Goal: Task Accomplishment & Management: Manage account settings

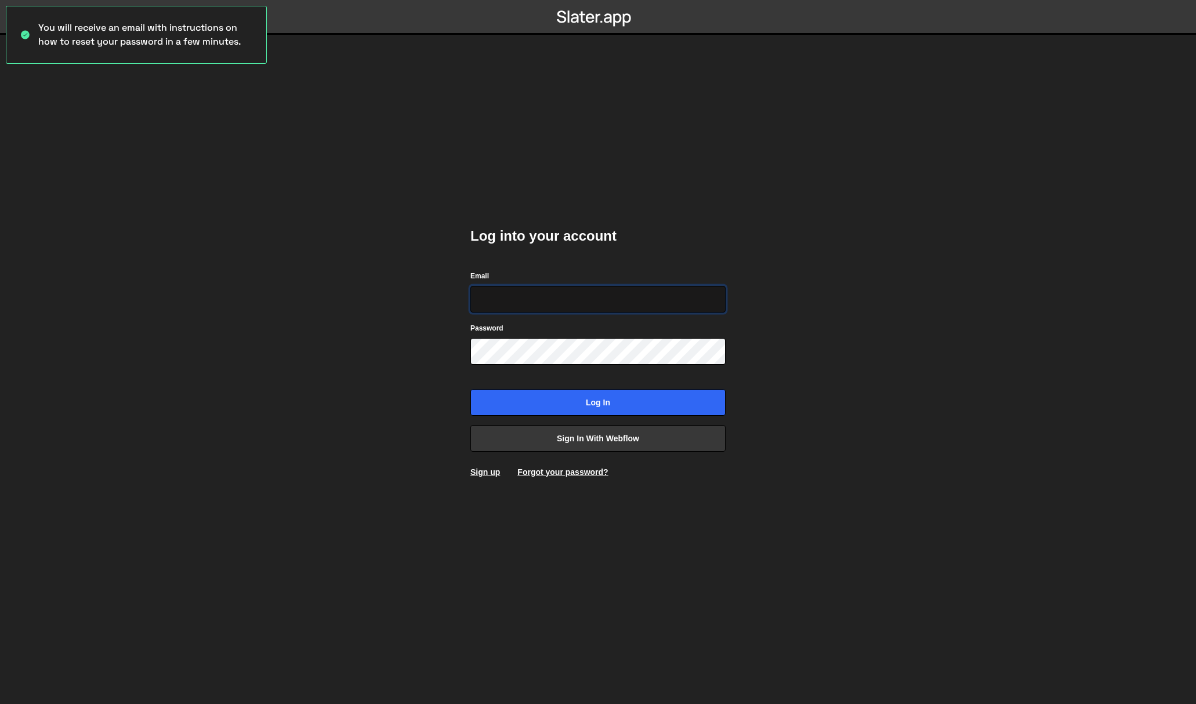
click at [511, 296] on input "Email" at bounding box center [597, 299] width 255 height 27
type input "kevin@studionoda.co.uk"
click at [470, 389] on input "Log in" at bounding box center [597, 402] width 255 height 27
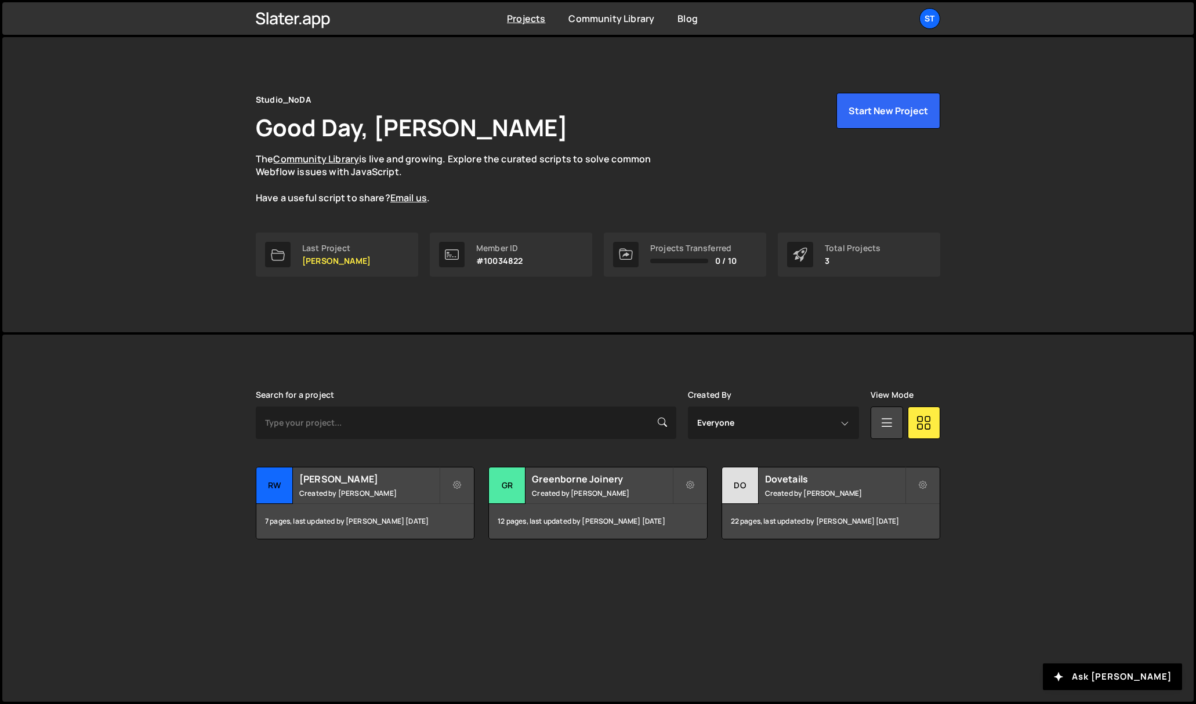
click at [1020, 328] on div "Studio_NoDA Good Day, Kevin Davis The Community Library is live and growing. Ex…" at bounding box center [597, 184] width 1191 height 295
click at [589, 483] on h2 "Greenborne Joinery" at bounding box center [602, 479] width 140 height 13
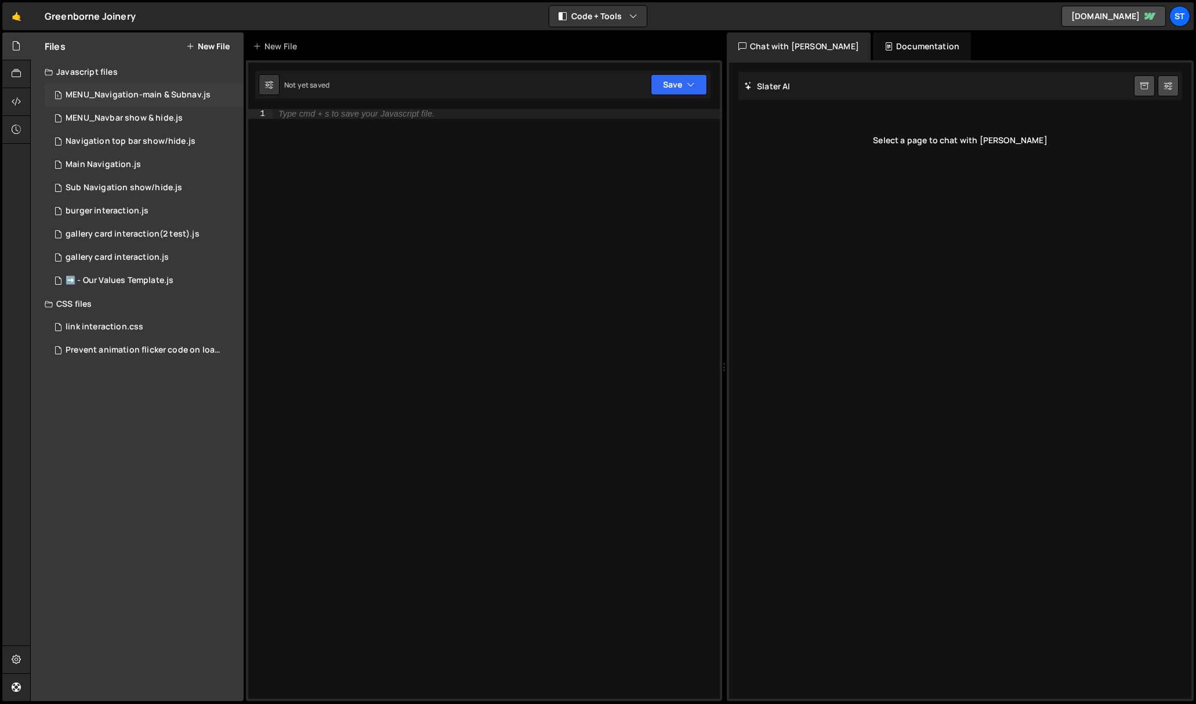
click at [160, 97] on div "MENU_Navigation-main & Subnav.js" at bounding box center [138, 95] width 145 height 10
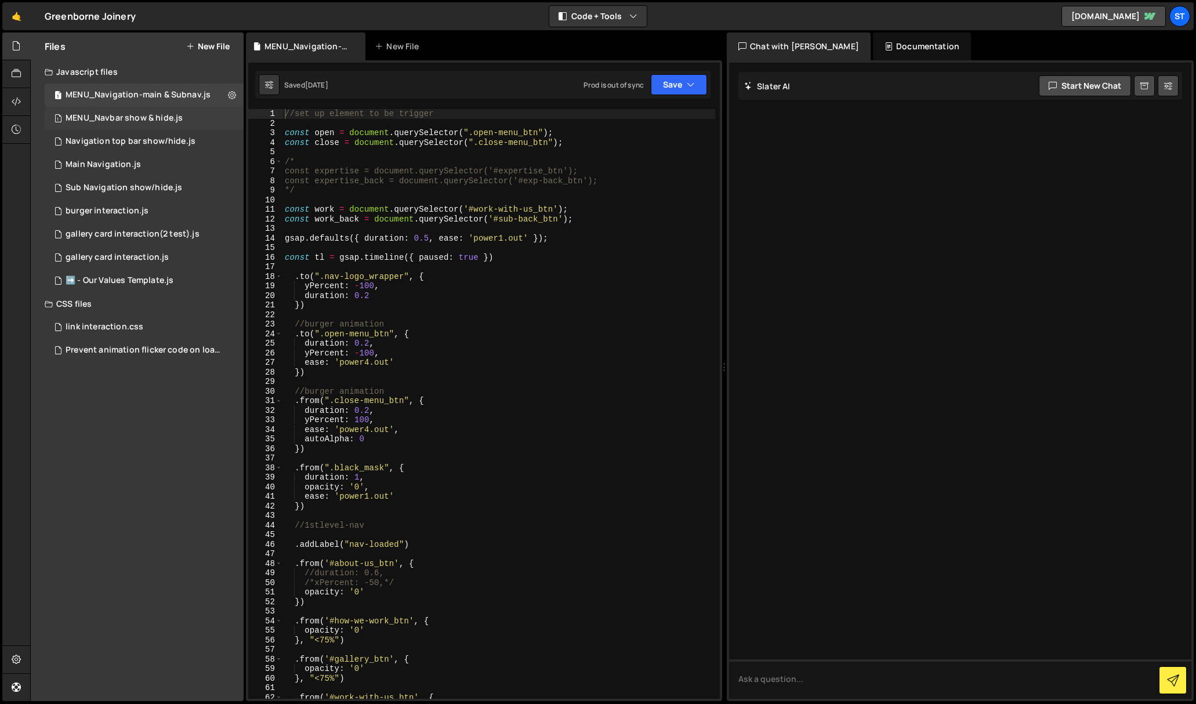
click at [144, 114] on div "MENU_Navbar show & hide.js" at bounding box center [124, 118] width 117 height 10
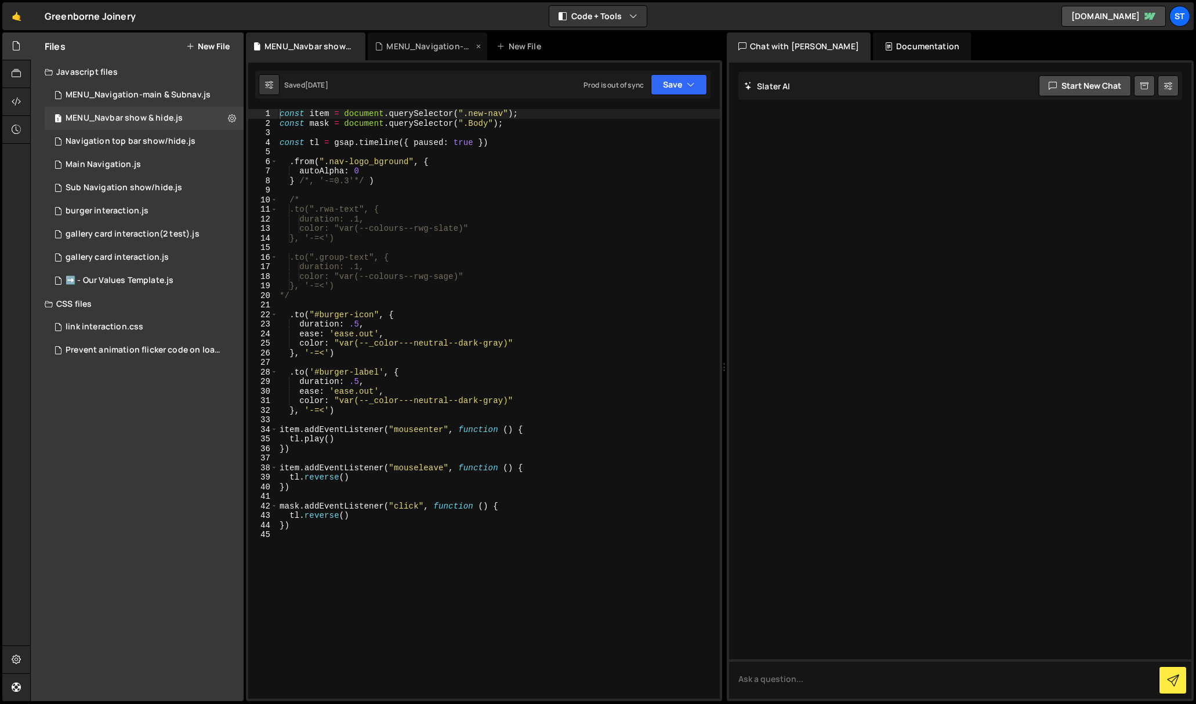
click at [401, 48] on div "MENU_Navigation-main & Subnav.js" at bounding box center [429, 47] width 87 height 12
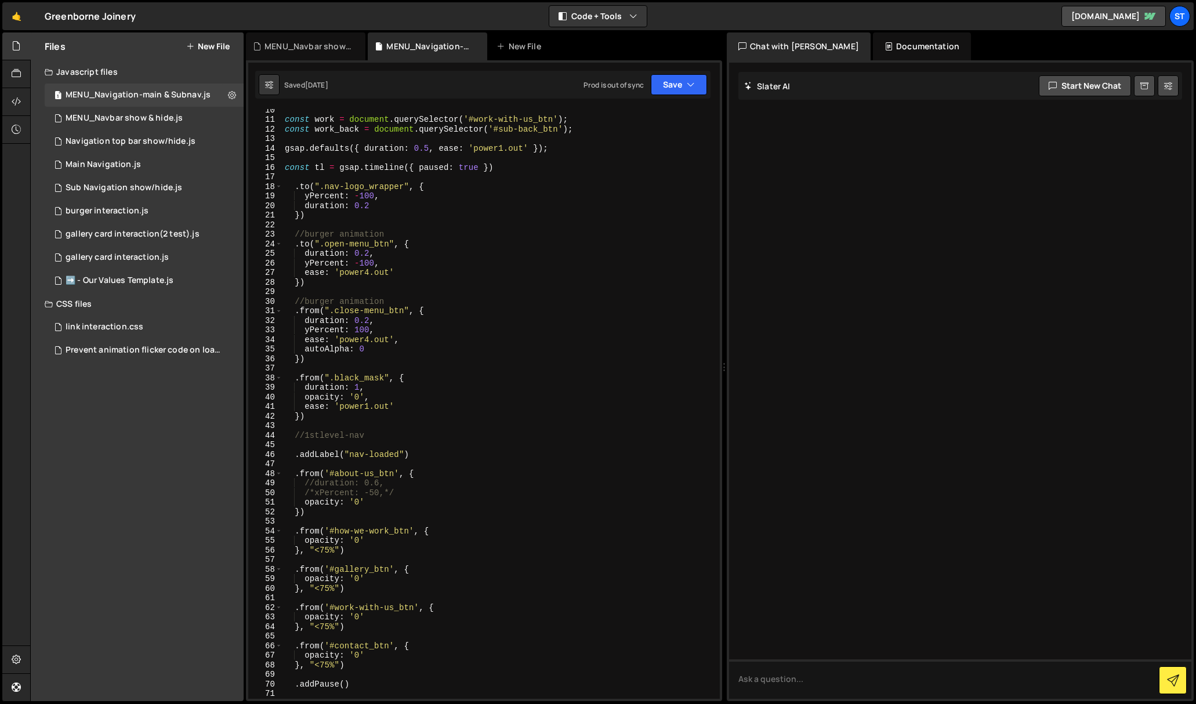
scroll to position [134, 0]
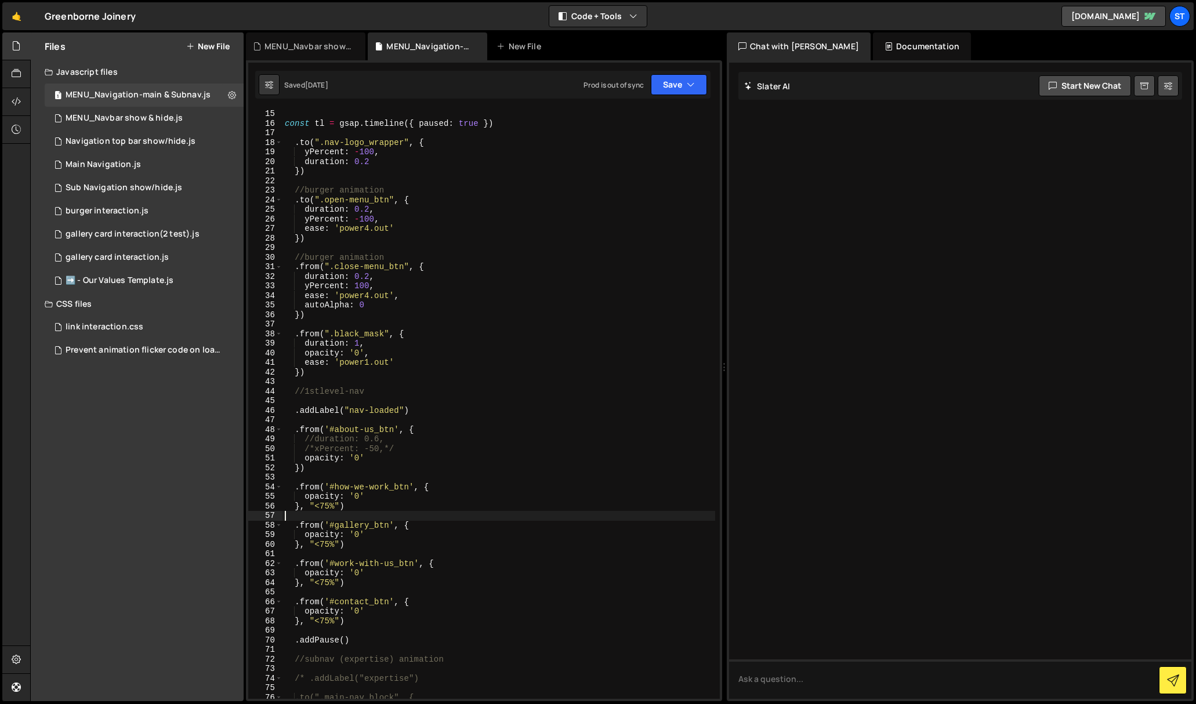
click at [455, 515] on div "const tl = gsap . timeline ({ paused : true }) . to ( ".nav-logo_wrapper" , { y…" at bounding box center [498, 413] width 433 height 609
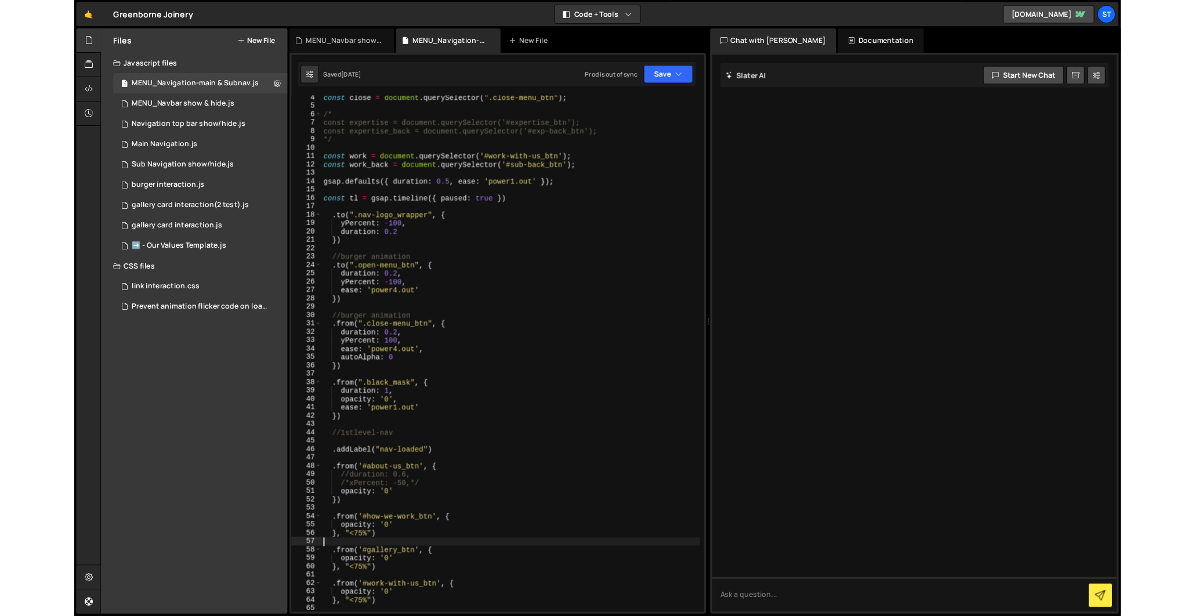
scroll to position [0, 0]
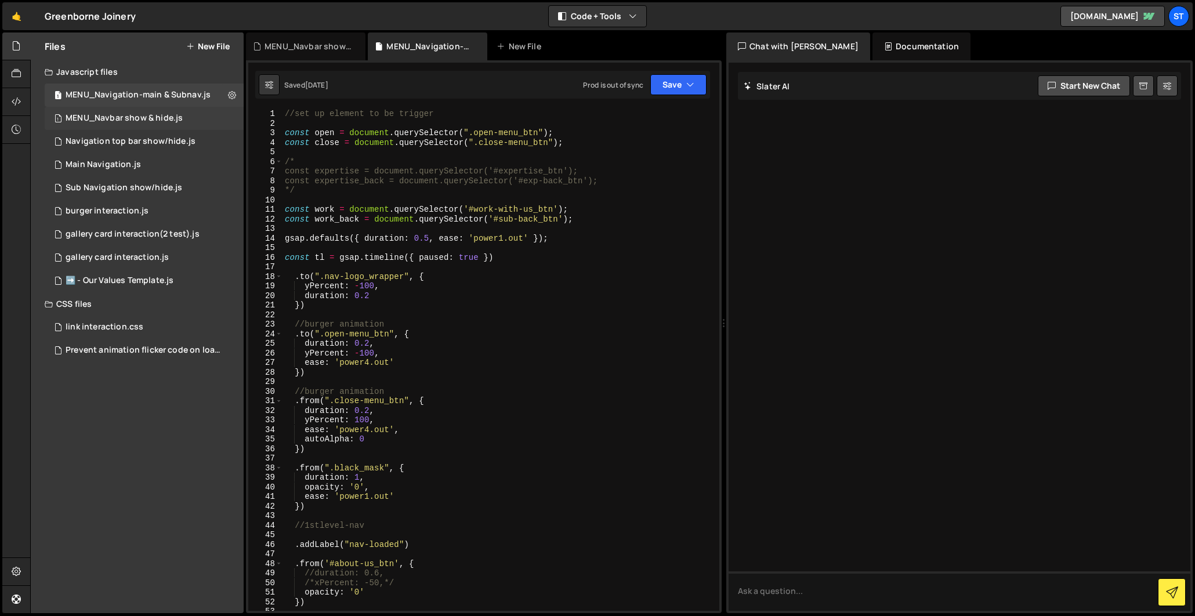
click at [146, 120] on div "MENU_Navbar show & hide.js" at bounding box center [124, 118] width 117 height 10
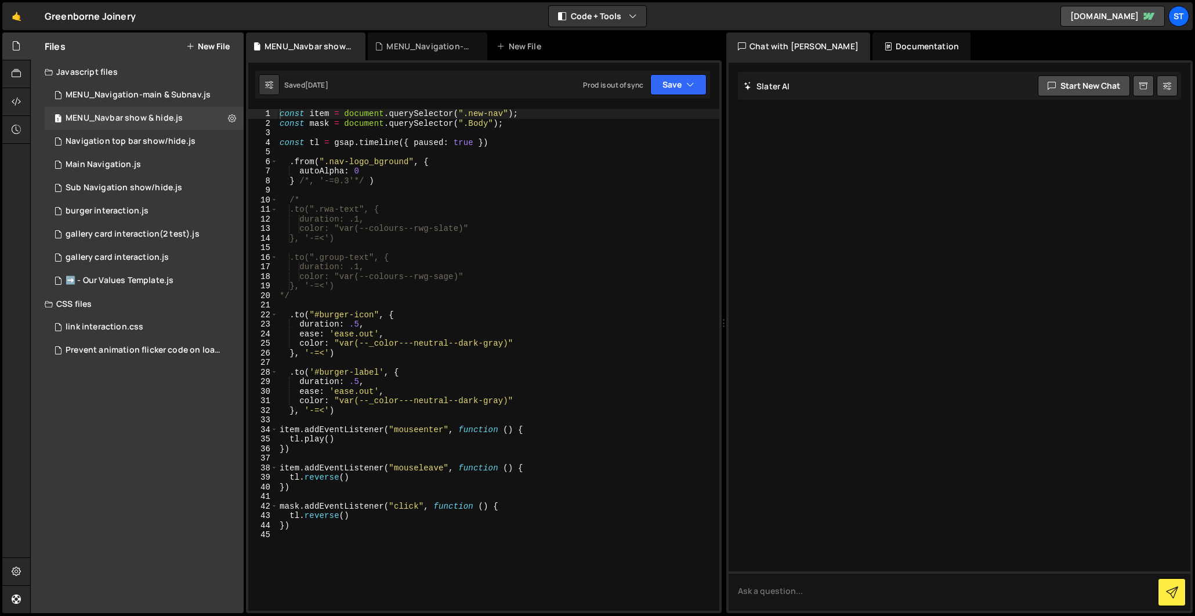
type textarea ".to('#burger-label', {"
click at [556, 374] on div "const item = document . querySelector ( ".new-nav" ) ; const mask = document . …" at bounding box center [498, 369] width 441 height 521
click at [112, 118] on div "MENU_Navbar show & hide.js" at bounding box center [124, 118] width 117 height 10
click at [124, 94] on div "MENU_Navigation-main & Subnav.js" at bounding box center [138, 95] width 145 height 10
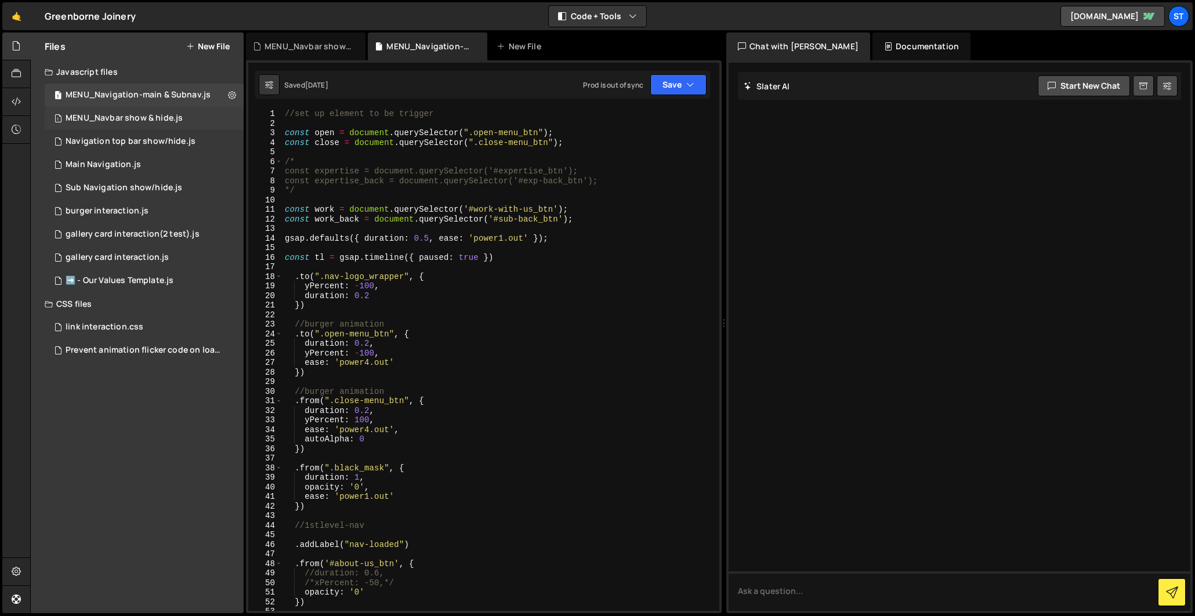
click at [133, 115] on div "MENU_Navbar show & hide.js" at bounding box center [124, 118] width 117 height 10
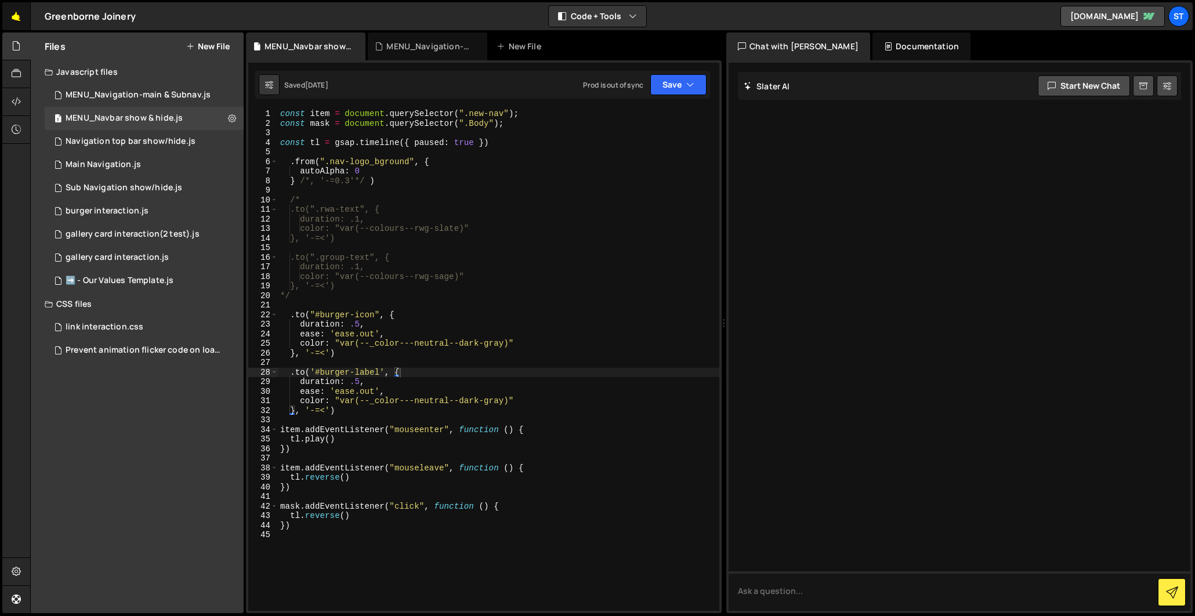
click at [19, 14] on link "🤙" at bounding box center [16, 16] width 28 height 28
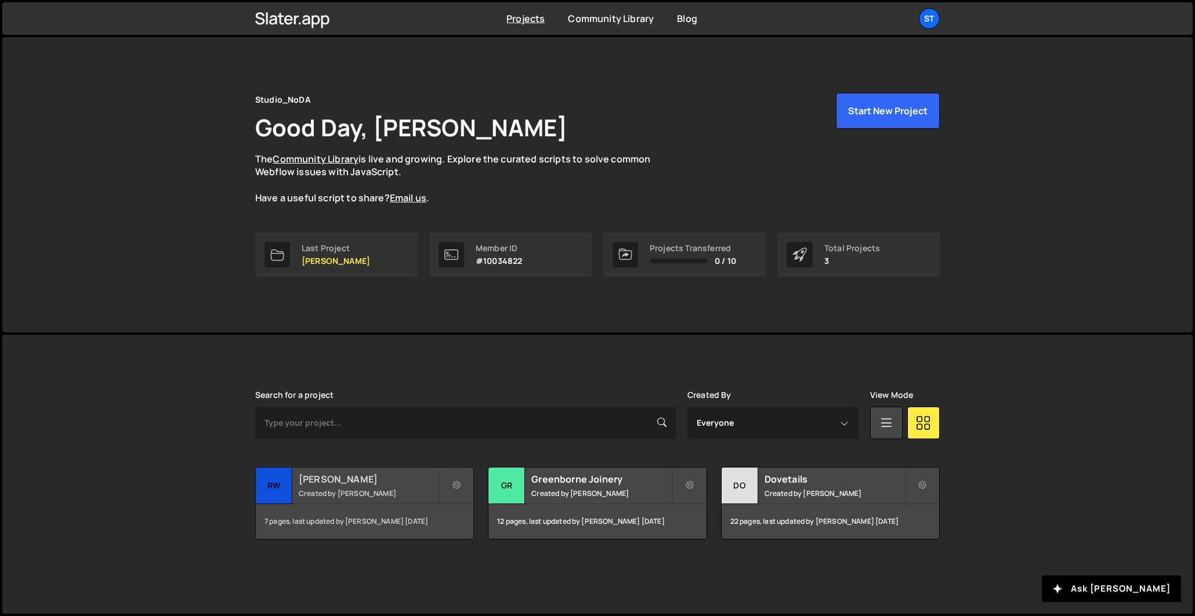
click at [333, 482] on h2 "[PERSON_NAME]" at bounding box center [369, 479] width 140 height 13
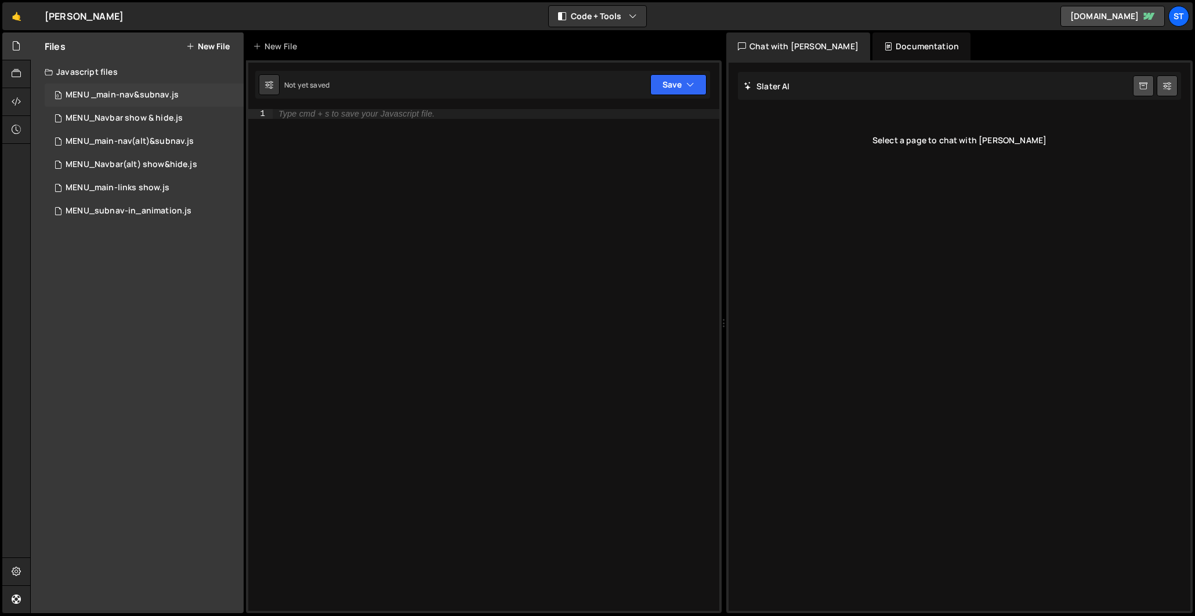
click at [165, 96] on div "MENU _main-nav&subnav.js" at bounding box center [122, 95] width 113 height 10
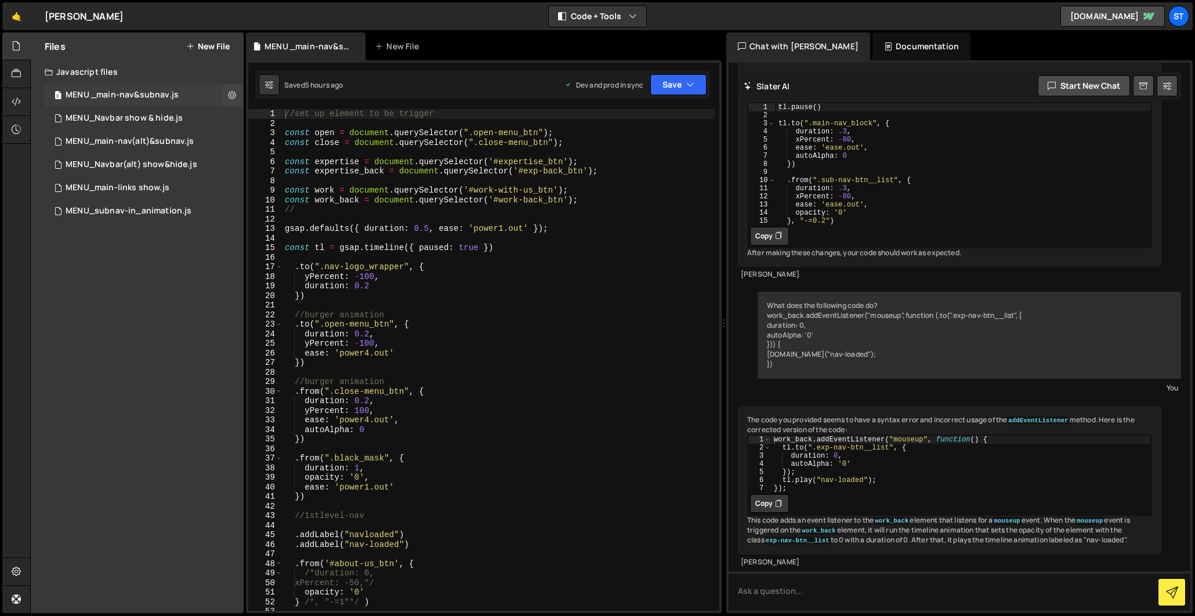
scroll to position [1333, 0]
click at [231, 93] on icon at bounding box center [232, 94] width 8 height 11
type input "MENU _main-nav&subnav"
radio input "true"
click at [280, 124] on button "Edit File Settings" at bounding box center [303, 119] width 114 height 23
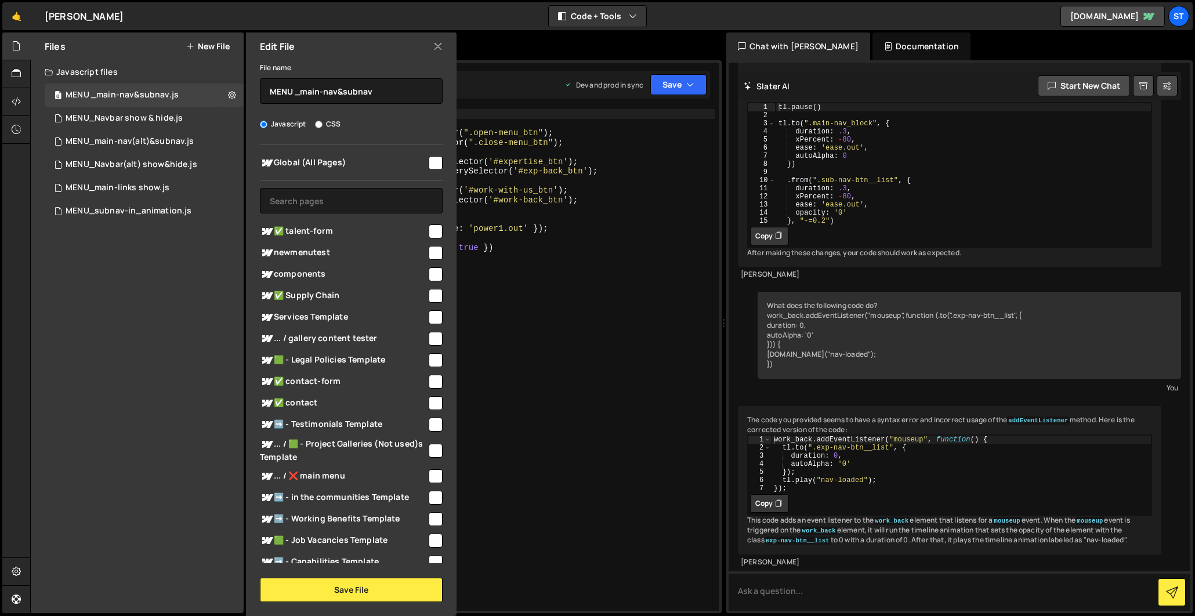
click at [429, 360] on input "checkbox" at bounding box center [436, 360] width 14 height 14
click at [356, 591] on button "Save File" at bounding box center [351, 590] width 183 height 24
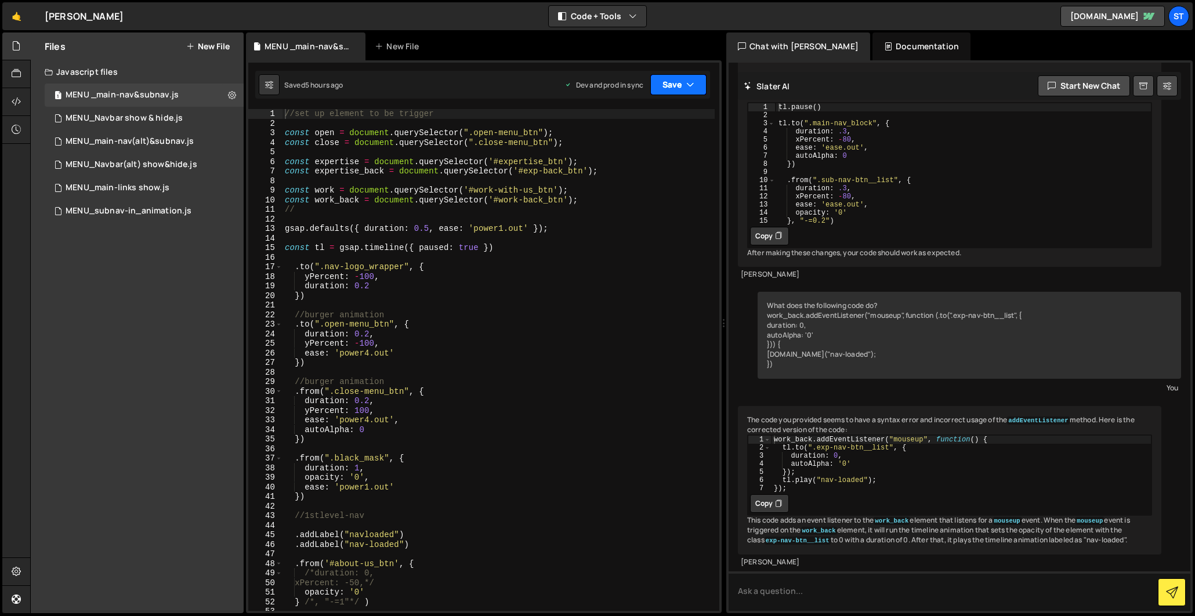
click at [688, 78] on button "Save" at bounding box center [678, 84] width 56 height 21
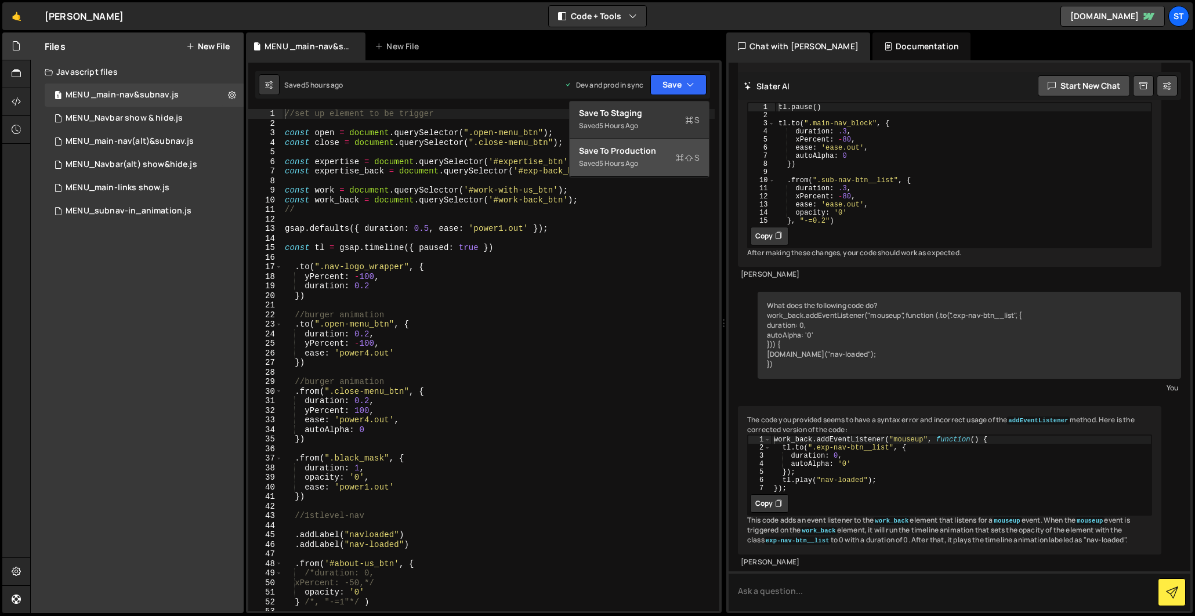
click at [661, 145] on div "Save to Production S" at bounding box center [639, 151] width 121 height 12
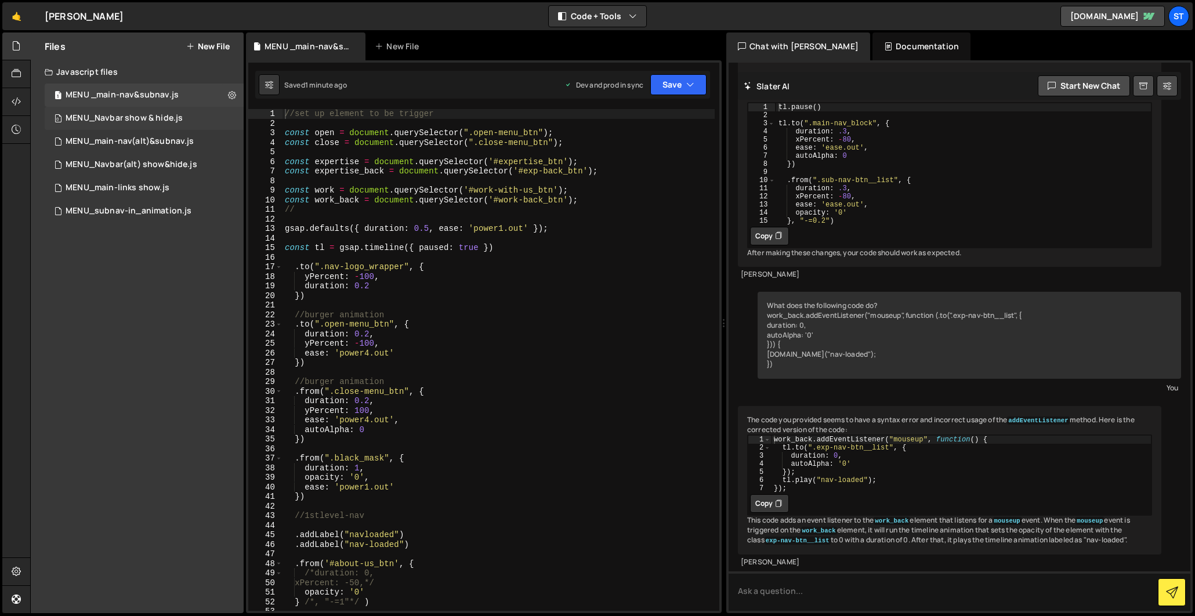
click at [132, 111] on div "0 MENU_Navbar show & hide.js 0" at bounding box center [144, 118] width 199 height 23
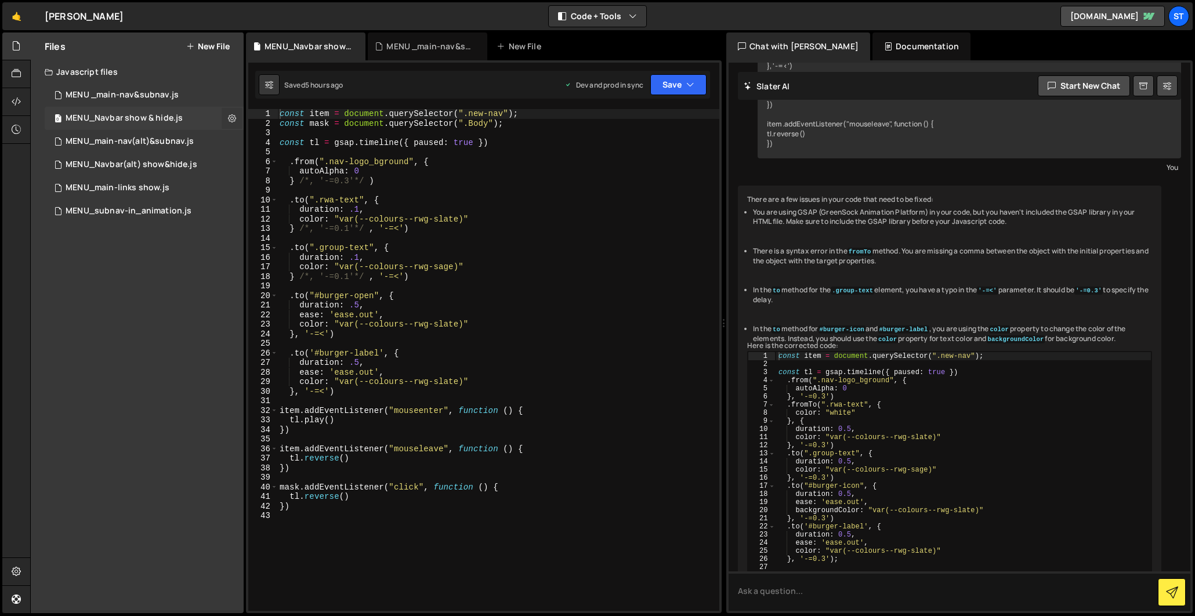
scroll to position [543, 0]
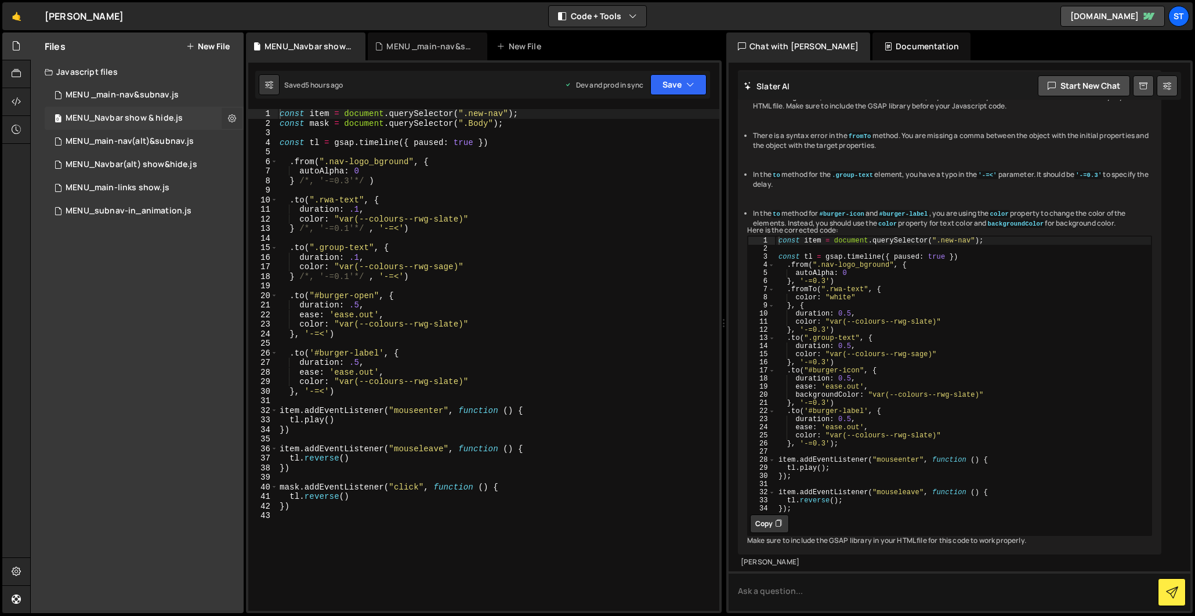
click at [231, 119] on icon at bounding box center [232, 118] width 8 height 11
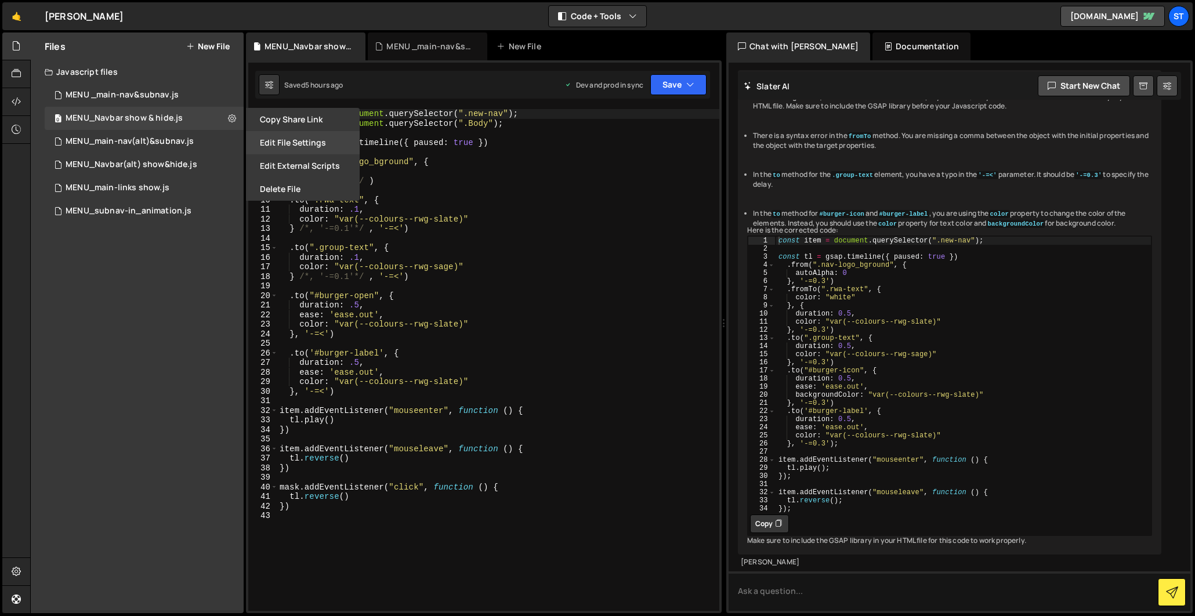
click at [318, 140] on button "Edit File Settings" at bounding box center [303, 142] width 114 height 23
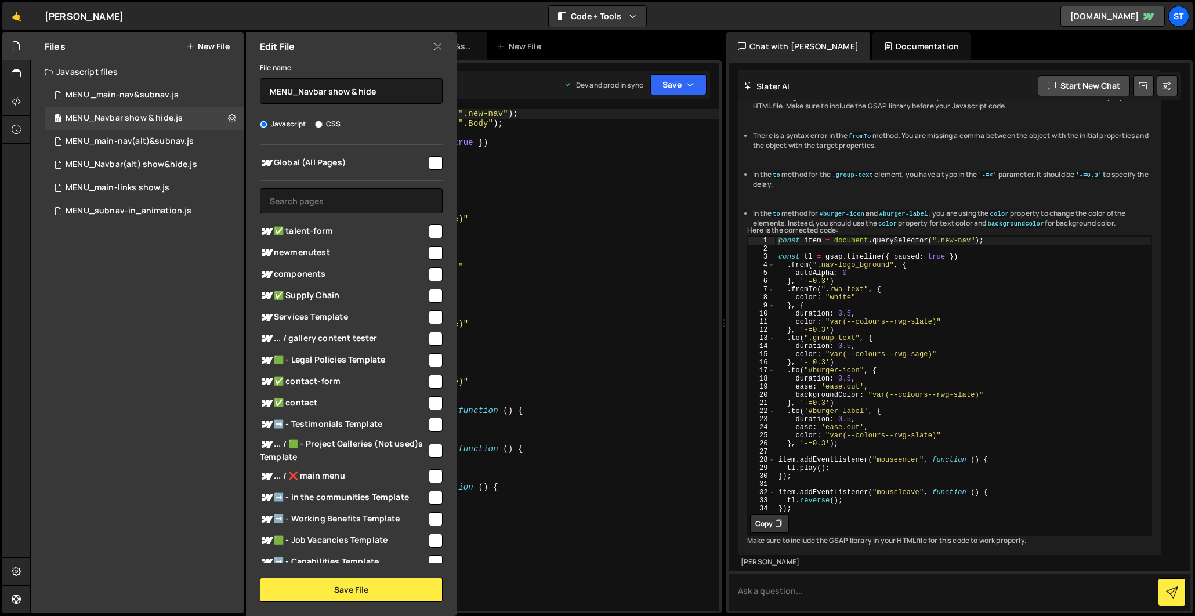
click at [433, 356] on input "checkbox" at bounding box center [436, 360] width 14 height 14
checkbox input "true"
click at [346, 585] on button "Save File" at bounding box center [351, 590] width 183 height 24
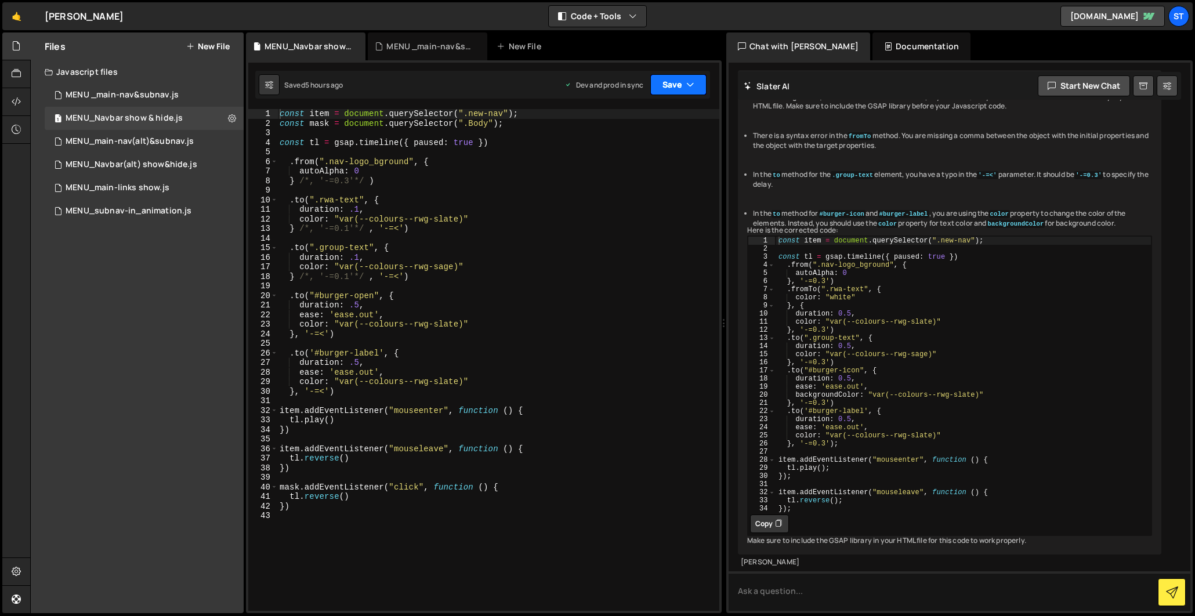
click at [683, 86] on button "Save" at bounding box center [678, 84] width 56 height 21
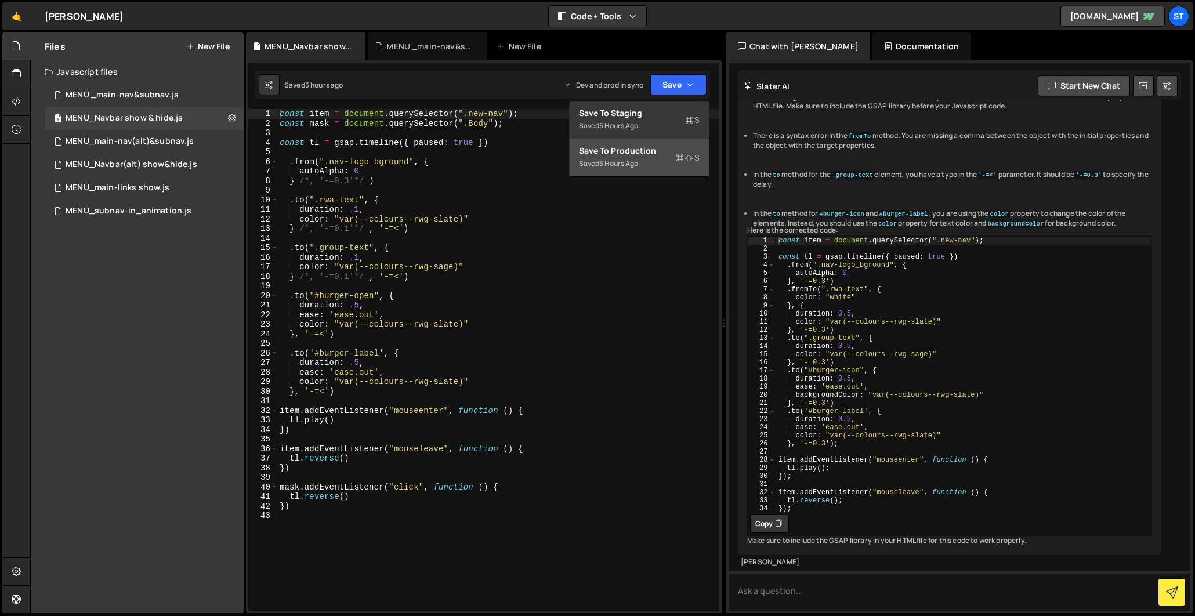
click at [646, 151] on div "Save to Production S" at bounding box center [639, 151] width 121 height 12
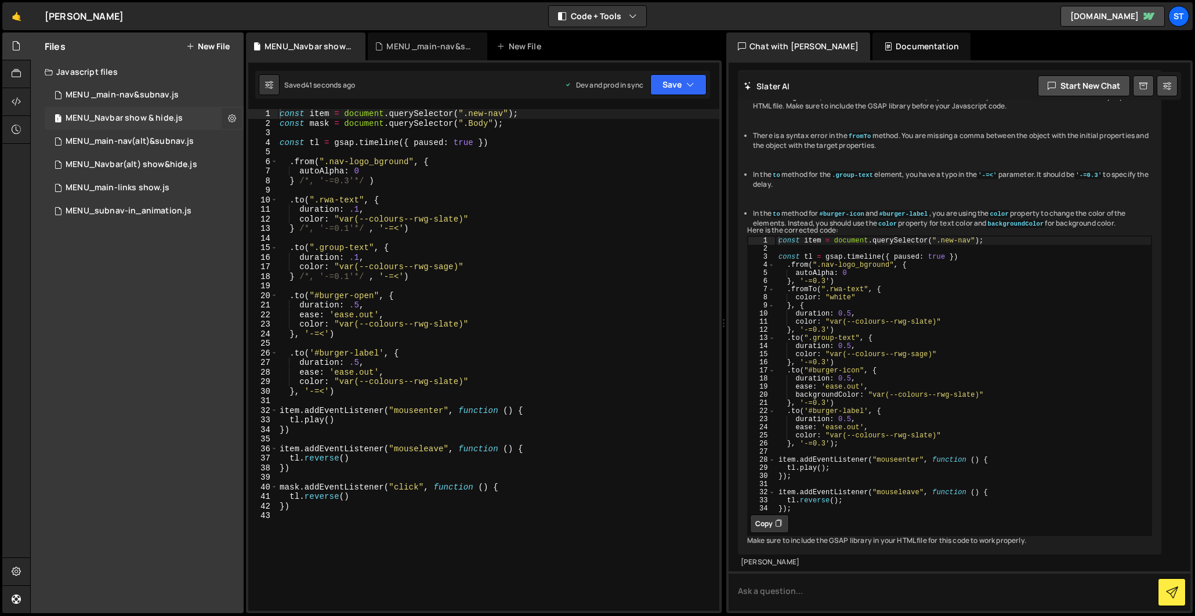
click at [231, 117] on icon at bounding box center [232, 118] width 8 height 11
type input "MENU_Navbar show & hide"
radio input "true"
checkbox input "true"
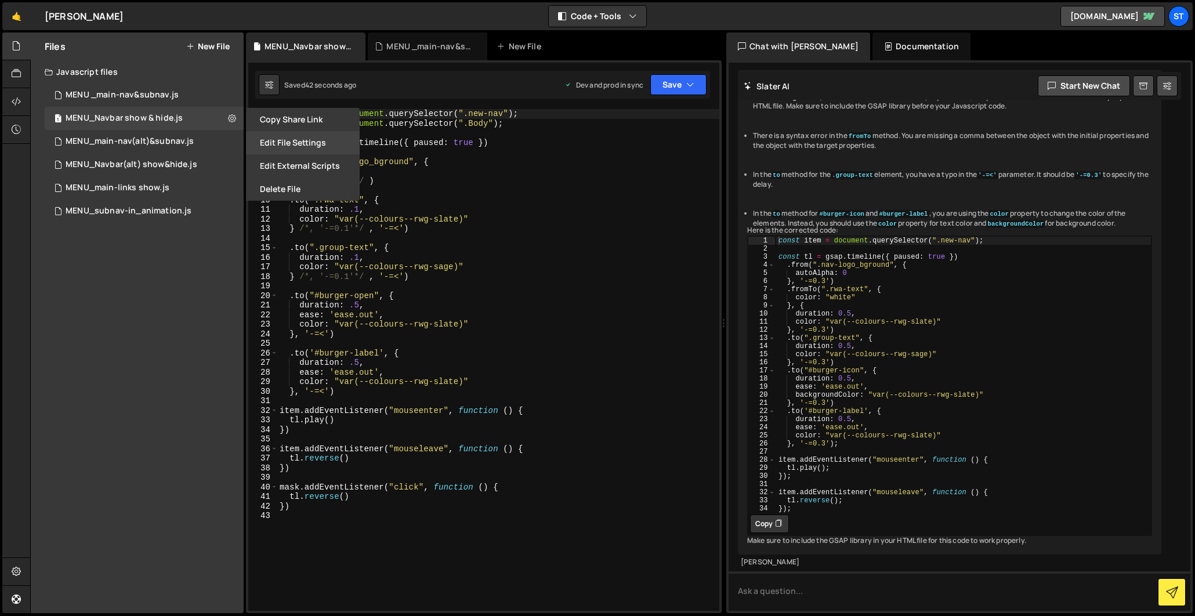
click at [293, 142] on button "Edit File Settings" at bounding box center [303, 142] width 114 height 23
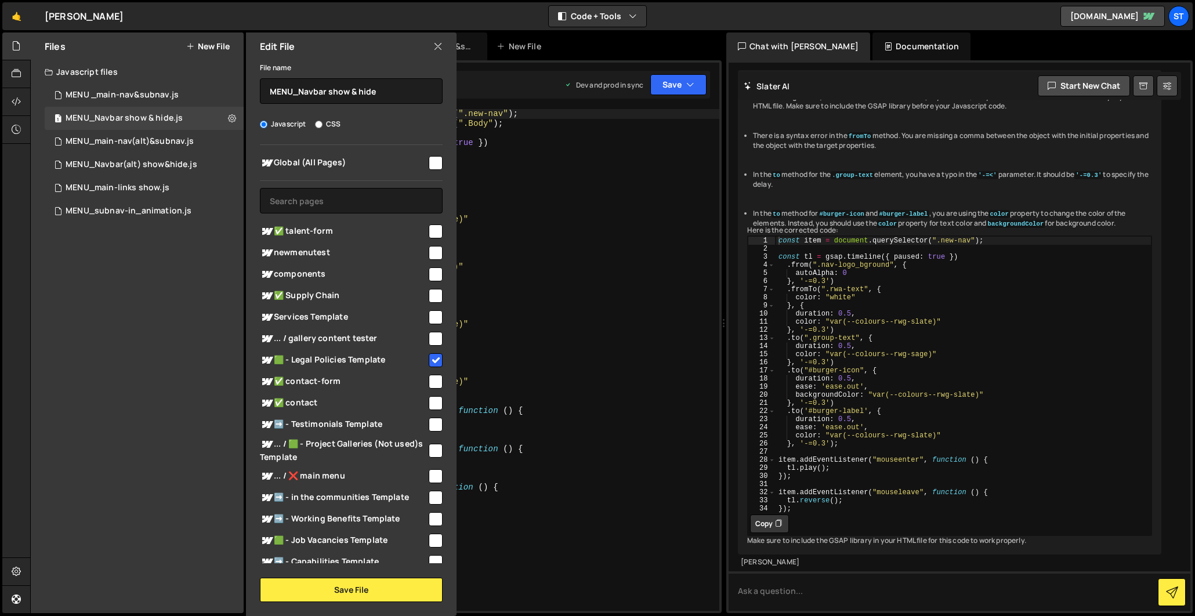
click at [432, 253] on input "checkbox" at bounding box center [436, 253] width 14 height 14
click at [334, 585] on button "Save File" at bounding box center [351, 590] width 183 height 24
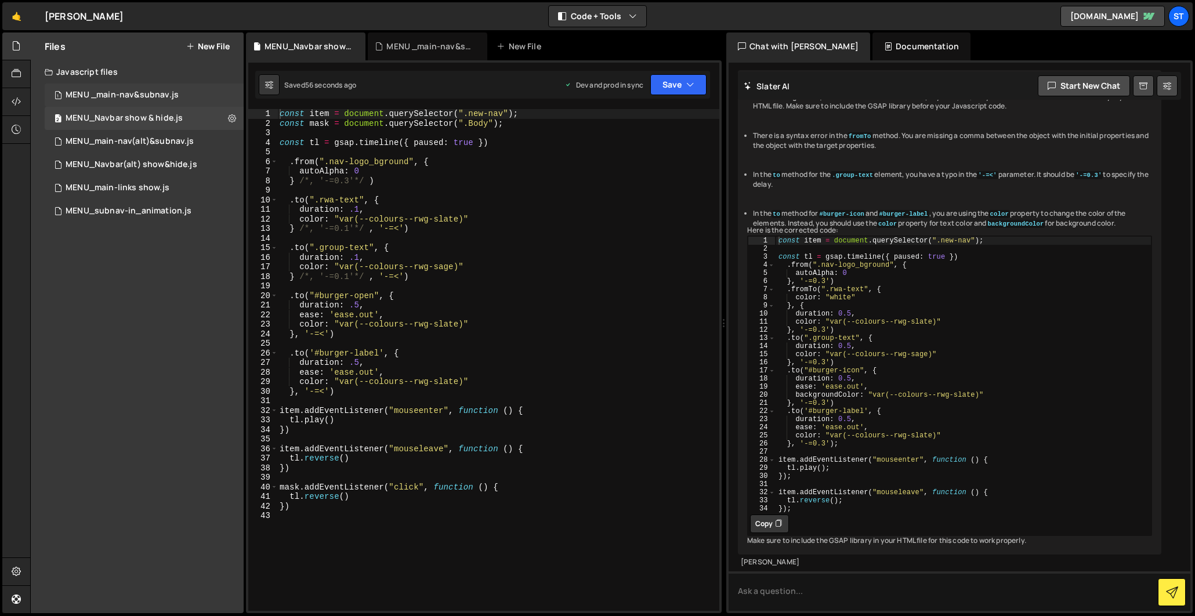
click at [160, 93] on div "MENU _main-nav&subnav.js" at bounding box center [122, 95] width 113 height 10
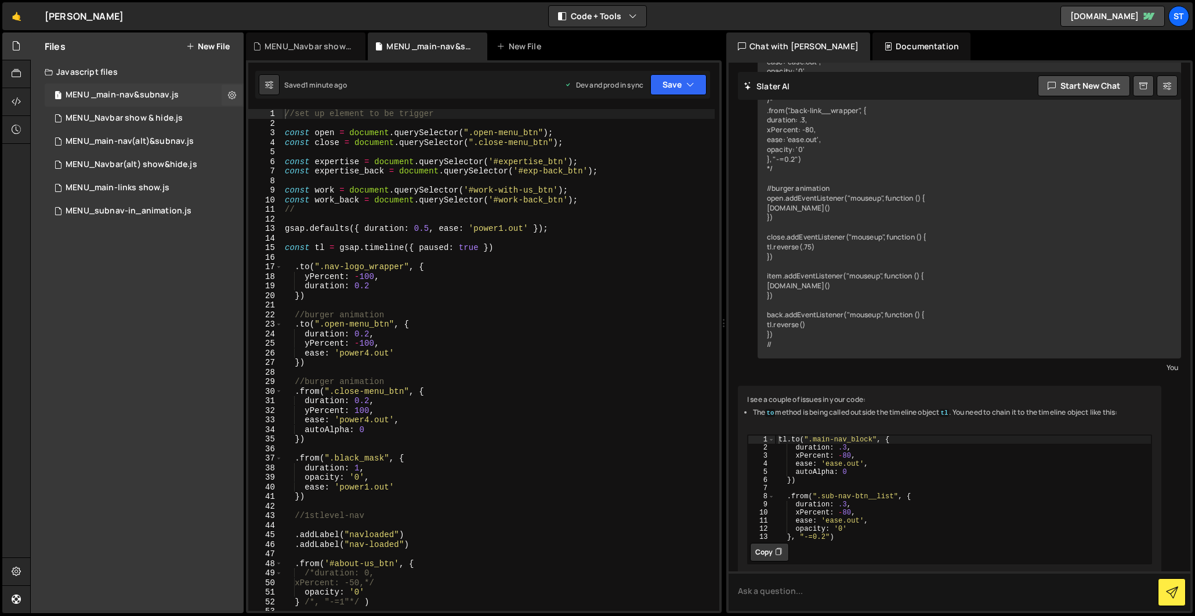
scroll to position [1333, 0]
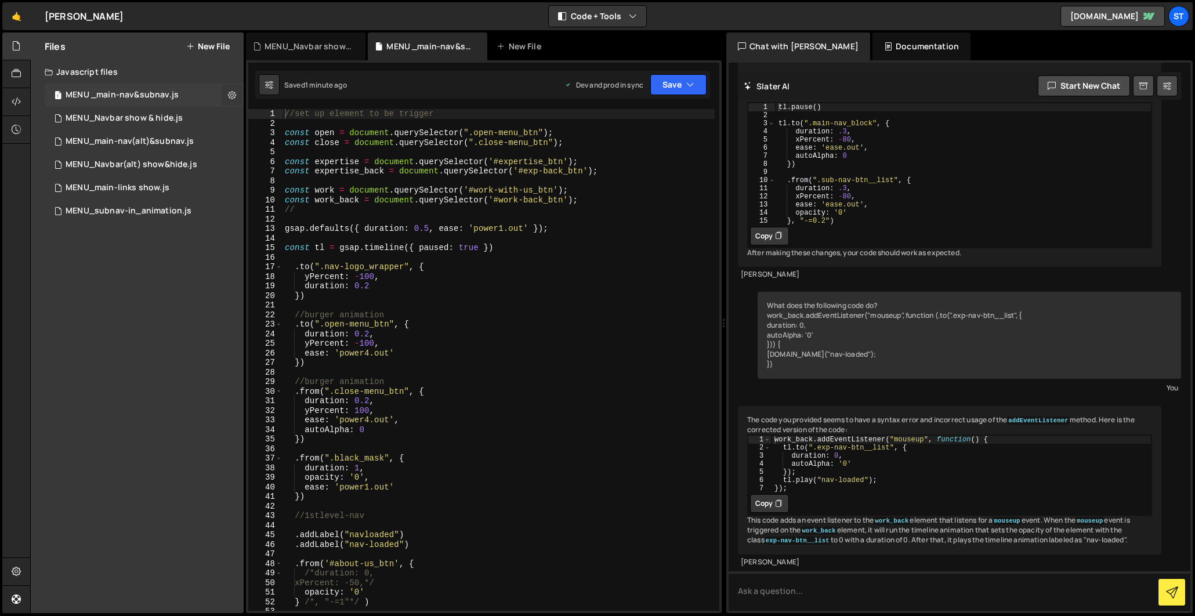
click at [231, 96] on icon at bounding box center [232, 94] width 8 height 11
click at [323, 121] on button "Edit File Settings" at bounding box center [303, 119] width 114 height 23
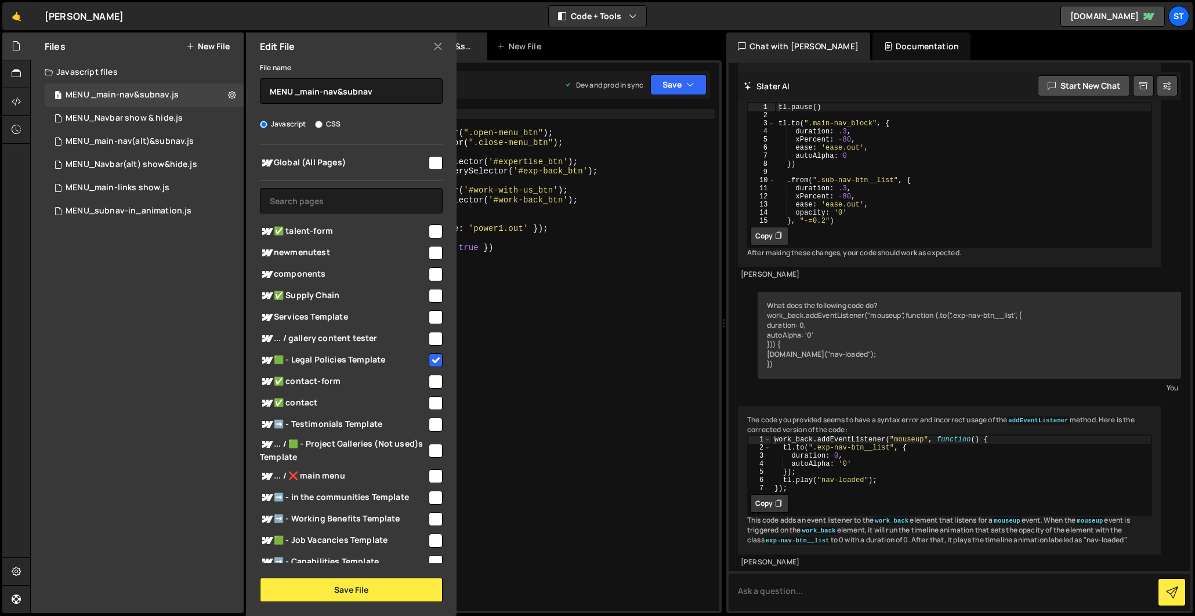
click at [429, 250] on input "checkbox" at bounding box center [436, 253] width 14 height 14
checkbox input "true"
click at [356, 590] on button "Save File" at bounding box center [351, 590] width 183 height 24
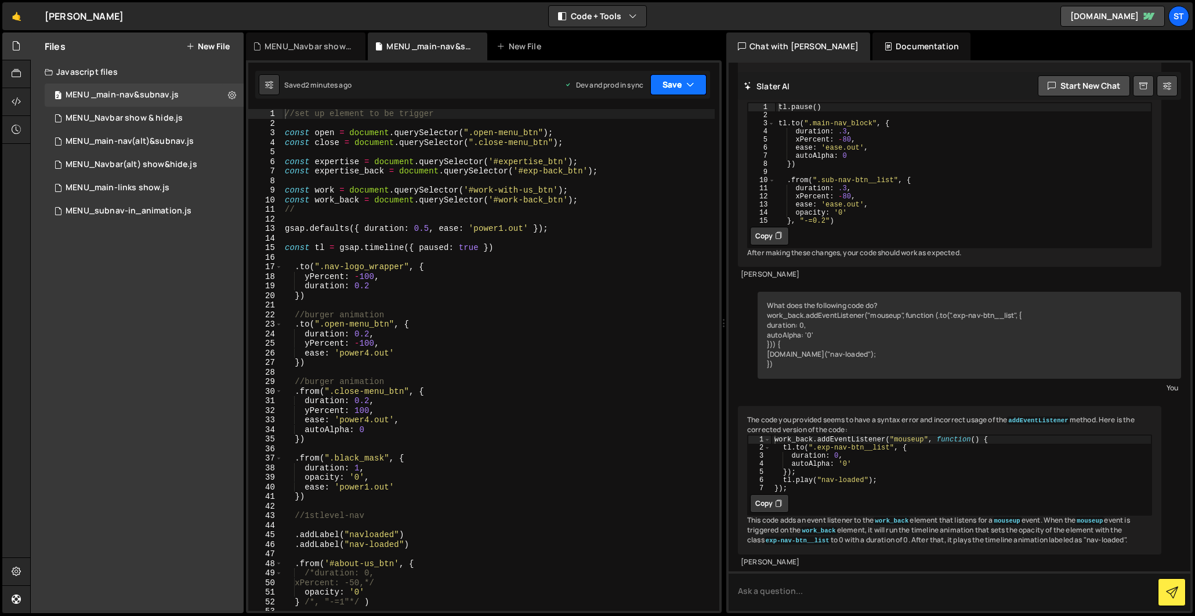
click at [698, 80] on button "Save" at bounding box center [678, 84] width 56 height 21
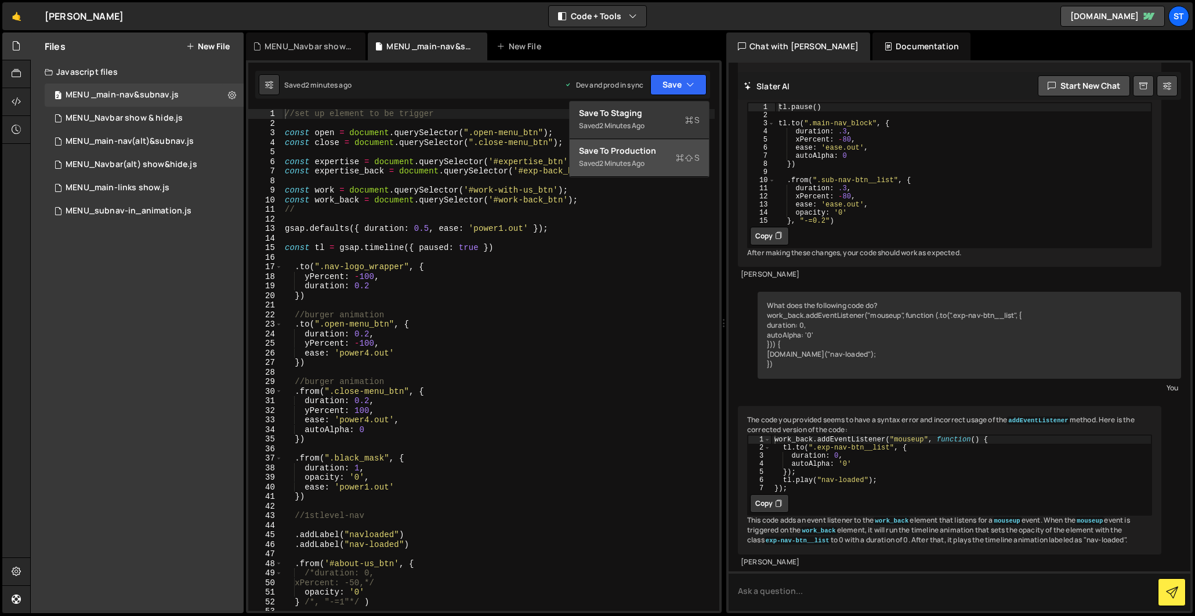
click at [640, 163] on div "2 minutes ago" at bounding box center [621, 163] width 45 height 10
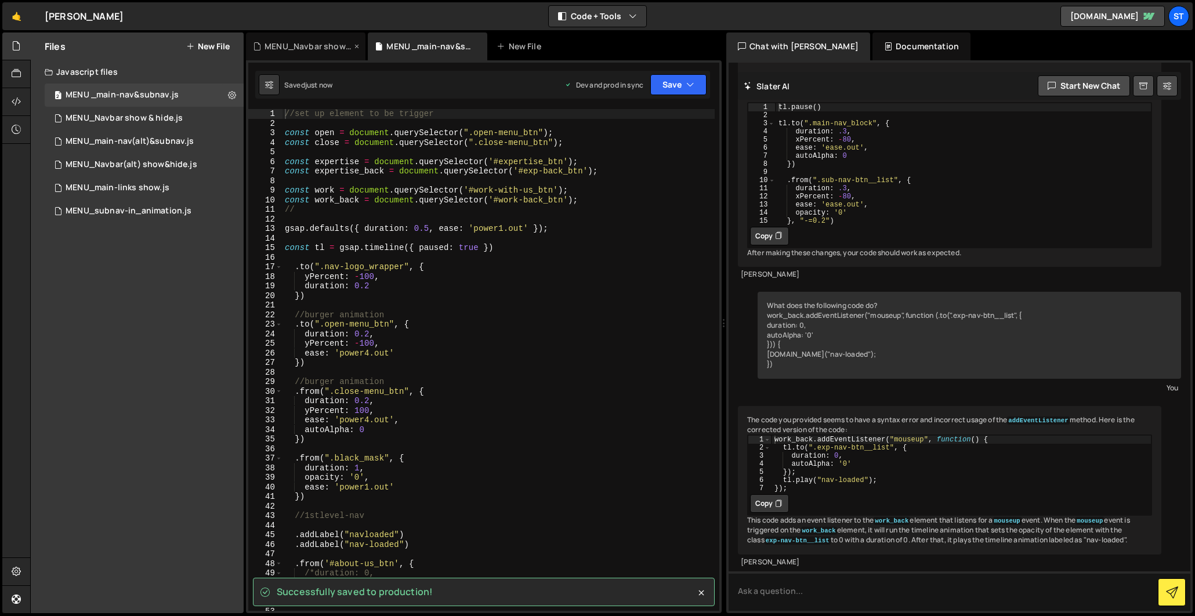
click at [320, 42] on div "MENU_Navbar show & hide.js" at bounding box center [308, 47] width 87 height 12
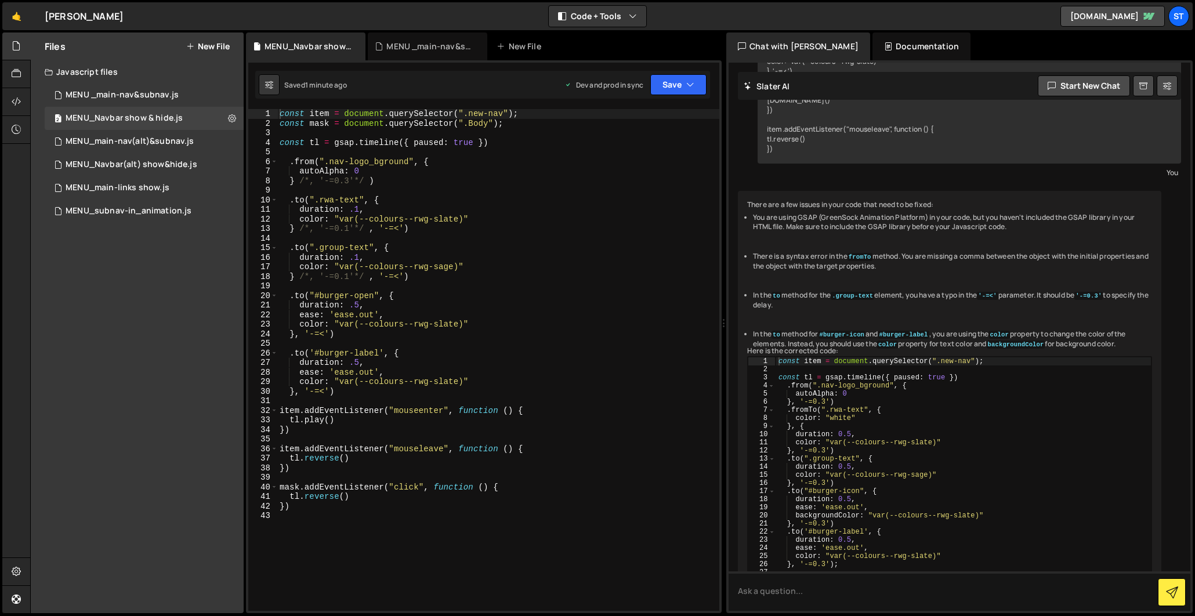
scroll to position [543, 0]
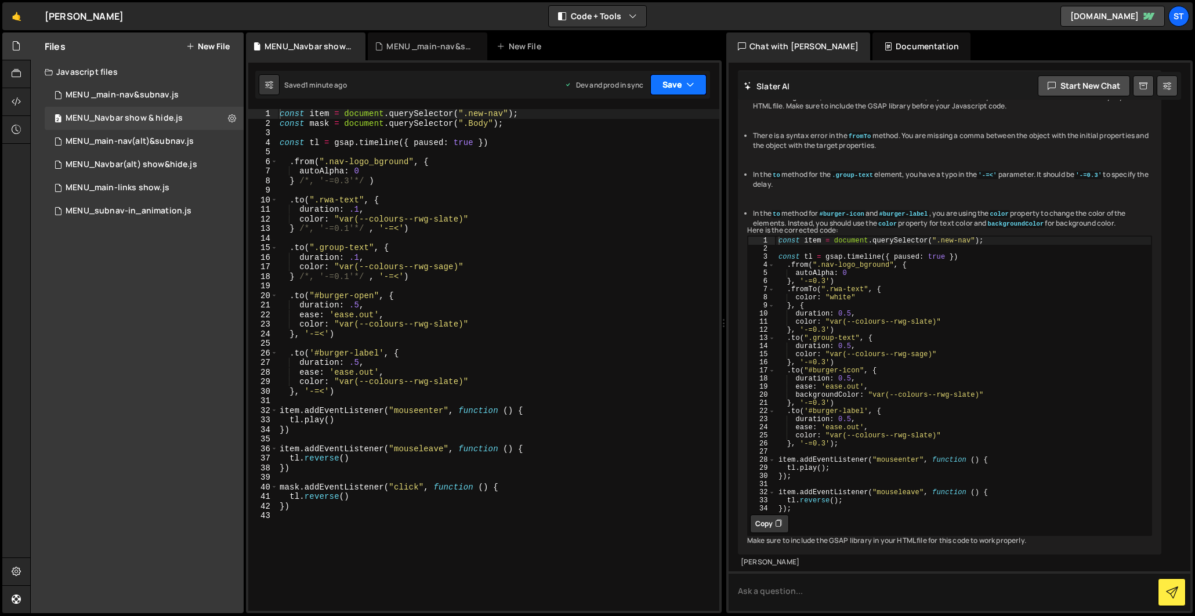
click at [684, 82] on button "Save" at bounding box center [678, 84] width 56 height 21
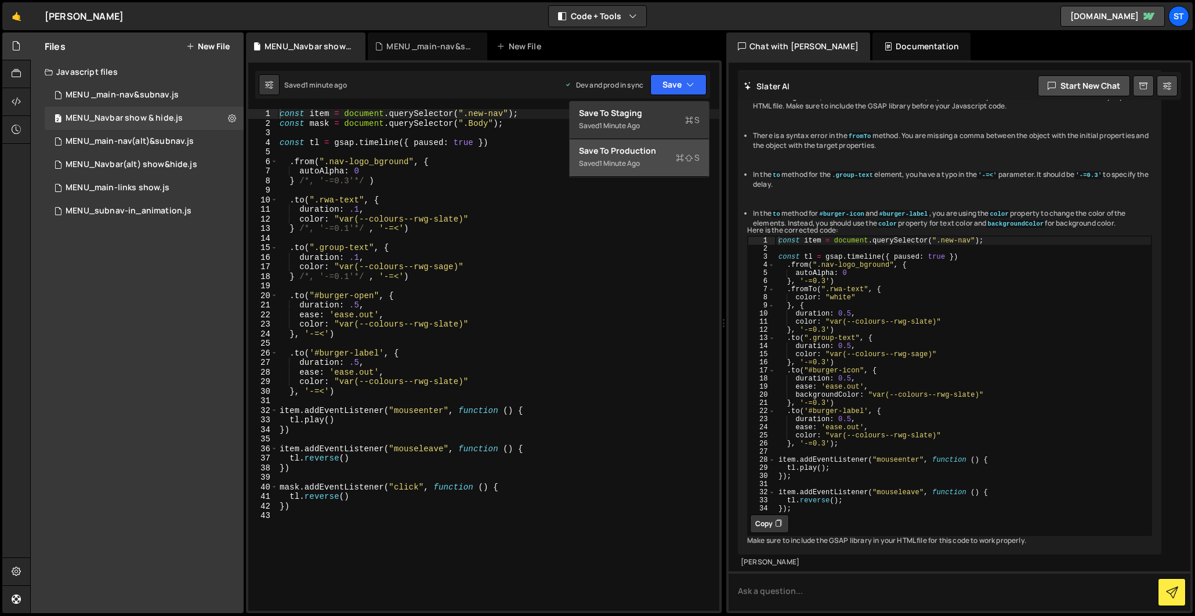
click at [637, 155] on div "Save to Production S" at bounding box center [639, 151] width 121 height 12
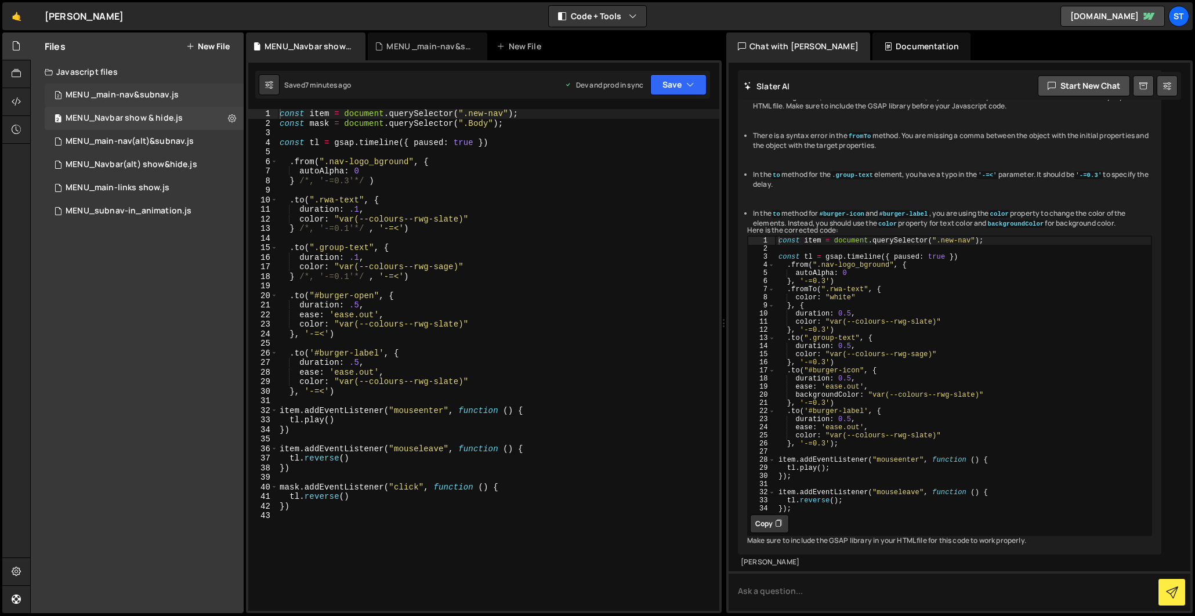
click at [151, 91] on div "MENU _main-nav&subnav.js" at bounding box center [122, 95] width 113 height 10
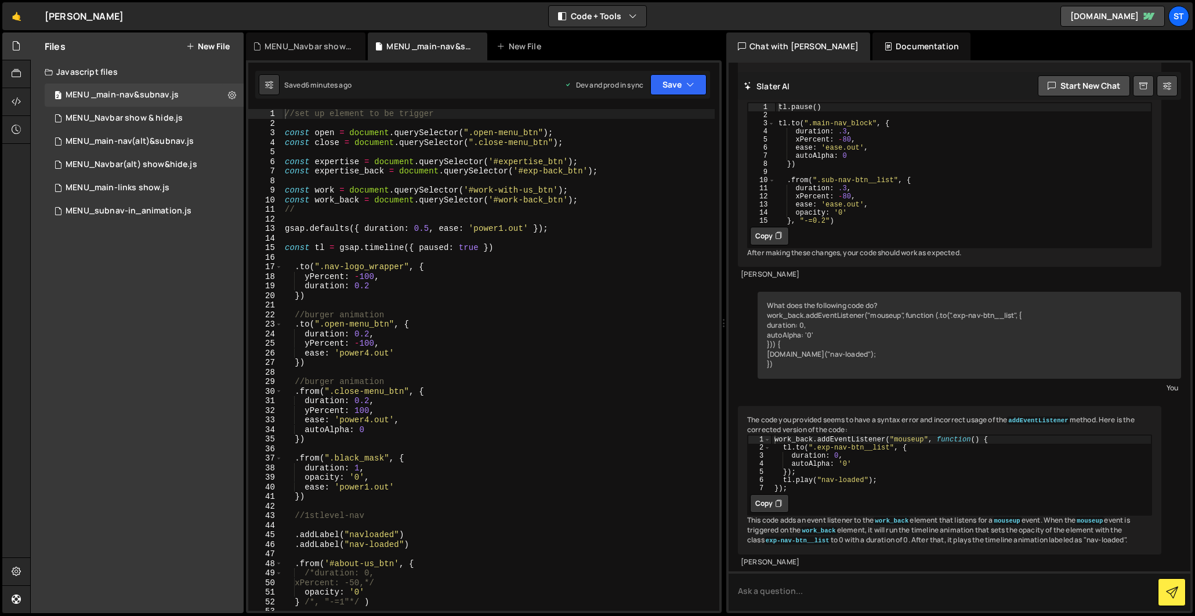
scroll to position [0, 0]
click at [154, 114] on div "MENU_Navbar show & hide.js" at bounding box center [124, 118] width 117 height 10
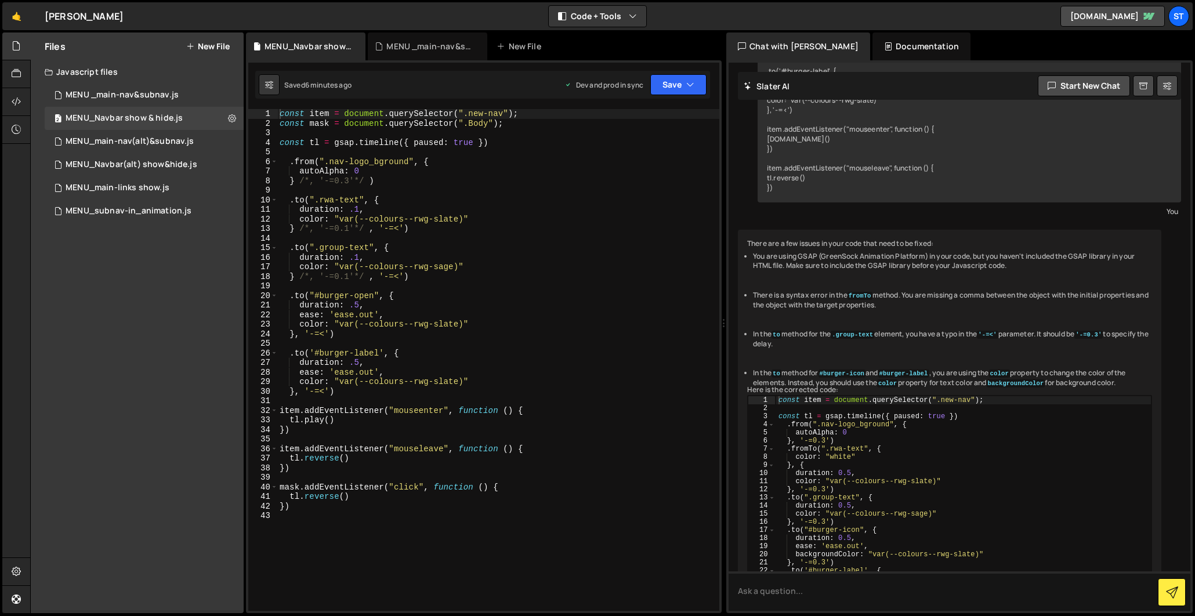
scroll to position [543, 0]
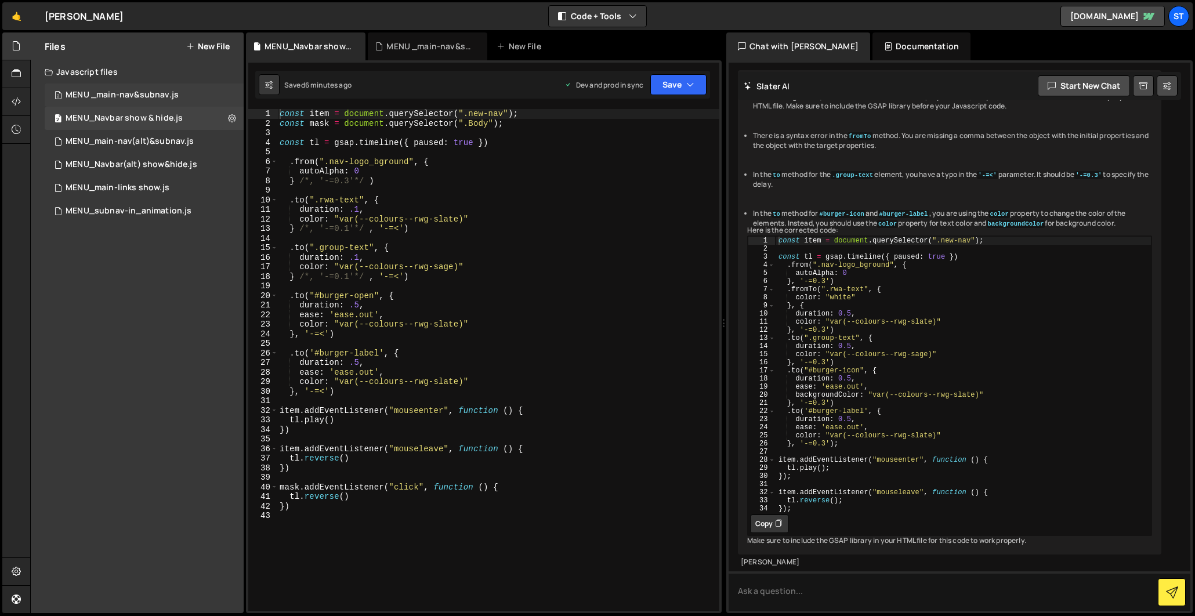
click at [179, 91] on div "2 MENU _main-nav&subnav.js 0" at bounding box center [144, 95] width 199 height 23
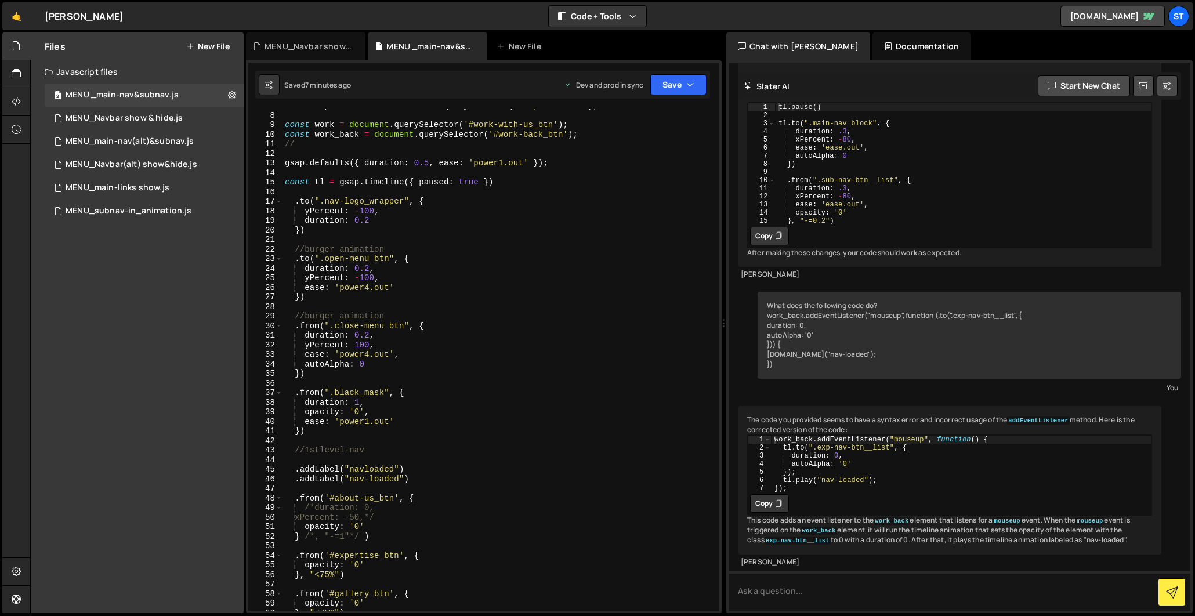
scroll to position [66, 0]
click at [175, 111] on div "2 MENU_Navbar show & hide.js 0" at bounding box center [144, 118] width 199 height 23
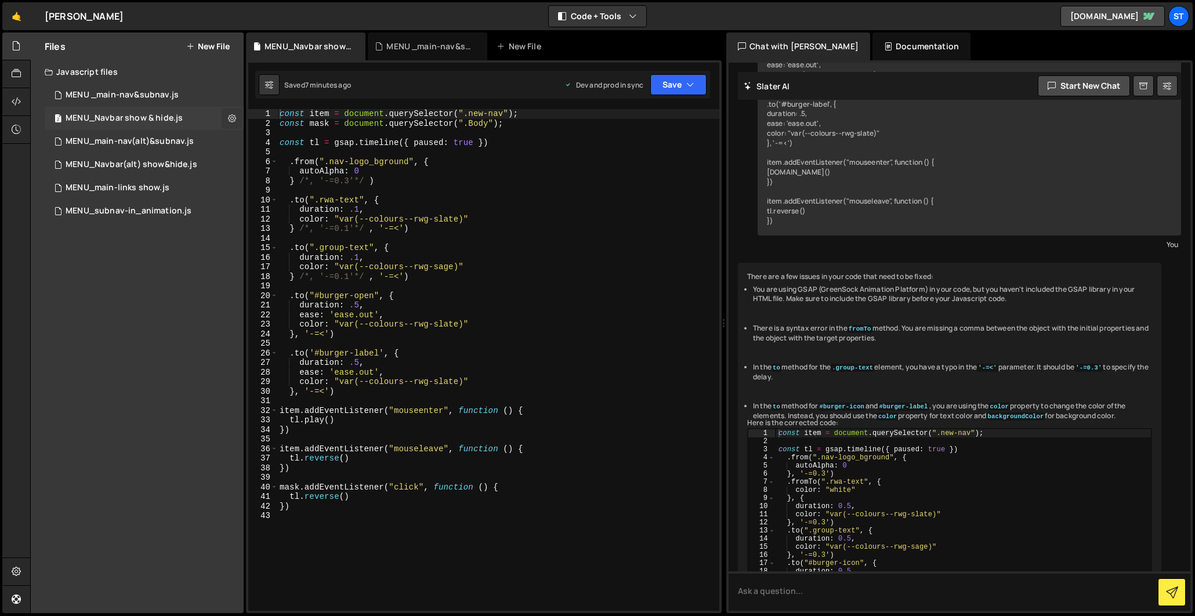
scroll to position [543, 0]
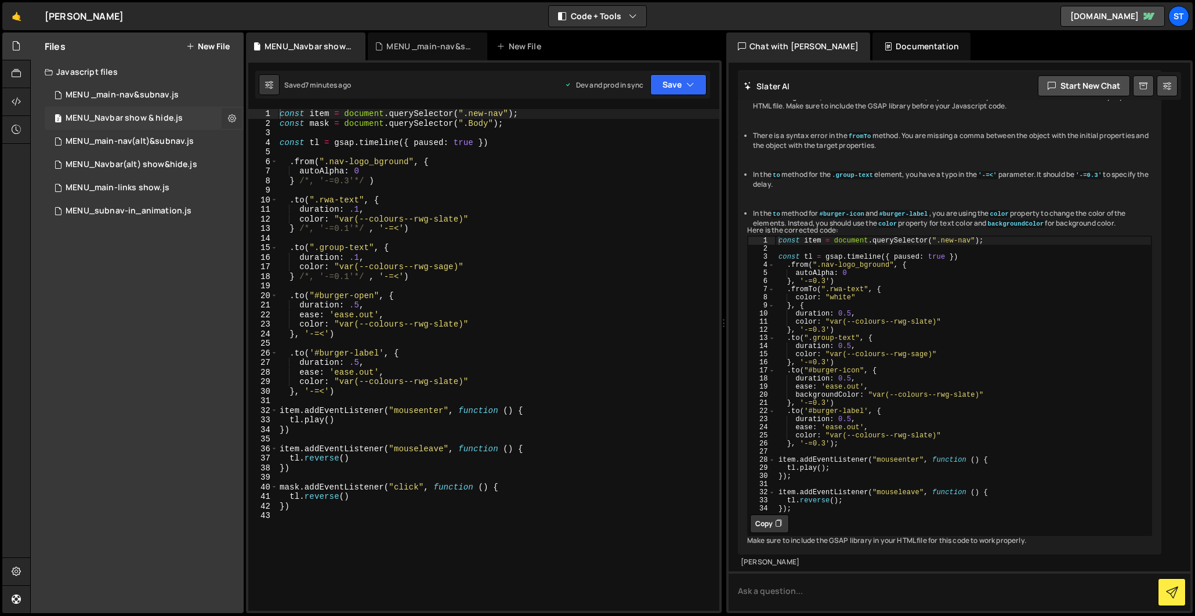
click at [233, 118] on icon at bounding box center [232, 118] width 8 height 11
type input "MENU_Navbar show & hide"
radio input "true"
checkbox input "true"
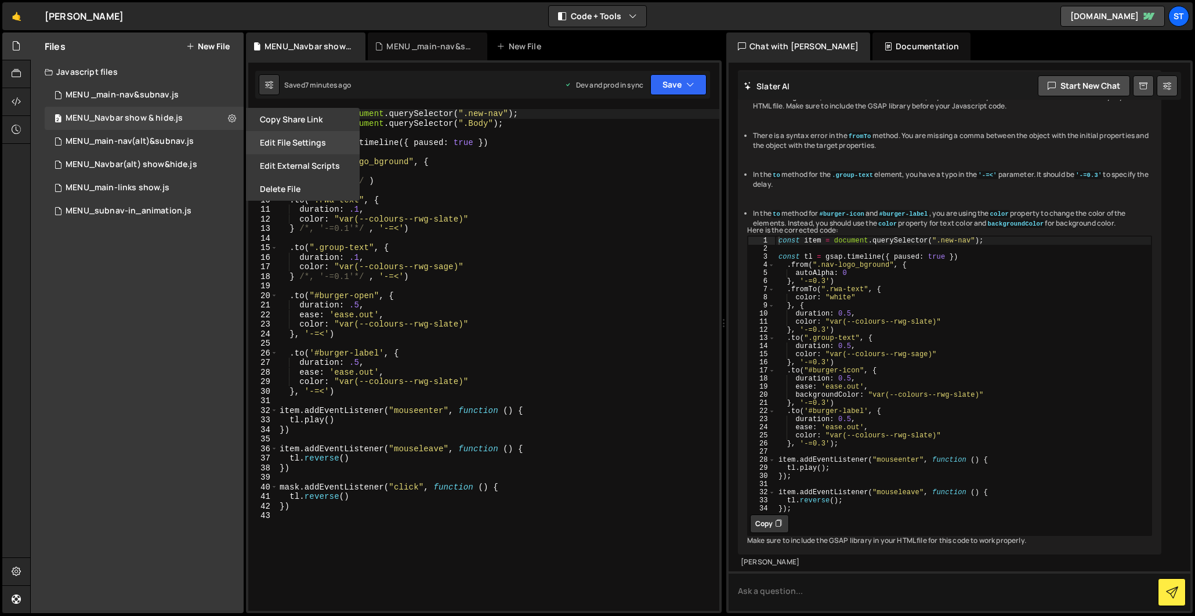
click at [313, 144] on button "Edit File Settings" at bounding box center [303, 142] width 114 height 23
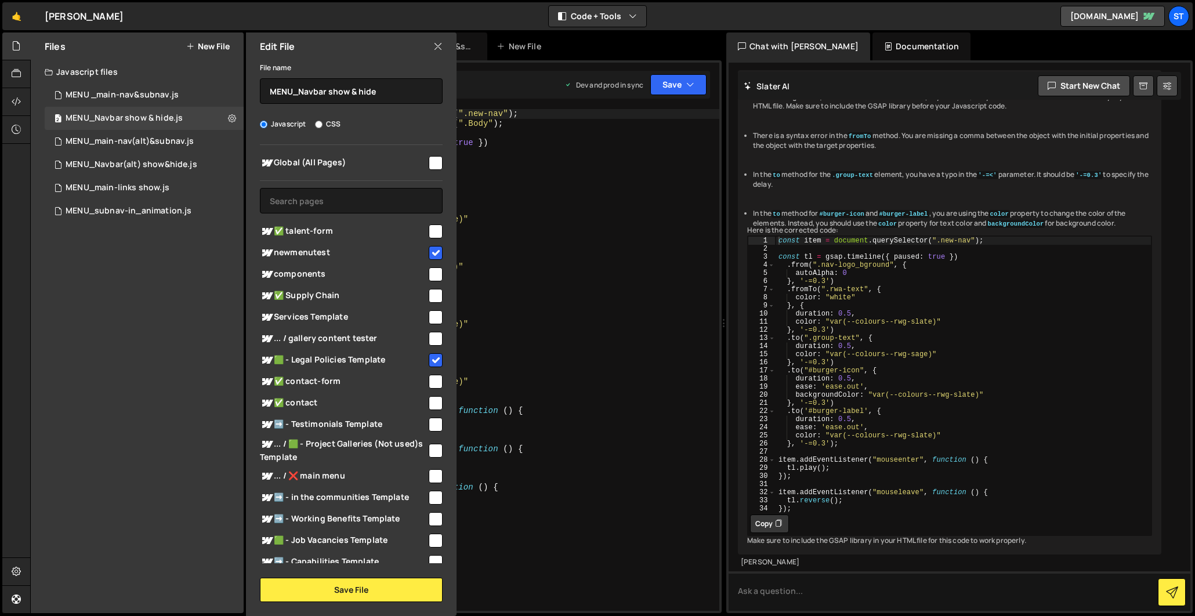
click at [431, 360] on input "checkbox" at bounding box center [436, 360] width 14 height 14
checkbox input "false"
click at [374, 580] on button "Save File" at bounding box center [351, 590] width 183 height 24
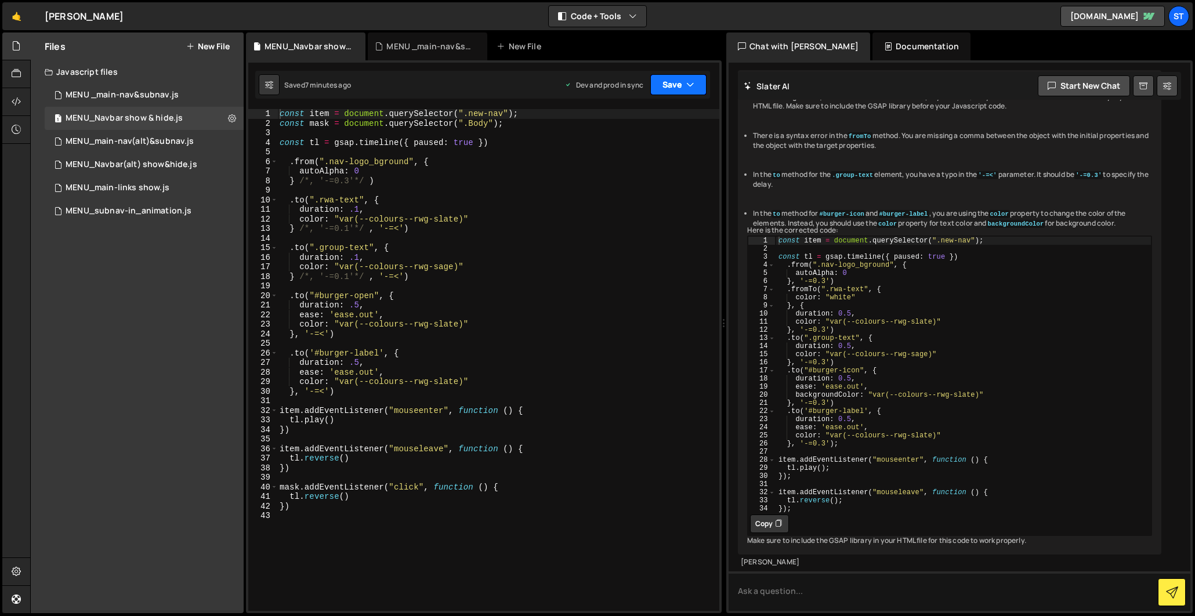
click at [672, 79] on button "Save" at bounding box center [678, 84] width 56 height 21
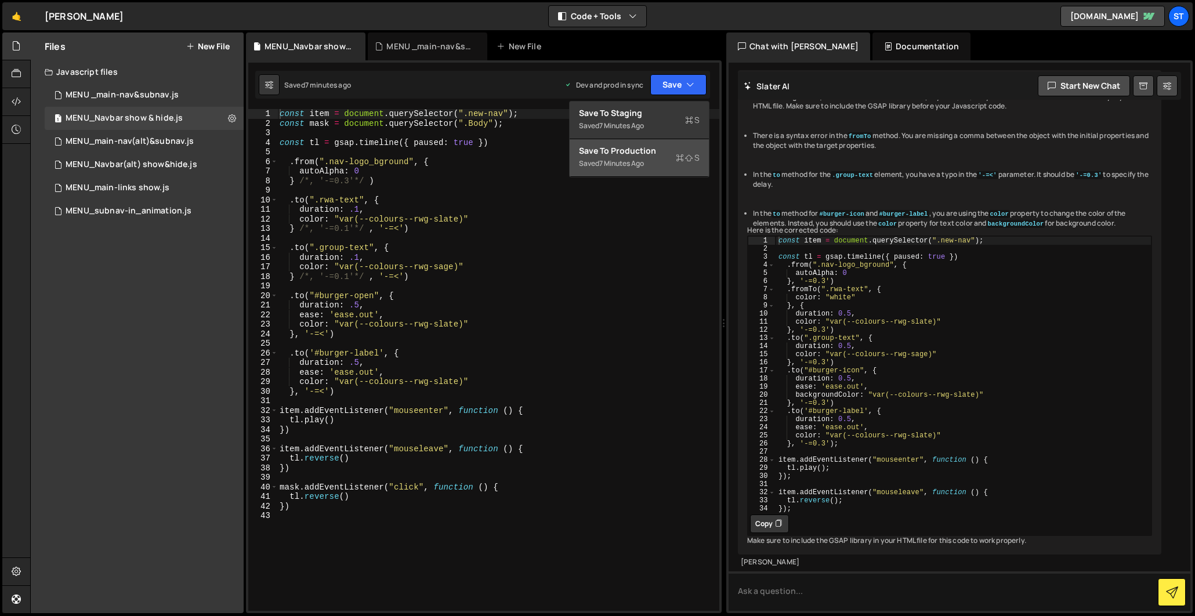
click at [647, 147] on div "Save to Production S" at bounding box center [639, 151] width 121 height 12
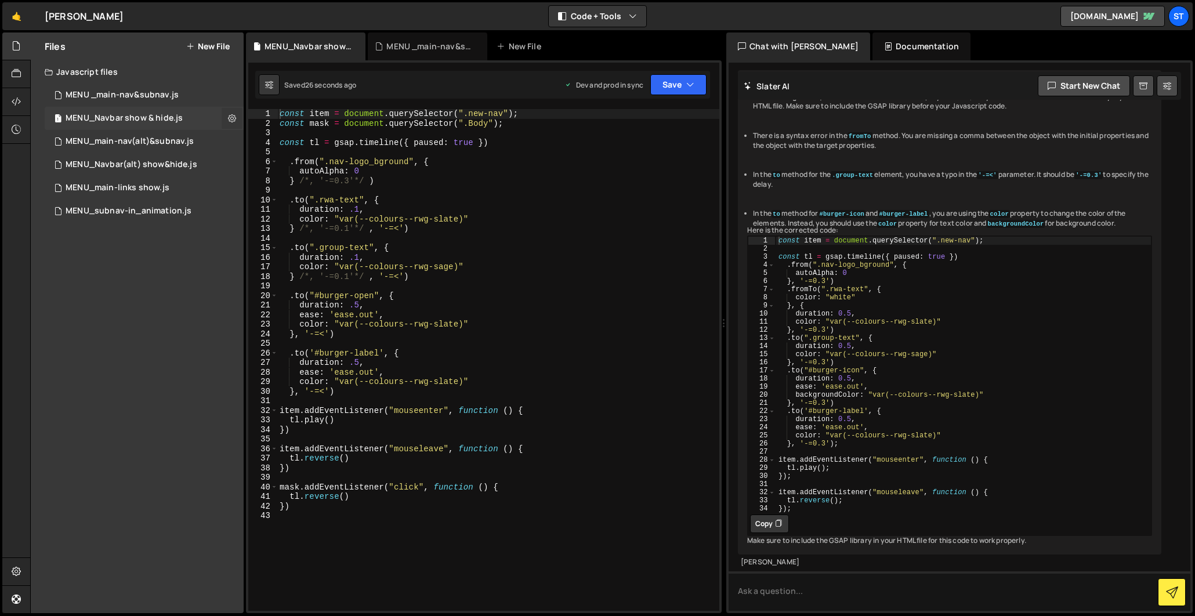
click at [236, 115] on icon at bounding box center [232, 118] width 8 height 11
type input "MENU_Navbar show & hide"
radio input "true"
checkbox input "true"
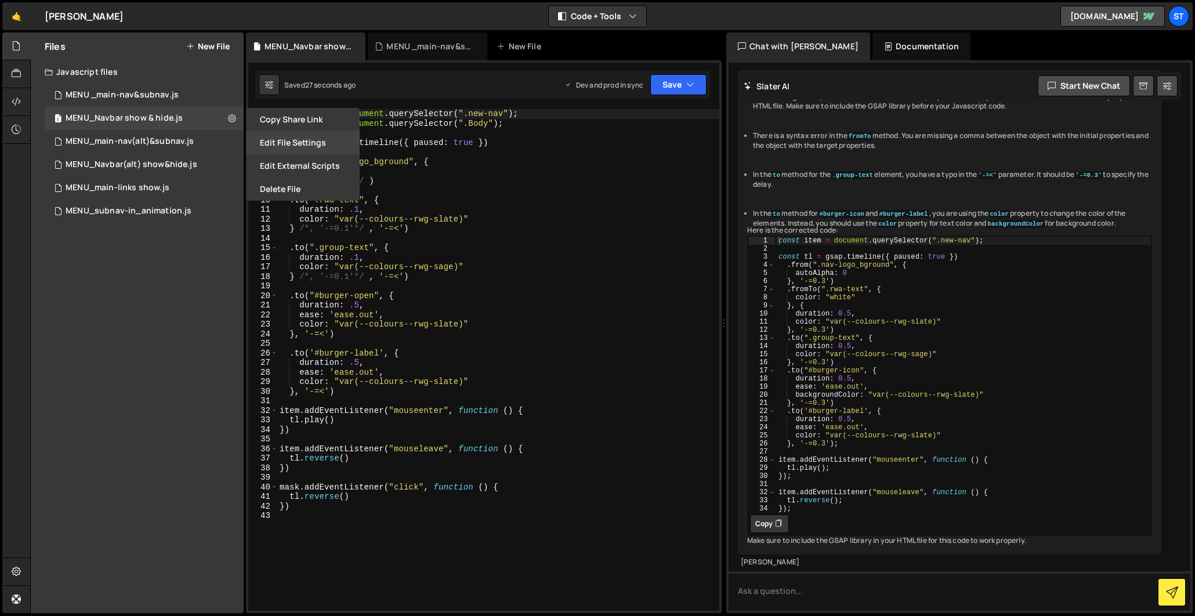
click at [317, 143] on button "Edit File Settings" at bounding box center [303, 142] width 114 height 23
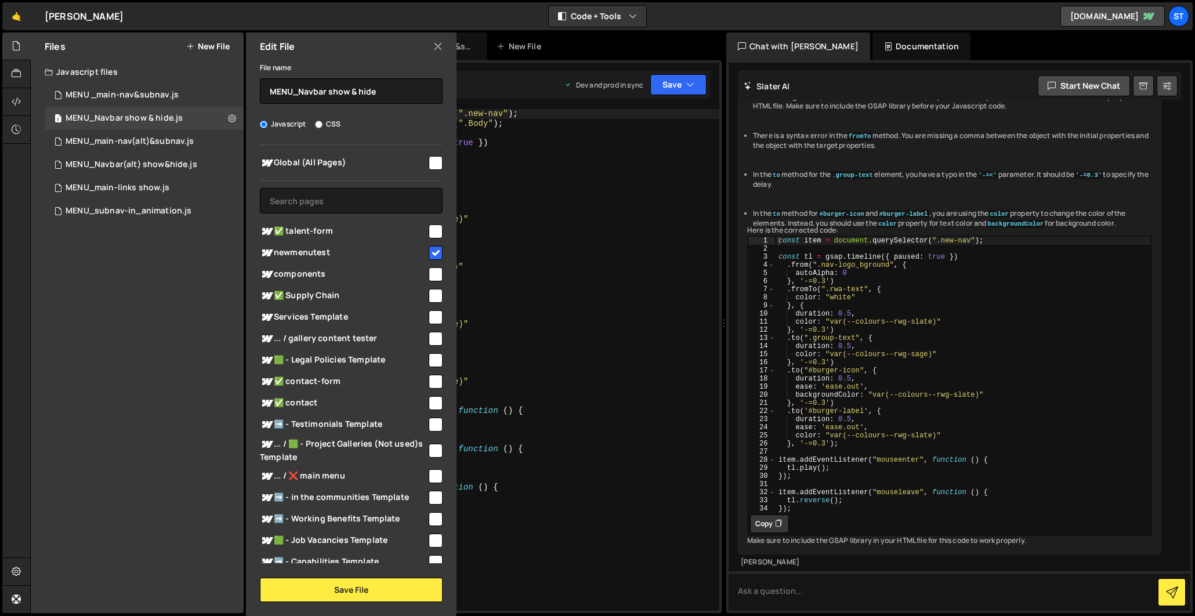
click at [430, 359] on input "checkbox" at bounding box center [436, 360] width 14 height 14
checkbox input "true"
click at [359, 593] on button "Save File" at bounding box center [351, 590] width 183 height 24
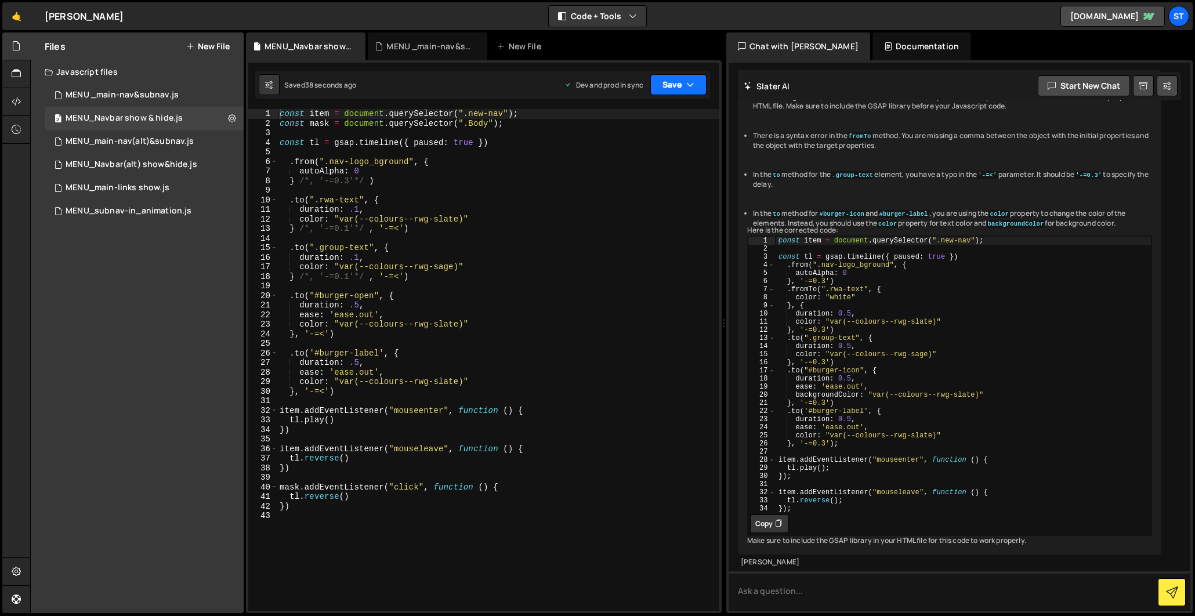
click at [700, 79] on button "Save" at bounding box center [678, 84] width 56 height 21
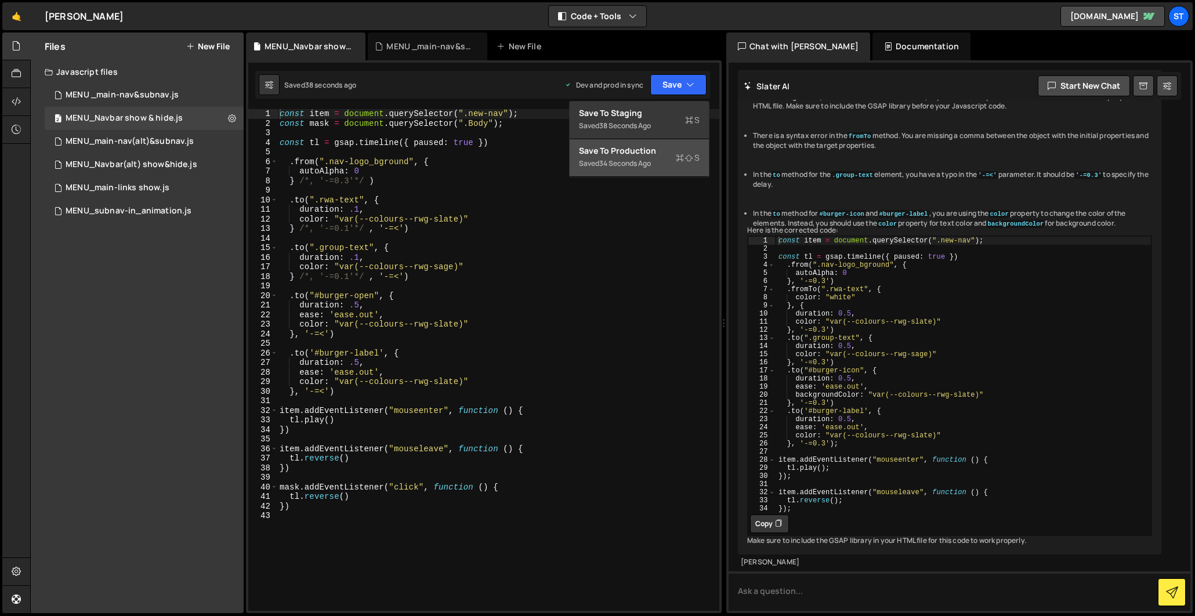
click at [638, 156] on div "Save to Production S" at bounding box center [639, 151] width 121 height 12
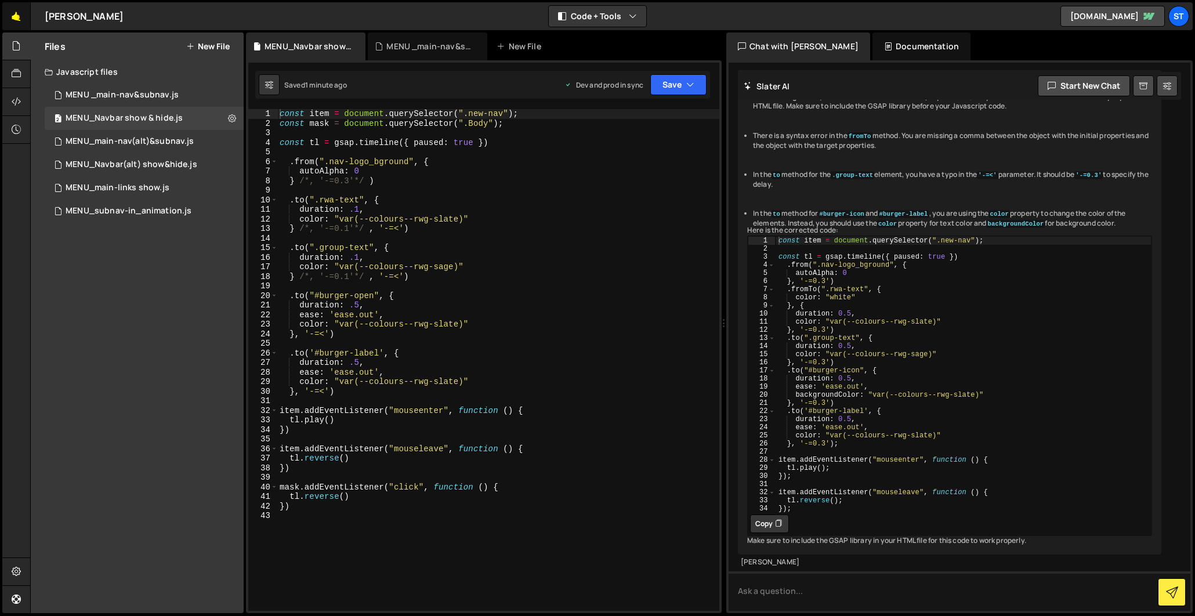
click at [21, 16] on link "🤙" at bounding box center [16, 16] width 28 height 28
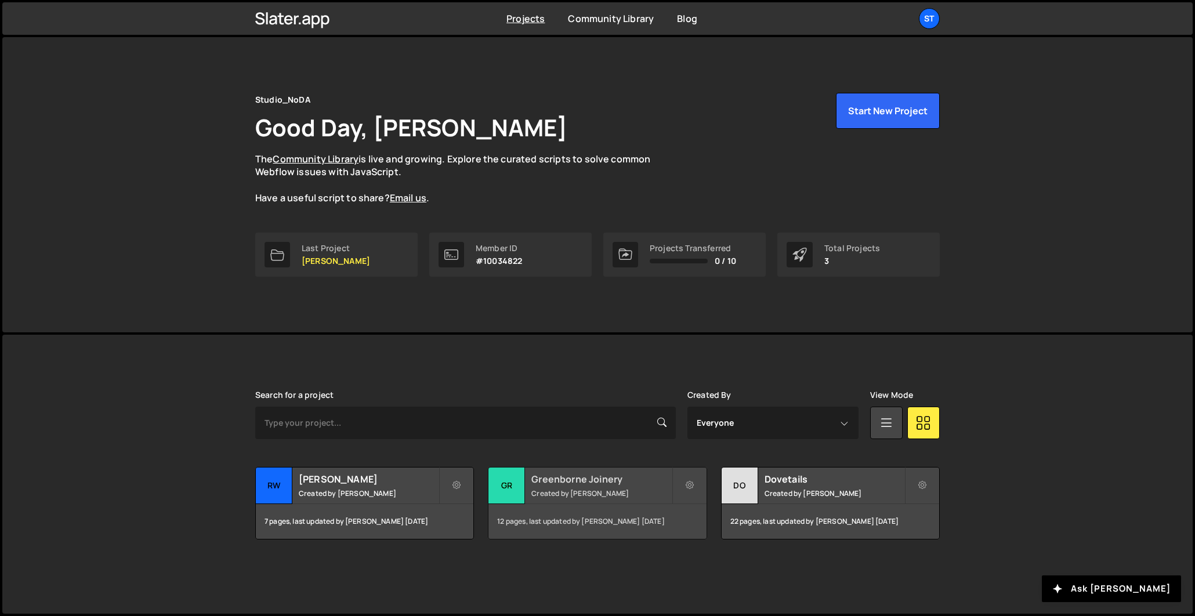
click at [561, 478] on h2 "Greenborne Joinery" at bounding box center [601, 479] width 140 height 13
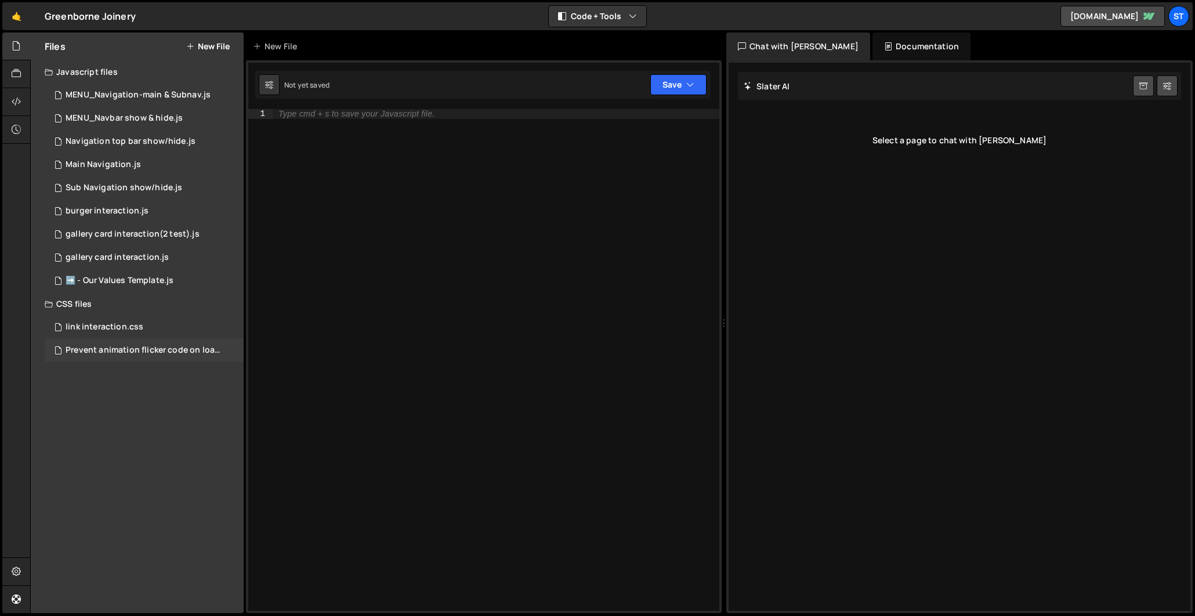
click at [129, 344] on div "Prevent animation flicker code on load.css 0" at bounding box center [146, 350] width 203 height 23
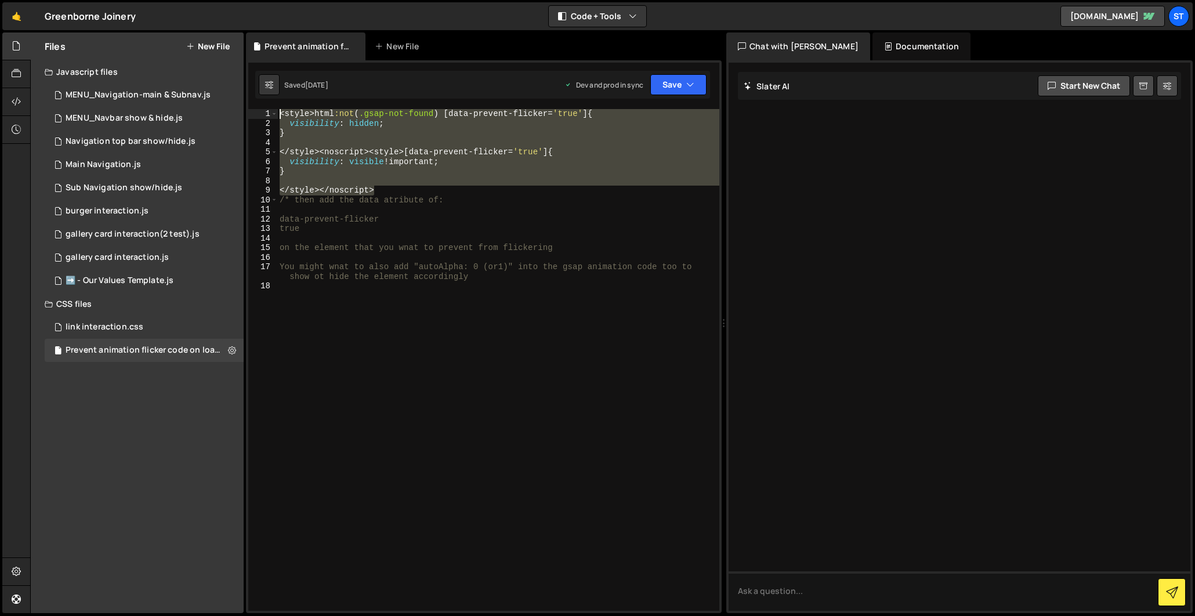
drag, startPoint x: 399, startPoint y: 187, endPoint x: 244, endPoint y: 104, distance: 175.7
click at [244, 104] on div "Files New File Javascript files 1 MENU_Navigation-main & Subnav.js 0 1 MENU_Nav…" at bounding box center [612, 322] width 1165 height 581
type textarea "<style>html:not(.gsap-not-found) [data-prevent-flicker='true'] { visibility: hi…"
click at [22, 18] on link "🤙" at bounding box center [16, 16] width 28 height 28
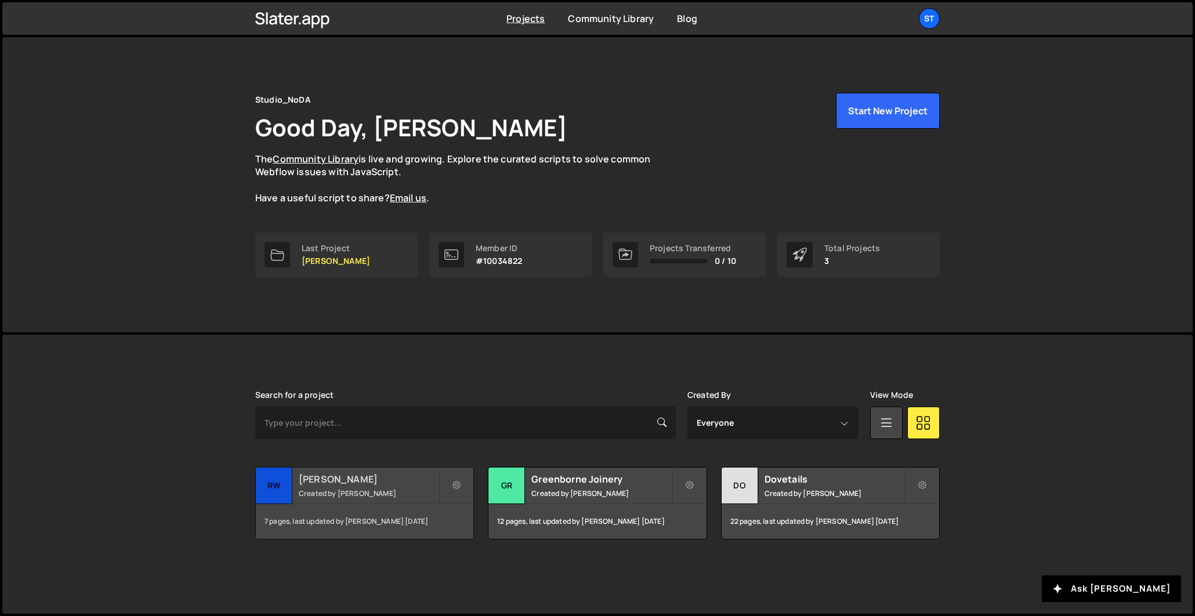
click at [335, 483] on h2 "[PERSON_NAME]" at bounding box center [369, 479] width 140 height 13
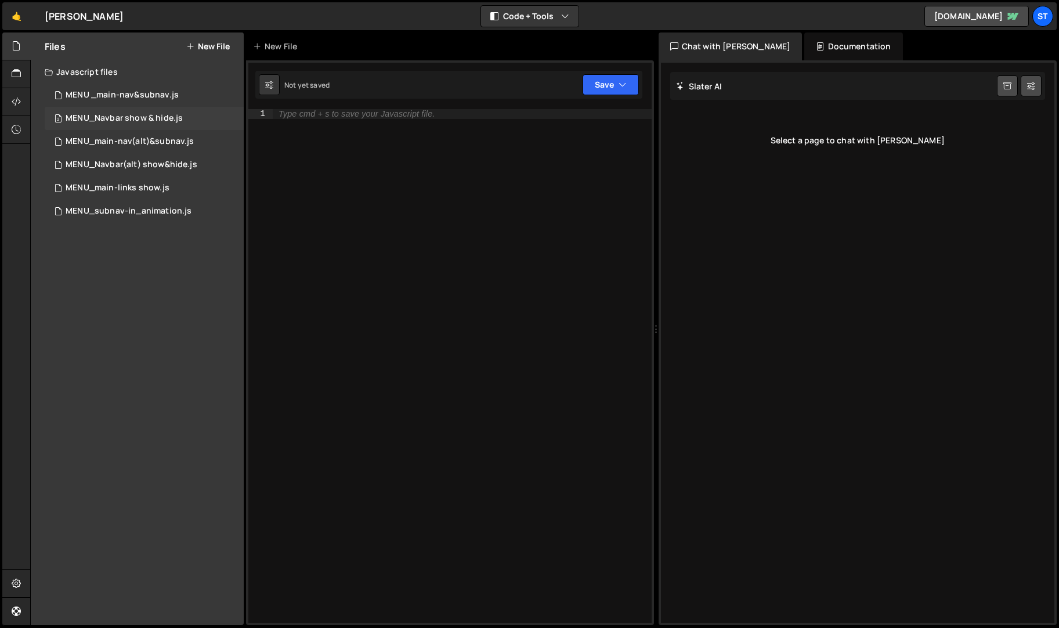
click at [141, 115] on div "MENU_Navbar show & hide.js" at bounding box center [124, 118] width 117 height 10
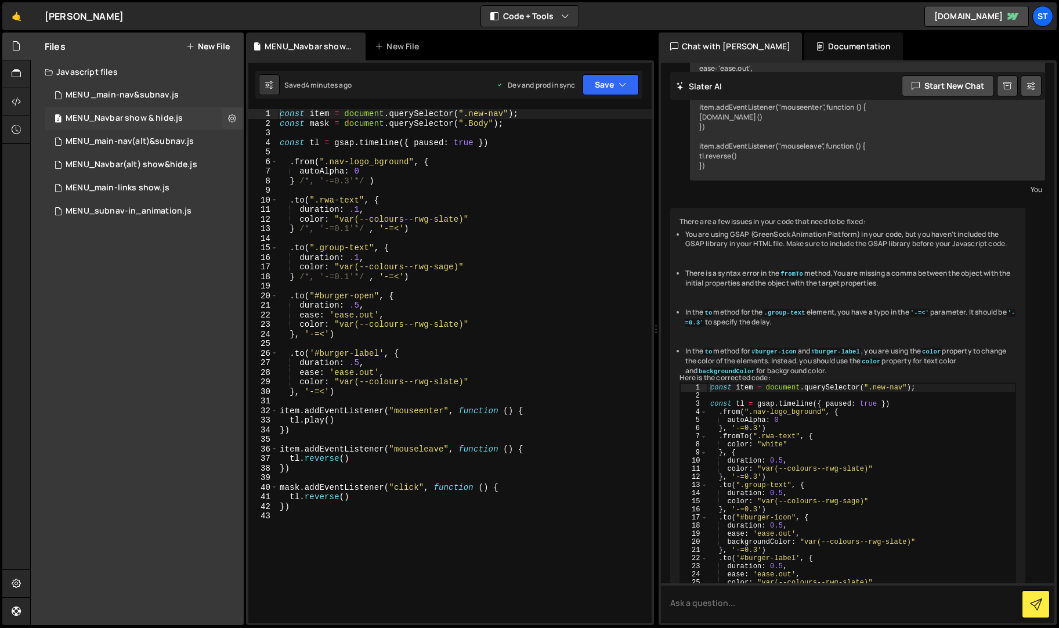
scroll to position [542, 0]
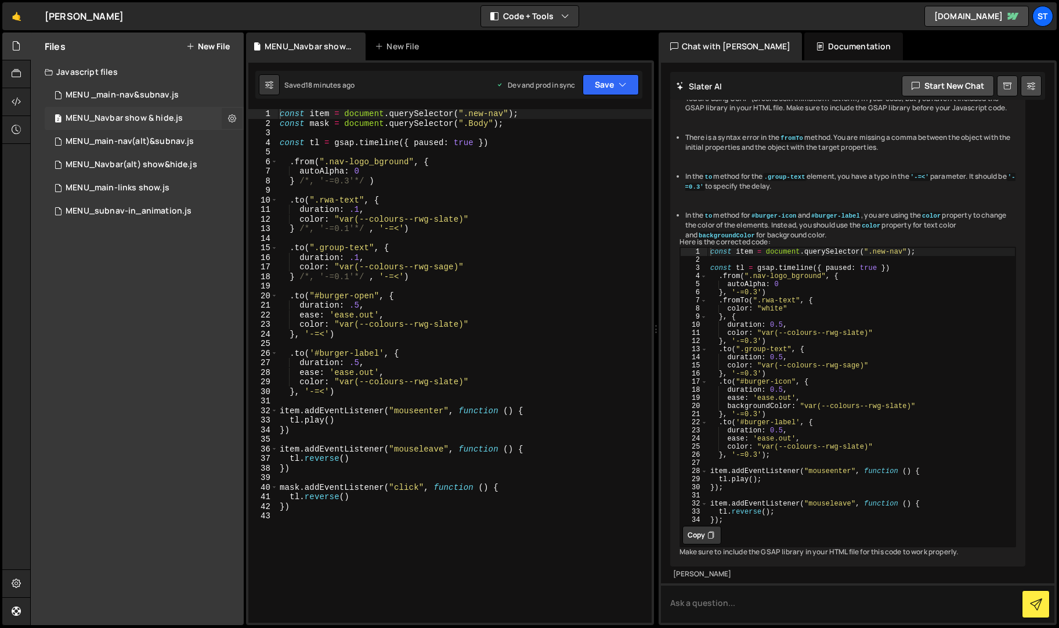
click at [230, 118] on icon at bounding box center [232, 118] width 8 height 11
type input "MENU_Navbar show & hide"
radio input "true"
checkbox input "true"
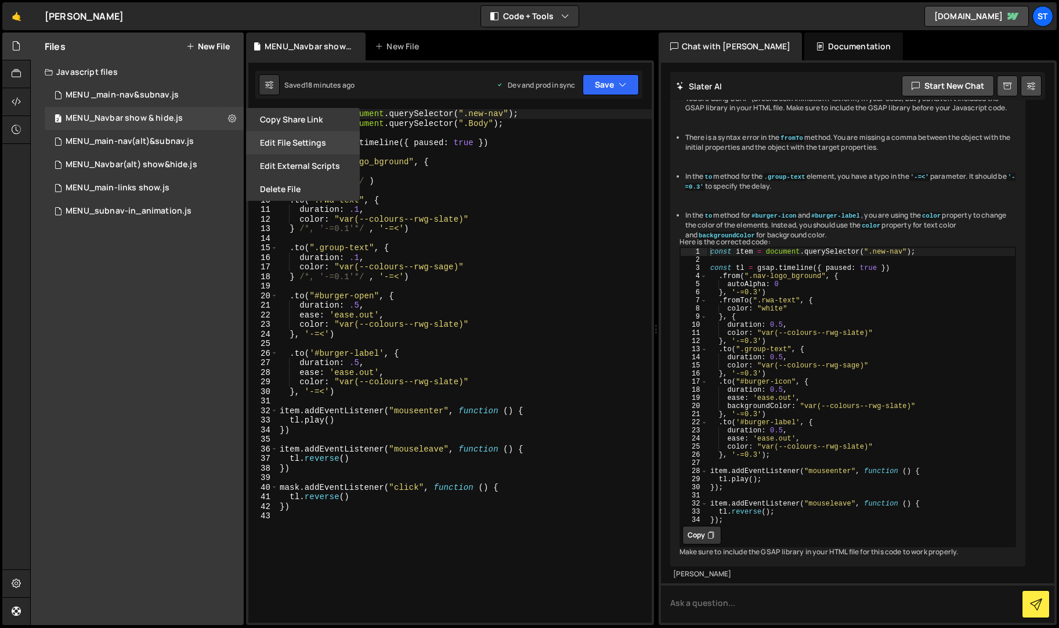
click at [300, 147] on button "Edit File Settings" at bounding box center [303, 142] width 114 height 23
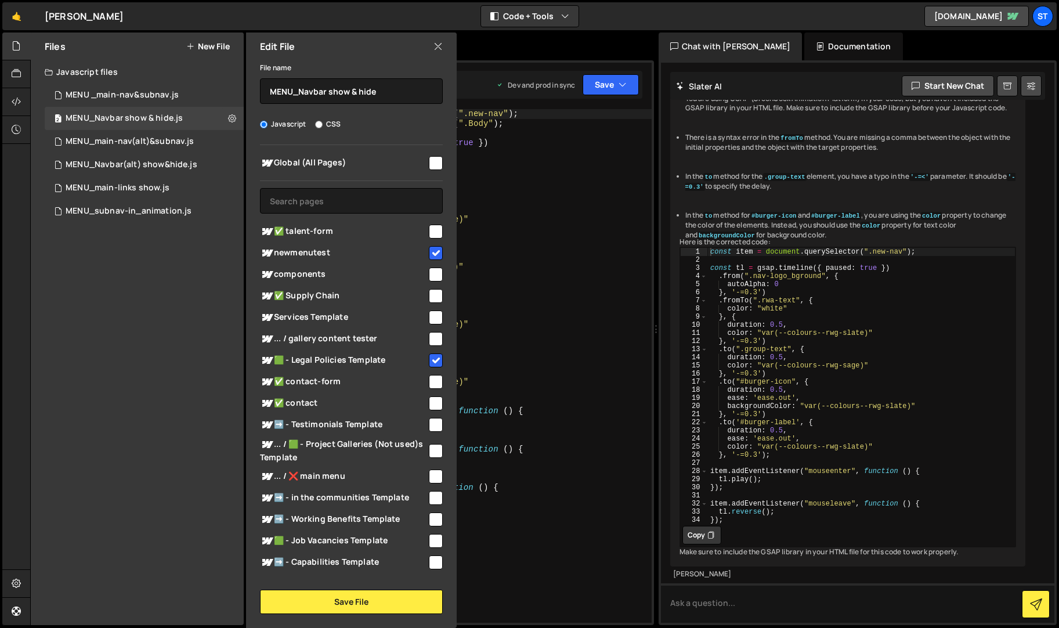
click at [431, 403] on input "checkbox" at bounding box center [436, 403] width 14 height 14
checkbox input "true"
click at [357, 603] on button "Save File" at bounding box center [351, 601] width 183 height 24
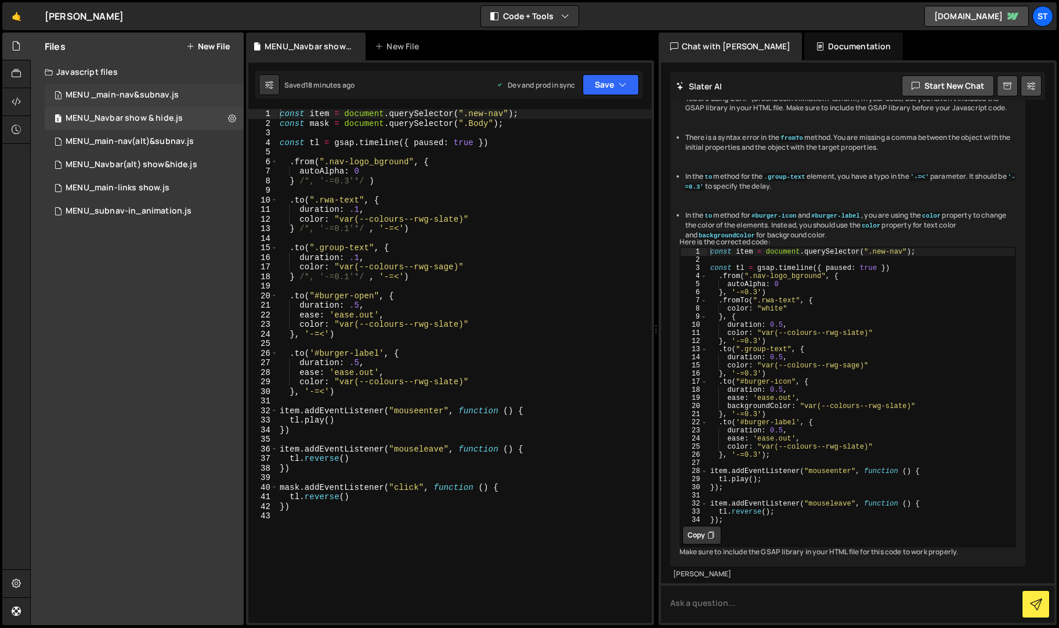
click at [160, 95] on div "MENU _main-nav&subnav.js" at bounding box center [122, 95] width 113 height 10
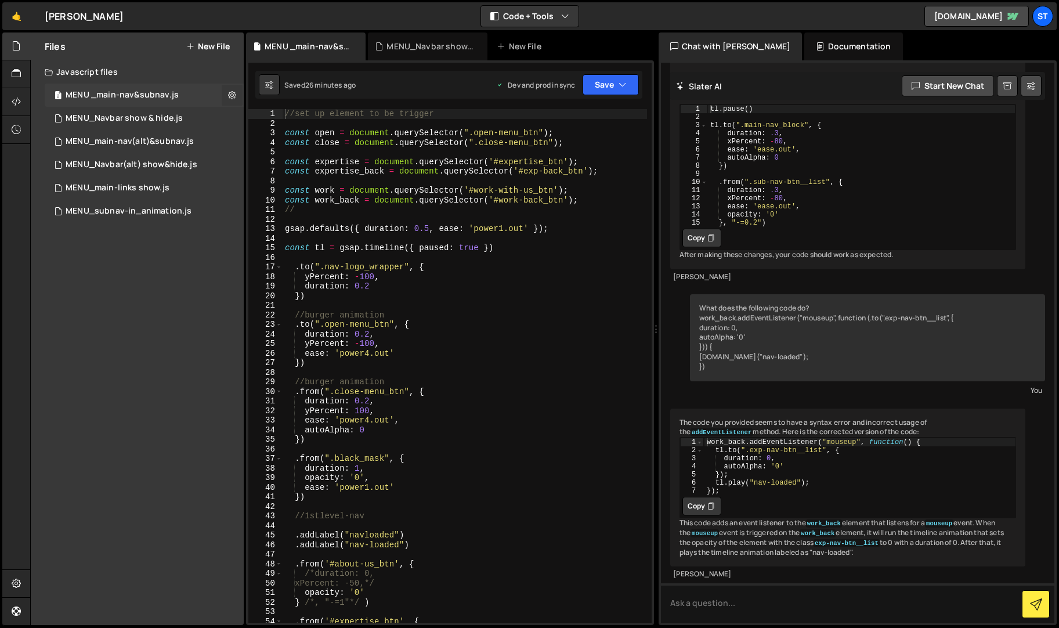
scroll to position [1341, 0]
click at [233, 95] on icon at bounding box center [232, 94] width 8 height 11
type input "MENU _main-nav&subnav"
radio input "true"
checkbox input "true"
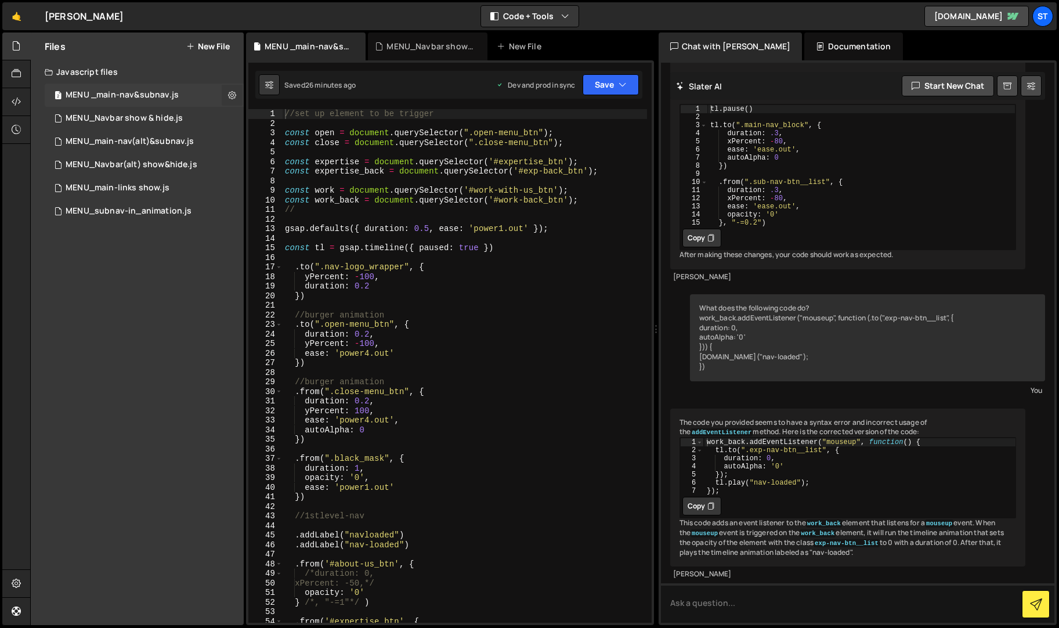
checkbox input "true"
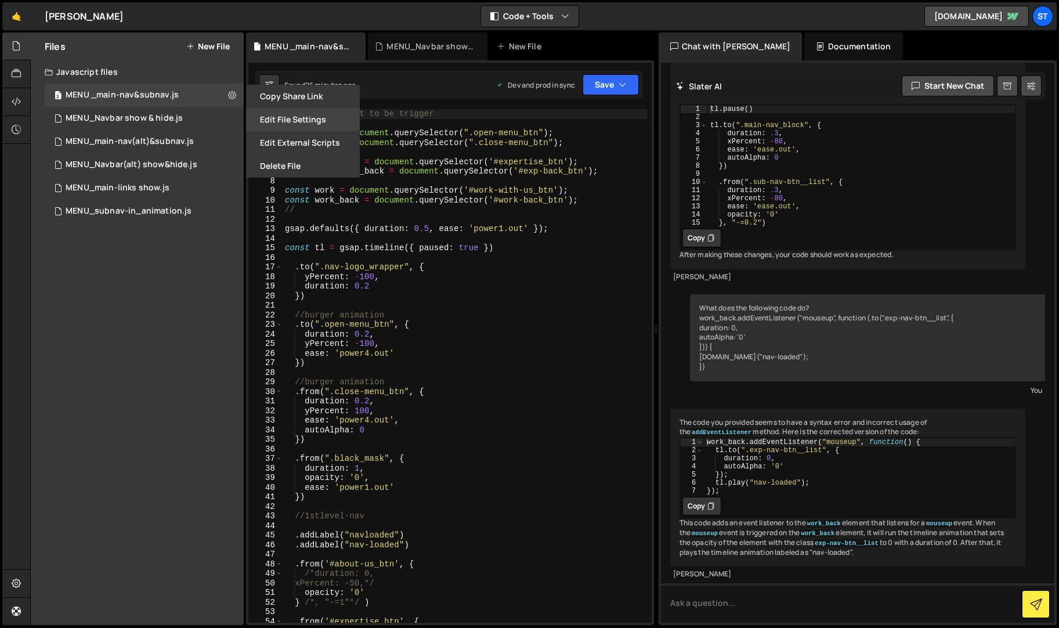
click at [281, 117] on button "Edit File Settings" at bounding box center [303, 119] width 114 height 23
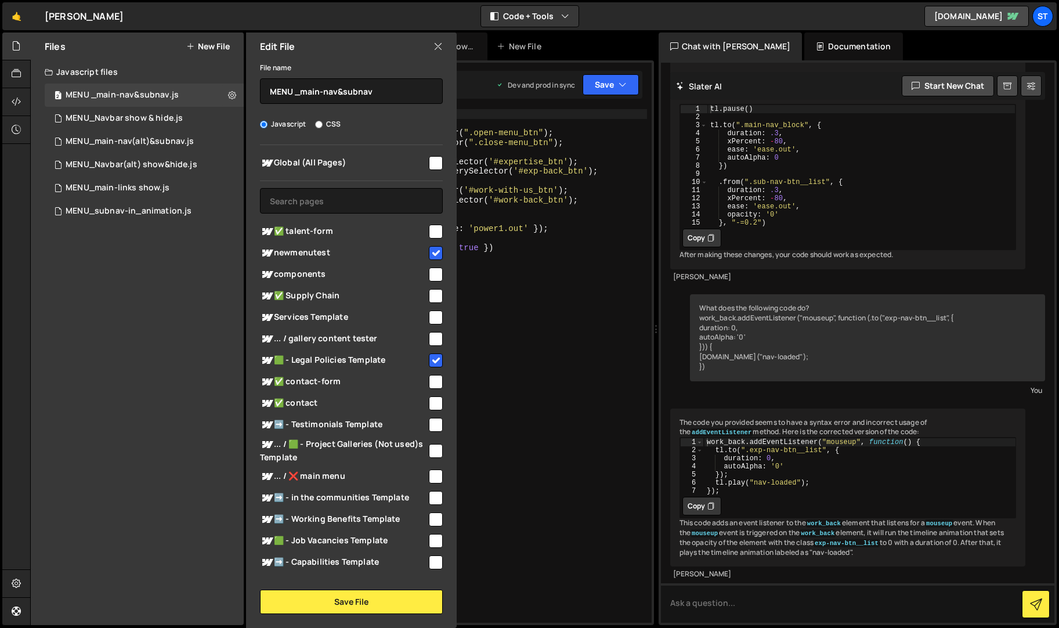
click at [436, 399] on input "checkbox" at bounding box center [436, 403] width 14 height 14
checkbox input "true"
click at [357, 600] on button "Save File" at bounding box center [351, 601] width 183 height 24
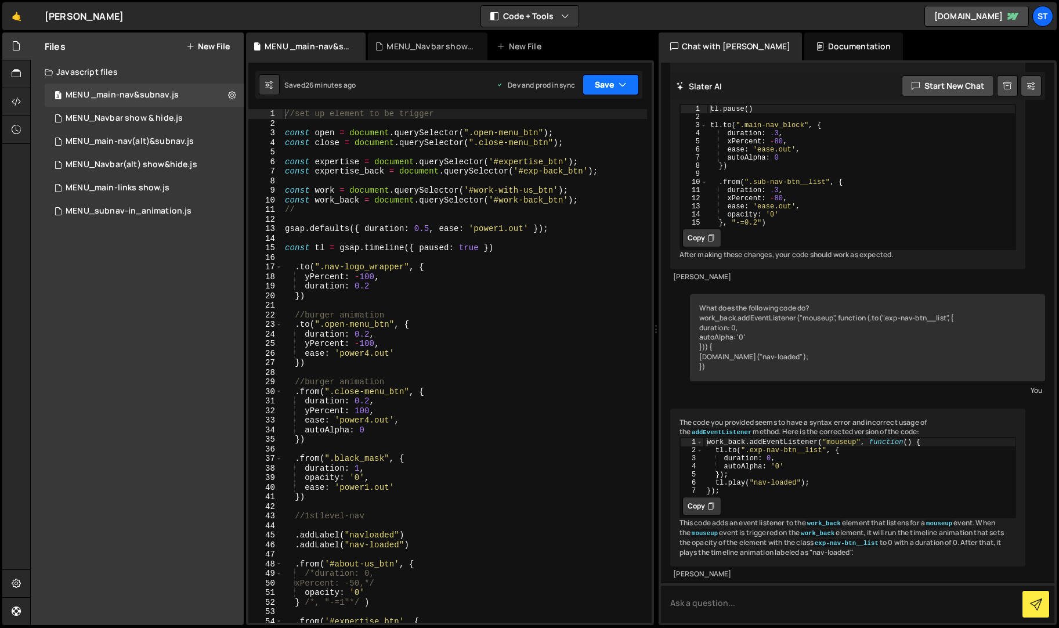
click at [600, 88] on button "Save" at bounding box center [610, 84] width 56 height 21
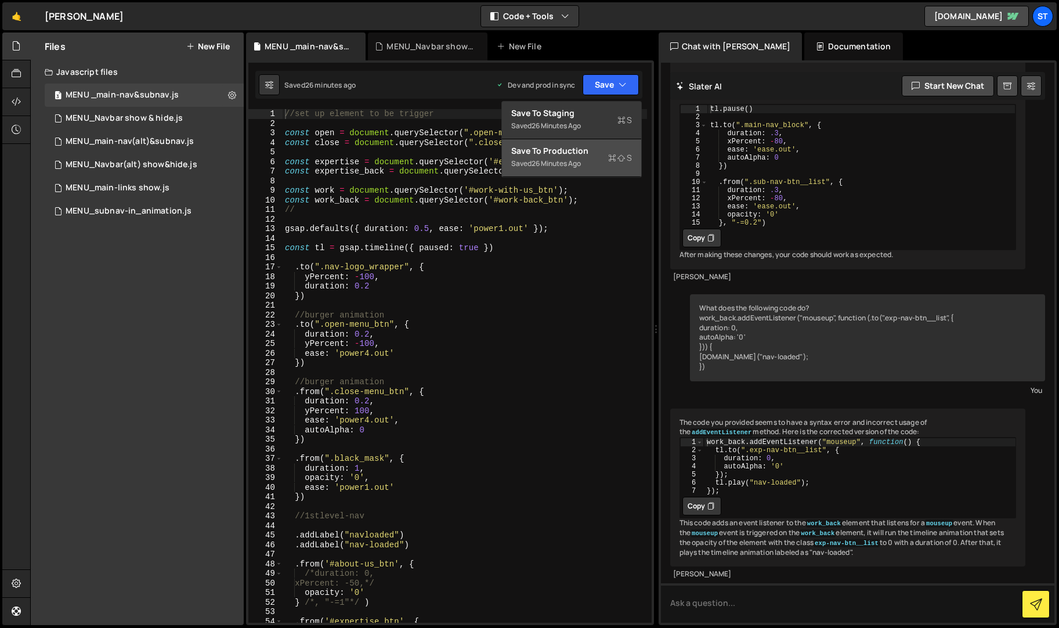
click at [580, 147] on div "Save to Production S" at bounding box center [571, 151] width 121 height 12
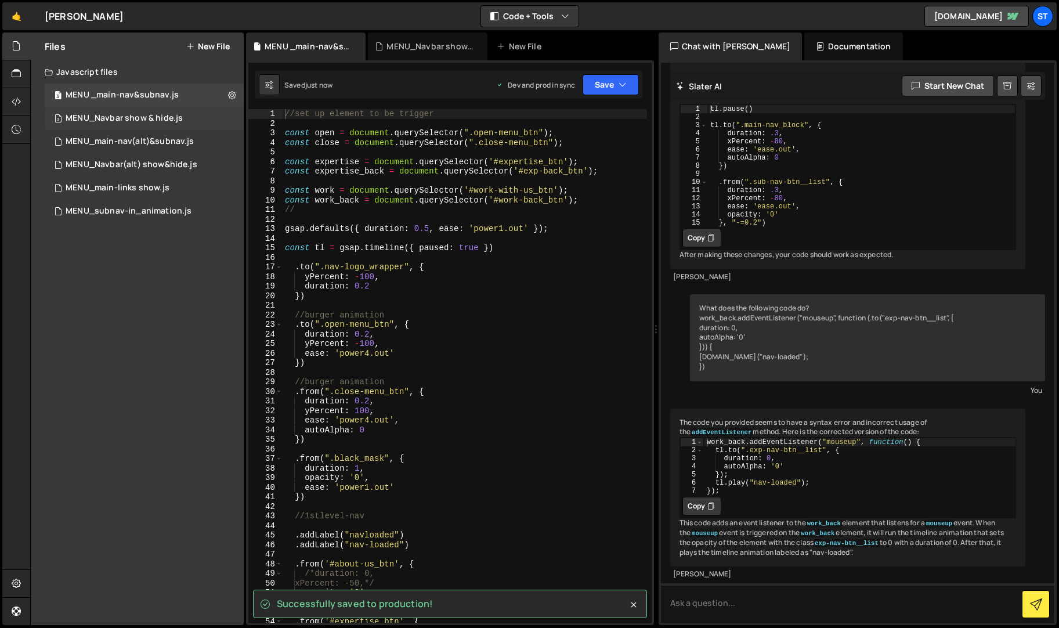
click at [142, 120] on div "MENU_Navbar show & hide.js" at bounding box center [124, 118] width 117 height 10
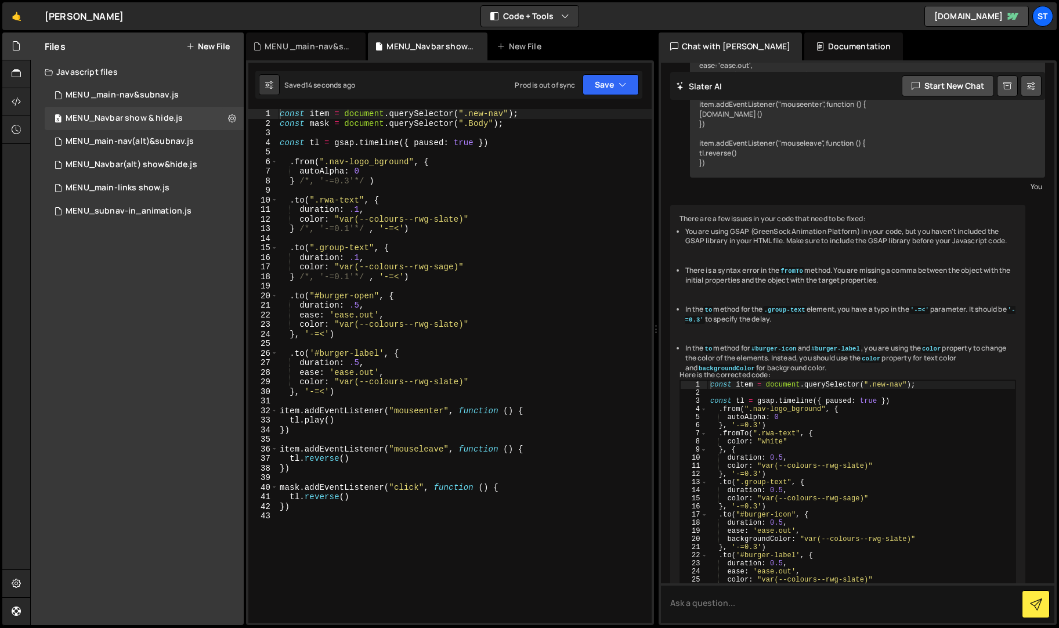
scroll to position [542, 0]
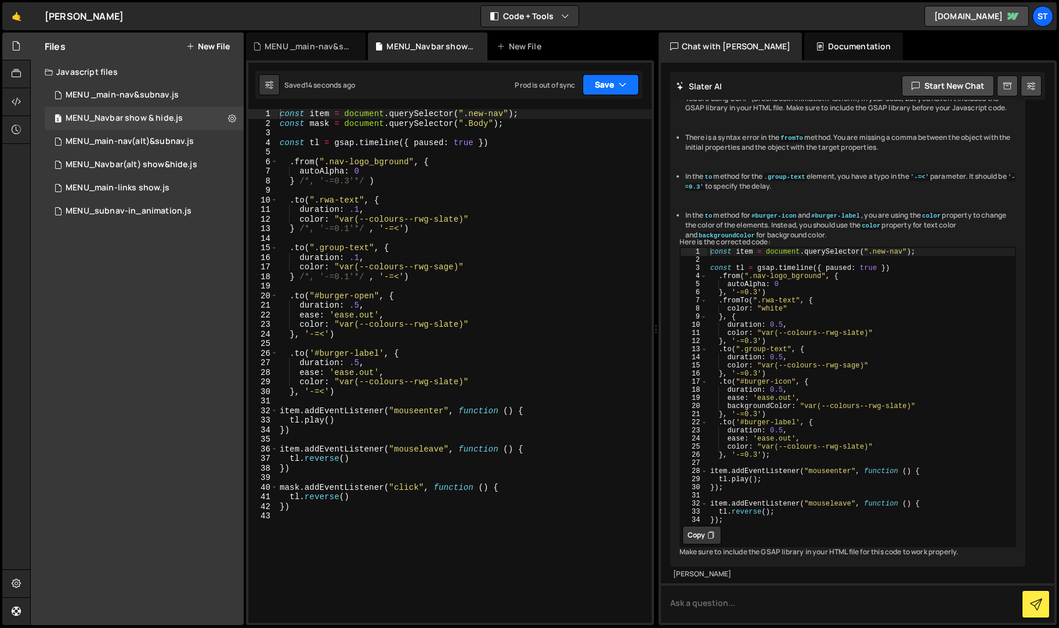
click at [613, 86] on button "Save" at bounding box center [610, 84] width 56 height 21
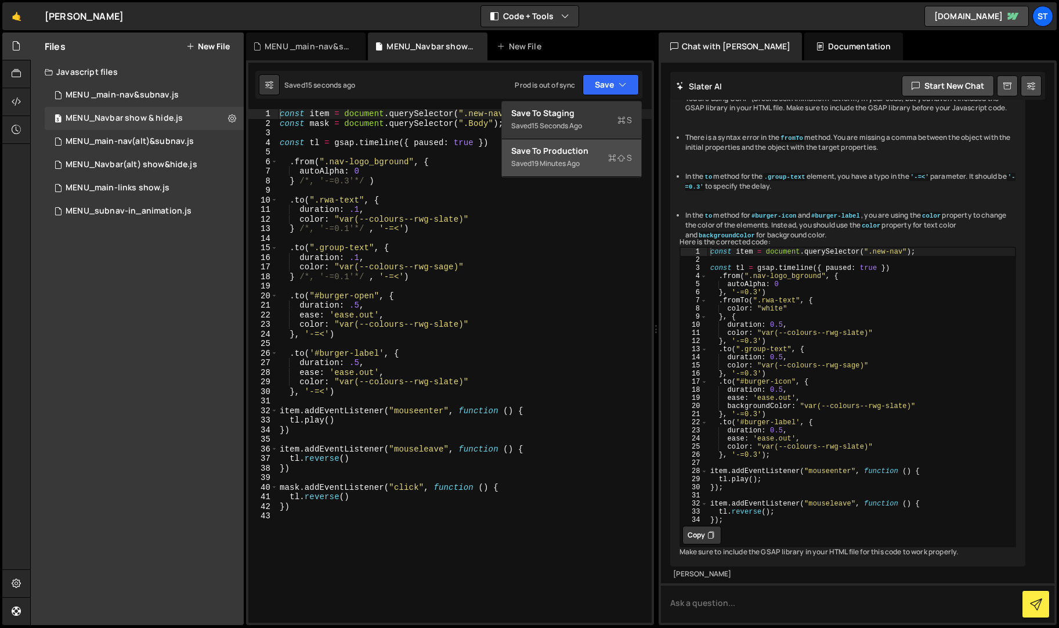
click at [582, 153] on div "Save to Production S" at bounding box center [571, 151] width 121 height 12
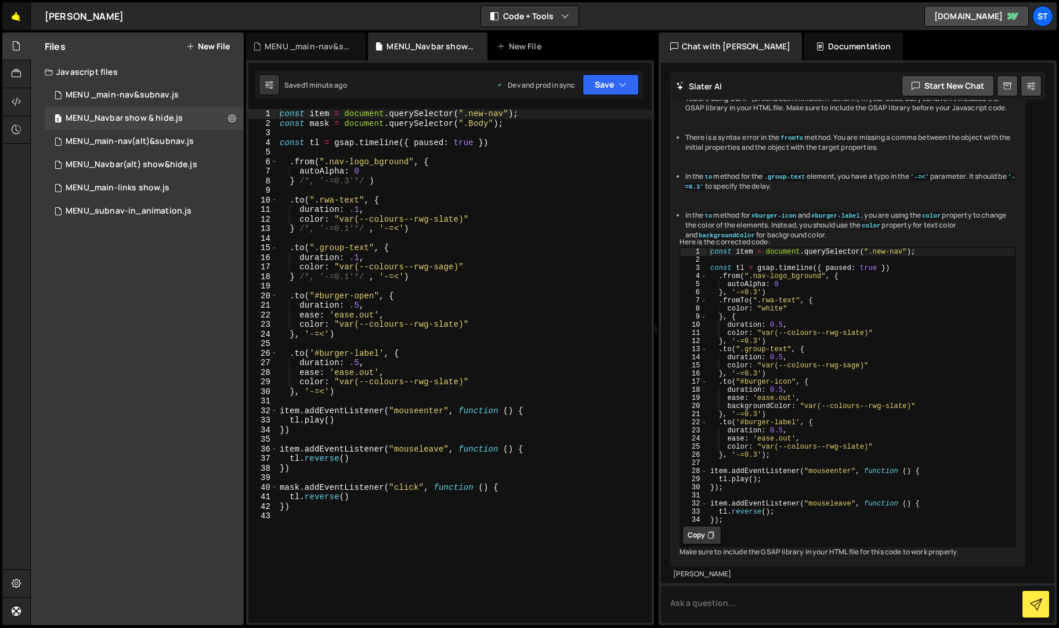
click at [19, 17] on link "🤙" at bounding box center [16, 16] width 28 height 28
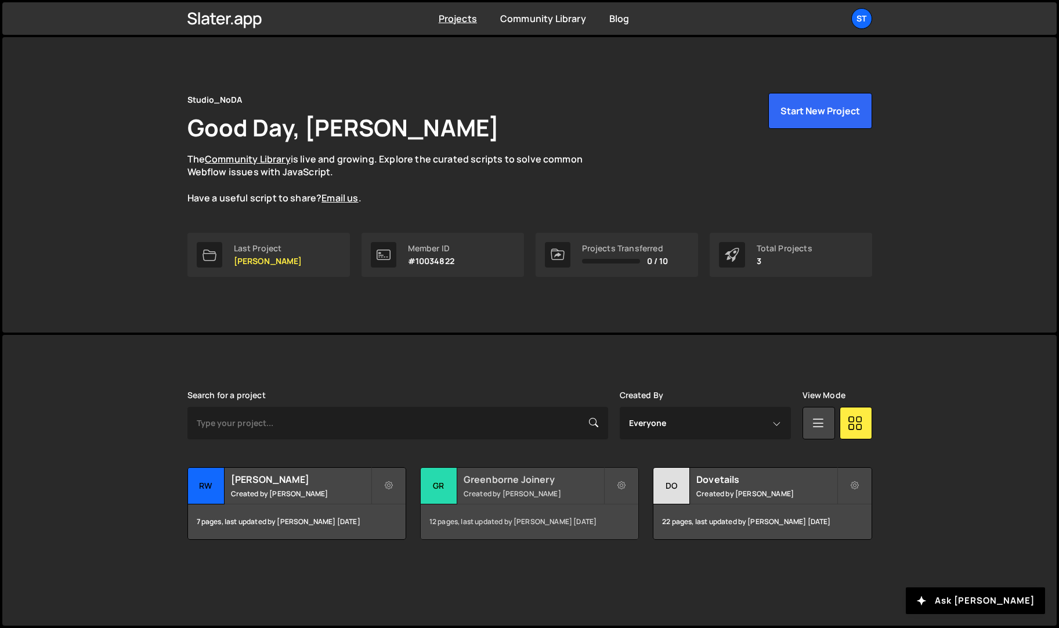
click at [484, 479] on h2 "Greenborne Joinery" at bounding box center [533, 479] width 140 height 13
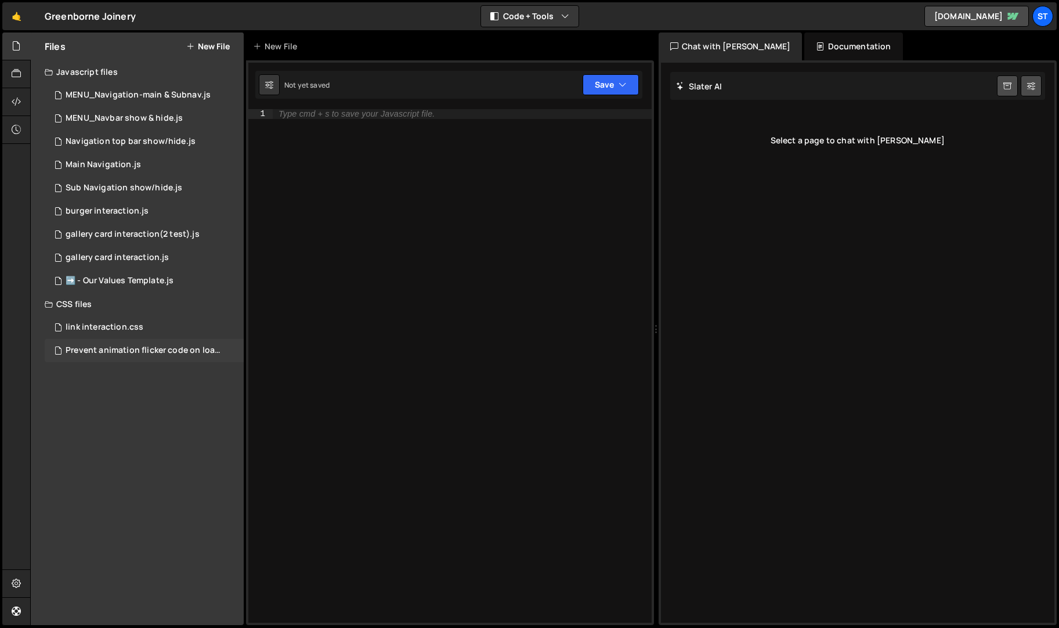
click at [118, 347] on div "Prevent animation flicker code on load.css" at bounding box center [146, 350] width 160 height 10
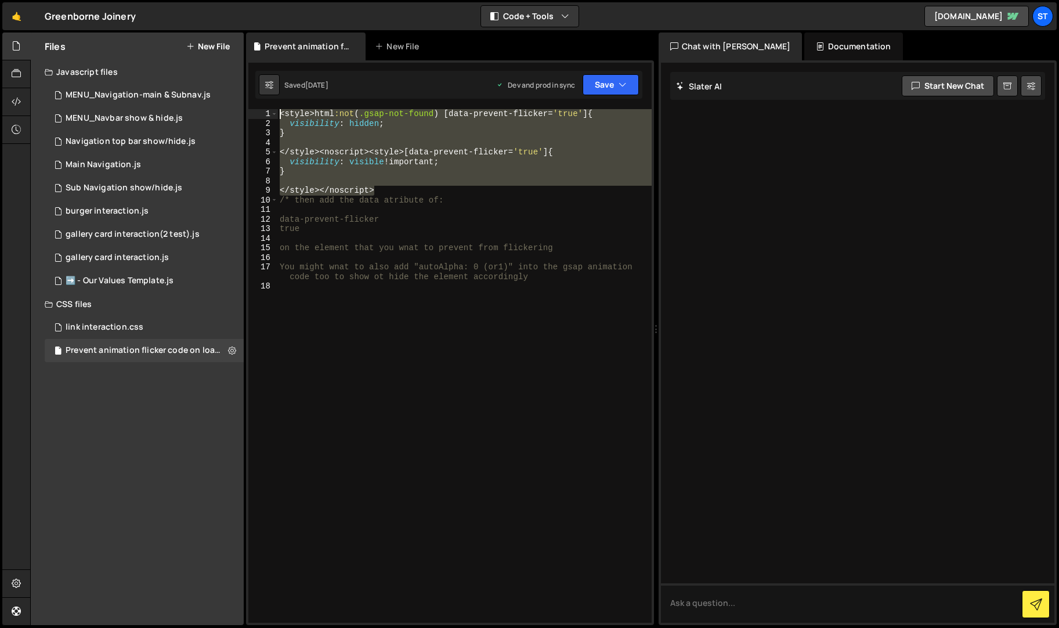
drag, startPoint x: 380, startPoint y: 193, endPoint x: 252, endPoint y: 105, distance: 155.3
click at [252, 105] on div "1 Type cmd + s to save your Javascript file. הההההההההההההההההההההההההההההההההה…" at bounding box center [450, 342] width 408 height 564
type textarea "<style>html:not(.gsap-not-found) [data-prevent-flicker='true'] { visibility: hi…"
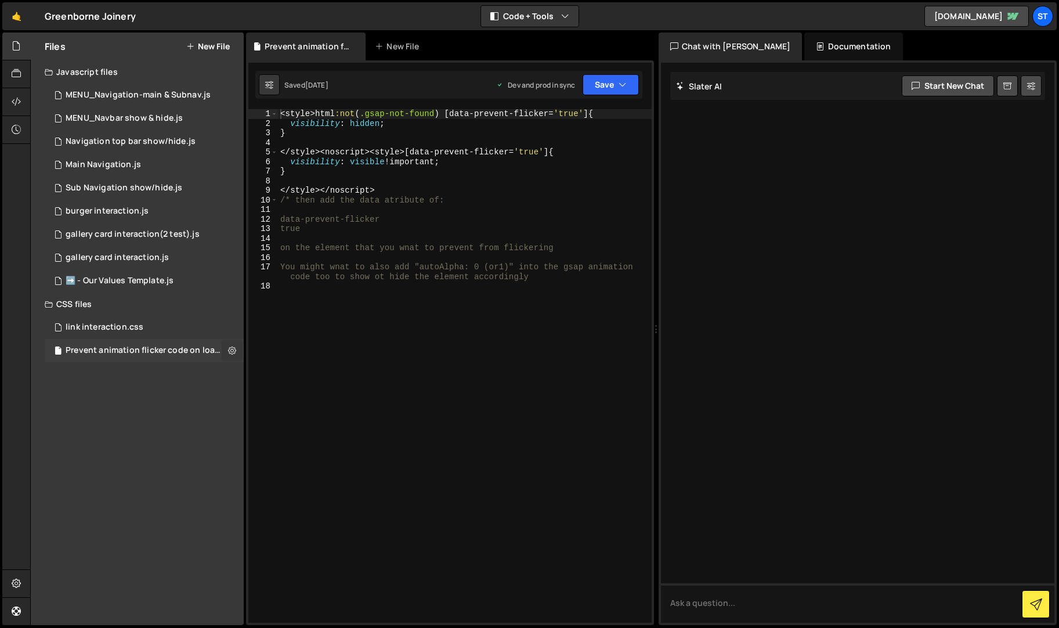
click at [233, 352] on icon at bounding box center [232, 350] width 8 height 11
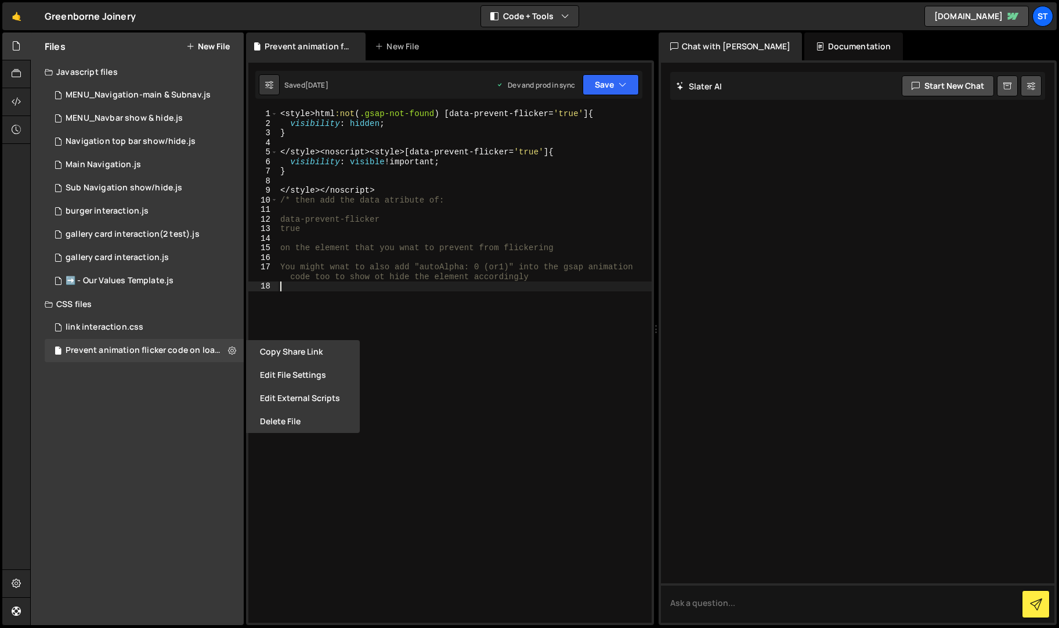
click at [390, 332] on div "< style > html :not ( .gsap-not-found ) [ data-prevent-flicker = ' true ' ] { v…" at bounding box center [465, 375] width 374 height 533
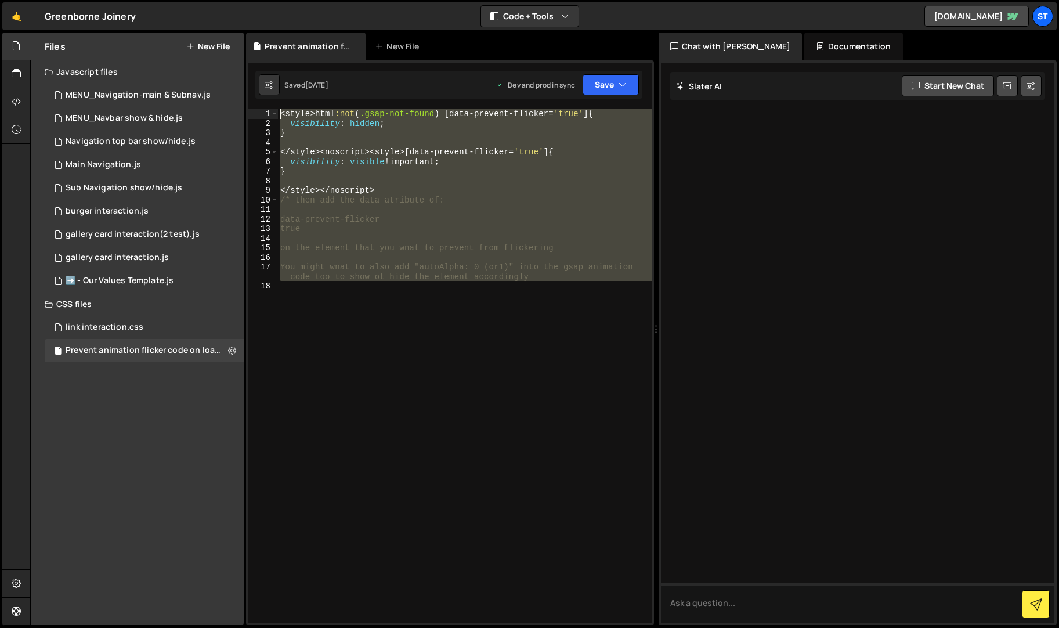
drag, startPoint x: 344, startPoint y: 291, endPoint x: 197, endPoint y: -15, distance: 338.8
click at [197, 0] on html "Projects [GEOGRAPHIC_DATA] Blog St Projects Your Teams Invite team member Accou…" at bounding box center [529, 314] width 1059 height 628
type textarea "<style>html:not(.gsap-not-found) [data-prevent-flicker='true'] { visibility: hi…"
click at [16, 19] on link "🤙" at bounding box center [16, 16] width 28 height 28
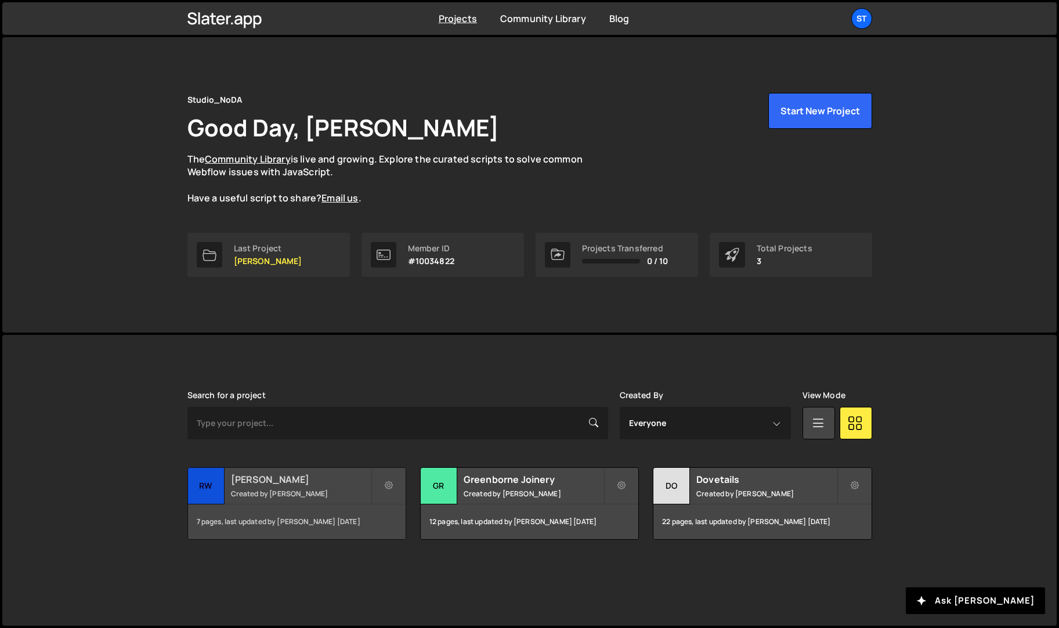
click at [270, 477] on h2 "[PERSON_NAME]" at bounding box center [301, 479] width 140 height 13
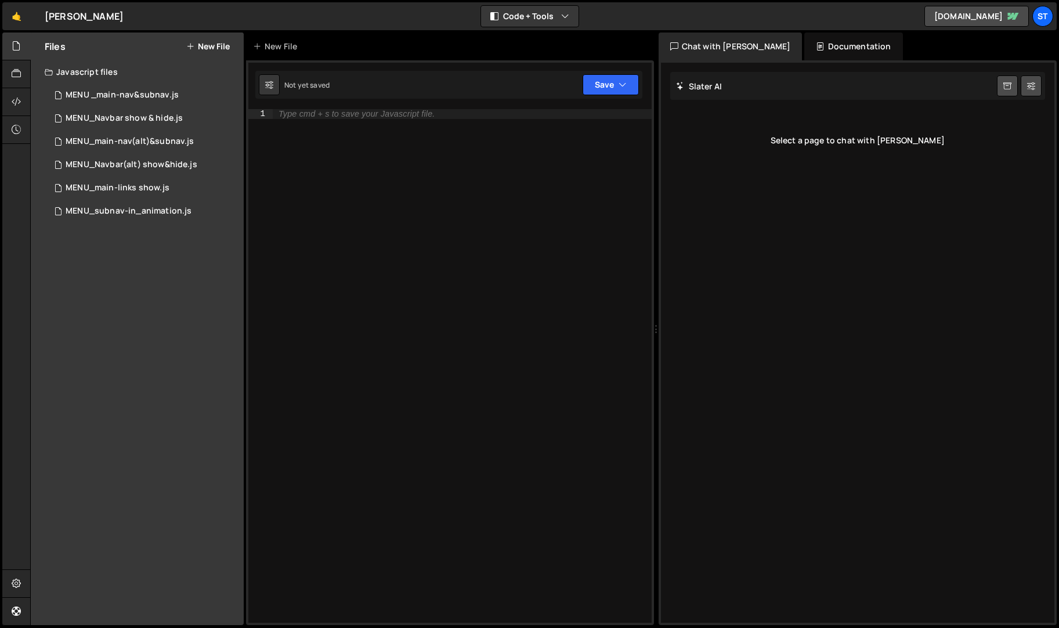
click at [211, 49] on button "New File" at bounding box center [208, 46] width 44 height 9
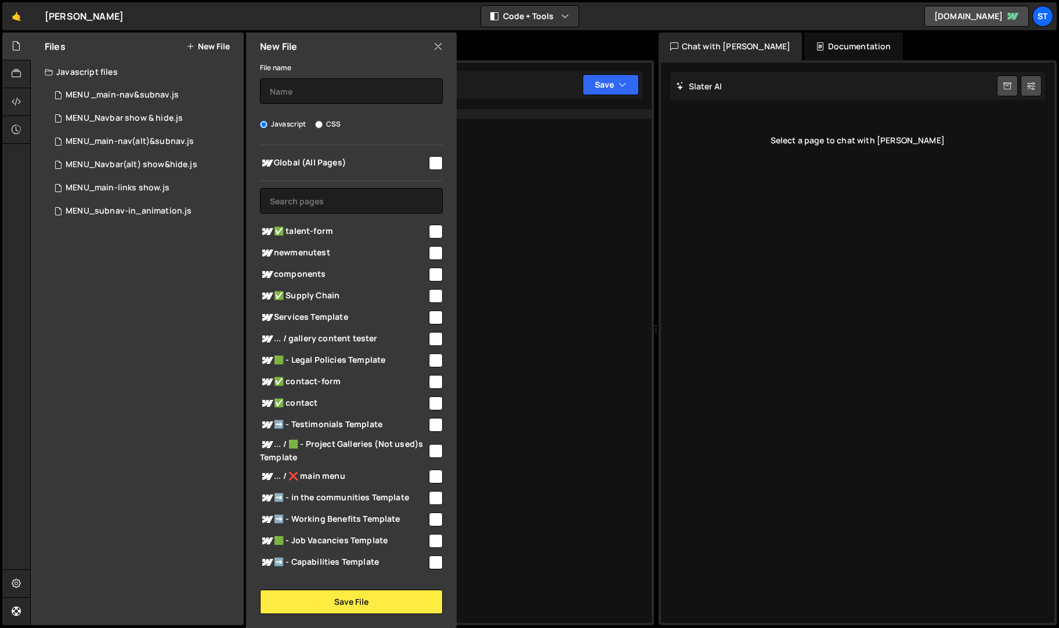
click at [319, 122] on input "CSS" at bounding box center [319, 125] width 8 height 8
radio input "true"
click at [294, 89] on input "text" at bounding box center [351, 91] width 183 height 26
type input "Prevent GSAP flicker on load script"
click at [352, 603] on button "Save File" at bounding box center [351, 601] width 183 height 24
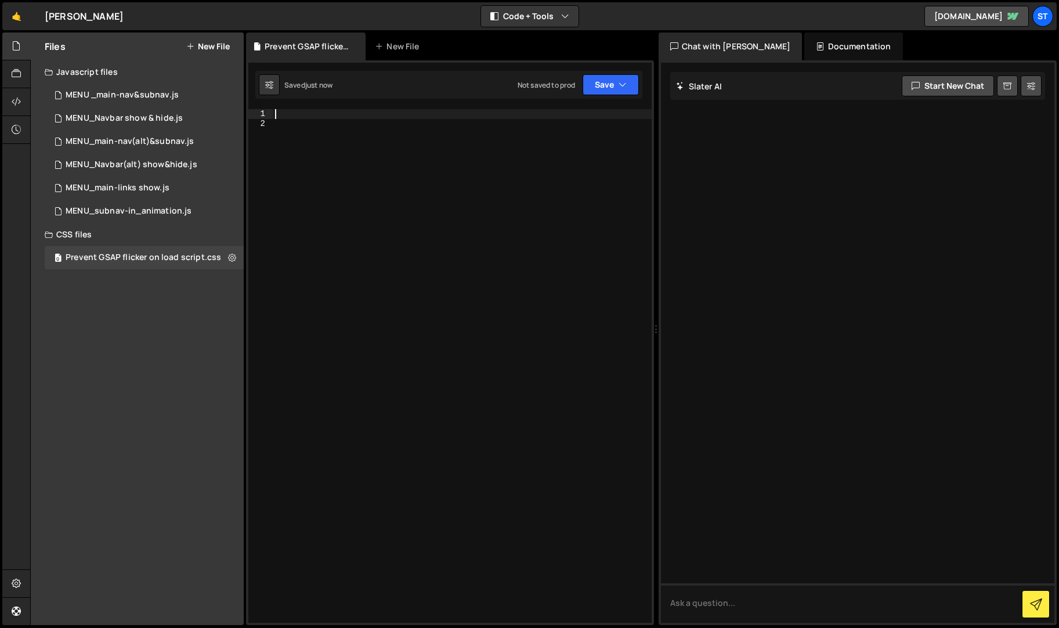
click at [302, 113] on div at bounding box center [462, 375] width 379 height 533
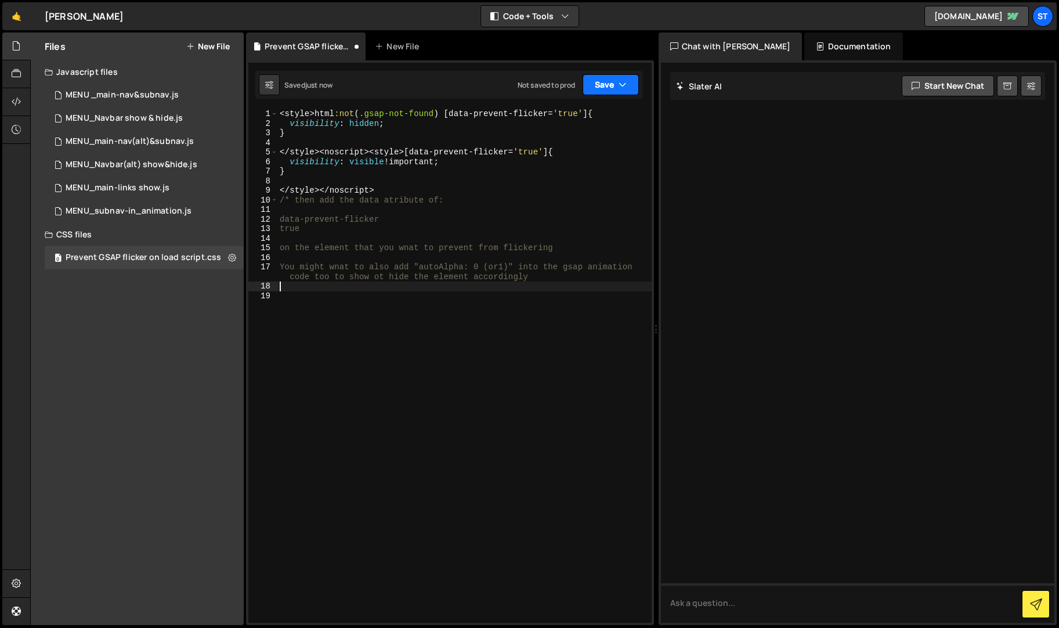
click at [620, 86] on icon "button" at bounding box center [622, 85] width 8 height 12
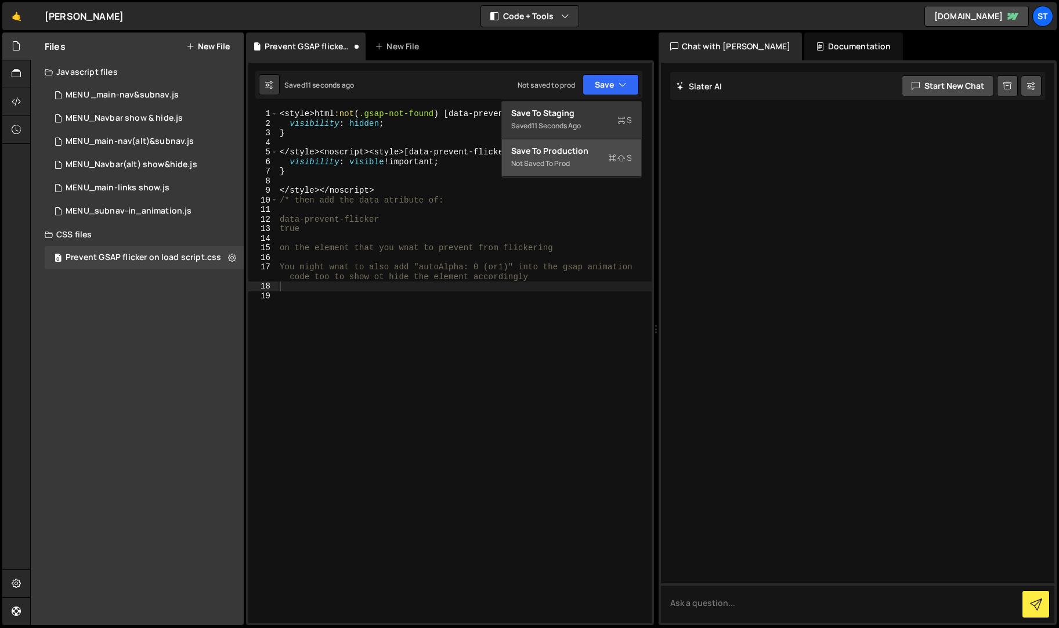
click at [546, 150] on div "Save to Production S" at bounding box center [571, 151] width 121 height 12
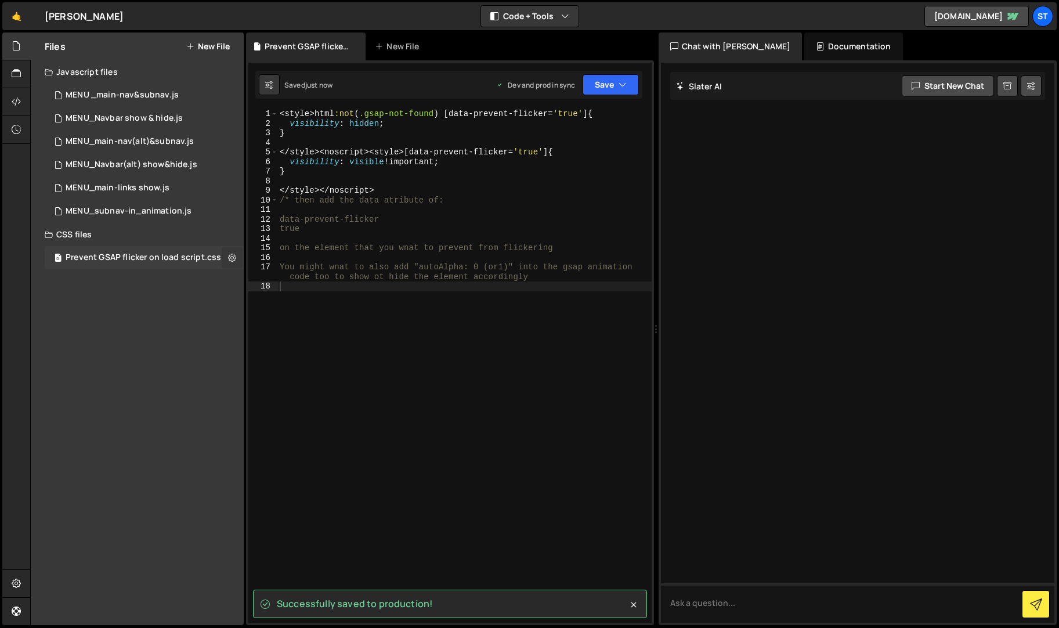
click at [233, 257] on icon at bounding box center [232, 257] width 8 height 11
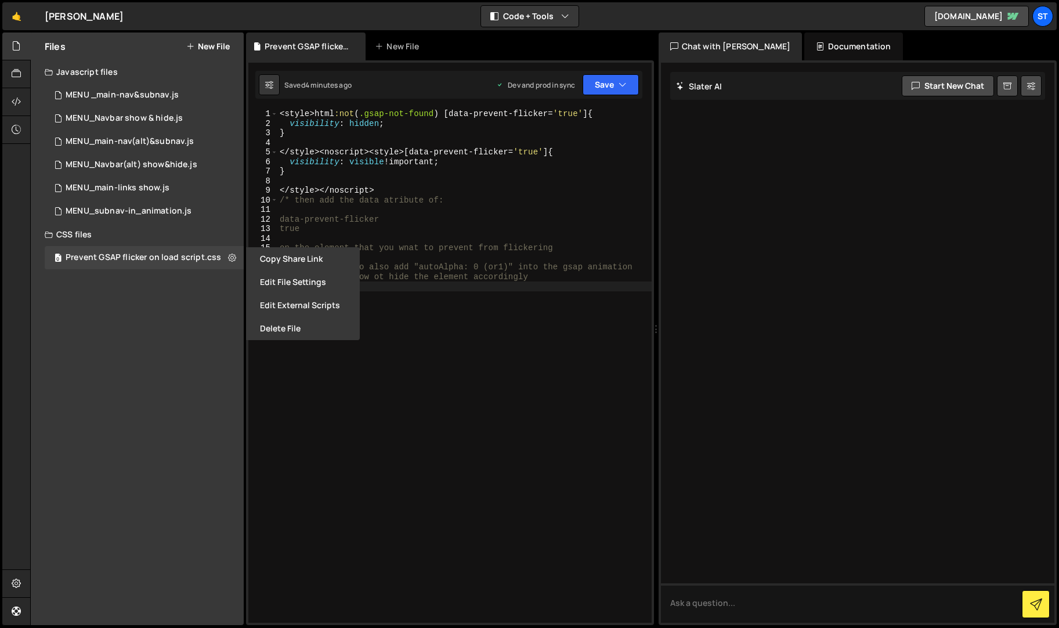
click at [481, 229] on div "< style > html :not ( .gsap-not-found ) [ data-prevent-flicker = ' true ' ] { v…" at bounding box center [464, 375] width 374 height 533
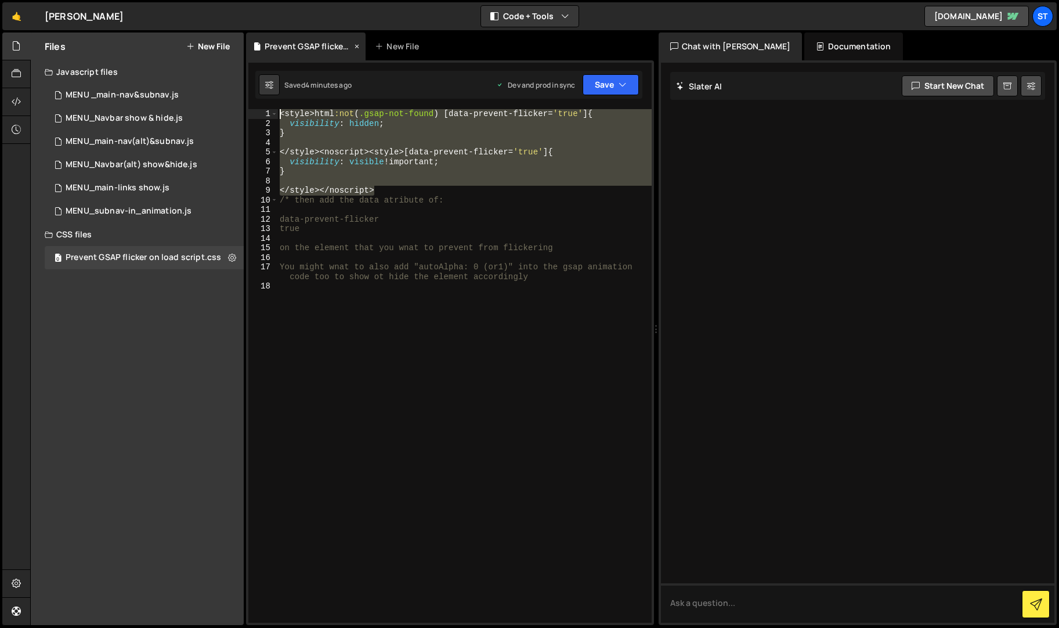
drag, startPoint x: 410, startPoint y: 193, endPoint x: 296, endPoint y: 53, distance: 180.2
click at [296, 53] on div "Debug Explain Copy Prevent GSAP flicker on load script.css New File Saved 4 min…" at bounding box center [450, 328] width 408 height 593
type textarea "<style>html:not(.gsap-not-found) [data-prevent-flicker='true'] { visibility: hi…"
click at [210, 366] on div "Files New File Javascript files 3 MENU _main-nav&subnav.js 0 3 MENU_Navbar show…" at bounding box center [137, 328] width 213 height 592
click at [162, 93] on div "MENU _main-nav&subnav.js" at bounding box center [122, 95] width 113 height 10
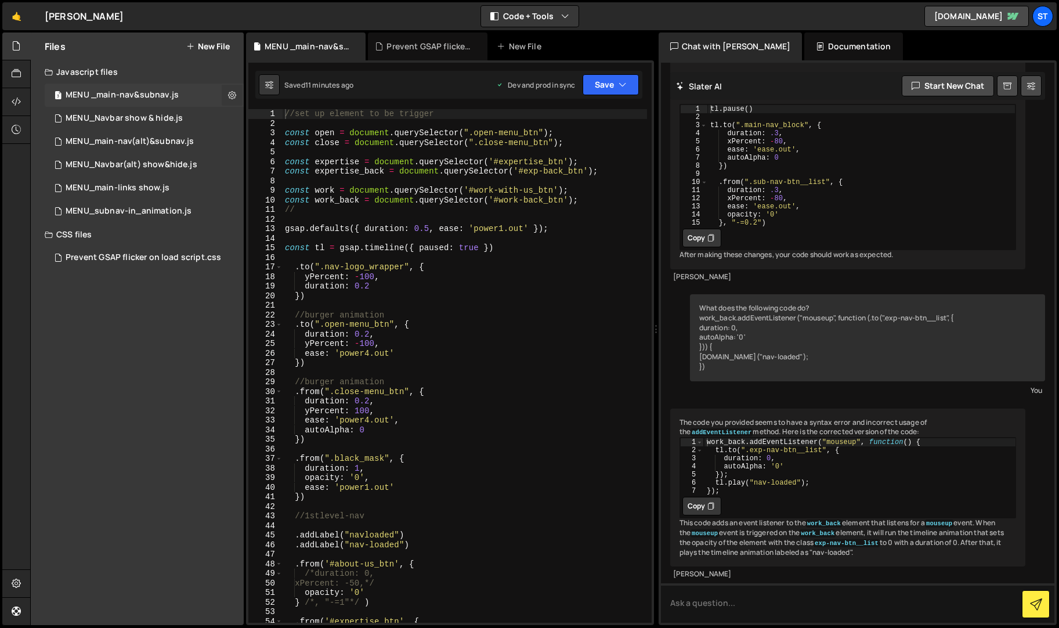
scroll to position [1341, 0]
click at [234, 95] on icon at bounding box center [232, 94] width 8 height 11
type input "MENU _main-nav&subnav"
radio input "true"
checkbox input "true"
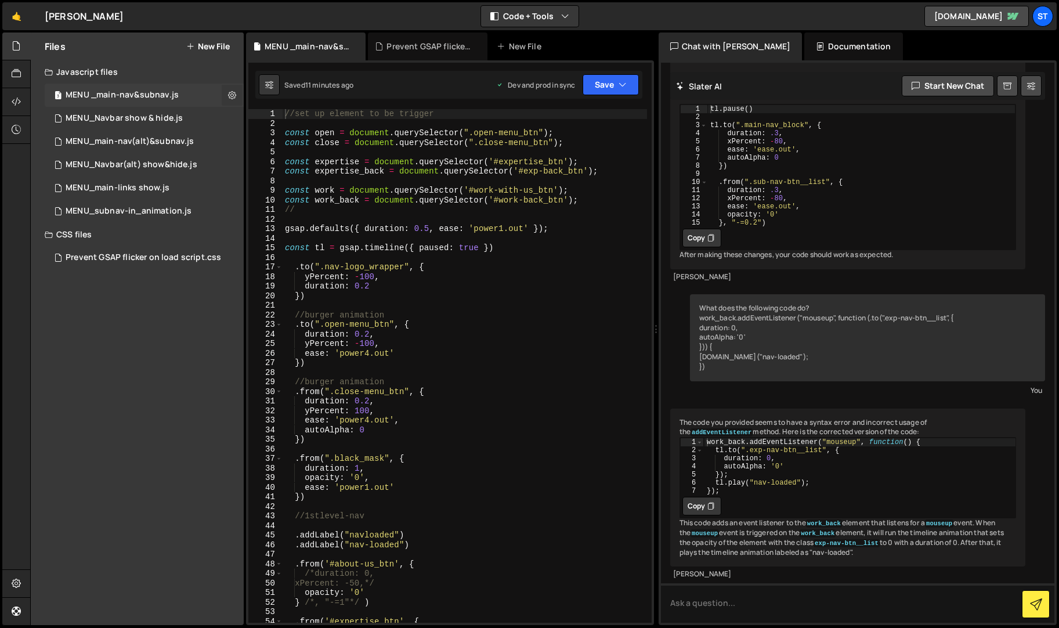
checkbox input "true"
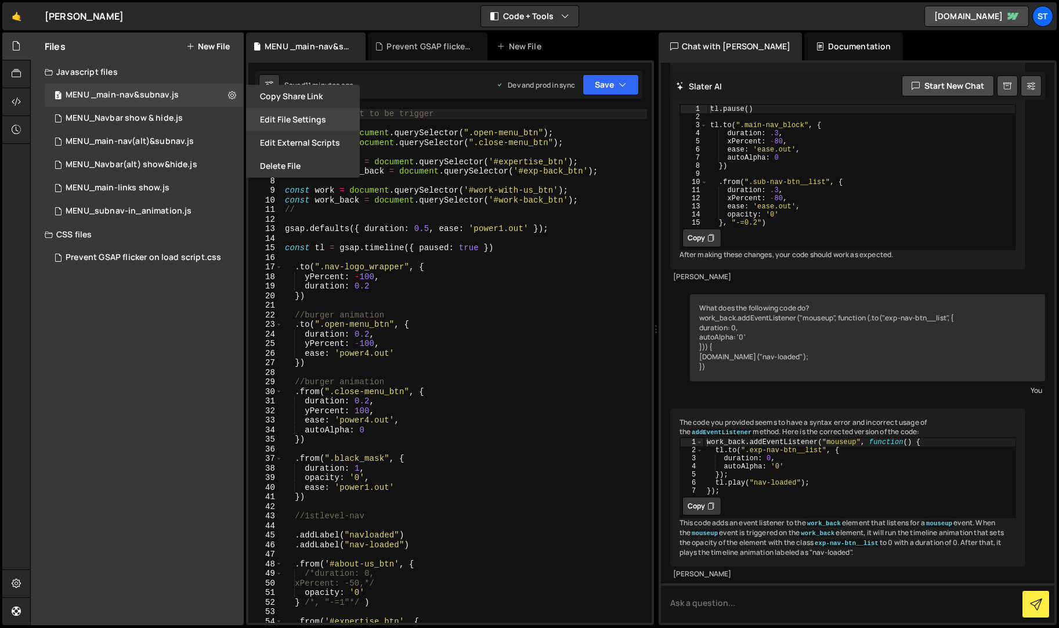
click at [321, 118] on button "Edit File Settings" at bounding box center [303, 119] width 114 height 23
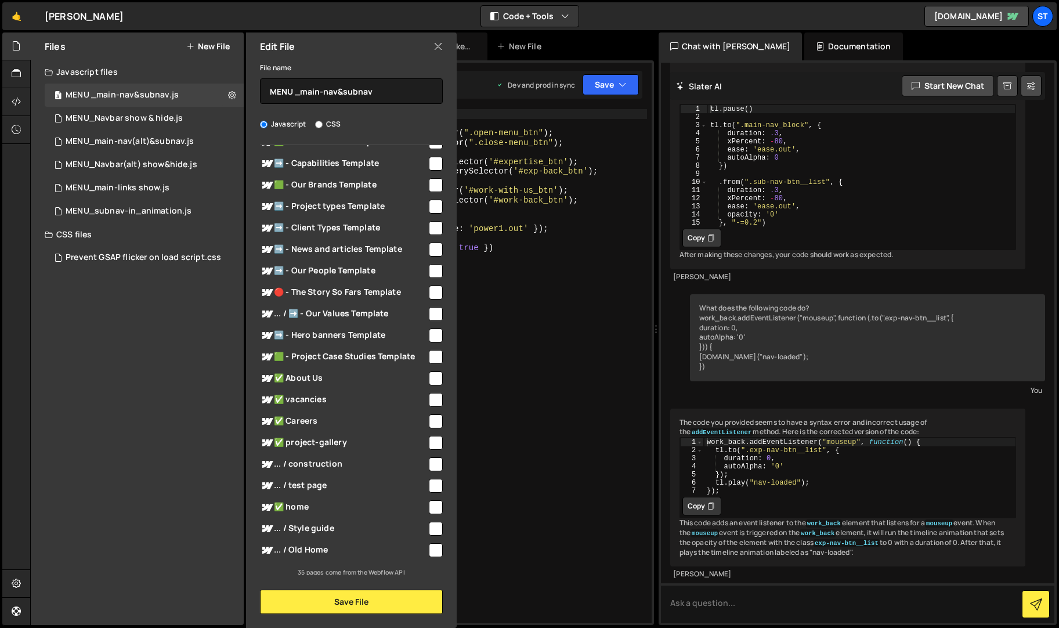
scroll to position [401, 0]
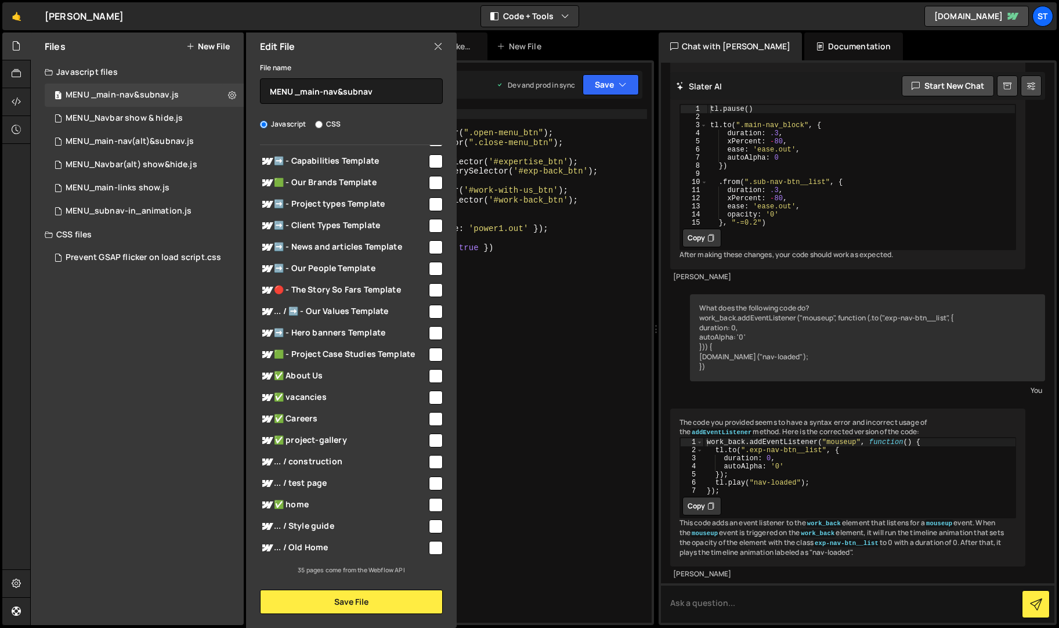
click at [432, 373] on input "checkbox" at bounding box center [436, 376] width 14 height 14
checkbox input "true"
click at [433, 394] on input "checkbox" at bounding box center [436, 397] width 14 height 14
checkbox input "true"
click at [346, 602] on button "Save File" at bounding box center [351, 601] width 183 height 24
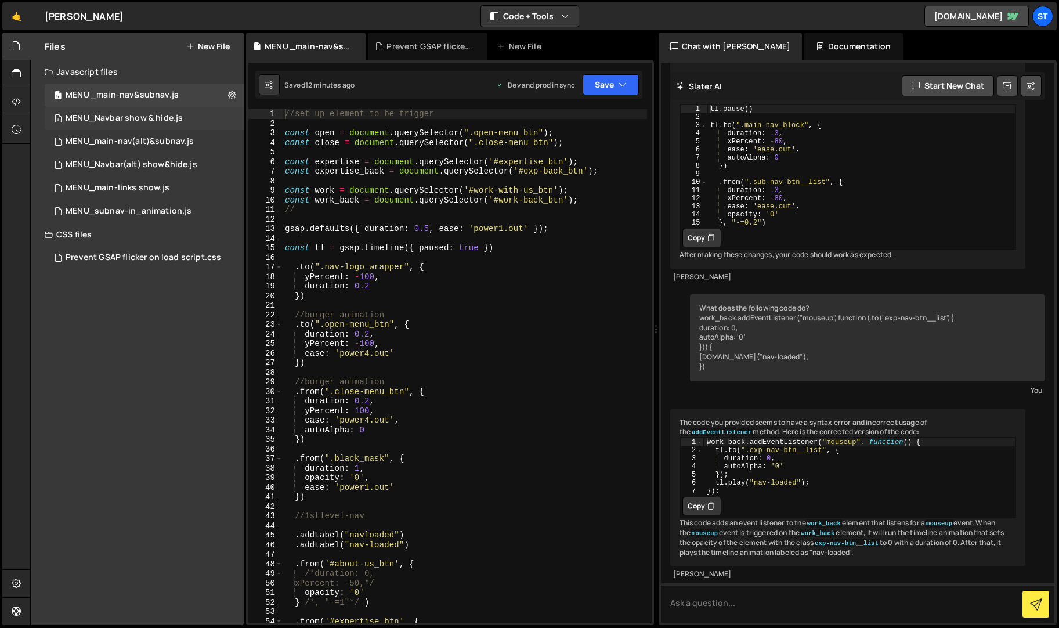
click at [142, 120] on div "MENU_Navbar show & hide.js" at bounding box center [124, 118] width 117 height 10
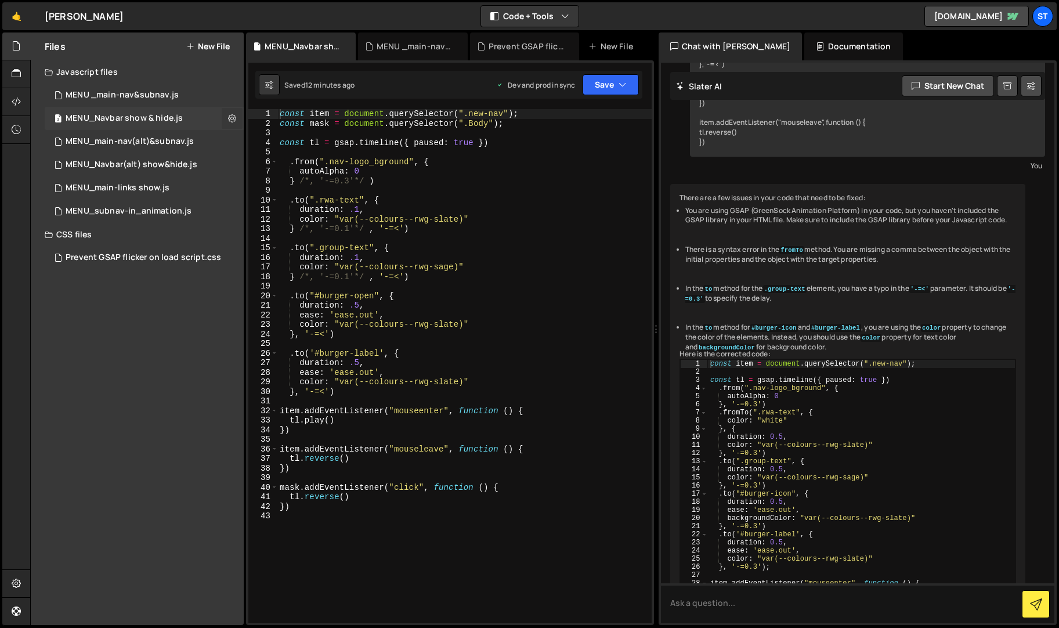
scroll to position [542, 0]
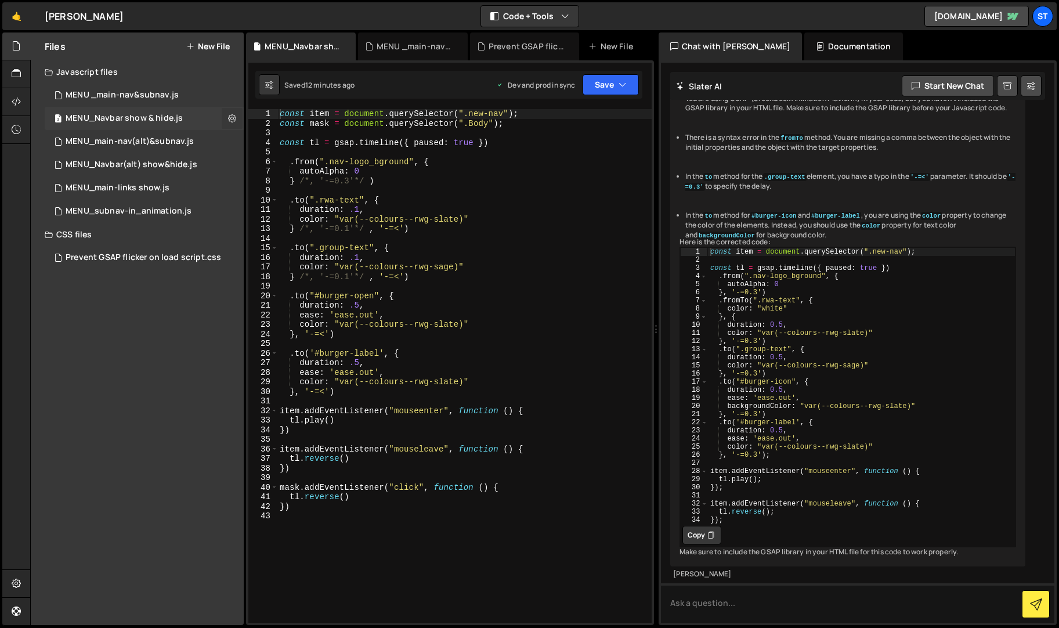
click at [234, 117] on icon at bounding box center [232, 118] width 8 height 11
type input "MENU_Navbar show & hide"
radio input "true"
checkbox input "true"
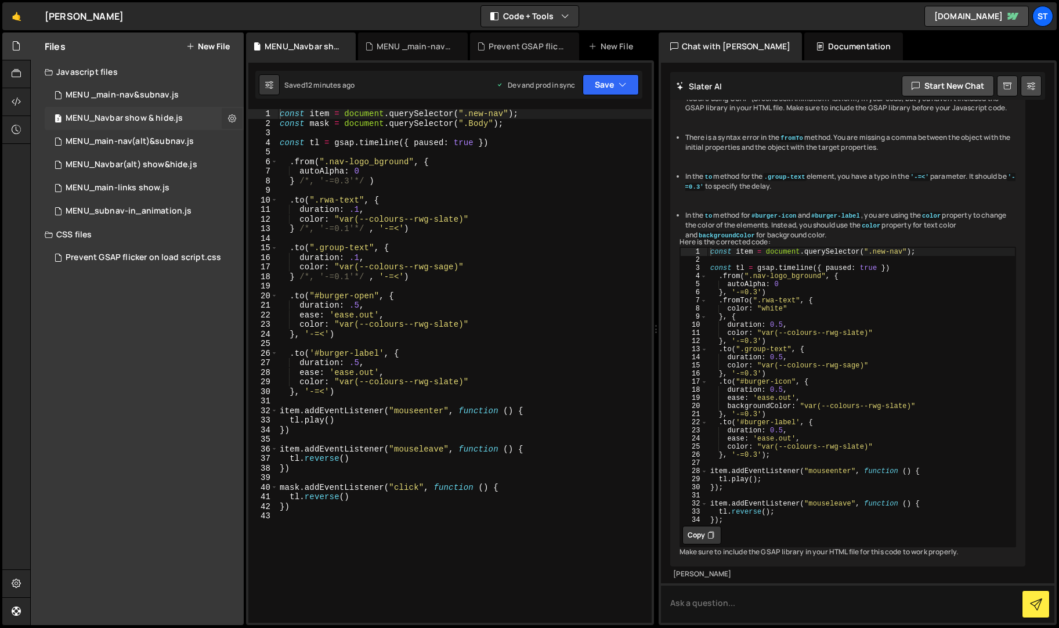
checkbox input "true"
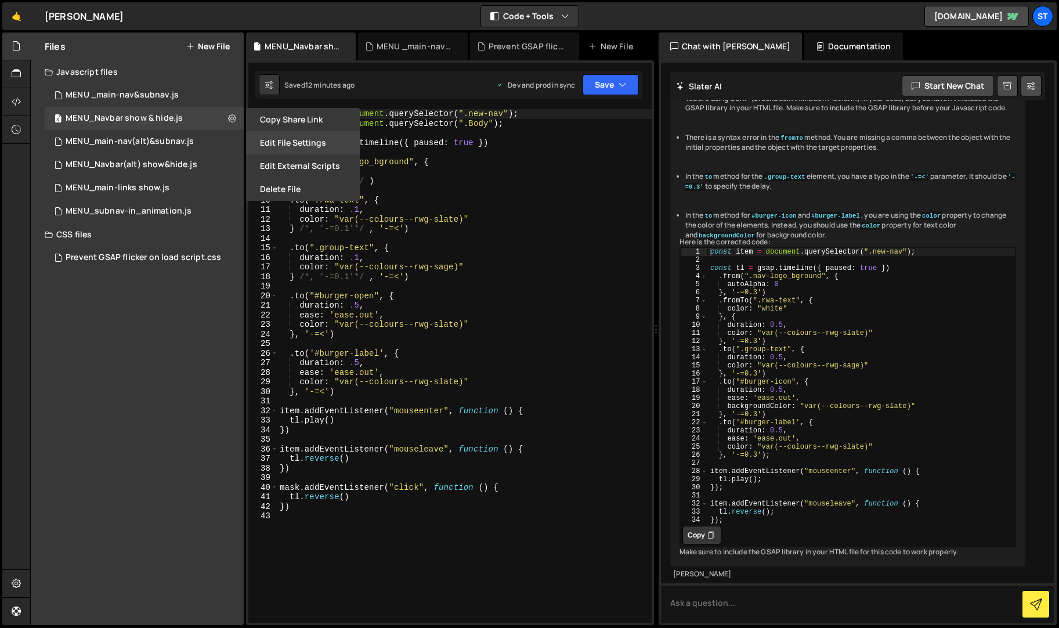
click at [293, 146] on button "Edit File Settings" at bounding box center [303, 142] width 114 height 23
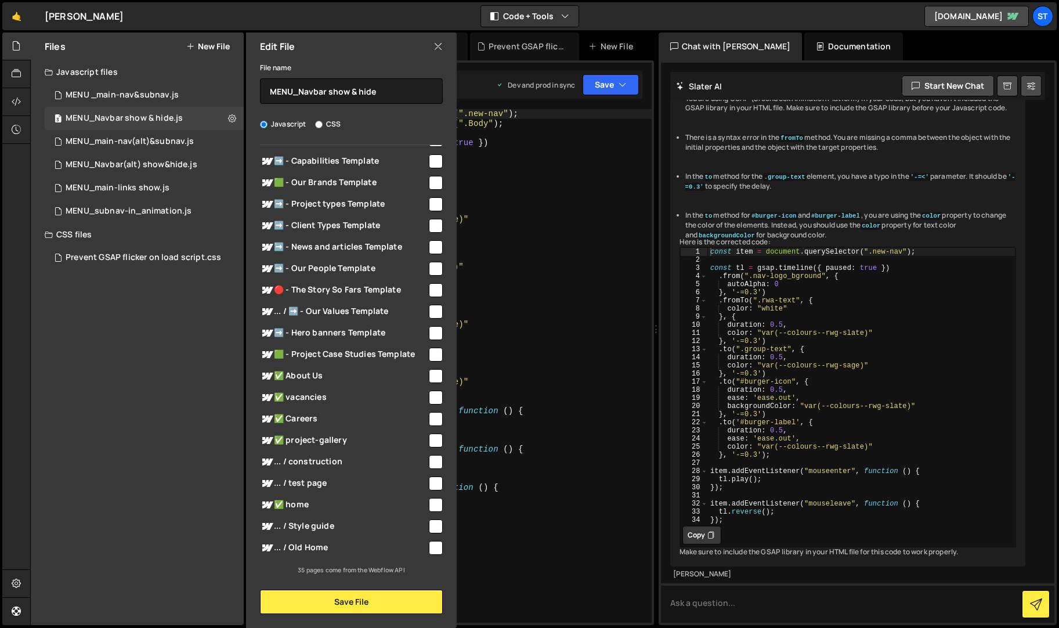
click at [432, 374] on input "checkbox" at bounding box center [436, 376] width 14 height 14
checkbox input "true"
click at [430, 396] on input "checkbox" at bounding box center [436, 397] width 14 height 14
checkbox input "true"
click at [339, 599] on button "Save File" at bounding box center [351, 601] width 183 height 24
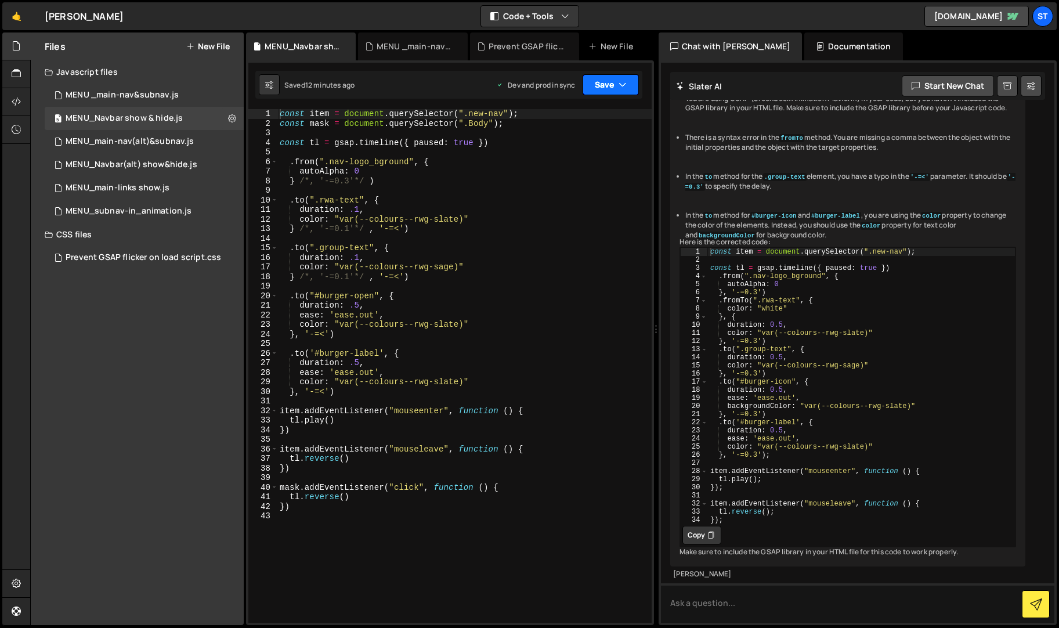
click at [625, 81] on icon "button" at bounding box center [622, 85] width 8 height 12
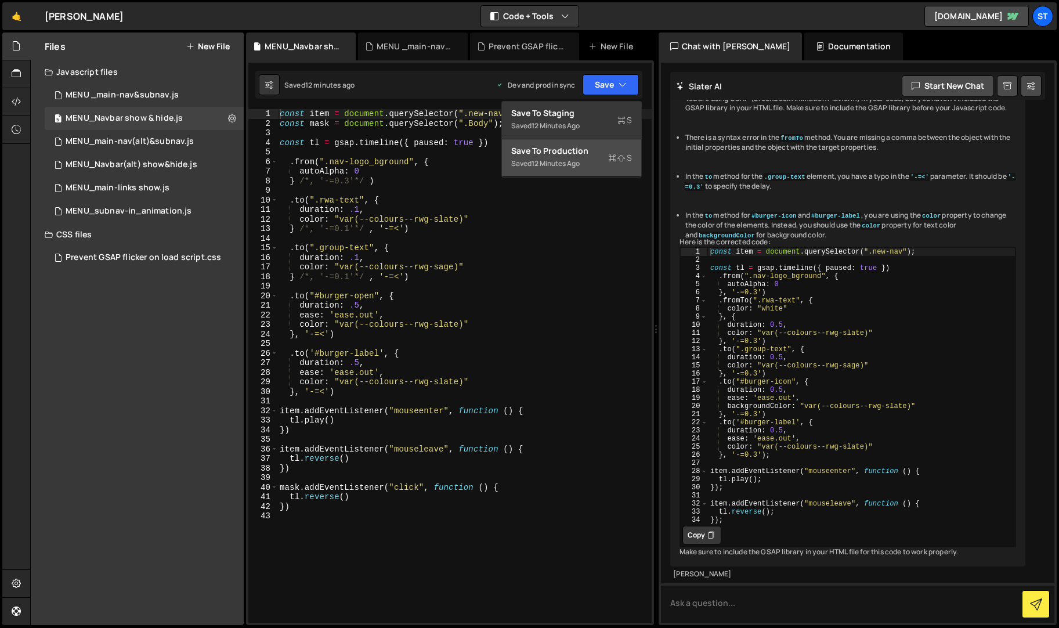
click at [587, 155] on div "Save to Production S" at bounding box center [571, 151] width 121 height 12
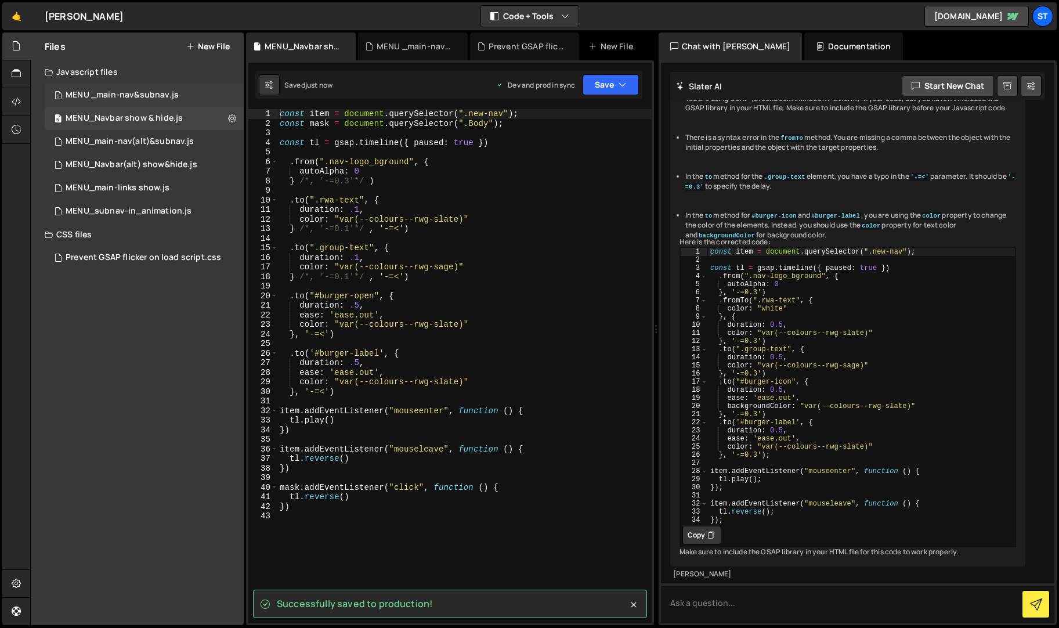
click at [165, 93] on div "MENU _main-nav&subnav.js" at bounding box center [122, 95] width 113 height 10
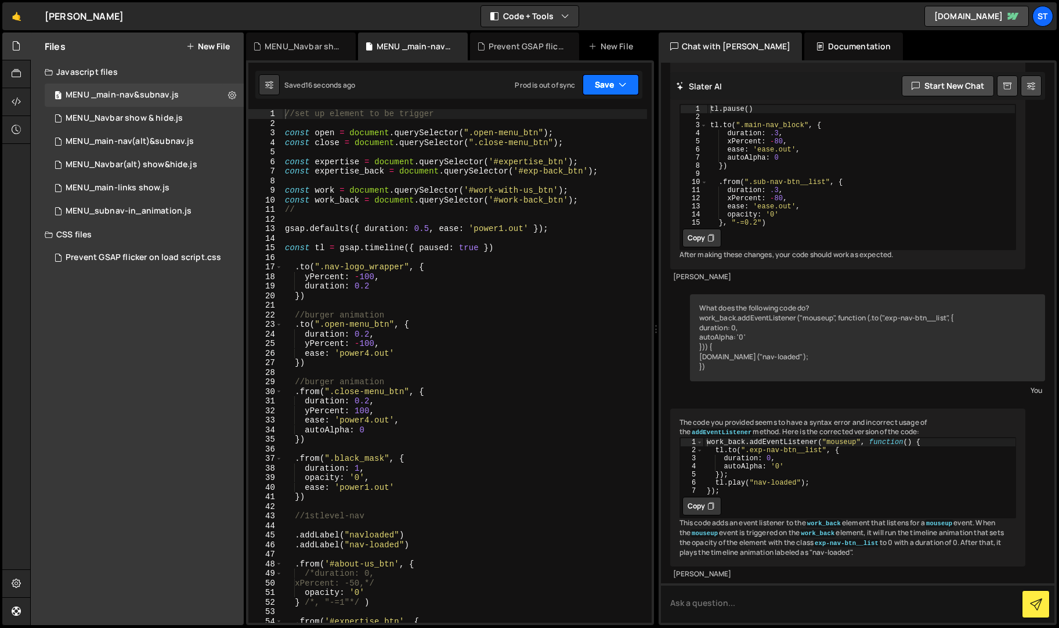
scroll to position [1341, 0]
click at [602, 82] on button "Save" at bounding box center [610, 84] width 56 height 21
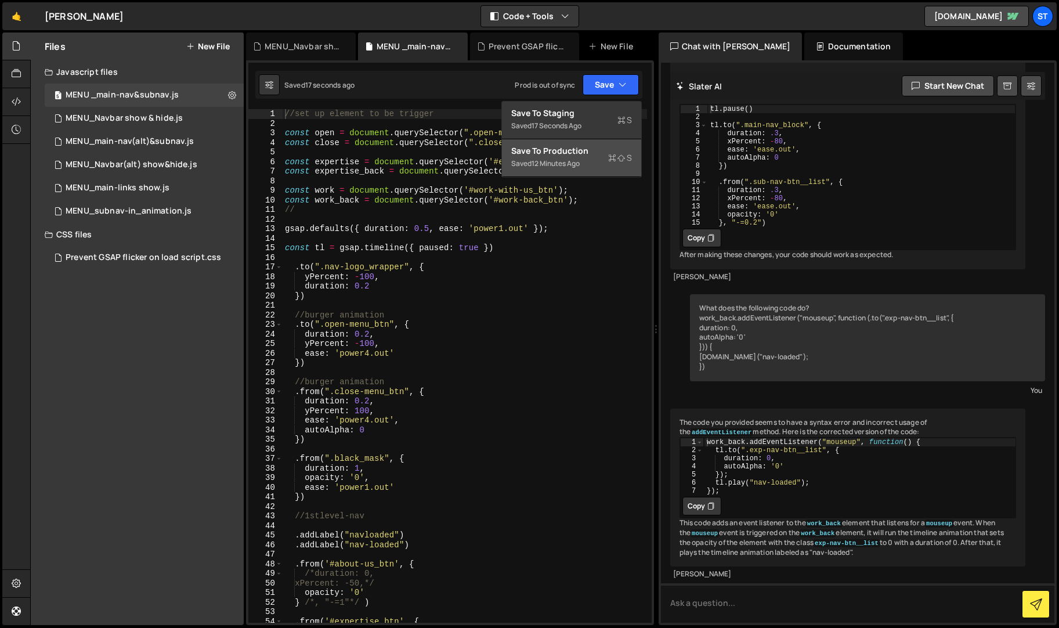
click at [575, 157] on div "Saved 12 minutes ago" at bounding box center [571, 164] width 121 height 14
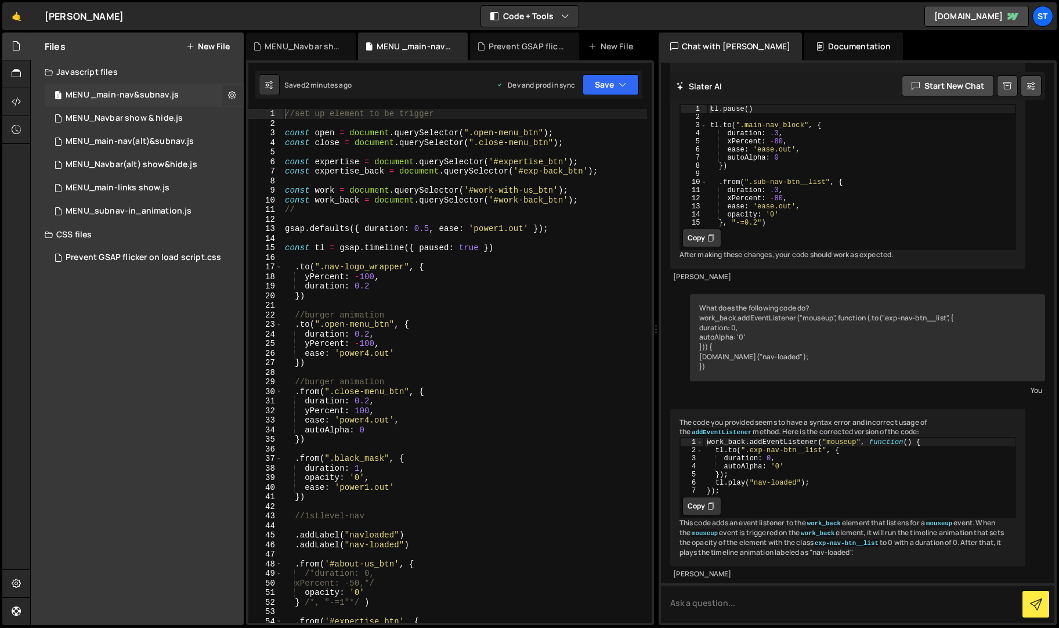
click at [233, 95] on icon at bounding box center [232, 94] width 8 height 11
type input "MENU _main-nav&subnav"
radio input "true"
checkbox input "true"
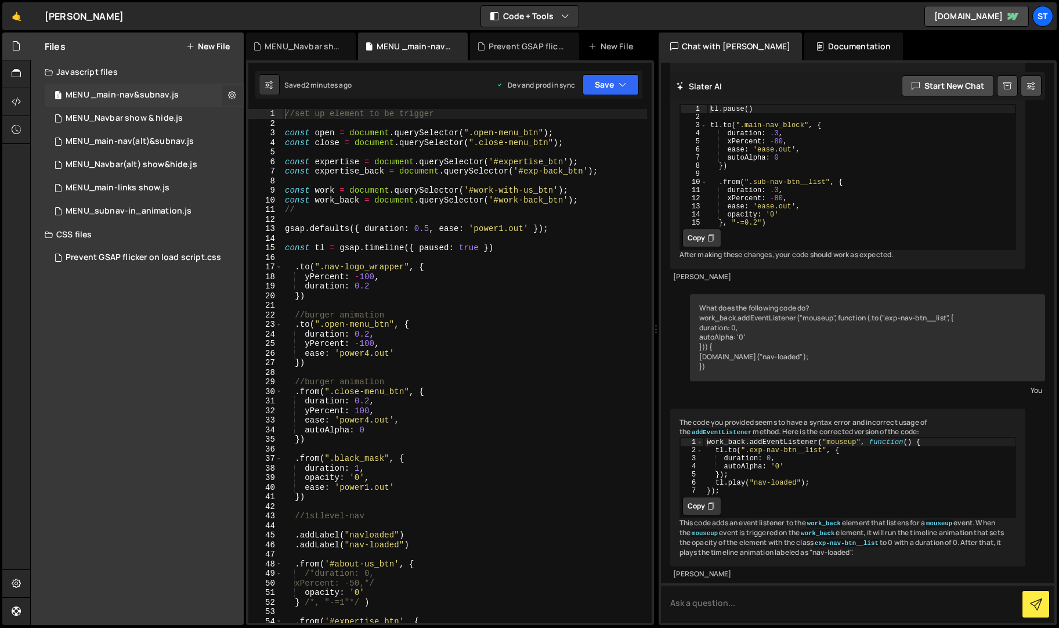
checkbox input "true"
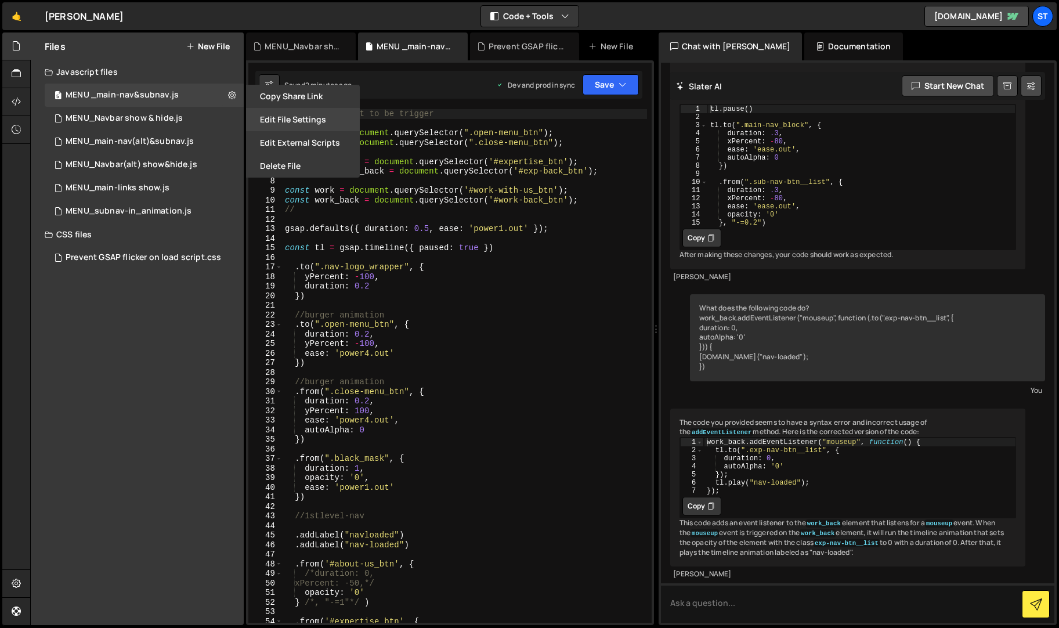
click at [294, 117] on button "Edit File Settings" at bounding box center [303, 119] width 114 height 23
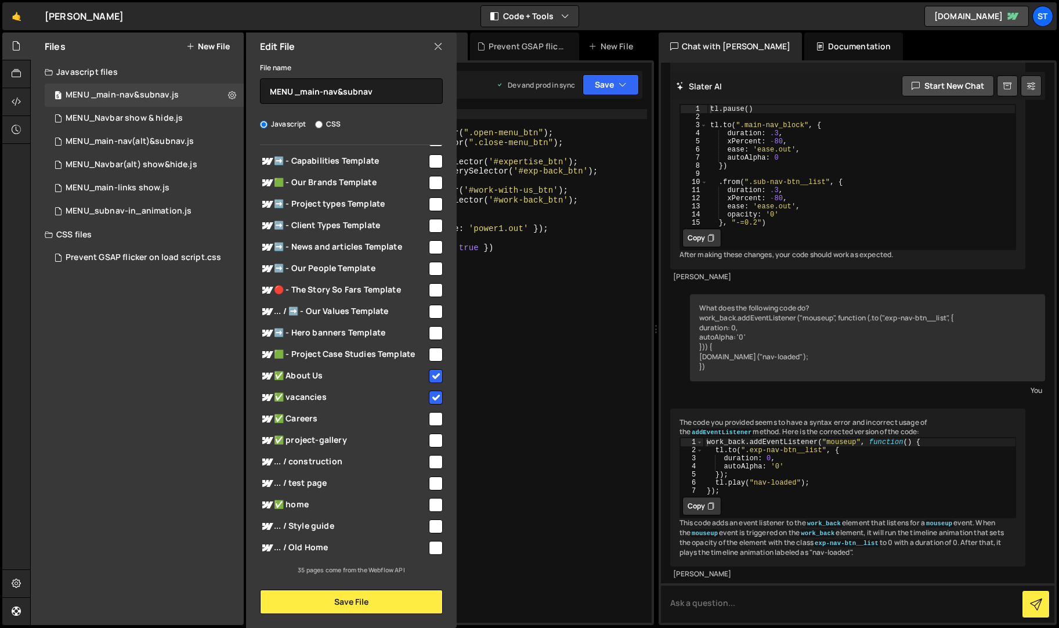
click at [434, 419] on input "checkbox" at bounding box center [436, 419] width 14 height 14
checkbox input "true"
click at [378, 603] on button "Save File" at bounding box center [351, 601] width 183 height 24
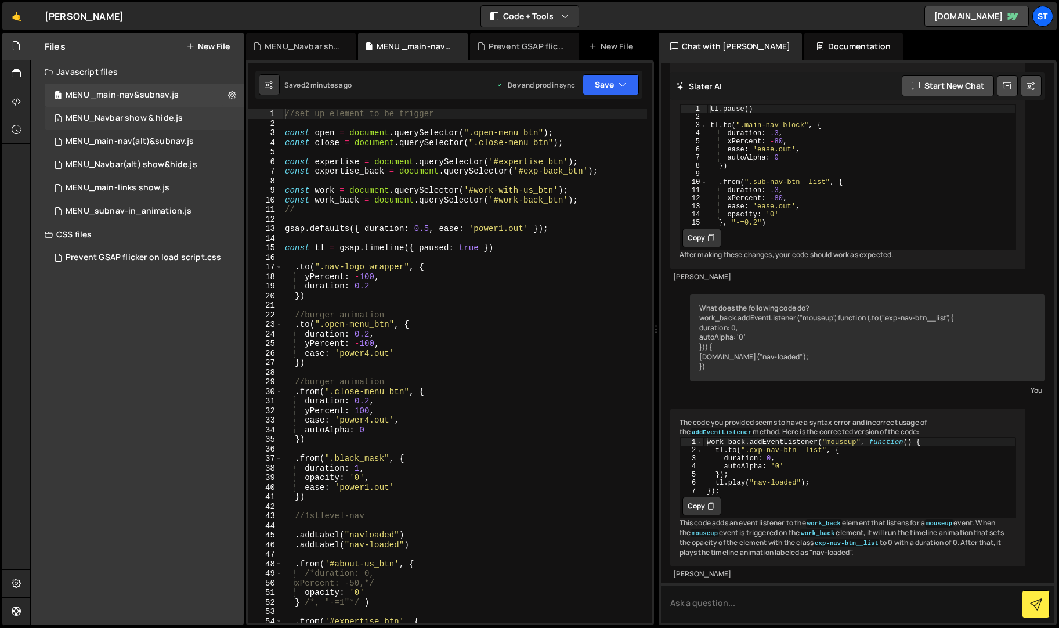
click at [193, 118] on div "5 MENU_Navbar show & hide.js 0" at bounding box center [144, 118] width 199 height 23
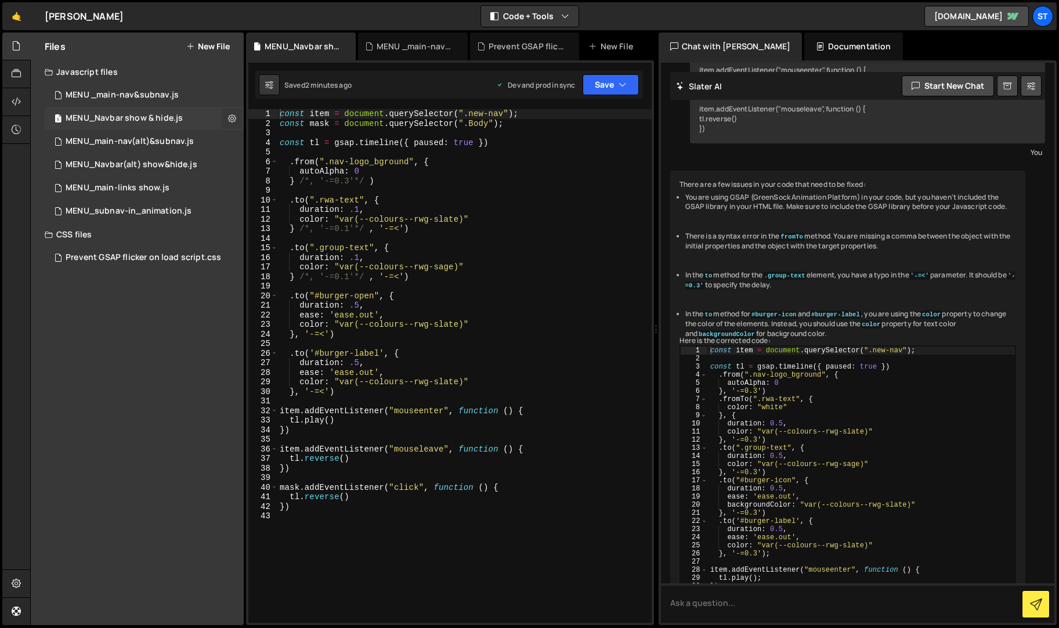
scroll to position [542, 0]
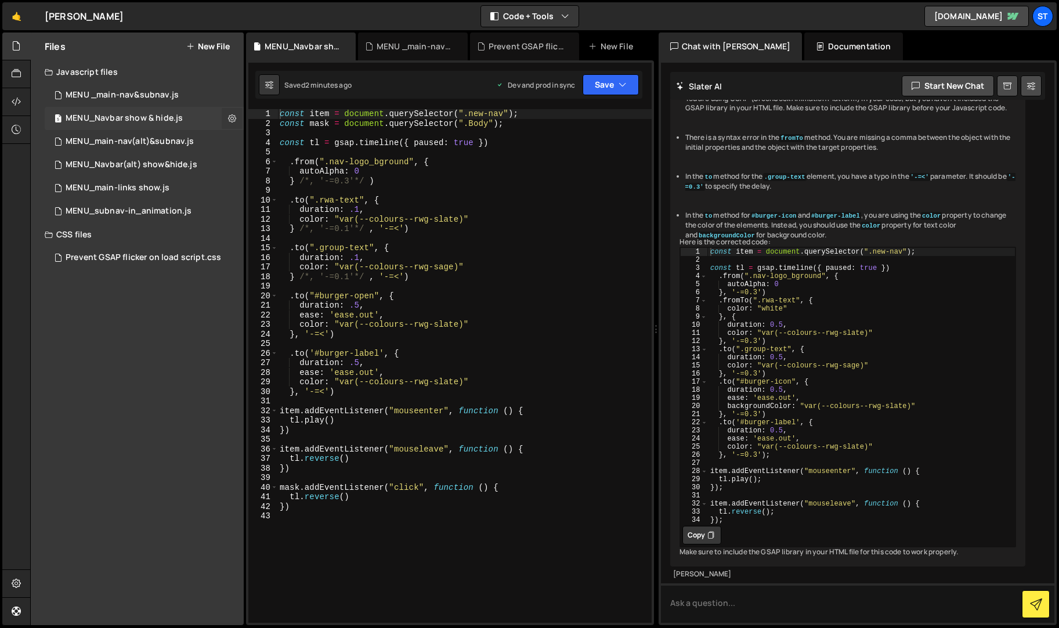
click at [229, 118] on icon at bounding box center [232, 118] width 8 height 11
type input "MENU_Navbar show & hide"
radio input "true"
checkbox input "true"
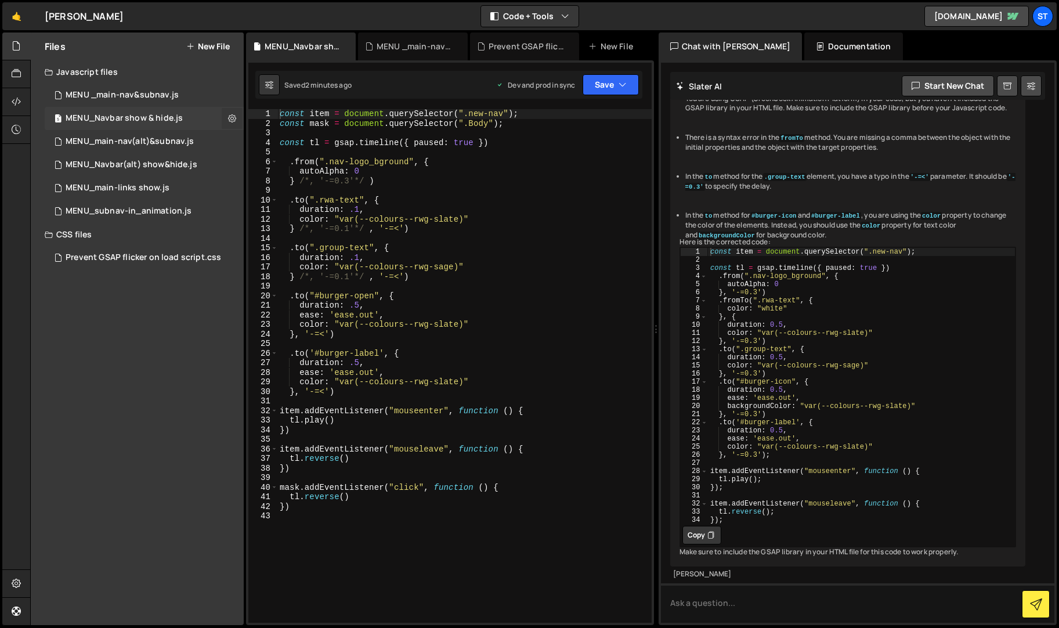
checkbox input "true"
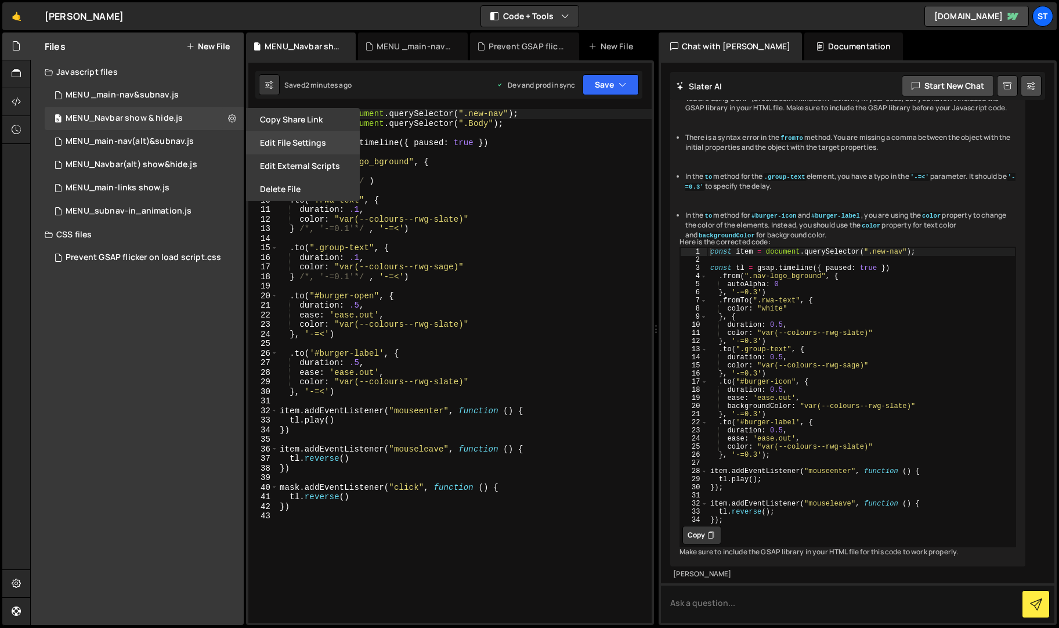
click at [296, 136] on button "Edit File Settings" at bounding box center [303, 142] width 114 height 23
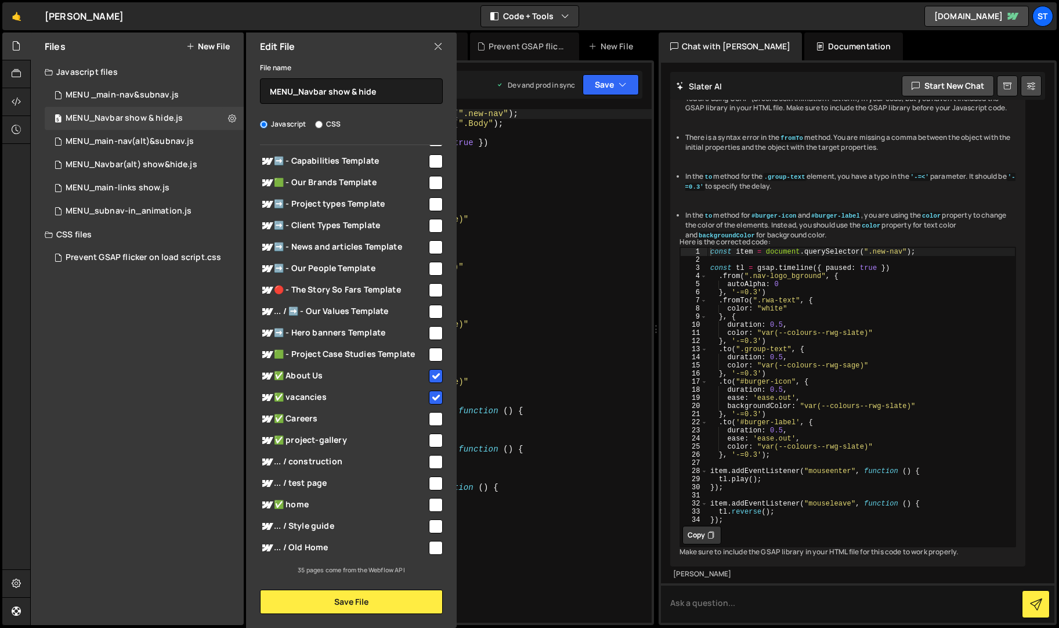
click at [431, 417] on input "checkbox" at bounding box center [436, 419] width 14 height 14
checkbox input "true"
click at [363, 597] on button "Save File" at bounding box center [351, 601] width 183 height 24
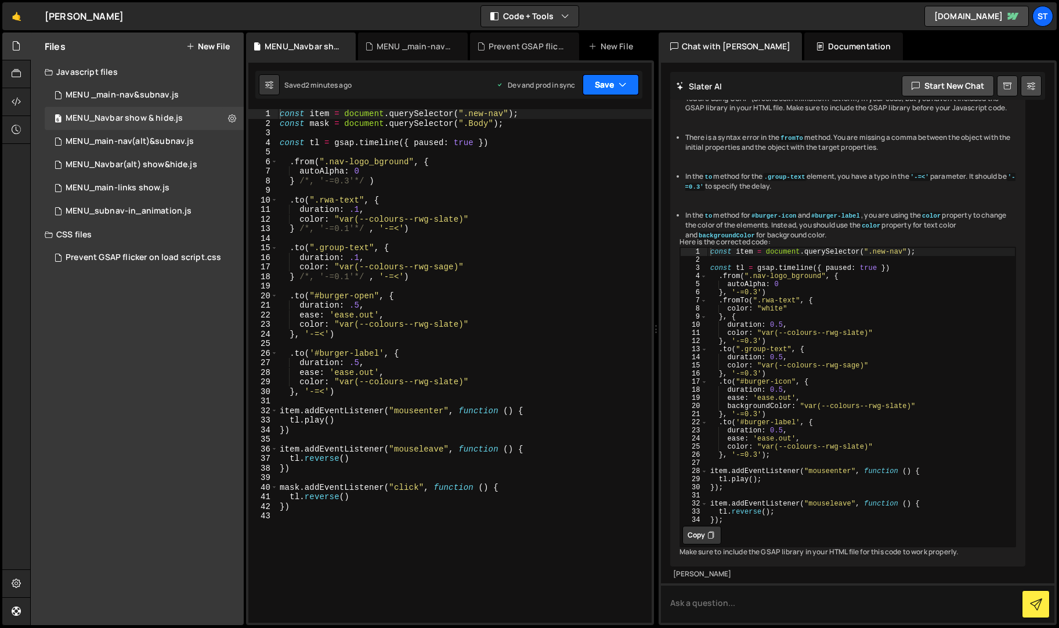
click at [622, 86] on icon "button" at bounding box center [622, 85] width 8 height 12
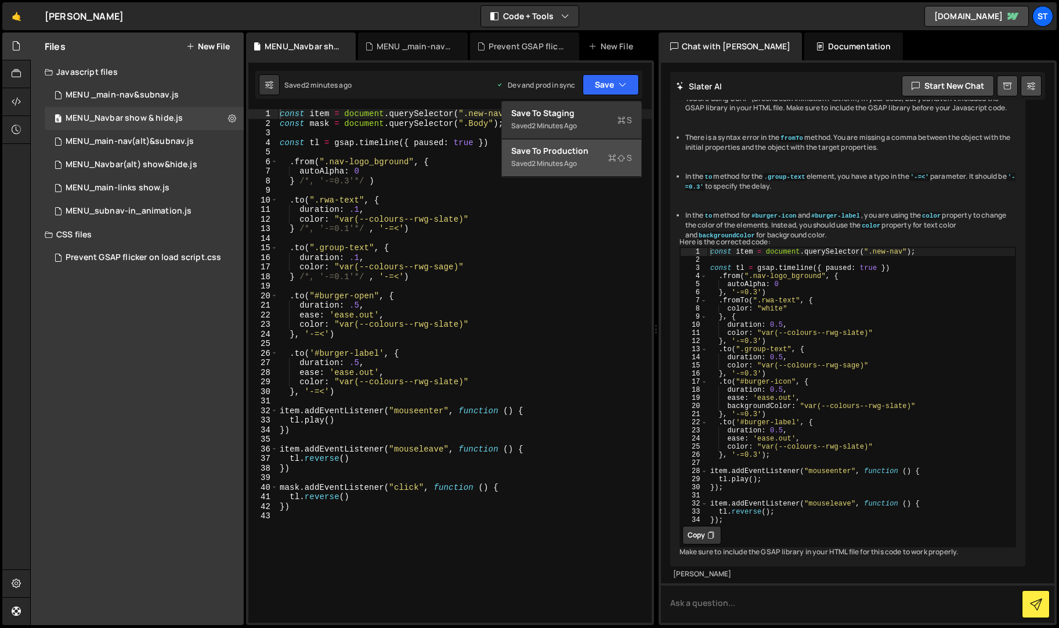
click at [570, 158] on div "Saved 2 minutes ago" at bounding box center [571, 164] width 121 height 14
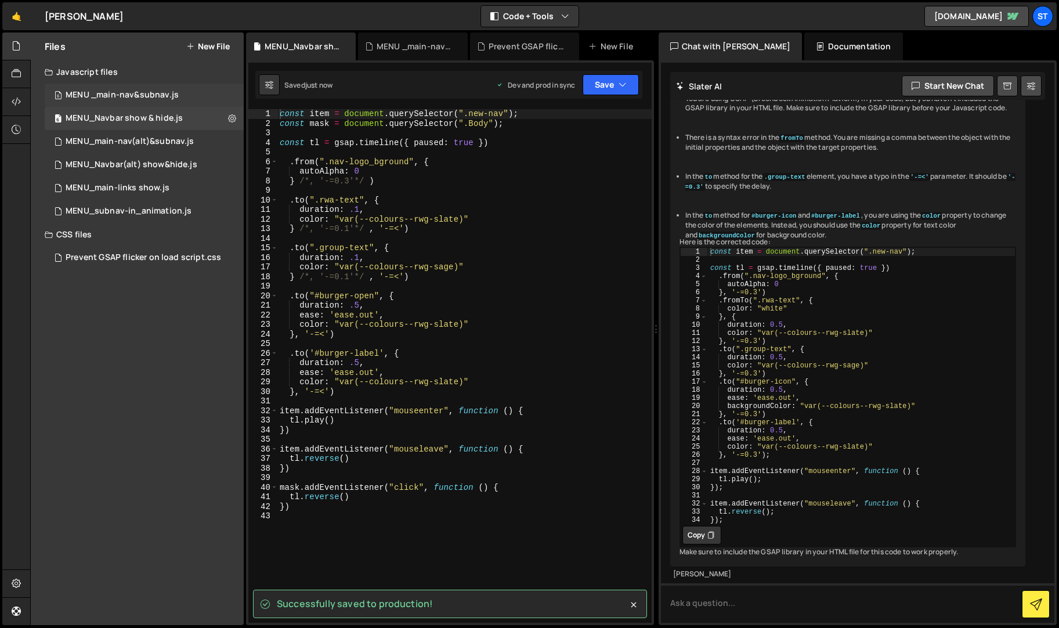
click at [108, 94] on div "MENU _main-nav&subnav.js" at bounding box center [122, 95] width 113 height 10
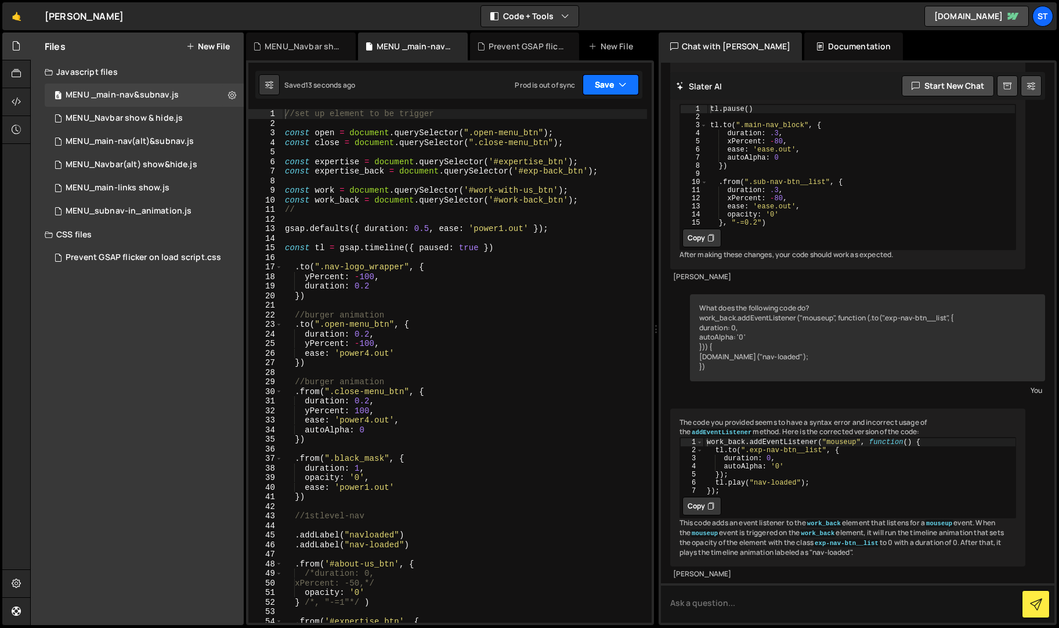
scroll to position [1341, 0]
click at [599, 88] on button "Save" at bounding box center [610, 84] width 56 height 21
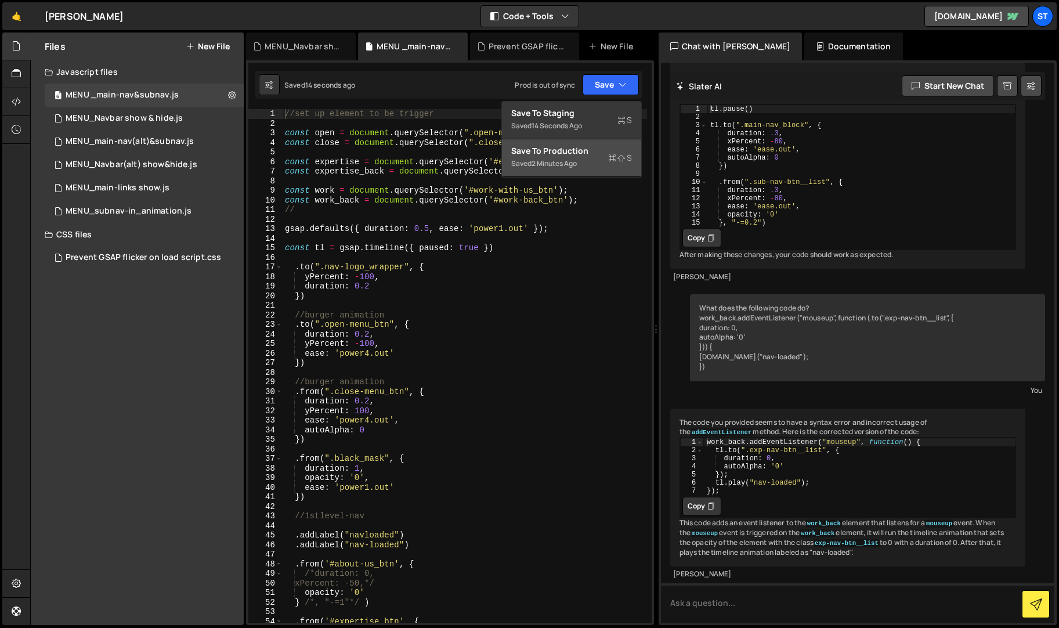
click at [578, 152] on div "Save to Production S" at bounding box center [571, 151] width 121 height 12
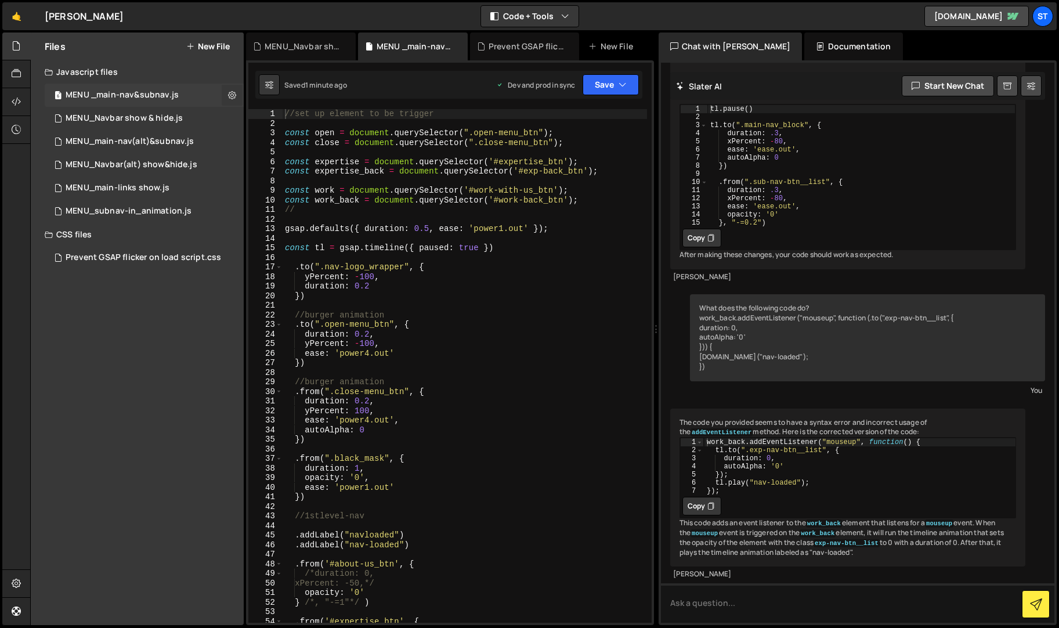
click at [236, 92] on icon at bounding box center [232, 94] width 8 height 11
type input "MENU _main-nav&subnav"
radio input "true"
checkbox input "true"
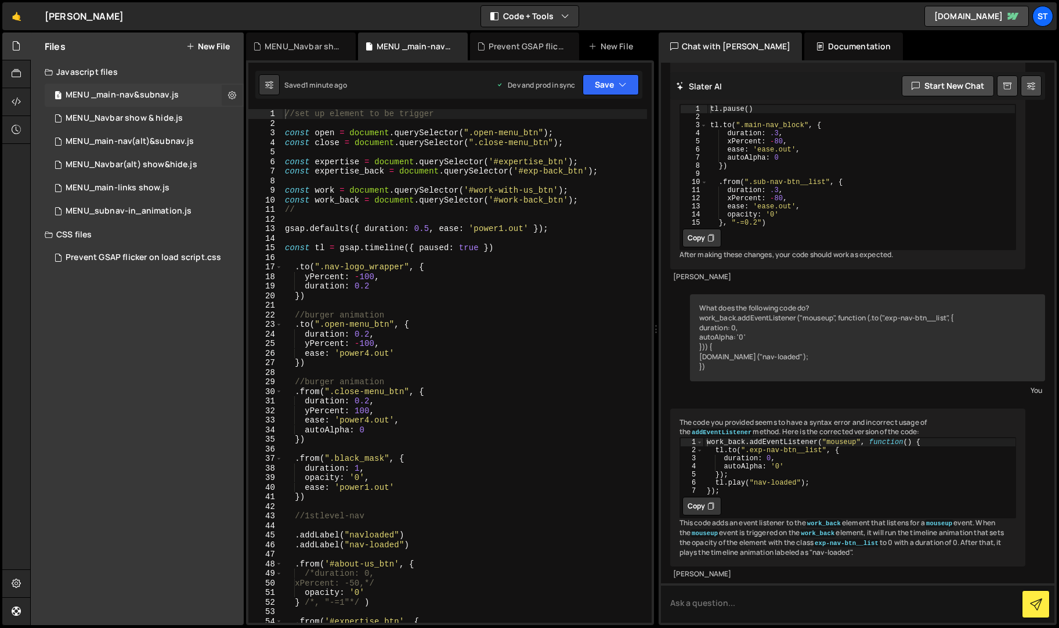
checkbox input "true"
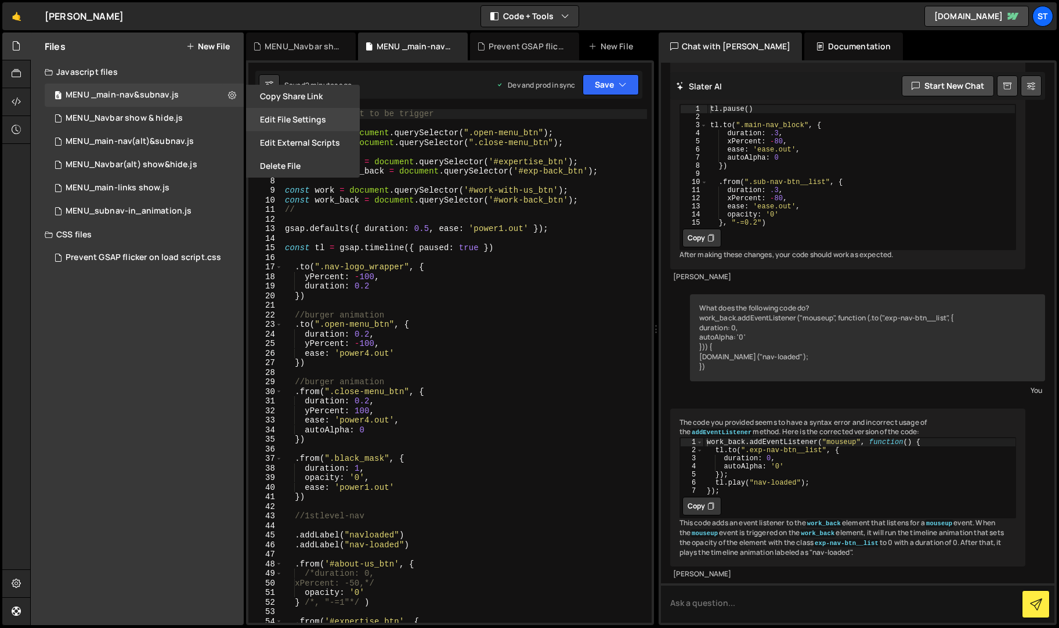
click at [292, 119] on button "Edit File Settings" at bounding box center [303, 119] width 114 height 23
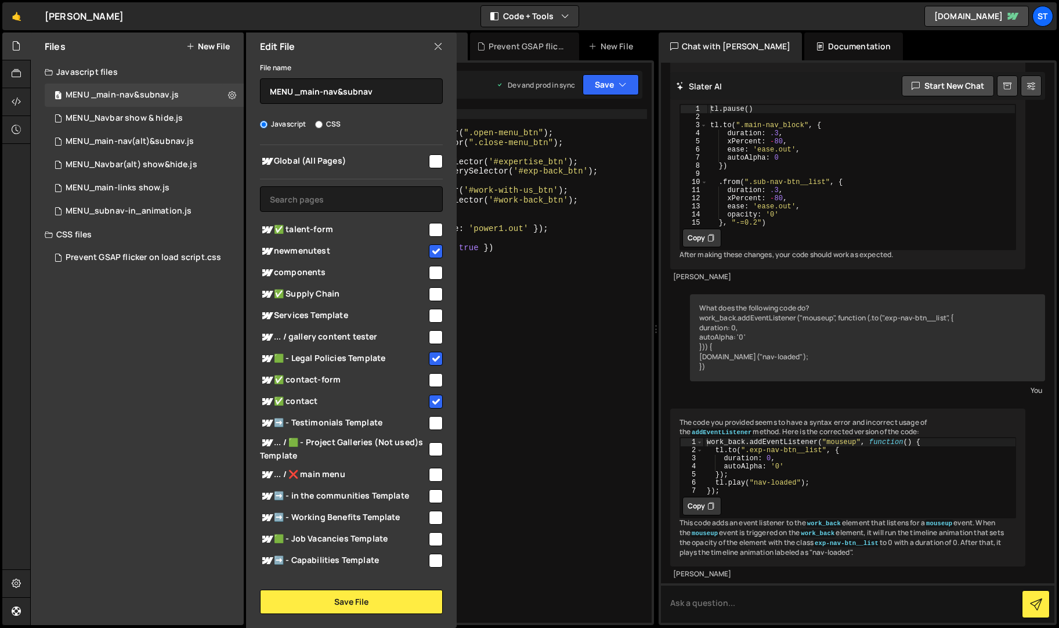
scroll to position [0, 0]
click at [429, 297] on input "checkbox" at bounding box center [436, 296] width 14 height 14
checkbox input "true"
drag, startPoint x: 294, startPoint y: 380, endPoint x: 349, endPoint y: 376, distance: 55.8
click at [349, 376] on span "✅ contact-form" at bounding box center [343, 382] width 167 height 14
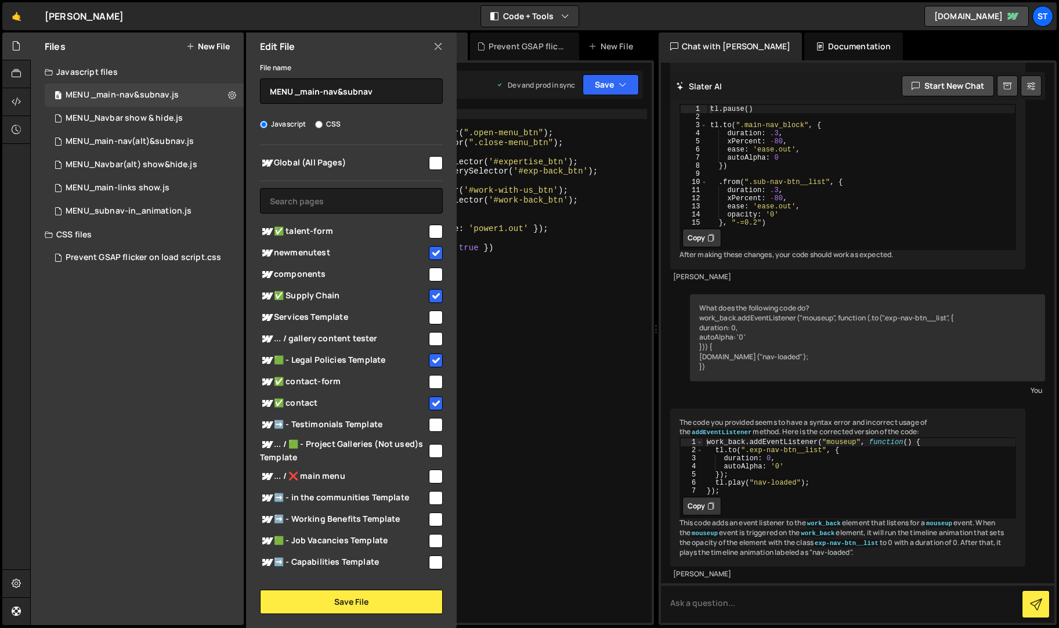
checkbox input "true"
click at [348, 597] on button "Save File" at bounding box center [351, 601] width 183 height 24
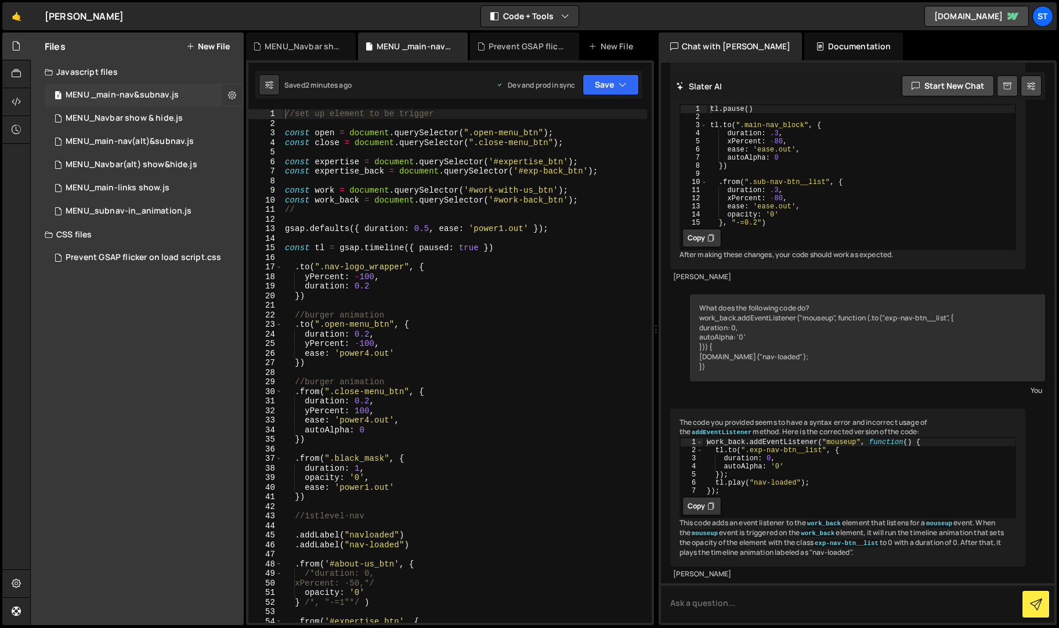
click at [233, 97] on icon at bounding box center [232, 94] width 8 height 11
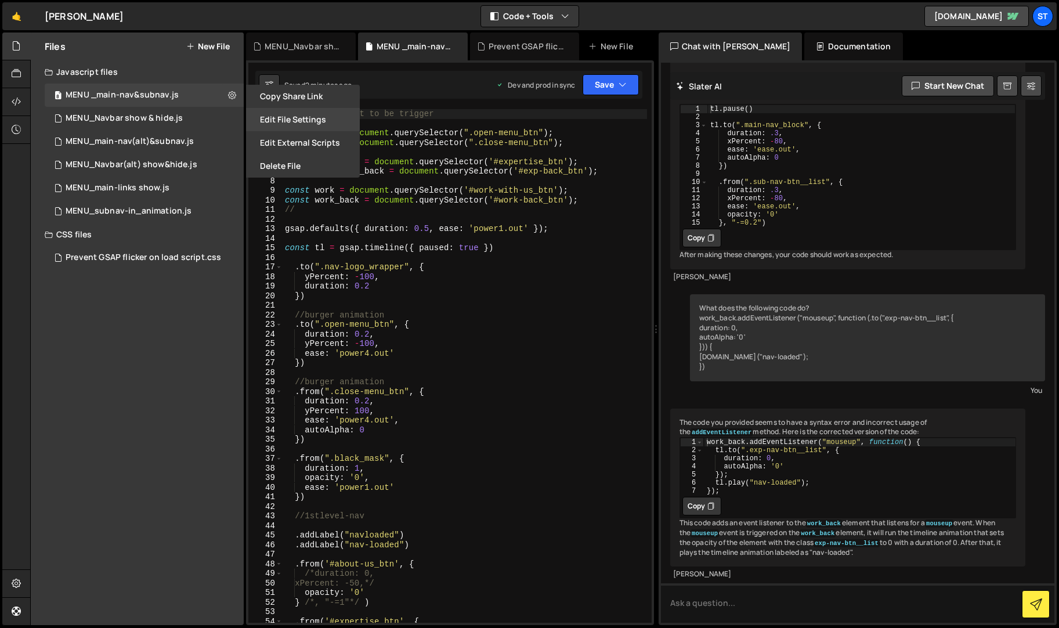
click at [320, 123] on button "Edit File Settings" at bounding box center [303, 119] width 114 height 23
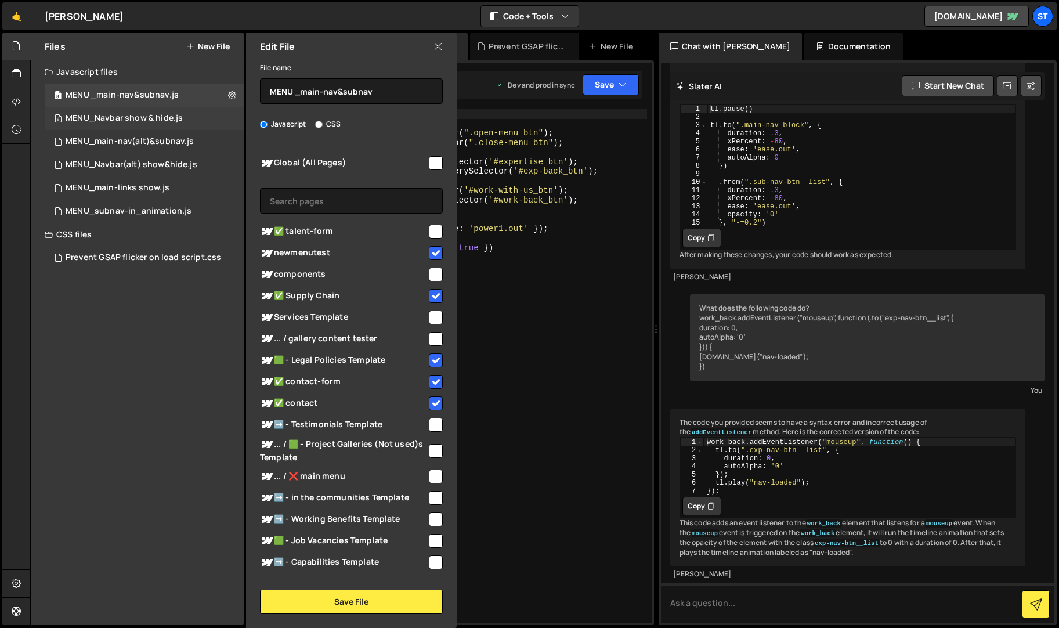
click at [172, 115] on div "MENU_Navbar show & hide.js" at bounding box center [124, 118] width 117 height 10
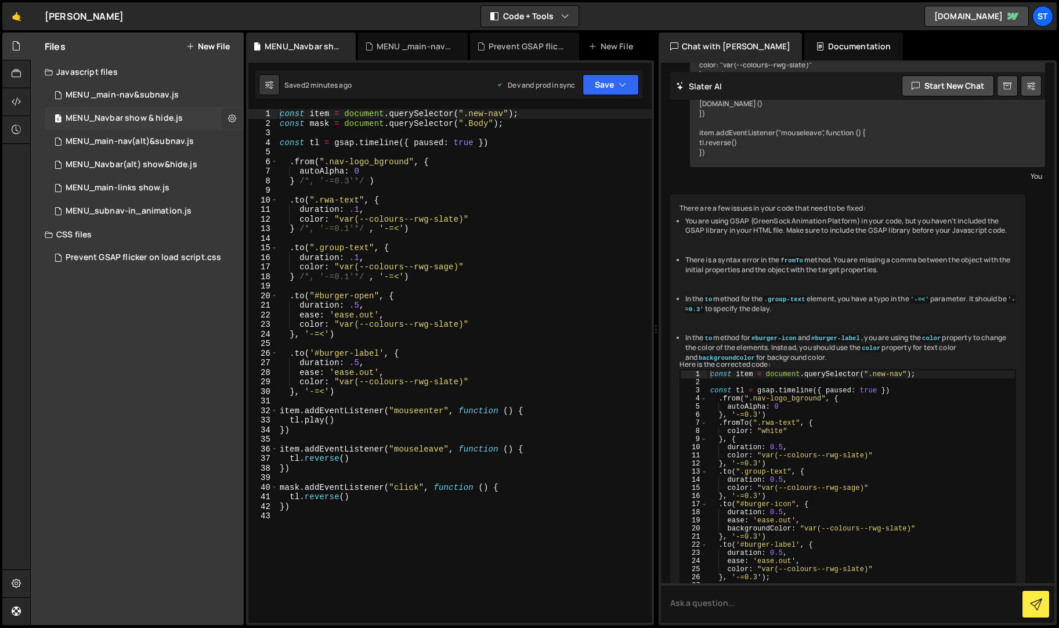
scroll to position [542, 0]
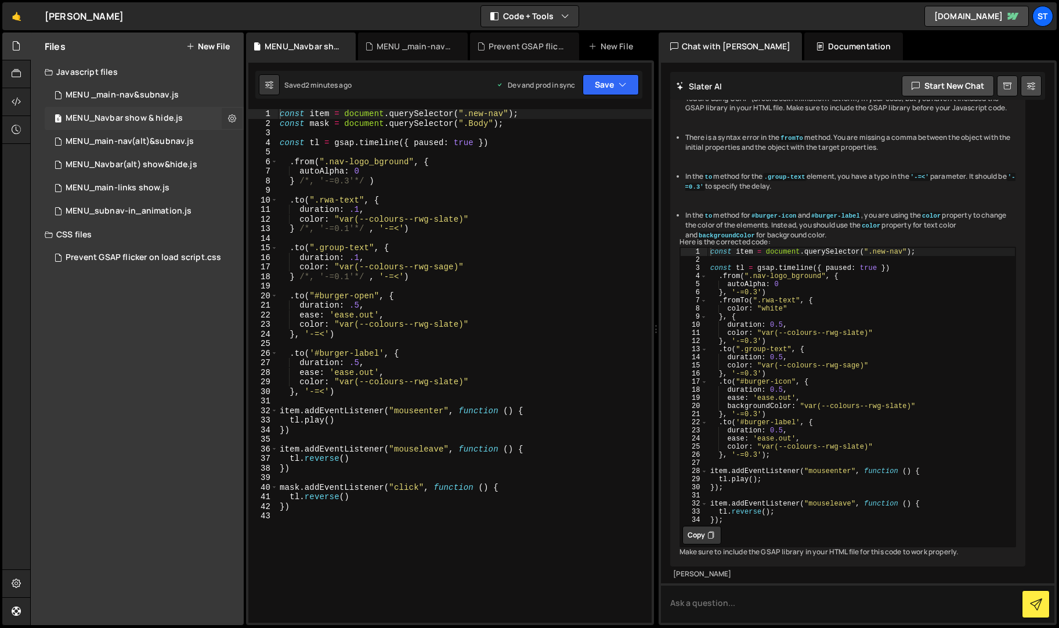
click at [234, 119] on icon at bounding box center [232, 118] width 8 height 11
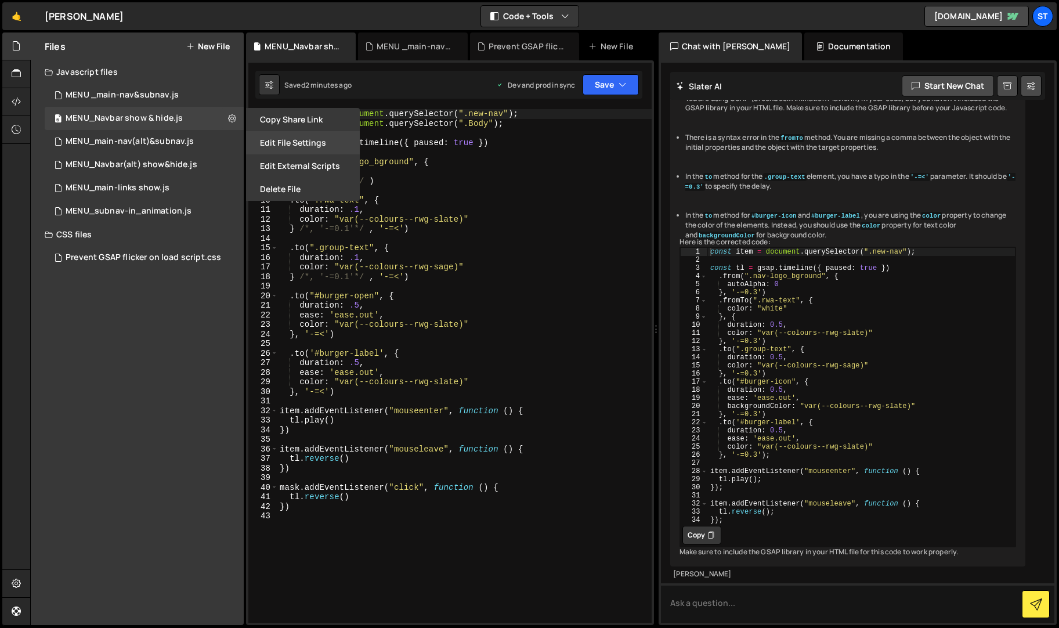
click at [309, 143] on button "Edit File Settings" at bounding box center [303, 142] width 114 height 23
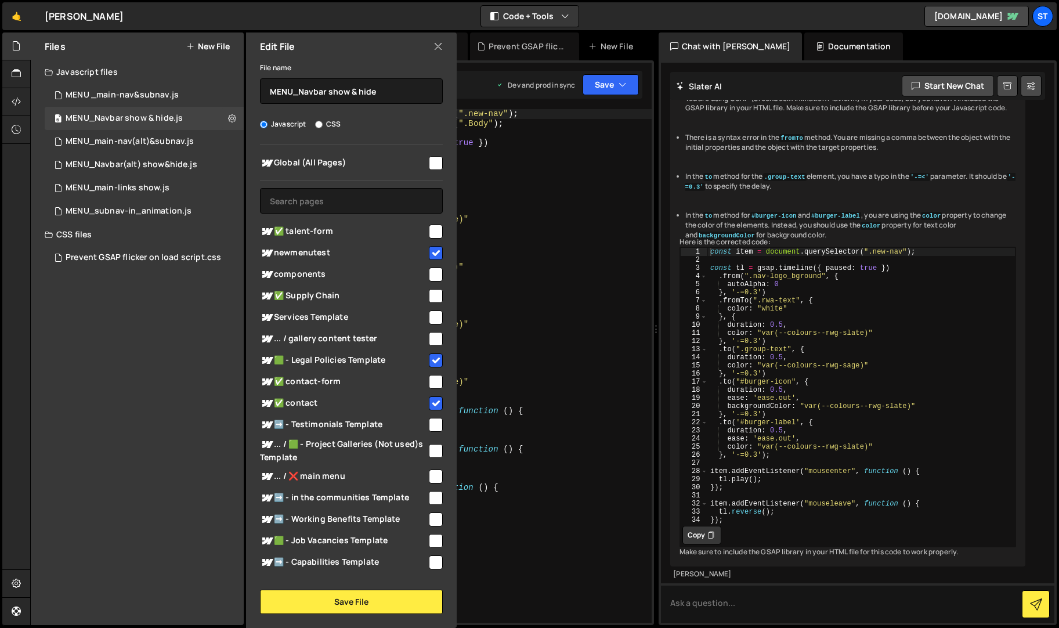
click at [433, 295] on input "checkbox" at bounding box center [436, 296] width 14 height 14
checkbox input "true"
click at [370, 602] on button "Save File" at bounding box center [351, 601] width 183 height 24
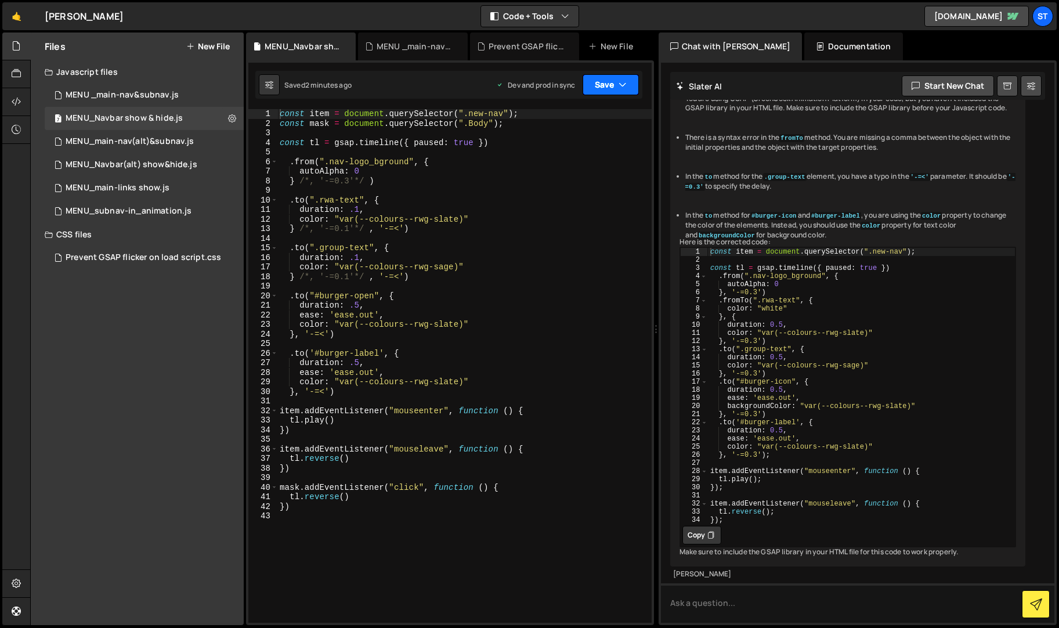
click at [615, 82] on button "Save" at bounding box center [610, 84] width 56 height 21
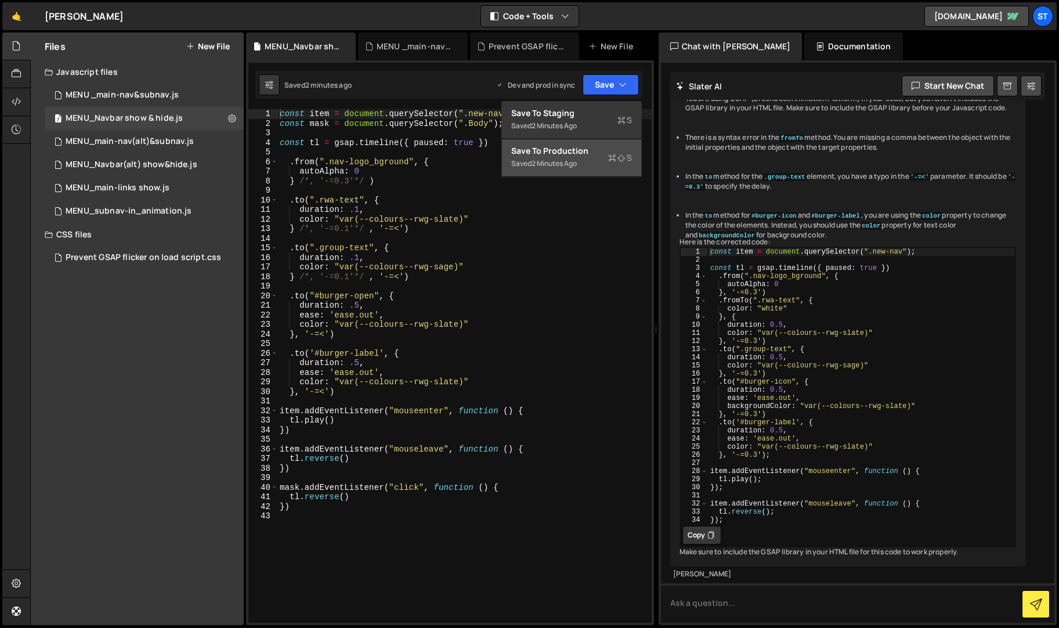
click at [577, 151] on div "Save to Production S" at bounding box center [571, 151] width 121 height 12
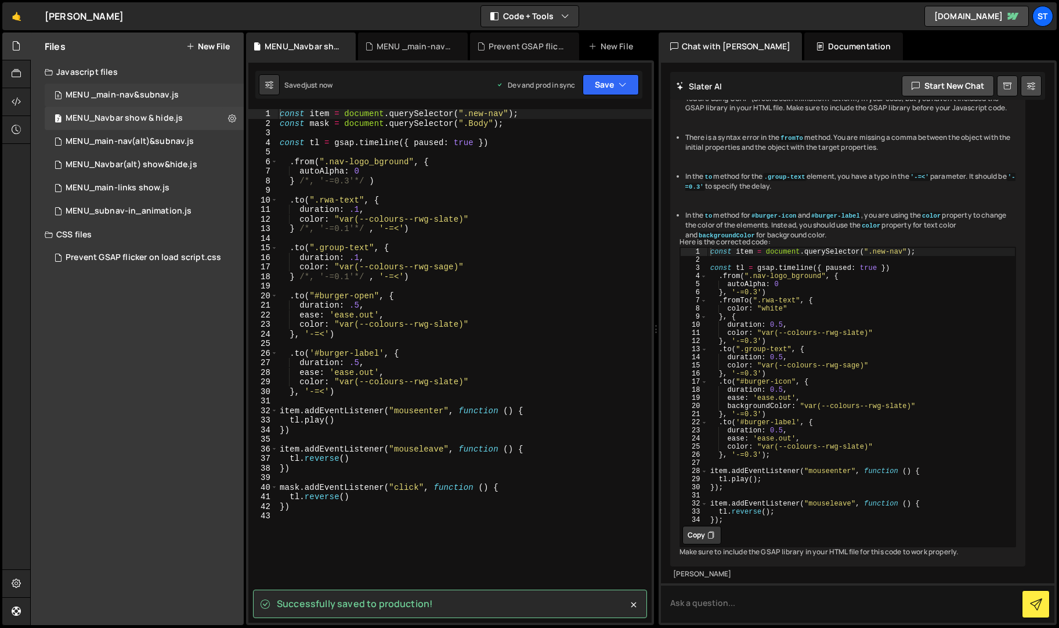
click at [161, 92] on div "MENU _main-nav&subnav.js" at bounding box center [122, 95] width 113 height 10
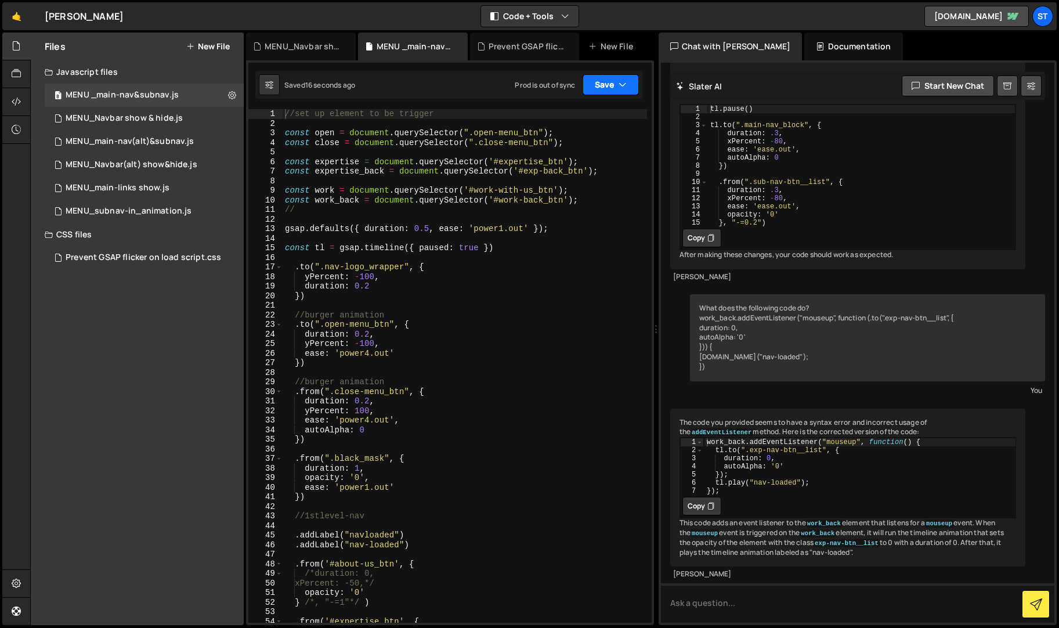
scroll to position [1341, 0]
click at [602, 80] on button "Save" at bounding box center [610, 84] width 56 height 21
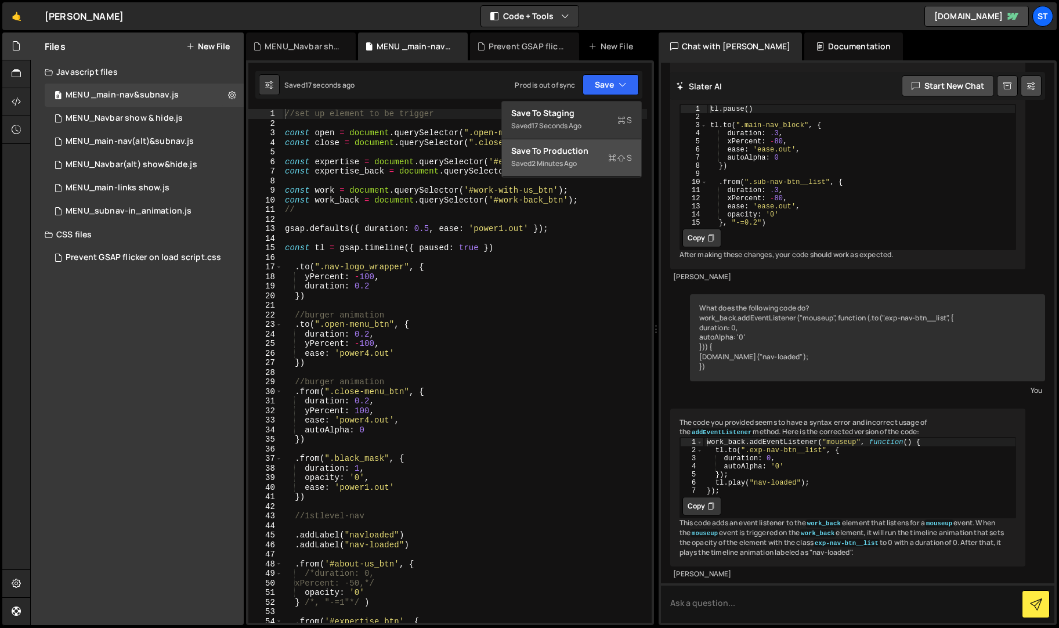
click at [574, 153] on div "Save to Production S" at bounding box center [571, 151] width 121 height 12
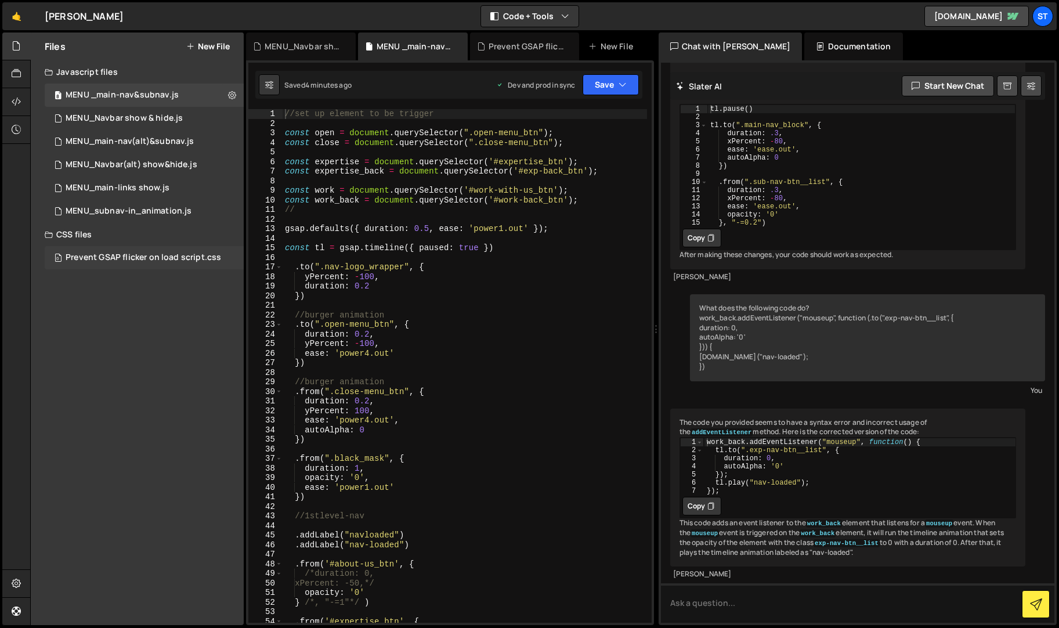
click at [114, 259] on div "Prevent GSAP flicker on load script.css" at bounding box center [143, 257] width 155 height 10
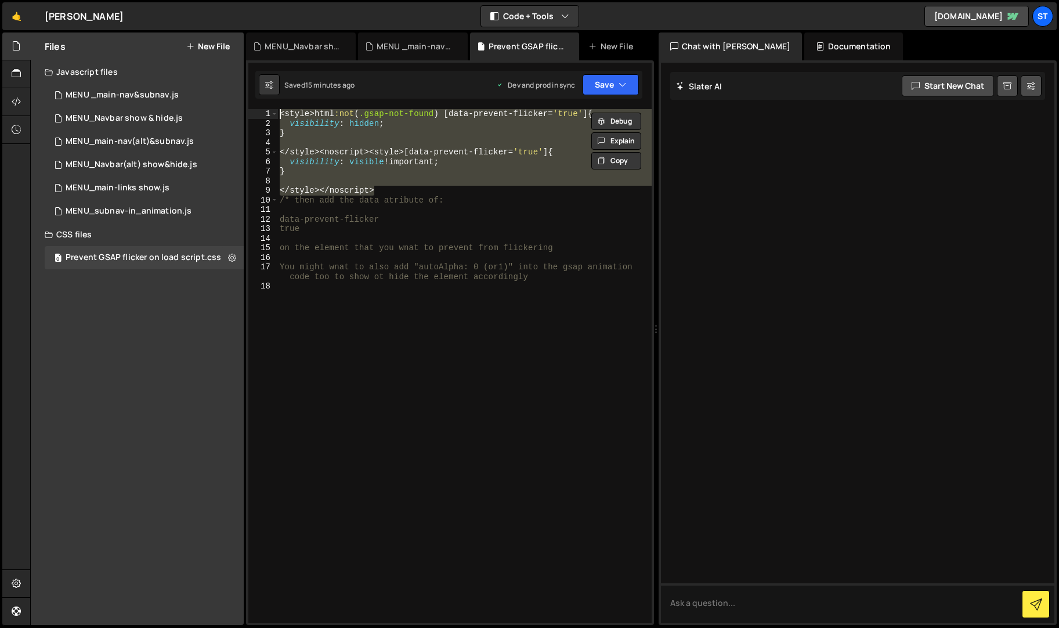
click at [365, 168] on div "< style > html :not ( .gsap-not-found ) [ data-prevent-flicker = ' true ' ] { v…" at bounding box center [464, 365] width 374 height 513
drag, startPoint x: 385, startPoint y: 192, endPoint x: 270, endPoint y: 93, distance: 151.4
click at [270, 93] on div "Debug Explain Copy MENU_Navbar show & hide.js MENU _main-nav&subnav.js Prevent …" at bounding box center [450, 328] width 408 height 593
click at [426, 190] on div "< style > html :not ( .gsap-not-found ) [ data-prevent-flicker = ' true ' ] { v…" at bounding box center [464, 365] width 374 height 513
drag, startPoint x: 380, startPoint y: 191, endPoint x: 262, endPoint y: 67, distance: 171.9
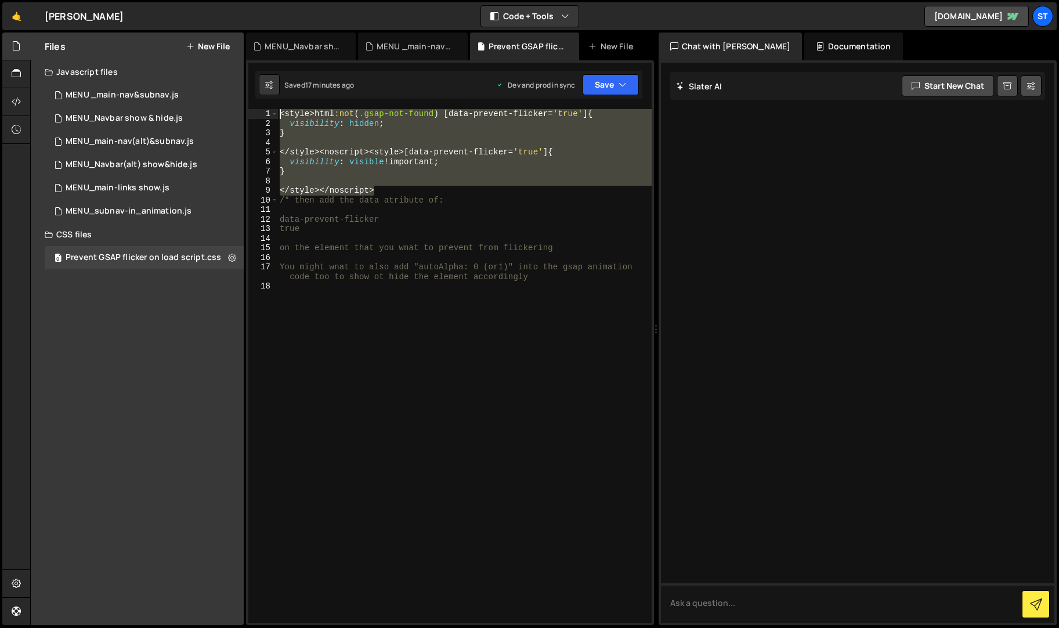
click at [262, 67] on div "1 Type cmd + s to save your Javascript file. הההההההההההההההההההההההההההההההההה…" at bounding box center [450, 342] width 408 height 564
type textarea "<style>html:not(.gsap-not-found) [data-prevent-flicker='true'] { visibility: hi…"
click at [419, 47] on div "MENU _main-nav&subnav.js" at bounding box center [414, 47] width 77 height 12
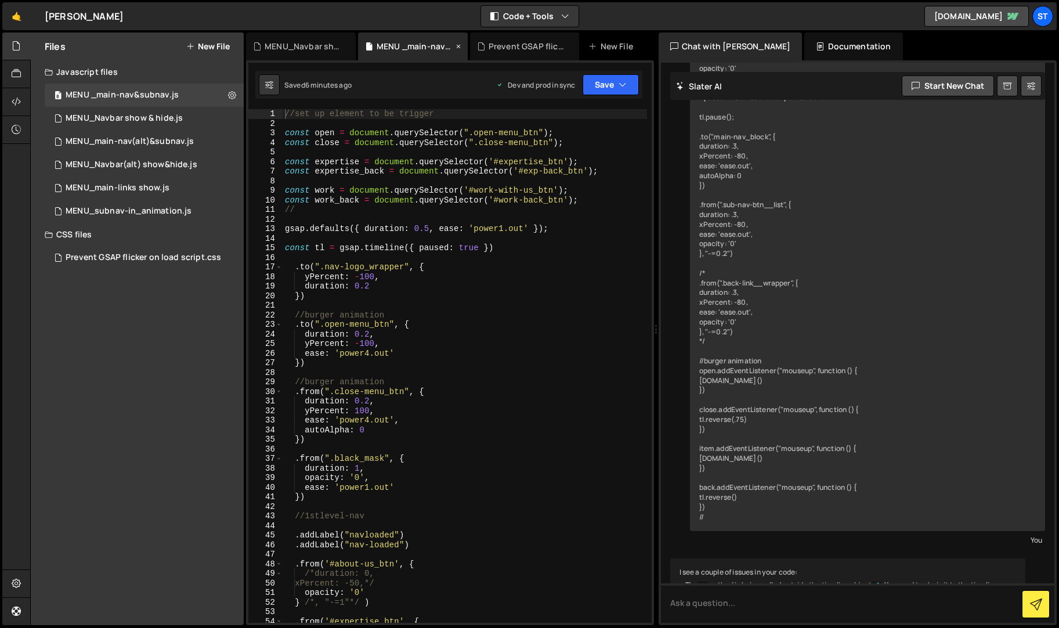
scroll to position [1341, 0]
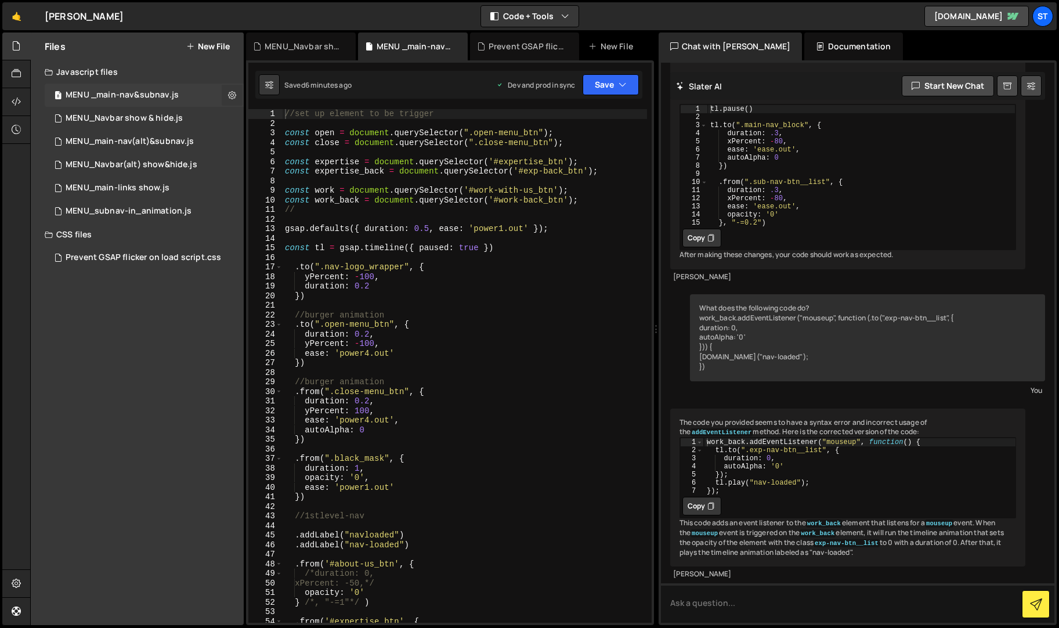
click at [231, 93] on icon at bounding box center [232, 94] width 8 height 11
type input "MENU _main-nav&subnav"
radio input "true"
checkbox input "true"
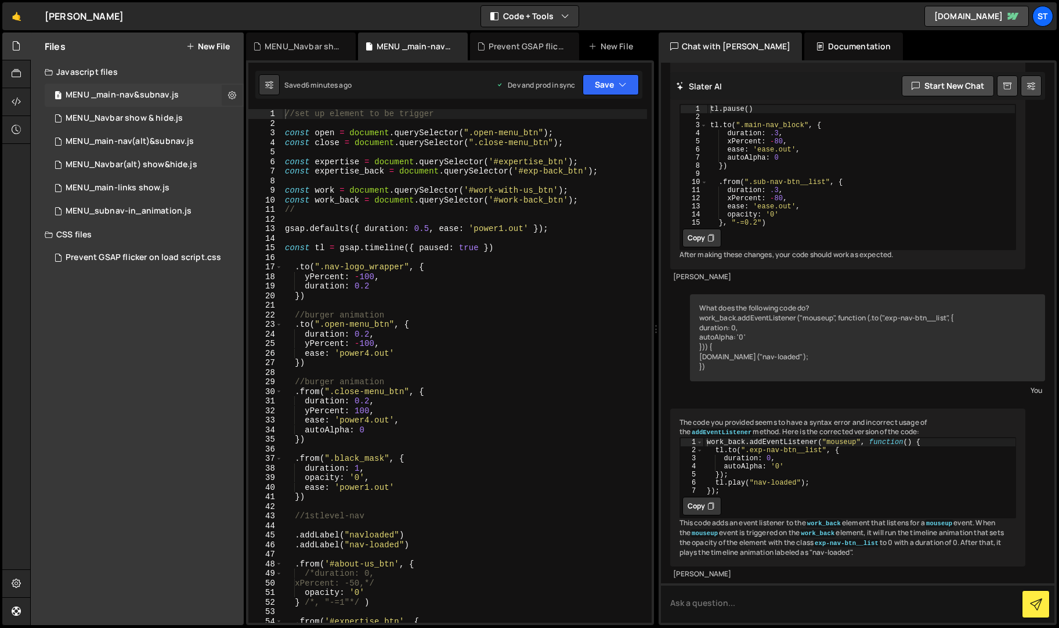
checkbox input "true"
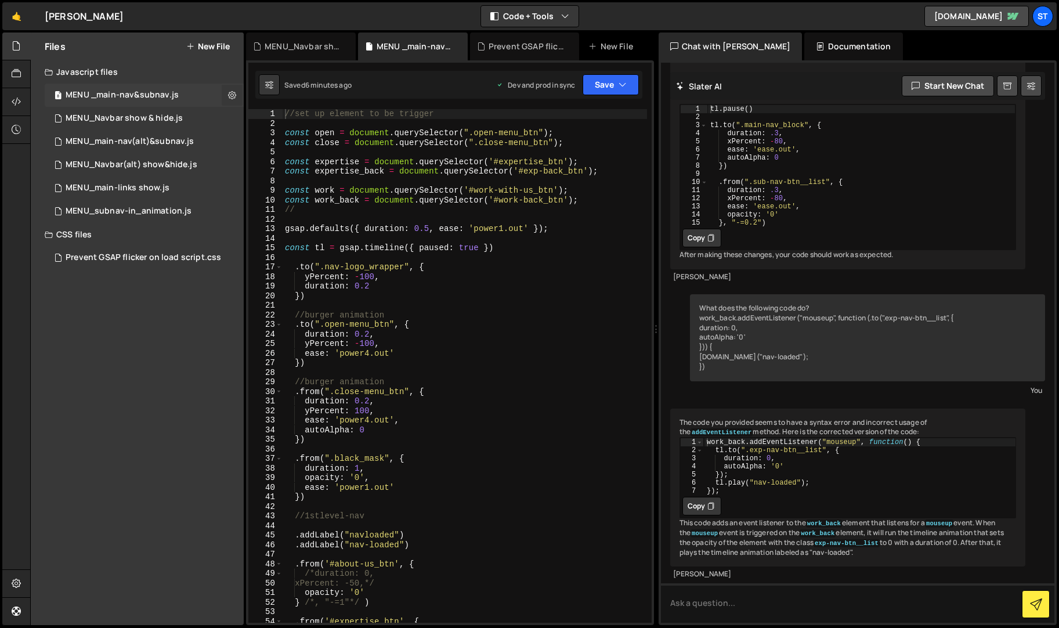
checkbox input "true"
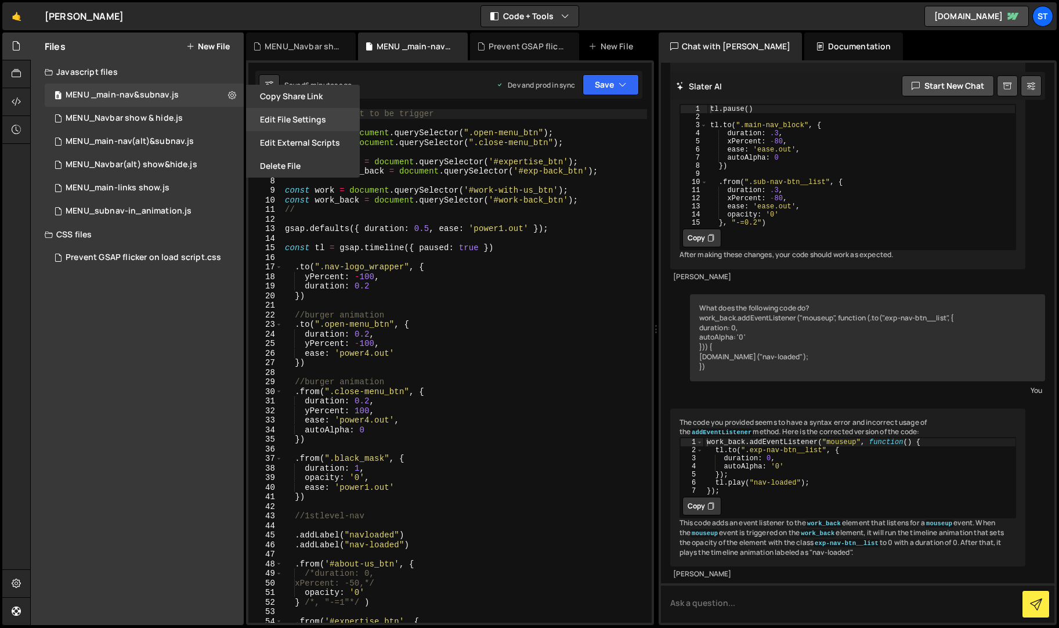
click at [294, 125] on button "Edit File Settings" at bounding box center [303, 119] width 114 height 23
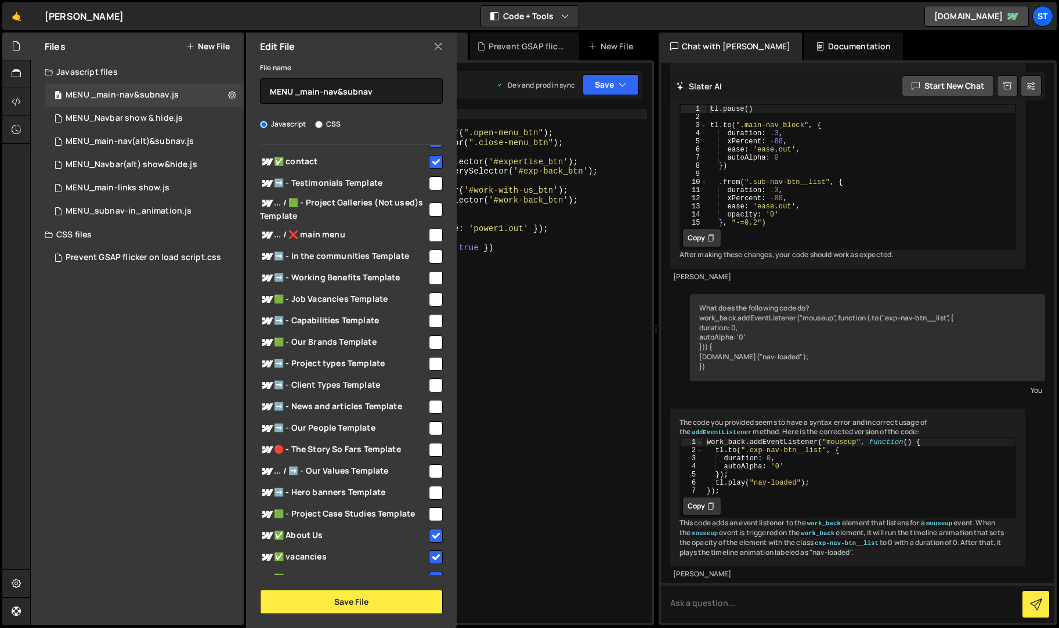
scroll to position [401, 0]
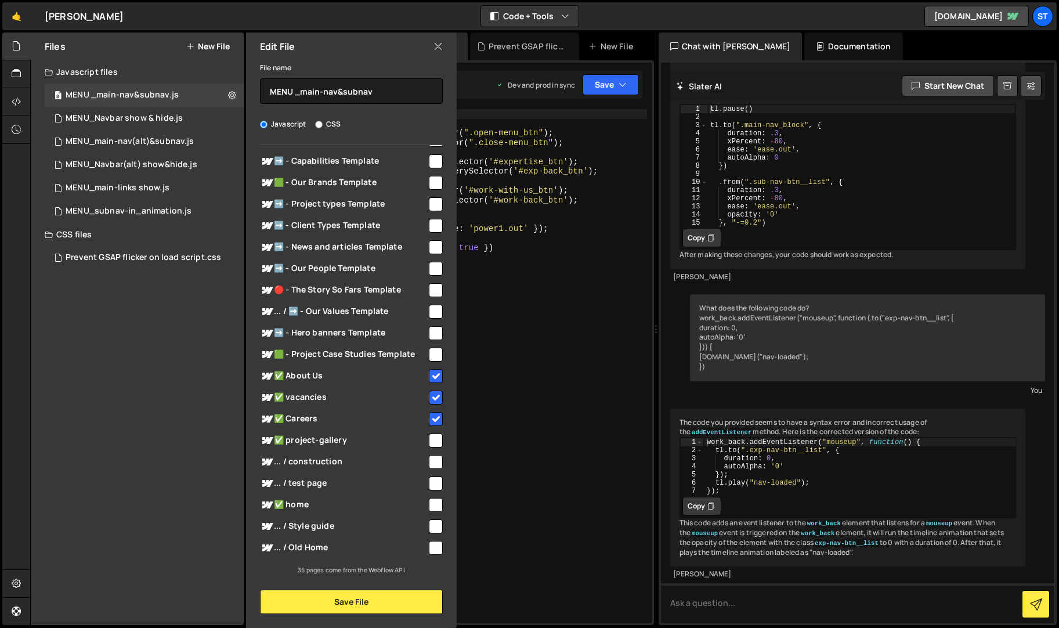
click at [433, 439] on input "checkbox" at bounding box center [436, 440] width 14 height 14
checkbox input "true"
click at [370, 600] on button "Save File" at bounding box center [351, 601] width 183 height 24
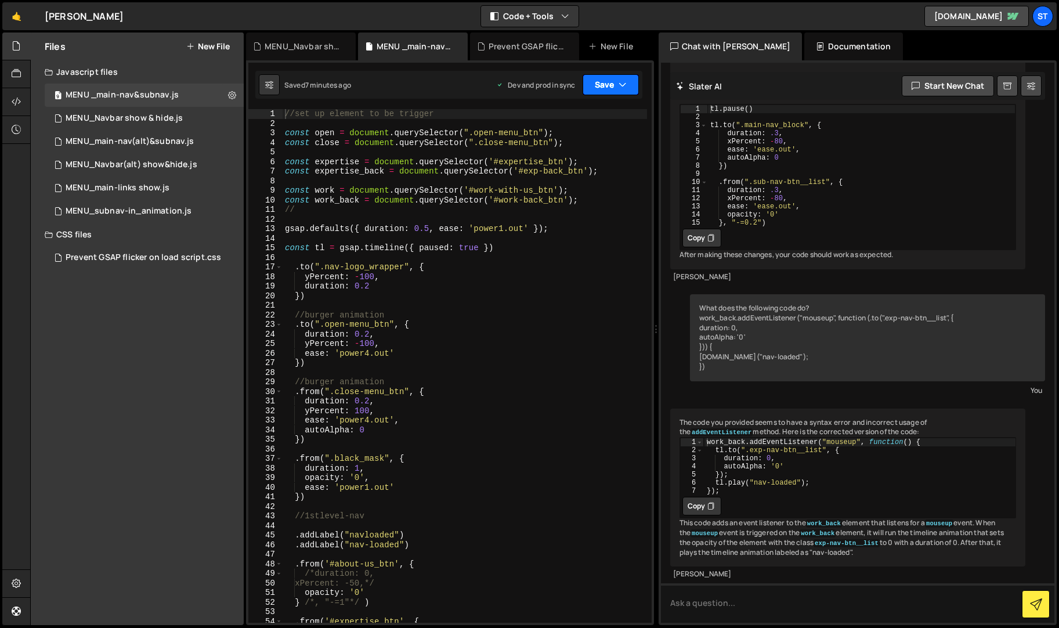
click at [606, 84] on button "Save" at bounding box center [610, 84] width 56 height 21
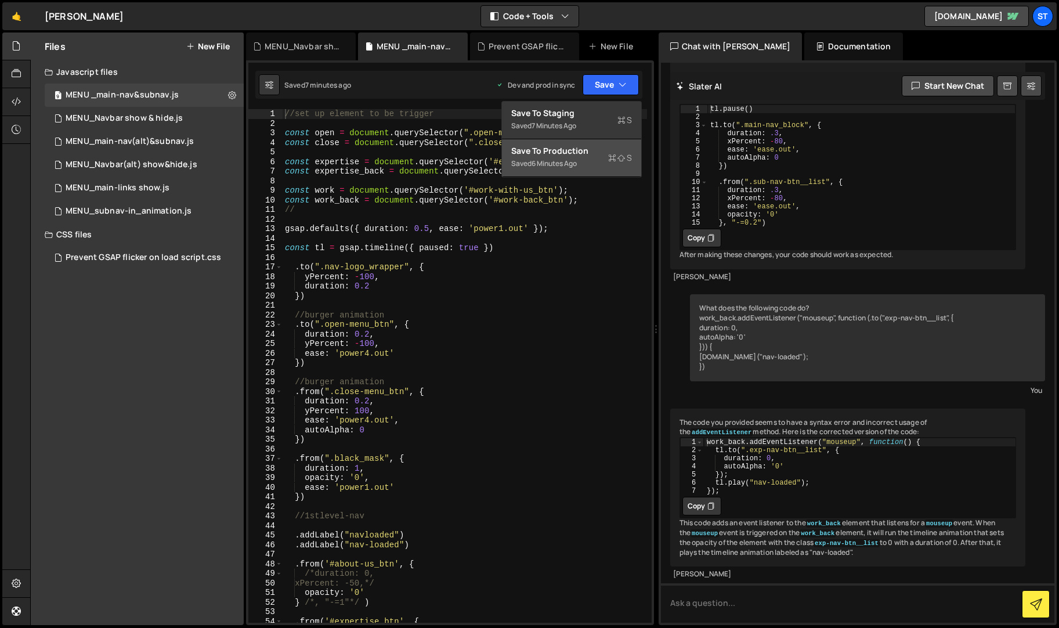
click at [580, 151] on div "Save to Production S" at bounding box center [571, 151] width 121 height 12
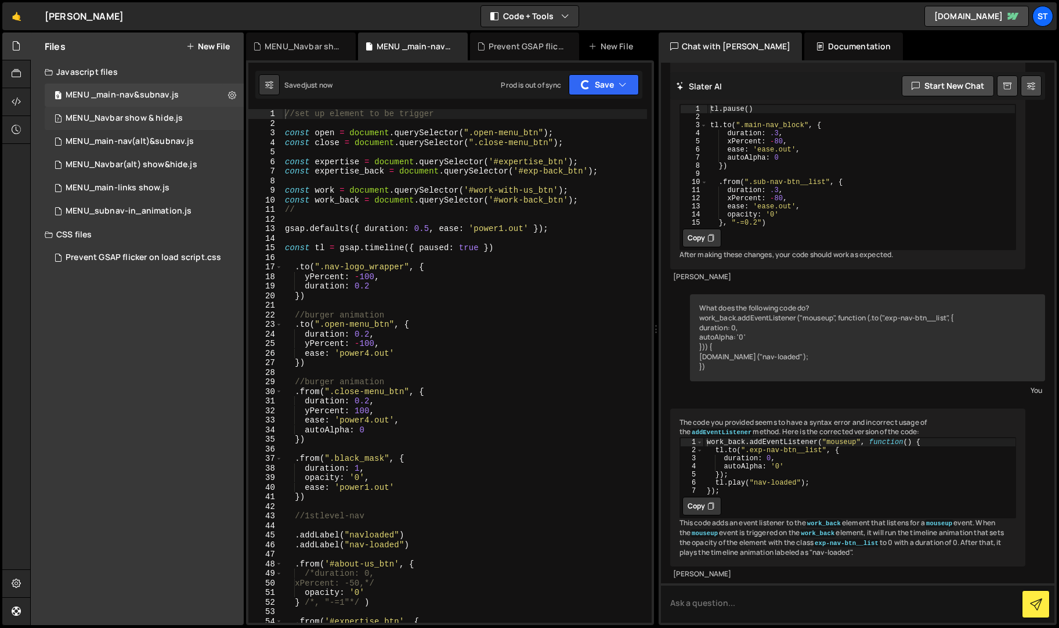
click at [175, 115] on div "MENU_Navbar show & hide.js" at bounding box center [124, 118] width 117 height 10
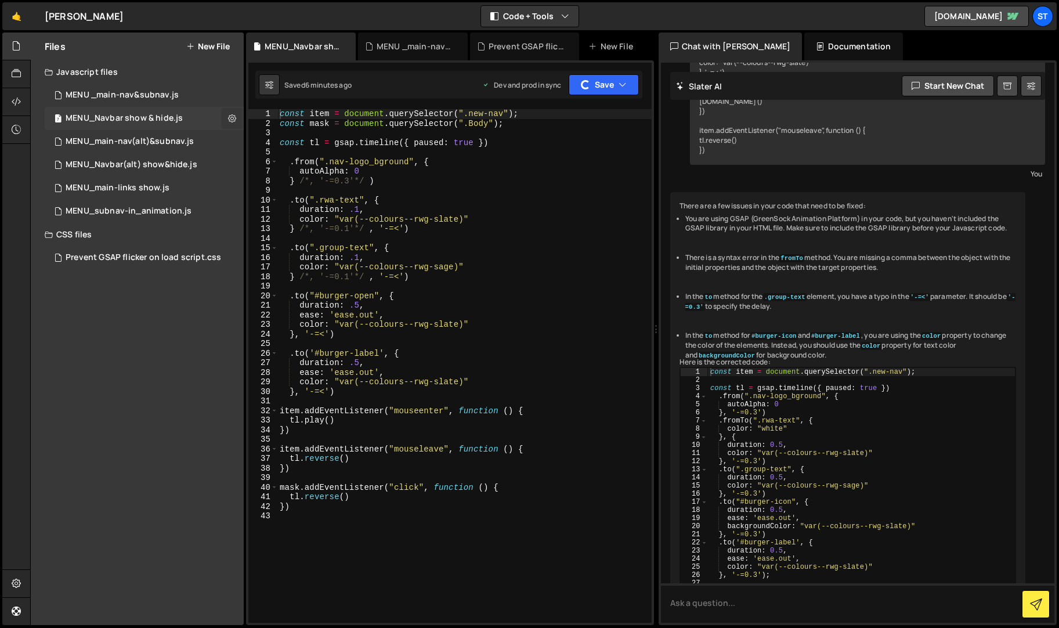
scroll to position [542, 0]
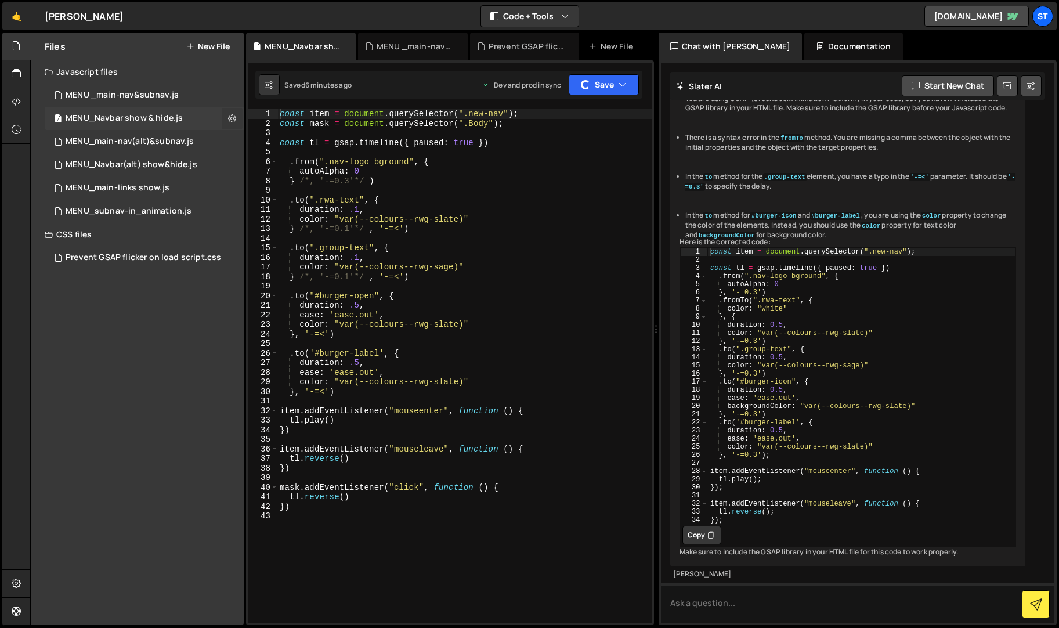
click at [234, 118] on icon at bounding box center [232, 118] width 8 height 11
type input "MENU_Navbar show & hide"
radio input "true"
checkbox input "true"
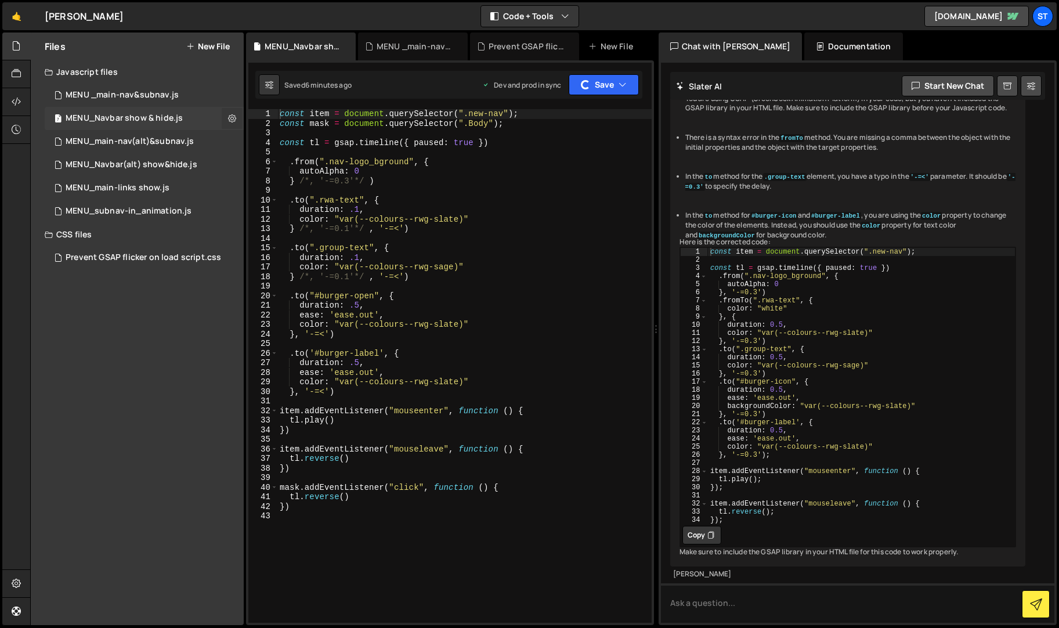
checkbox input "true"
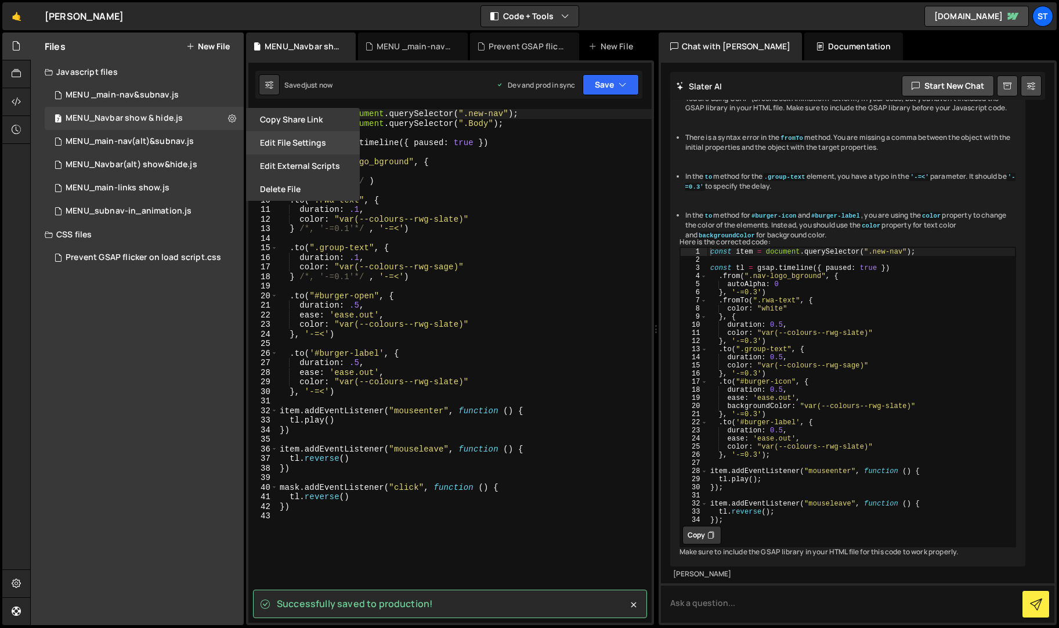
click at [303, 140] on button "Edit File Settings" at bounding box center [303, 142] width 114 height 23
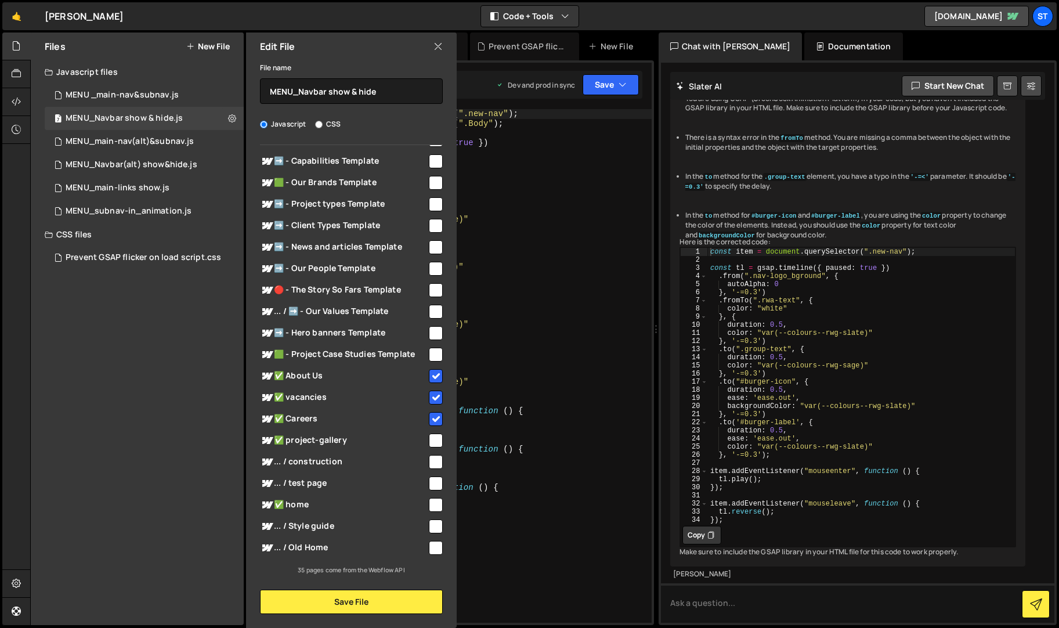
click at [436, 437] on input "checkbox" at bounding box center [436, 440] width 14 height 14
checkbox input "true"
click at [393, 597] on button "Save File" at bounding box center [351, 601] width 183 height 24
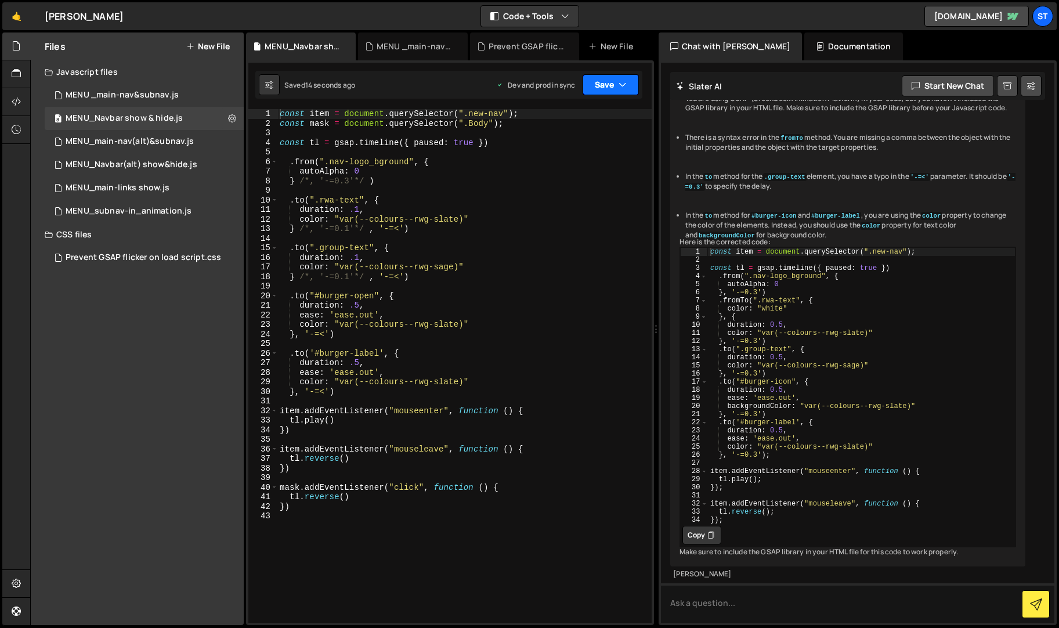
click at [604, 85] on button "Save" at bounding box center [610, 84] width 56 height 21
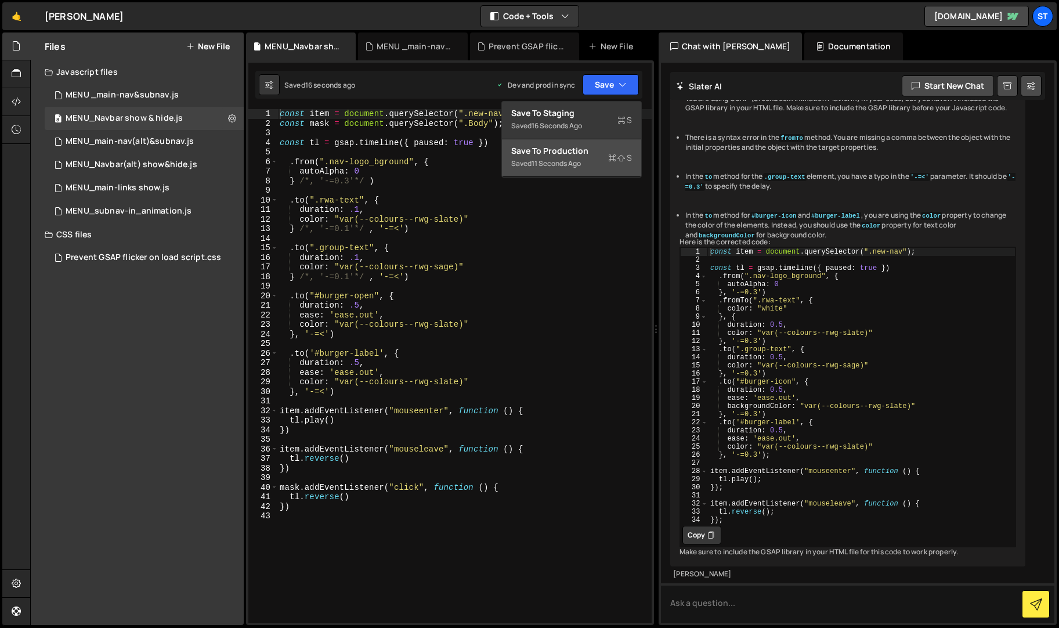
click at [557, 163] on div "11 seconds ago" at bounding box center [555, 163] width 49 height 10
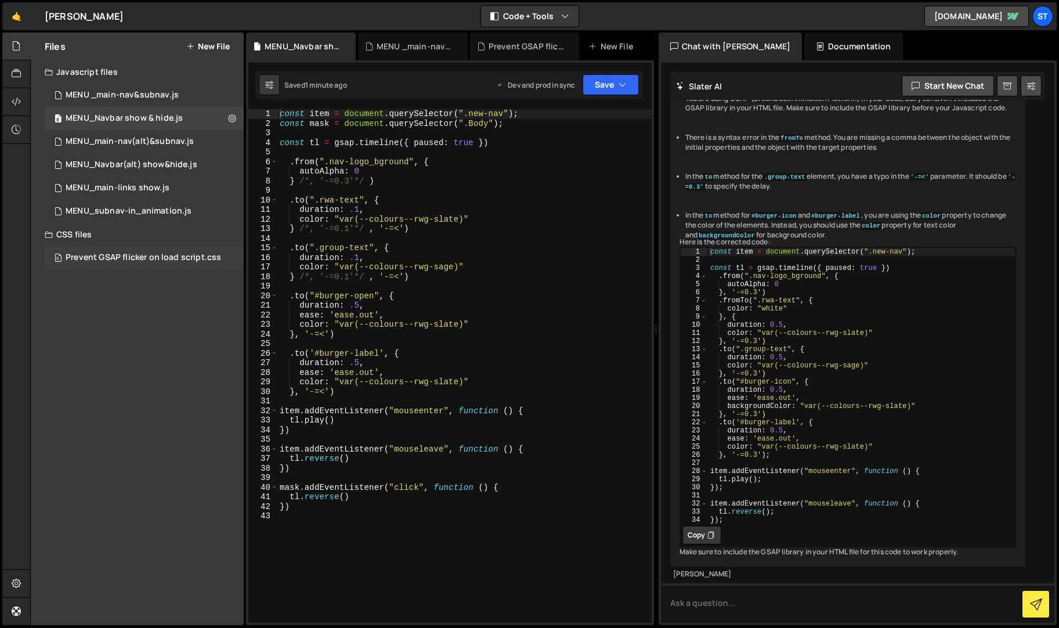
click at [165, 258] on div "Prevent GSAP flicker on load script.css" at bounding box center [143, 257] width 155 height 10
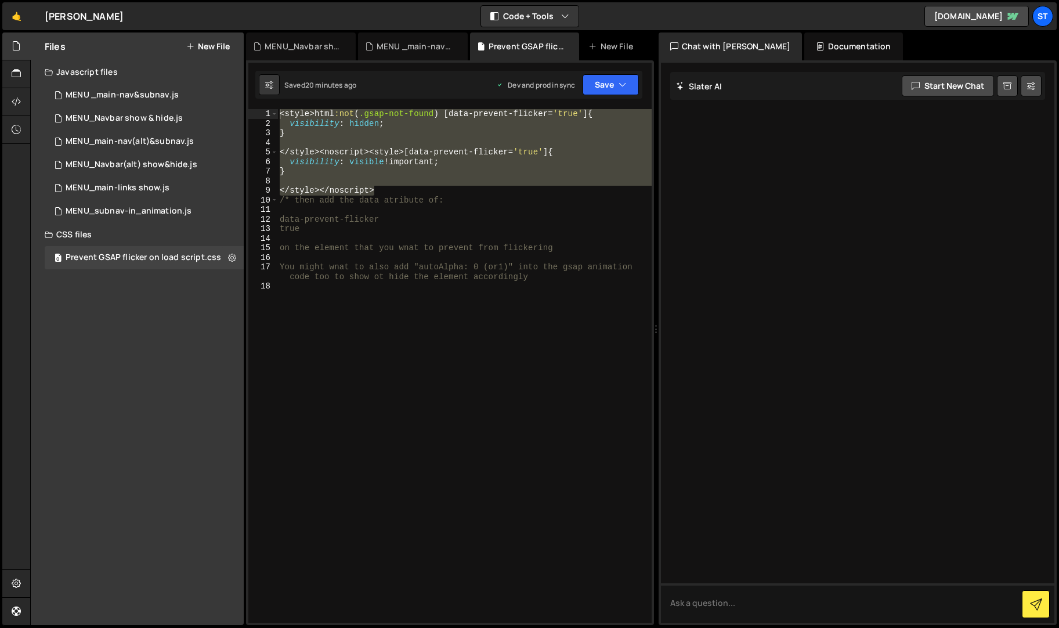
scroll to position [0, 0]
click at [407, 185] on div "< style > html :not ( .gsap-not-found ) [ data-prevent-flicker = ' true ' ] { v…" at bounding box center [464, 365] width 374 height 513
drag, startPoint x: 386, startPoint y: 191, endPoint x: 281, endPoint y: 42, distance: 182.0
click at [281, 42] on div "Debug Explain Copy MENU_Navbar show & hide.js MENU _main-nav&subnav.js Prevent …" at bounding box center [450, 328] width 408 height 593
type textarea "<style>html:not(.gsap-not-found) [data-prevent-flicker='true'] { visibility: hi…"
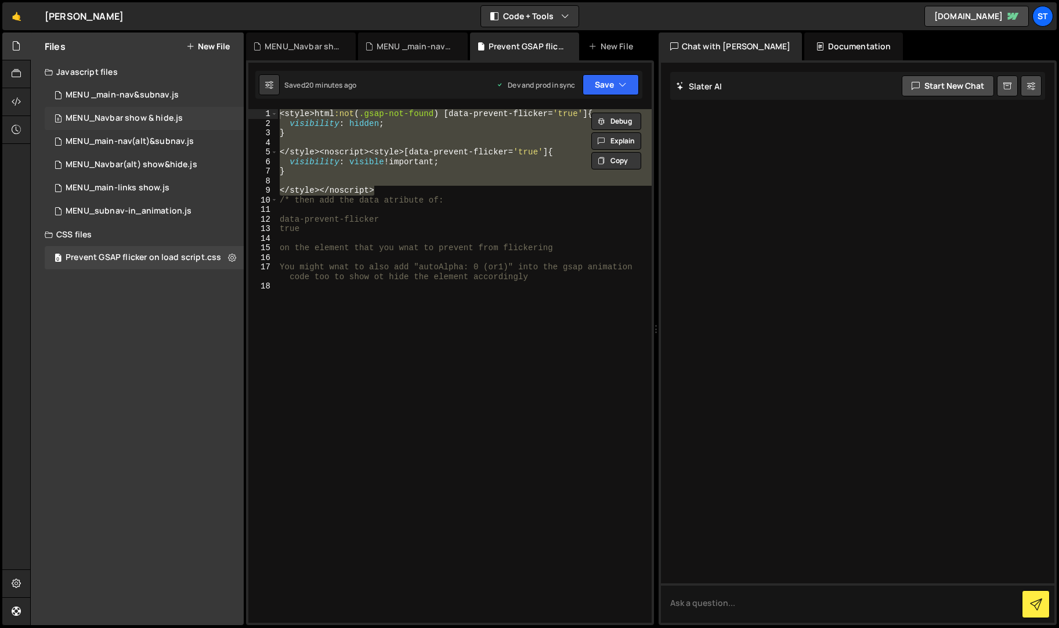
click at [169, 115] on div "MENU_Navbar show & hide.js" at bounding box center [124, 118] width 117 height 10
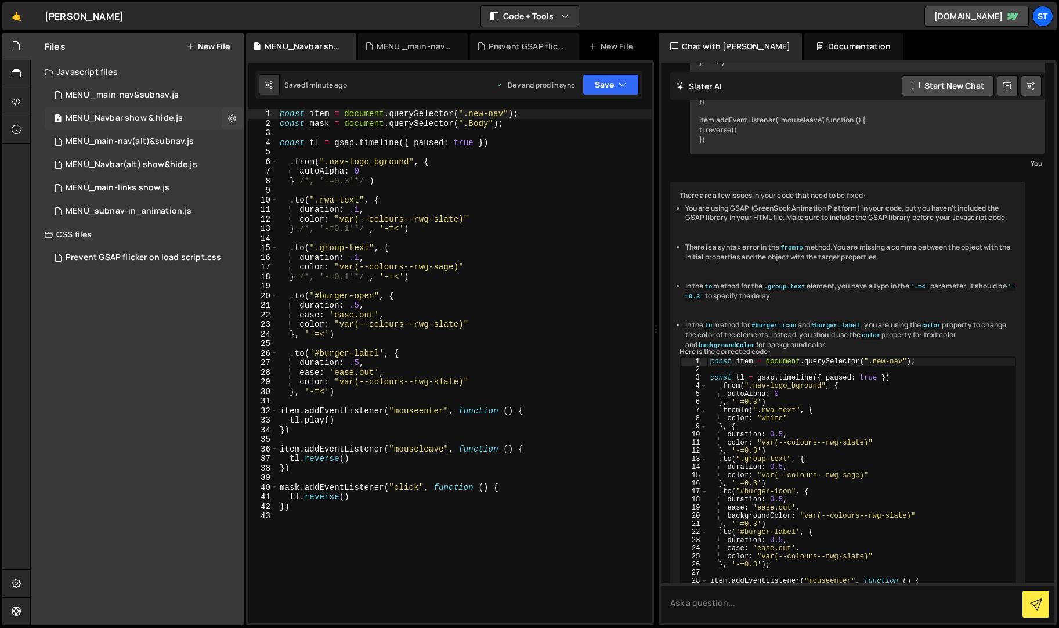
scroll to position [542, 0]
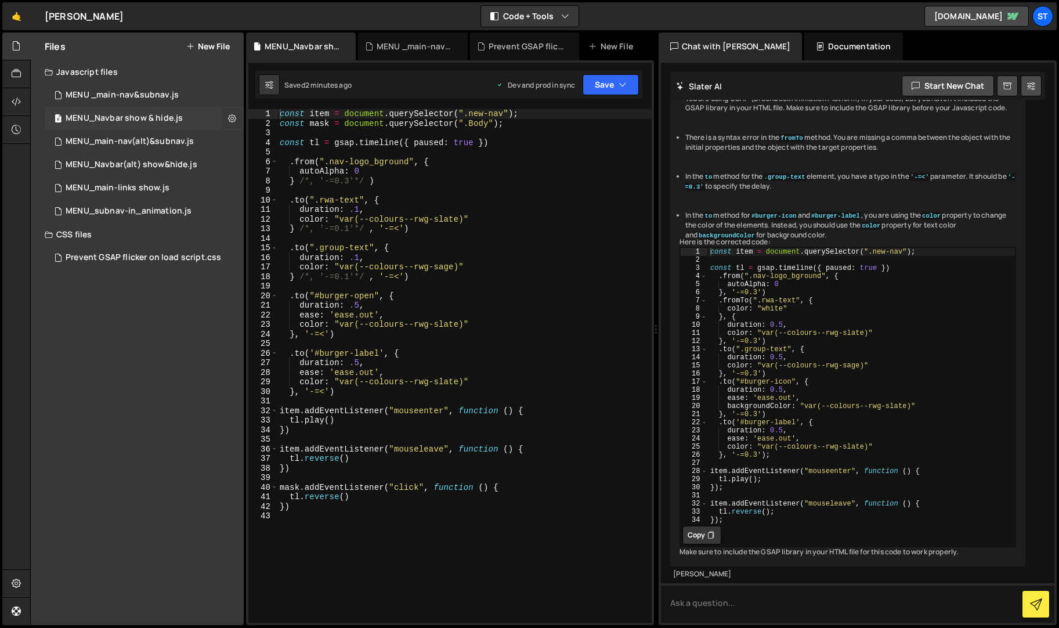
click at [232, 117] on icon at bounding box center [232, 118] width 8 height 11
type input "MENU_Navbar show & hide"
radio input "true"
checkbox input "true"
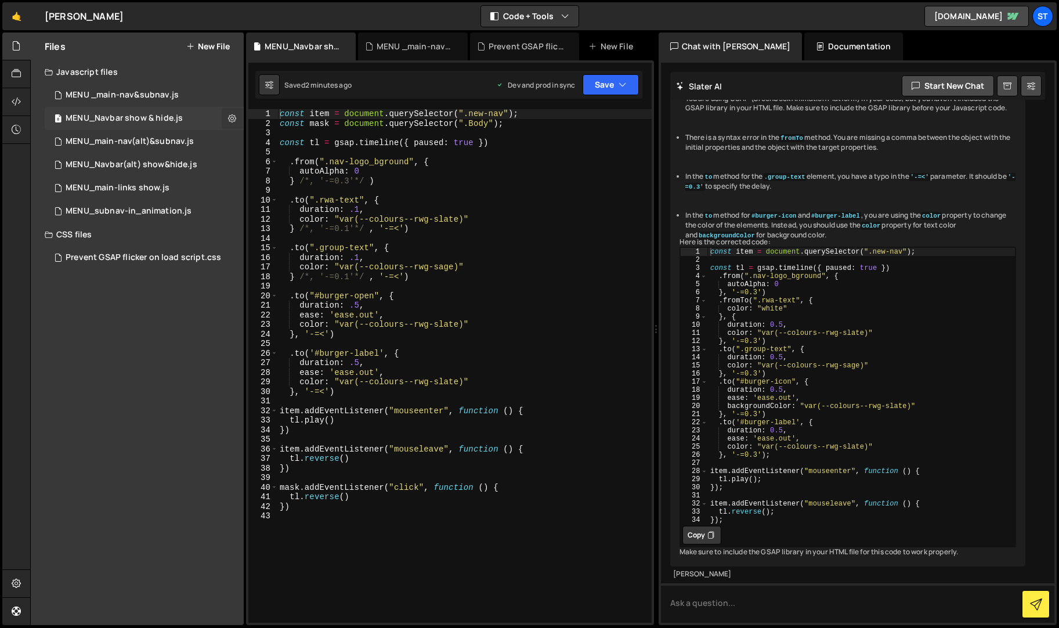
checkbox input "true"
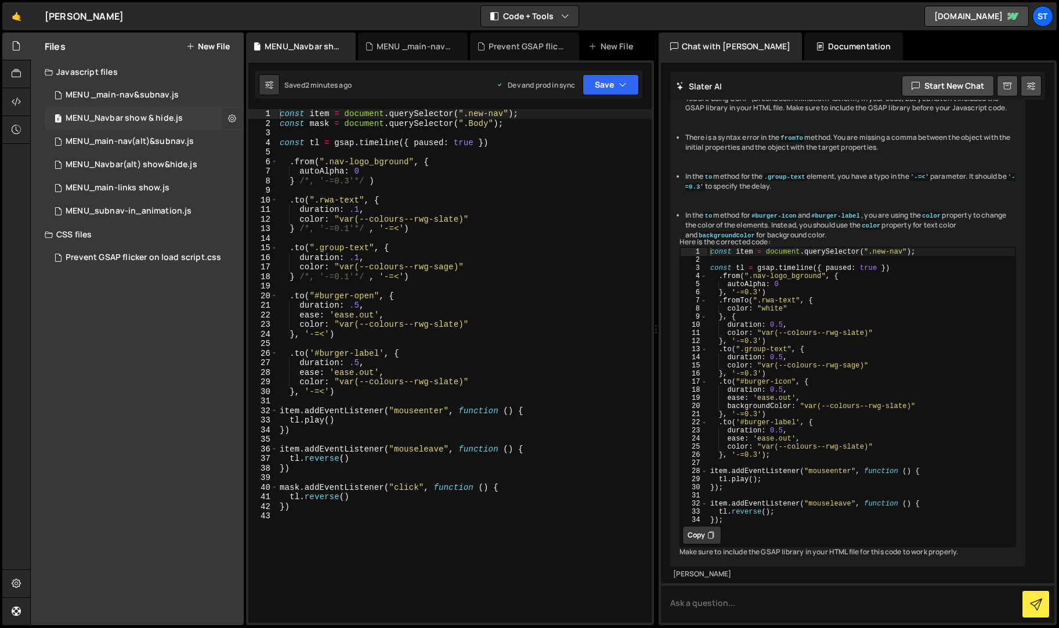
checkbox input "true"
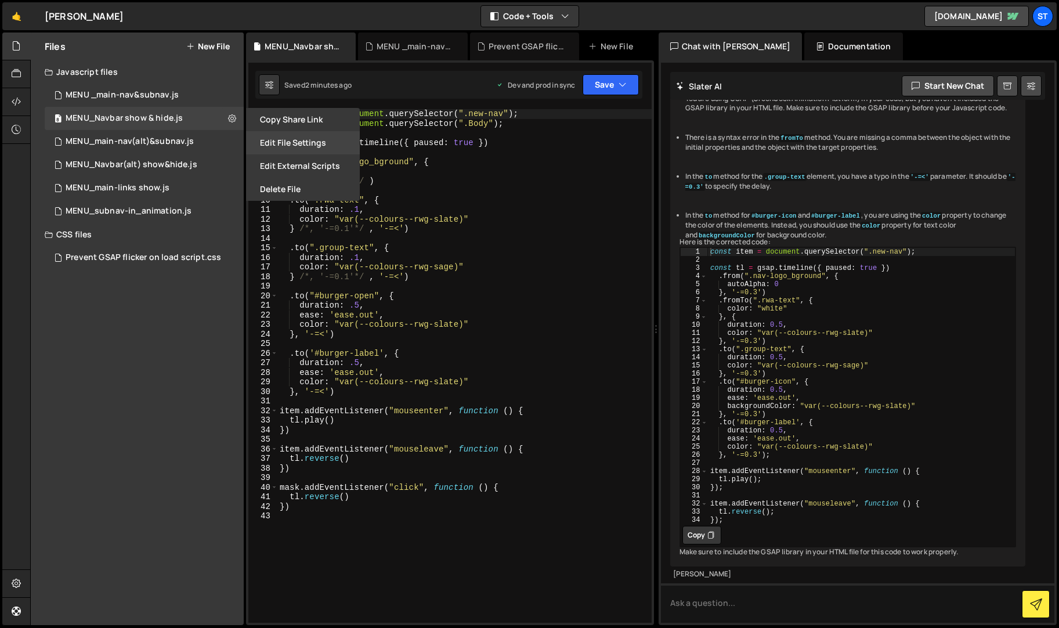
click at [306, 137] on button "Edit File Settings" at bounding box center [303, 142] width 114 height 23
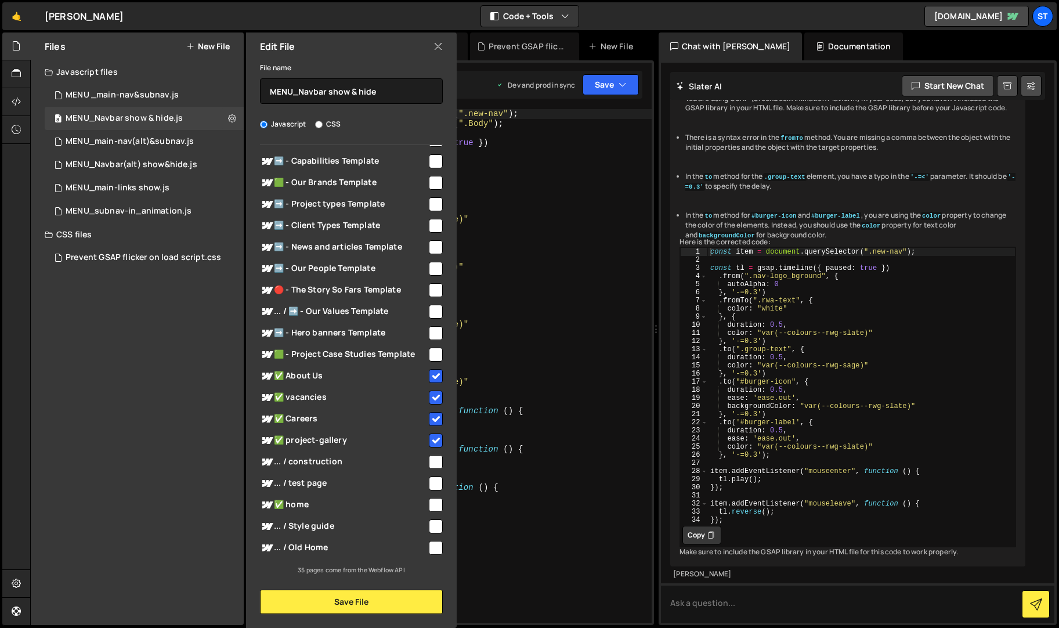
click at [431, 179] on input "checkbox" at bounding box center [436, 183] width 14 height 14
checkbox input "true"
click at [354, 597] on button "Save File" at bounding box center [351, 601] width 183 height 24
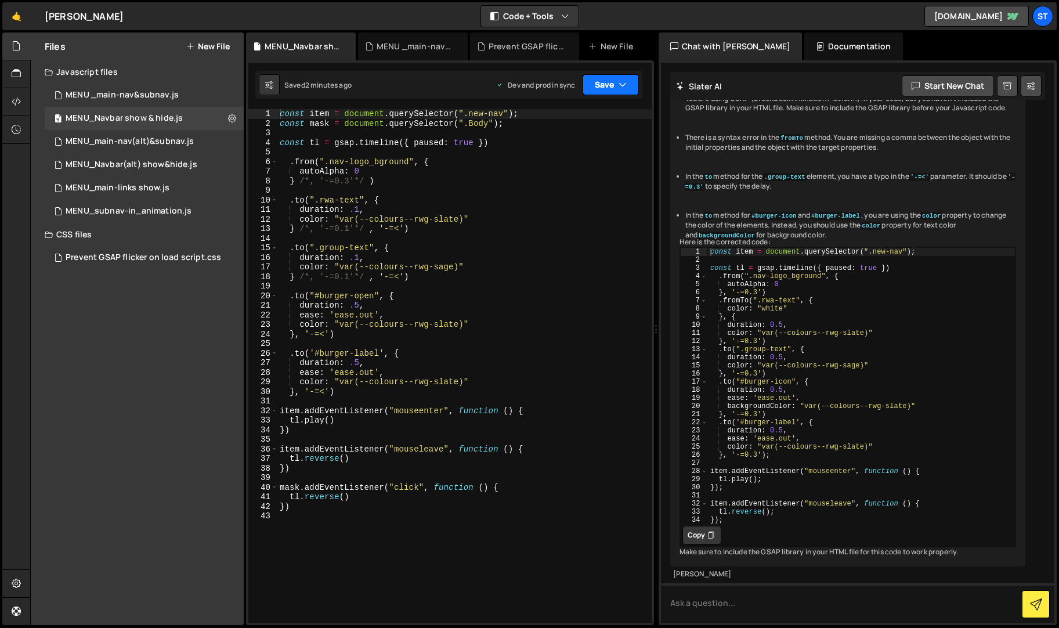
click at [624, 82] on icon "button" at bounding box center [622, 85] width 8 height 12
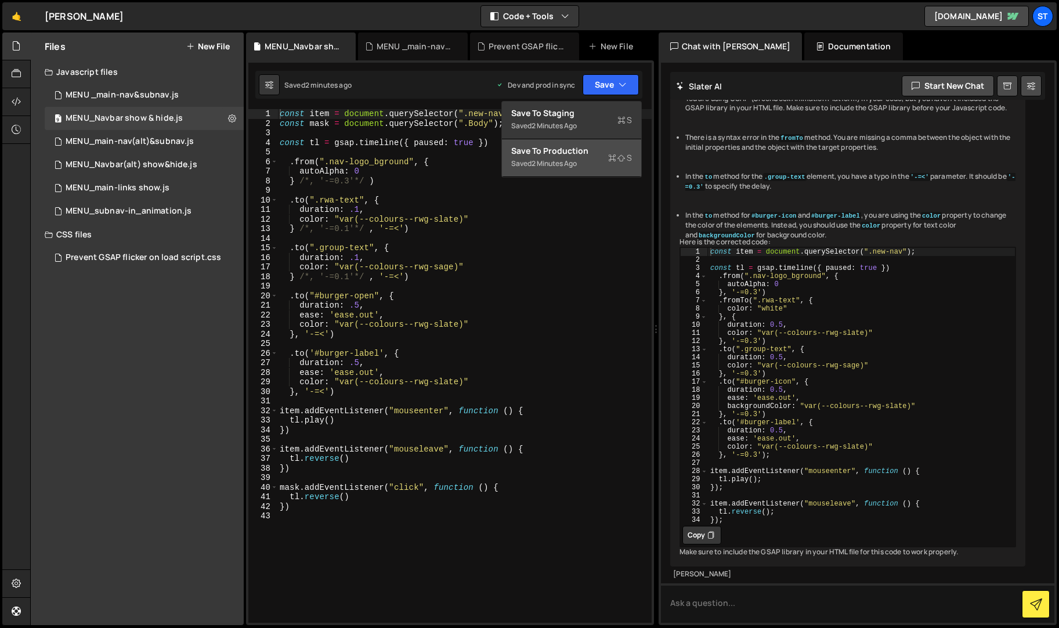
click at [567, 154] on div "Save to Production S" at bounding box center [571, 151] width 121 height 12
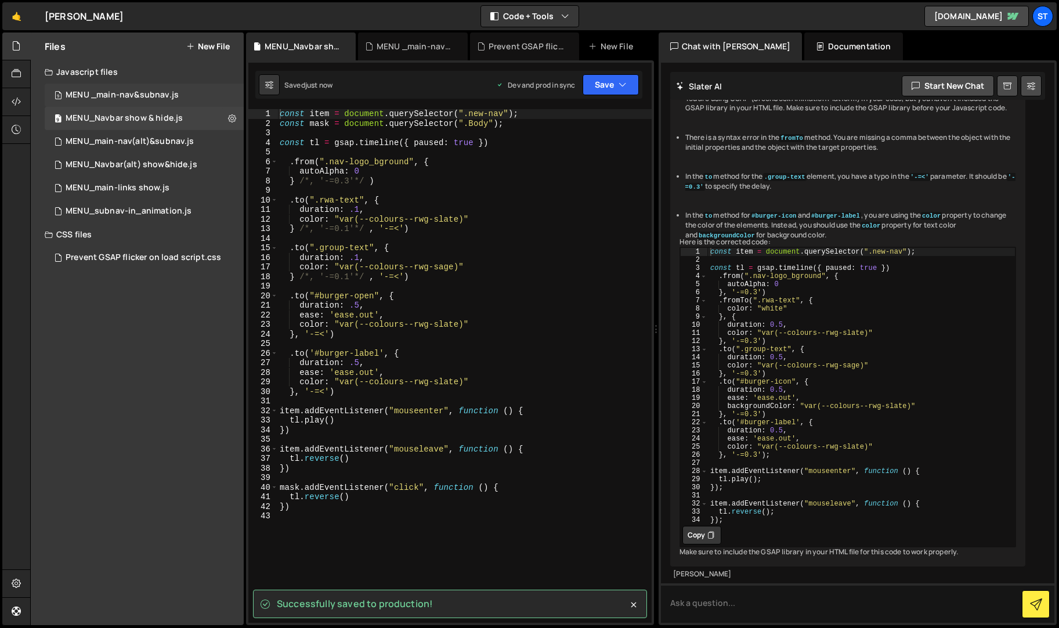
click at [171, 90] on div "MENU _main-nav&subnav.js" at bounding box center [122, 95] width 113 height 10
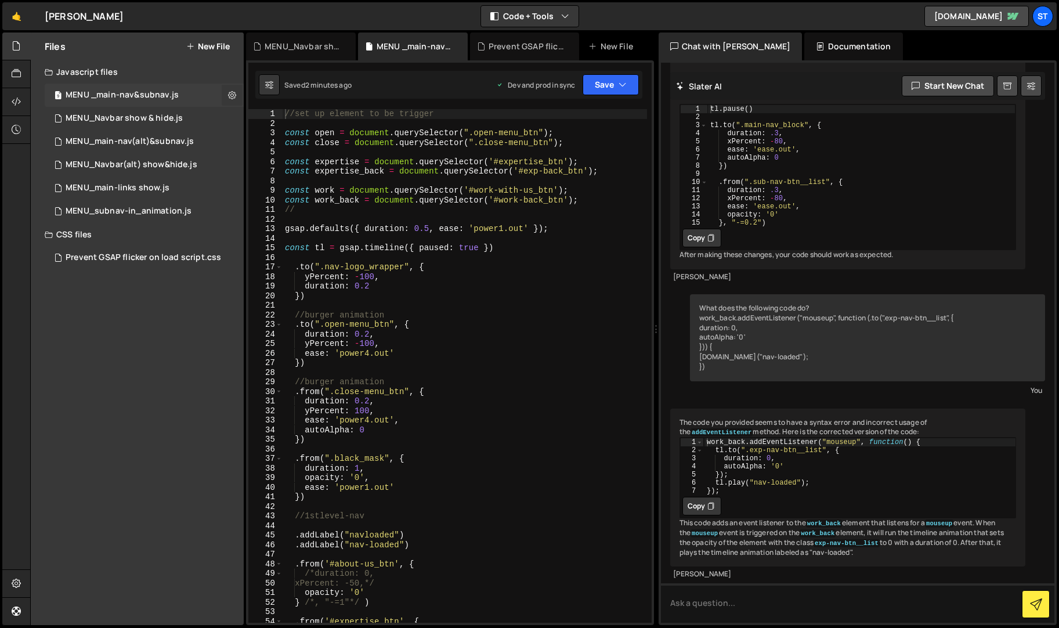
scroll to position [1341, 0]
click at [231, 93] on icon at bounding box center [232, 94] width 8 height 11
type input "MENU _main-nav&subnav"
radio input "true"
checkbox input "true"
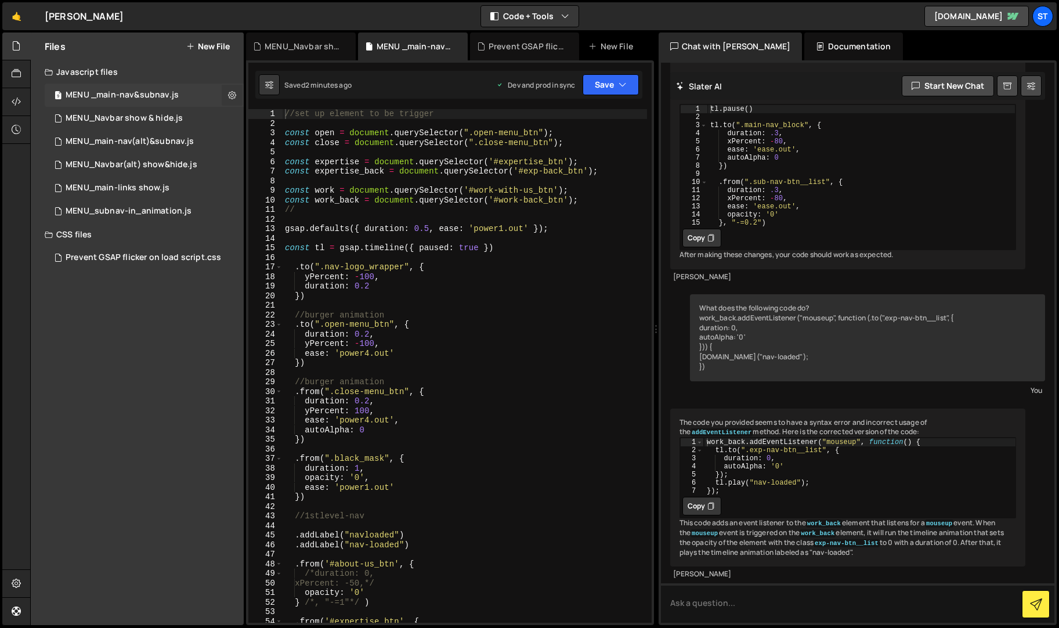
checkbox input "true"
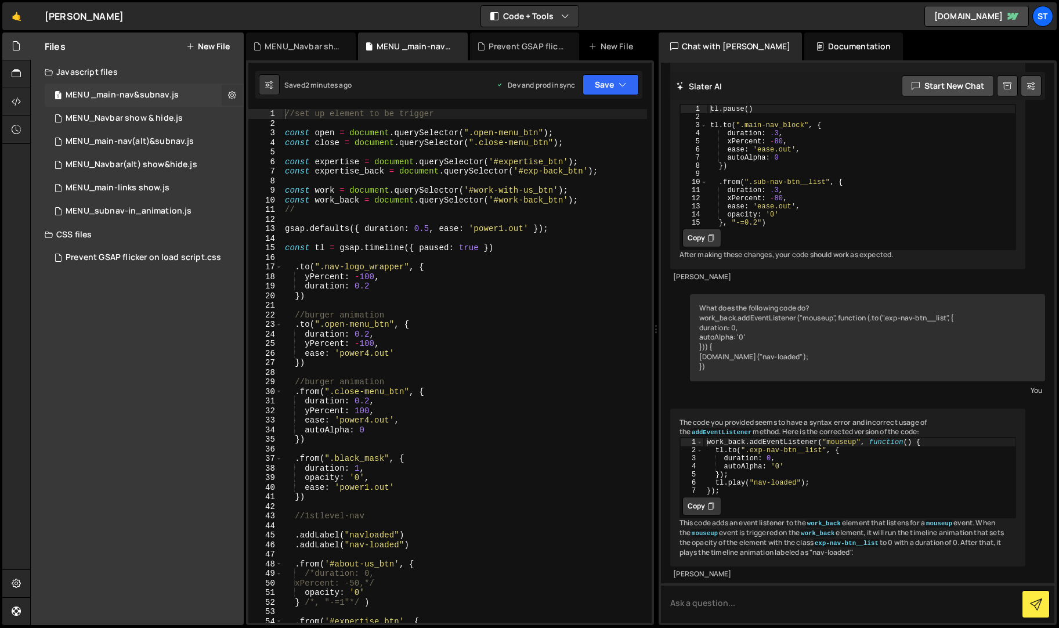
checkbox input "true"
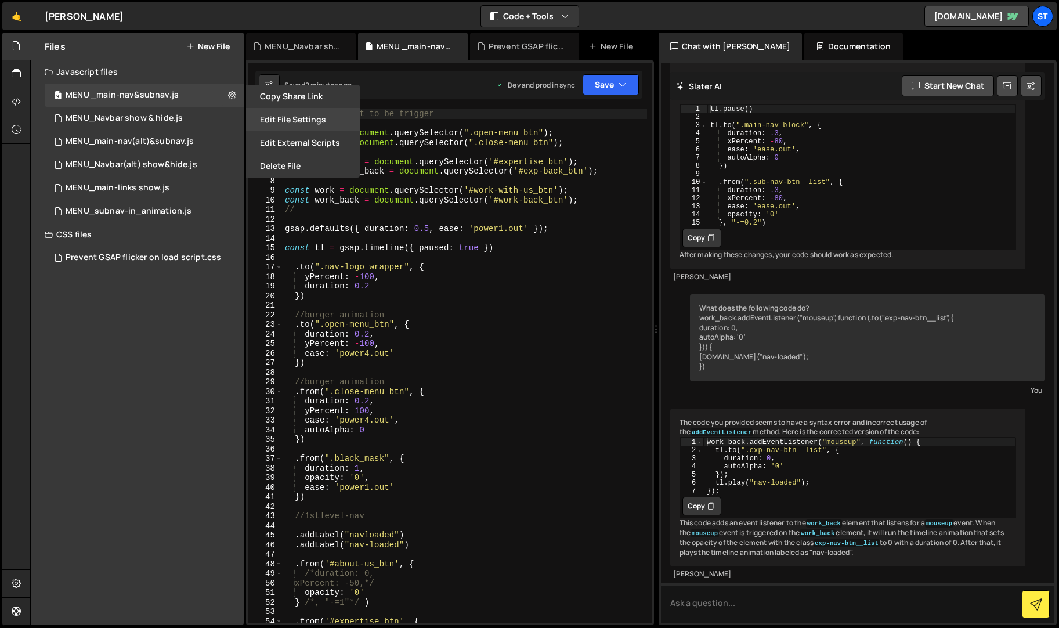
click at [291, 115] on button "Edit File Settings" at bounding box center [303, 119] width 114 height 23
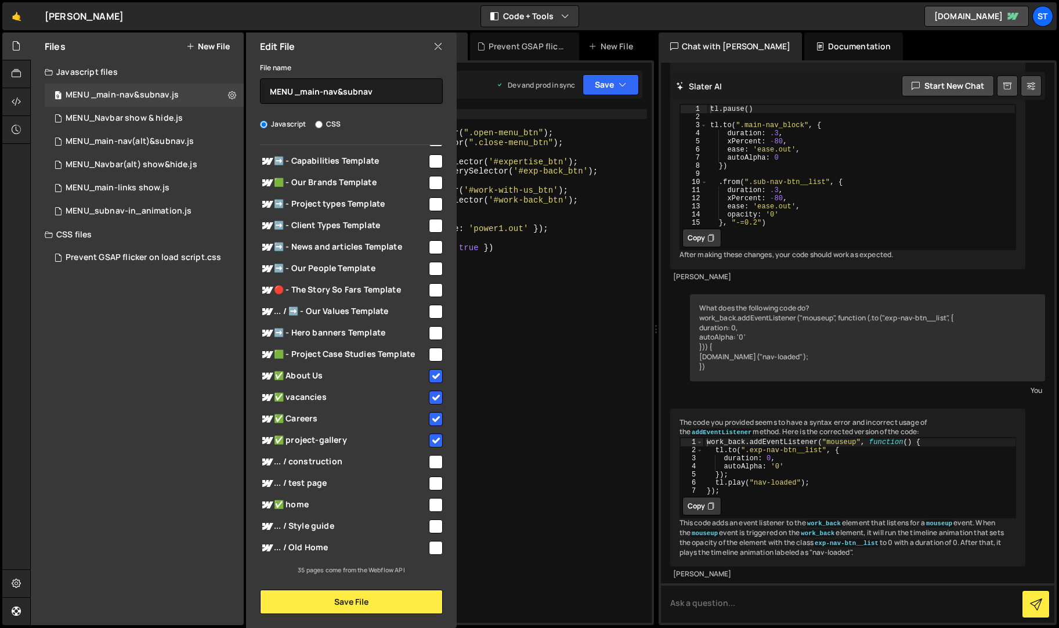
click at [429, 180] on input "checkbox" at bounding box center [436, 183] width 14 height 14
checkbox input "true"
click at [381, 599] on button "Save File" at bounding box center [351, 601] width 183 height 24
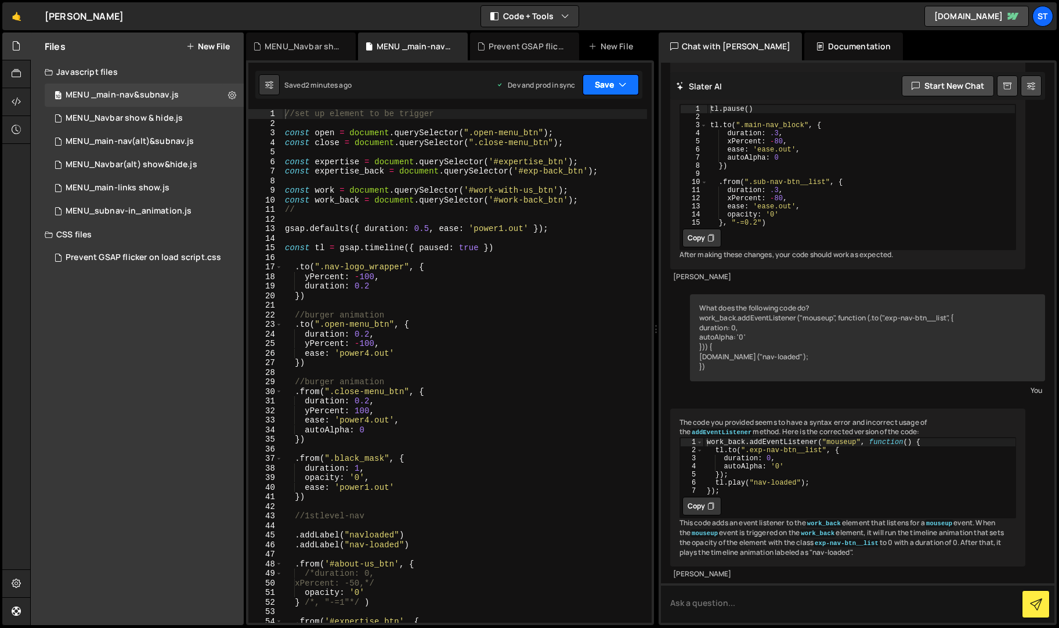
click at [625, 82] on icon "button" at bounding box center [622, 85] width 8 height 12
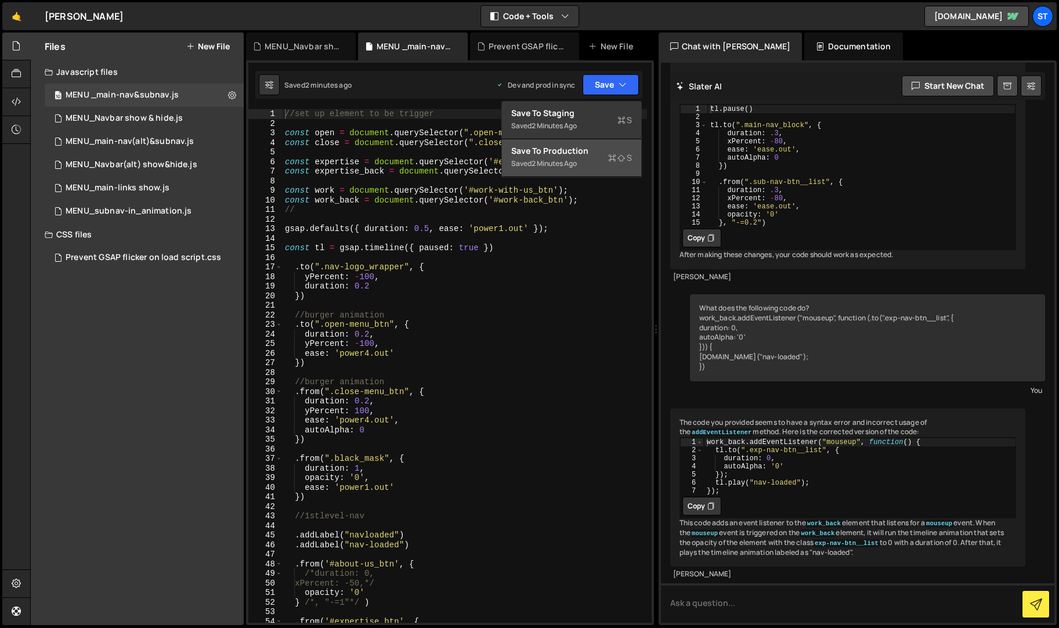
click at [553, 153] on div "Save to Production S" at bounding box center [571, 151] width 121 height 12
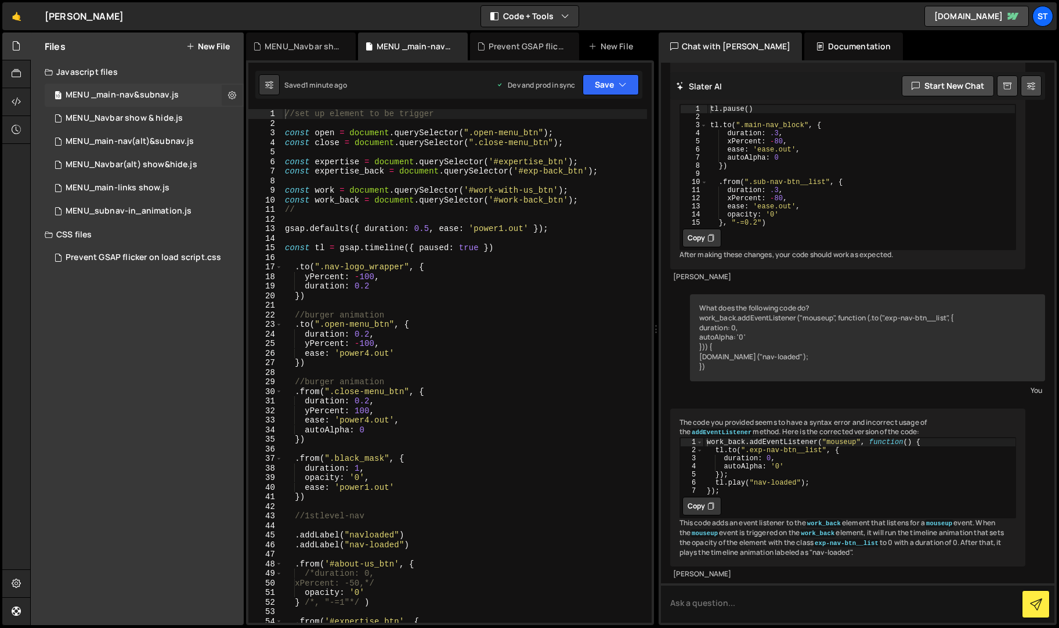
click at [232, 94] on icon at bounding box center [232, 94] width 8 height 11
type input "MENU _main-nav&subnav"
radio input "true"
checkbox input "true"
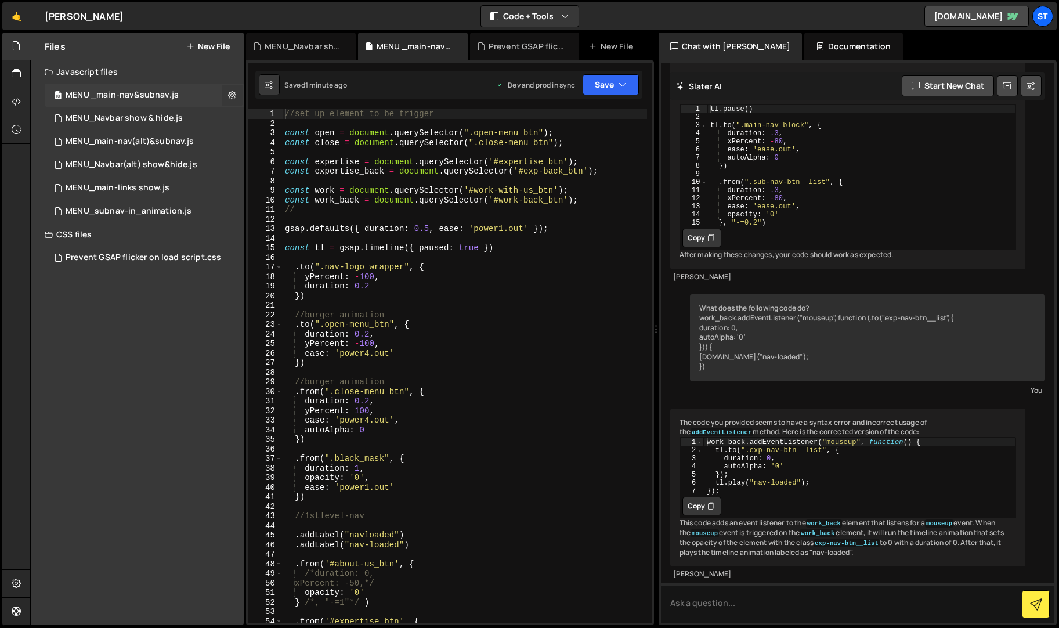
checkbox input "true"
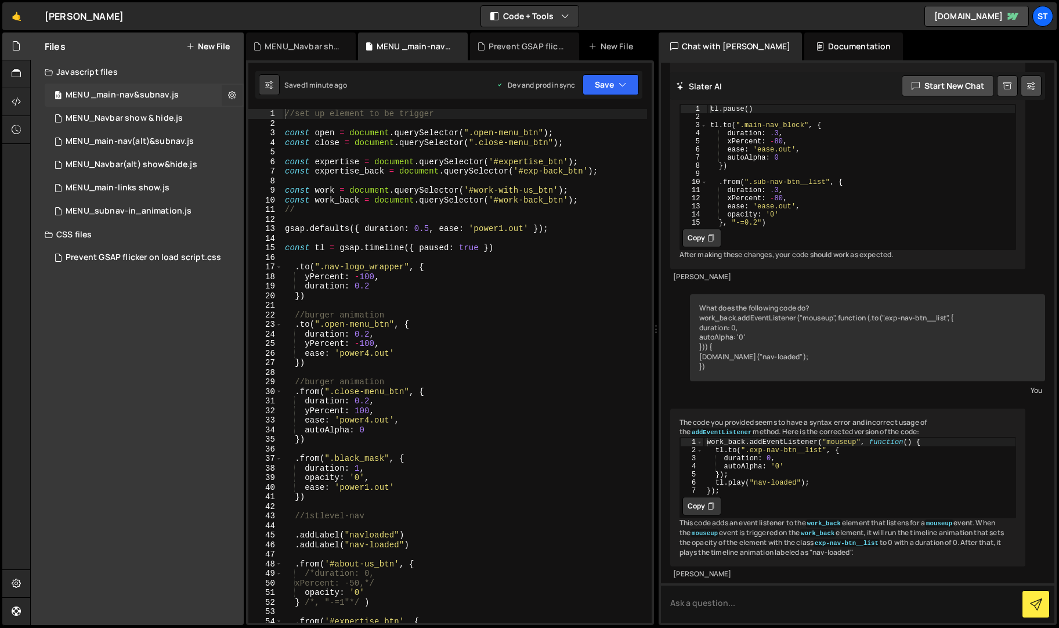
checkbox input "true"
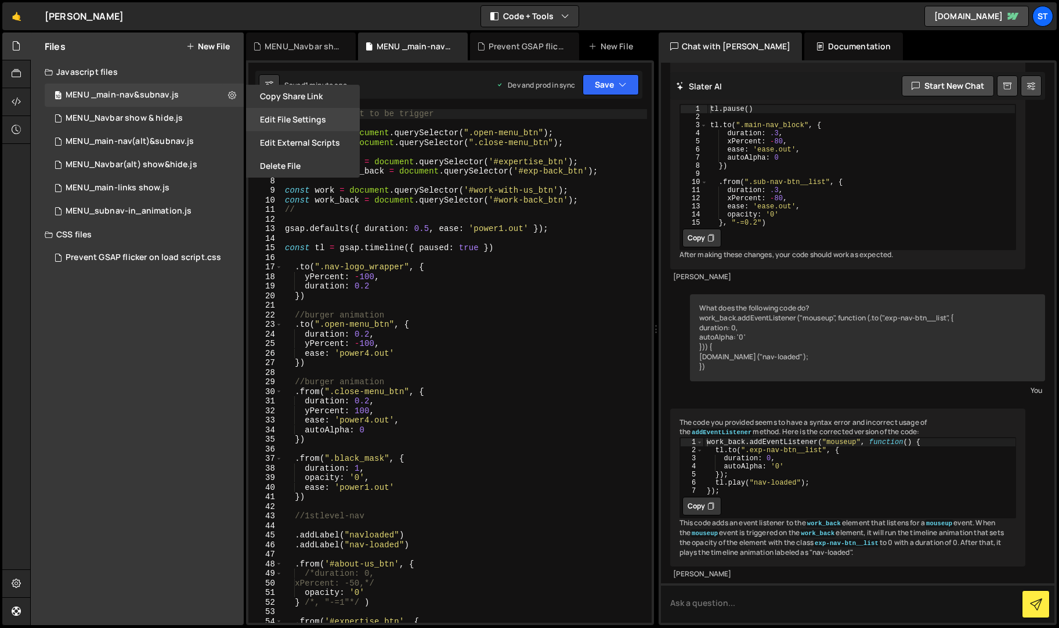
click at [317, 117] on button "Edit File Settings" at bounding box center [303, 119] width 114 height 23
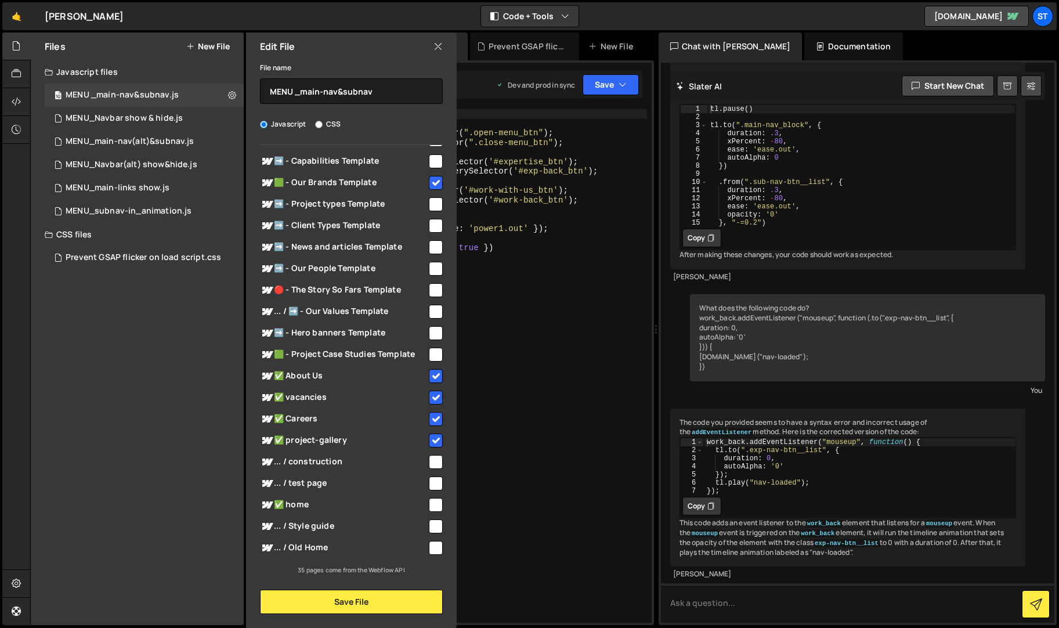
click at [429, 352] on input "checkbox" at bounding box center [436, 354] width 14 height 14
checkbox input "true"
click at [364, 599] on button "Save File" at bounding box center [351, 601] width 183 height 24
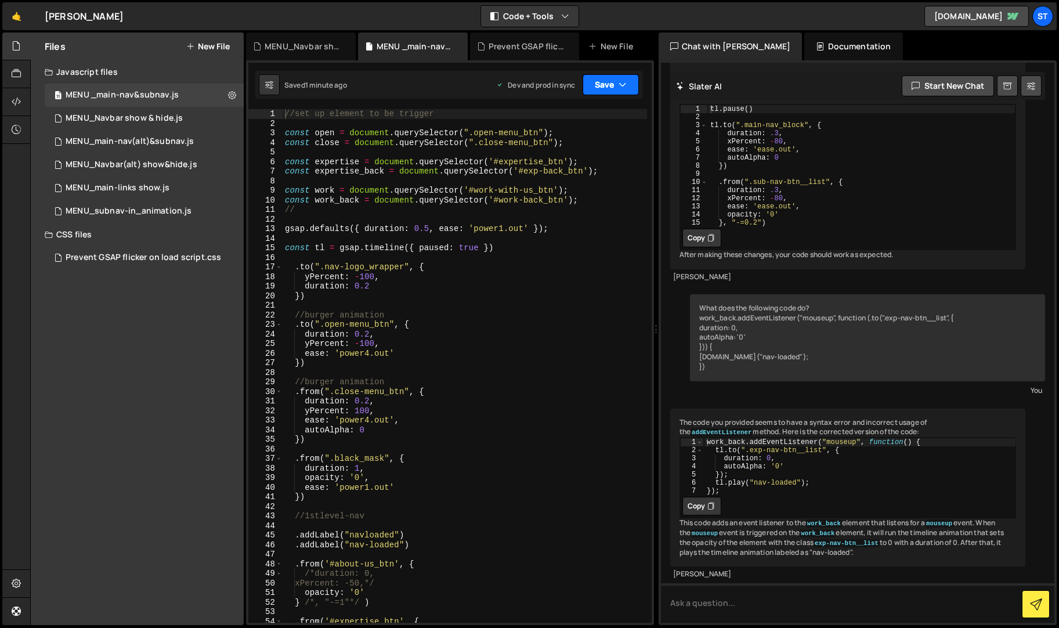
click at [615, 80] on button "Save" at bounding box center [610, 84] width 56 height 21
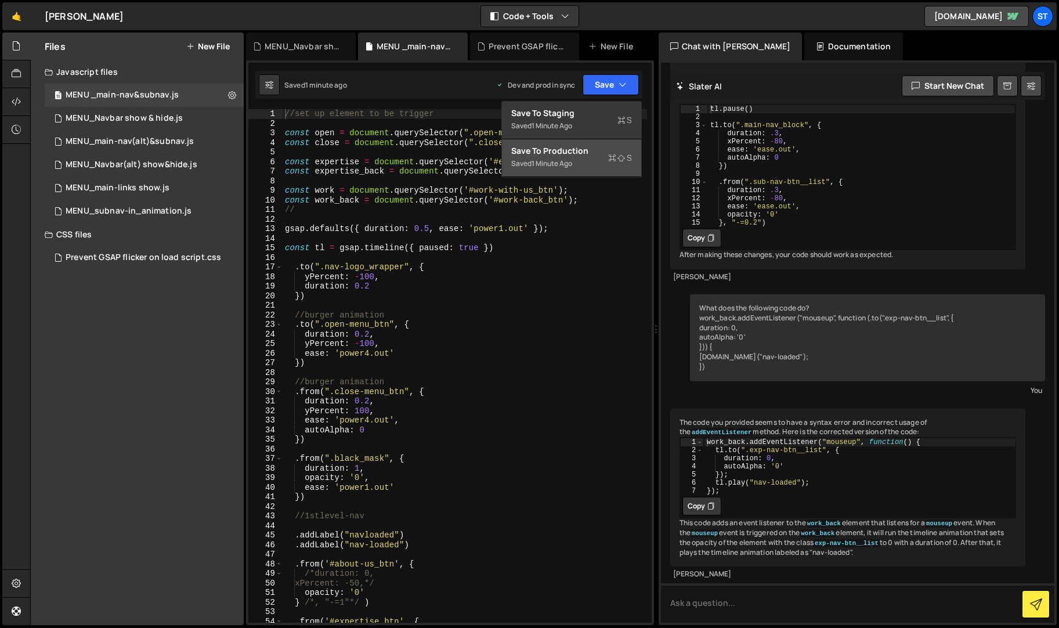
click at [568, 151] on div "Save to Production S" at bounding box center [571, 151] width 121 height 12
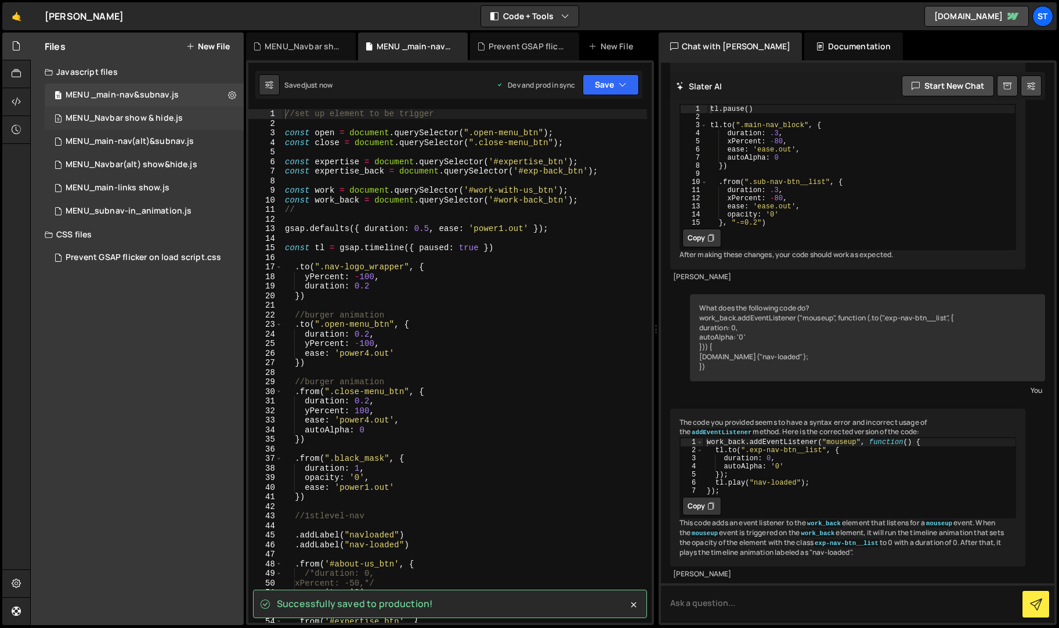
click at [172, 117] on div "MENU_Navbar show & hide.js" at bounding box center [124, 118] width 117 height 10
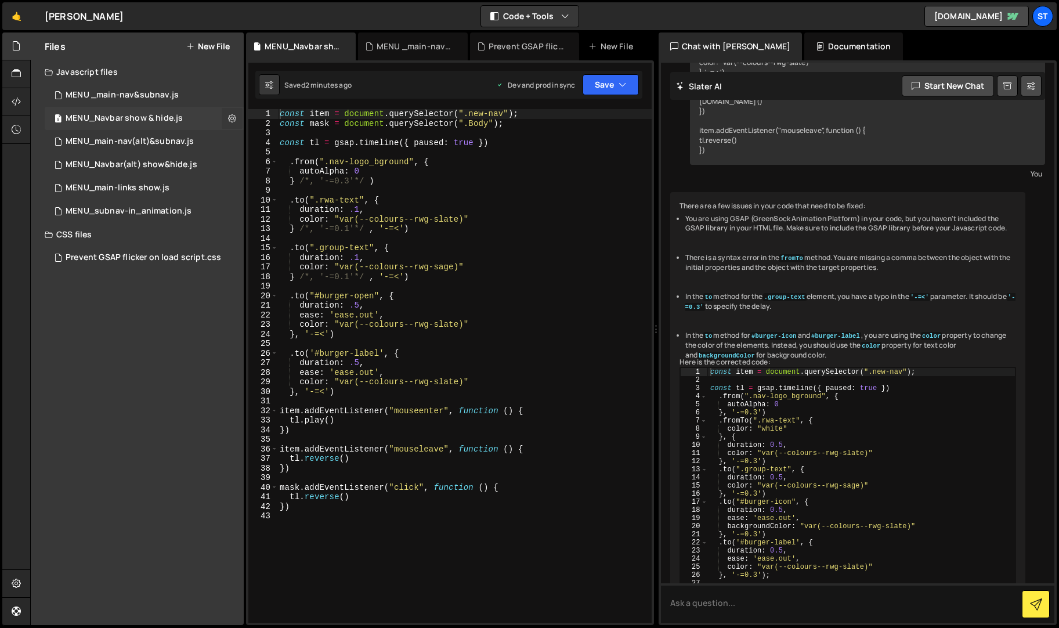
scroll to position [542, 0]
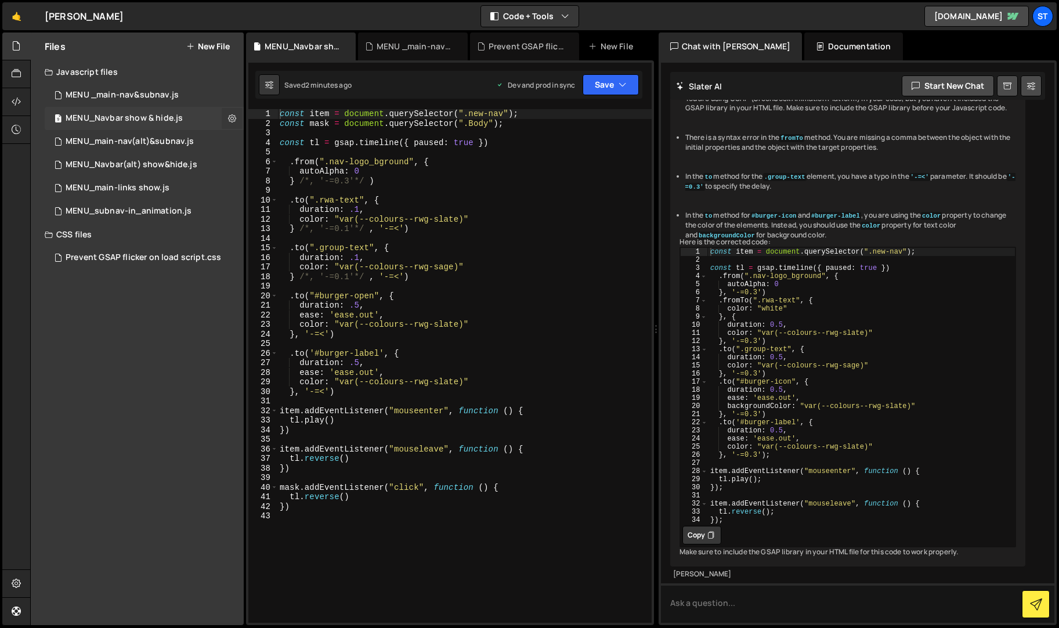
click at [235, 117] on icon at bounding box center [232, 118] width 8 height 11
type input "MENU_Navbar show & hide"
radio input "true"
checkbox input "true"
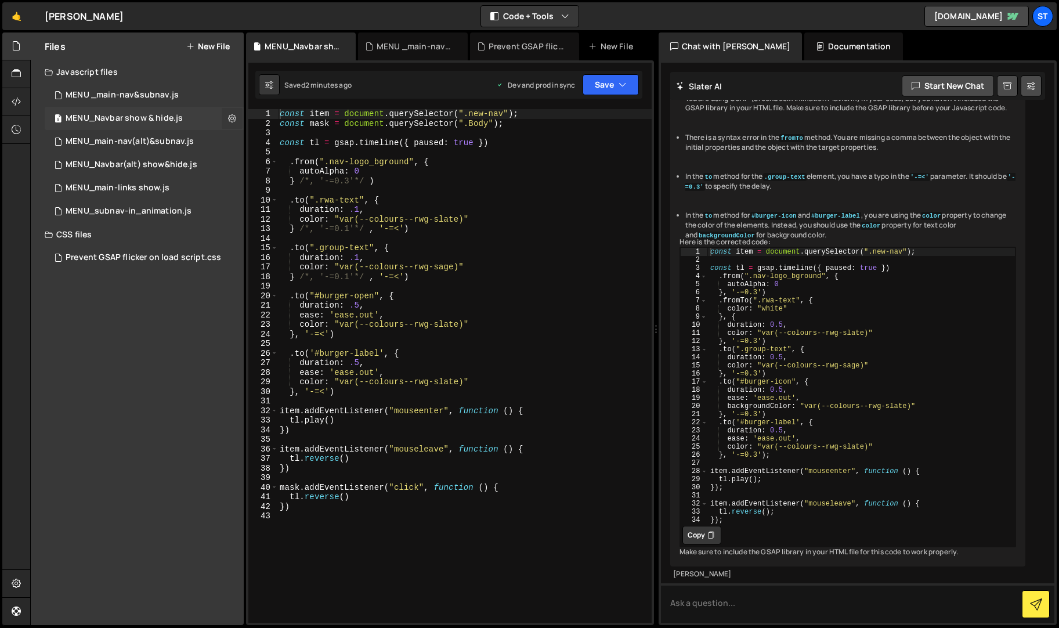
checkbox input "true"
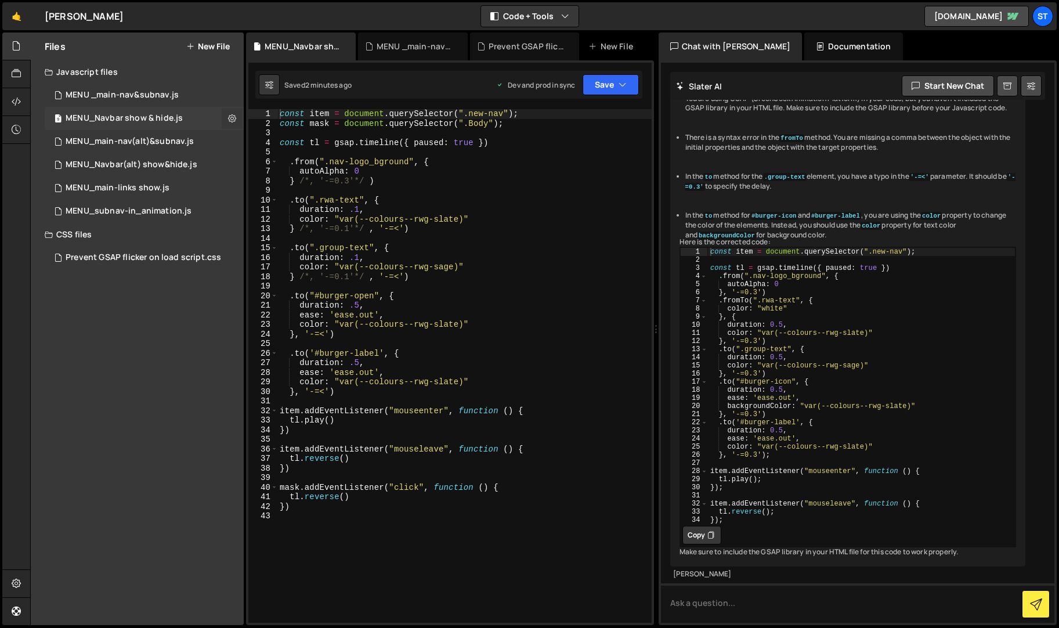
checkbox input "true"
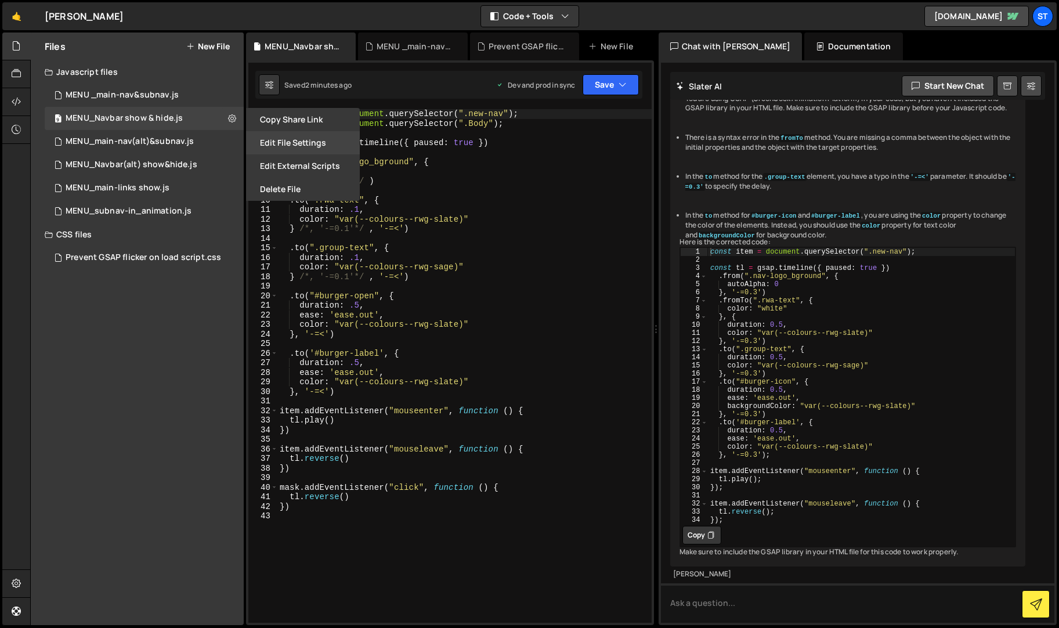
click at [308, 145] on button "Edit File Settings" at bounding box center [303, 142] width 114 height 23
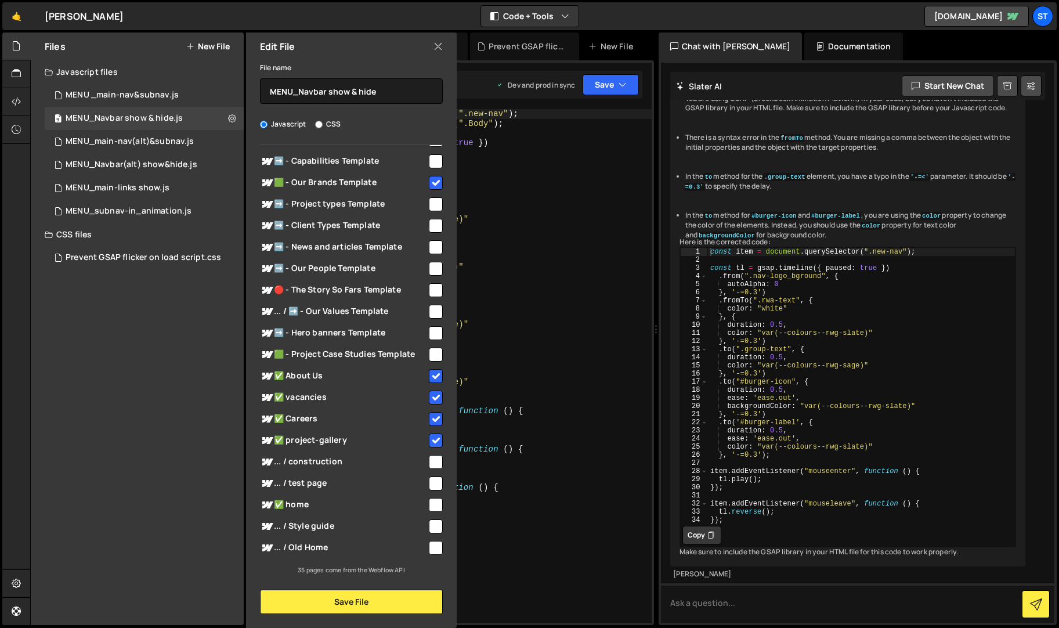
click at [434, 353] on input "checkbox" at bounding box center [436, 354] width 14 height 14
checkbox input "true"
click at [363, 606] on button "Save File" at bounding box center [351, 601] width 183 height 24
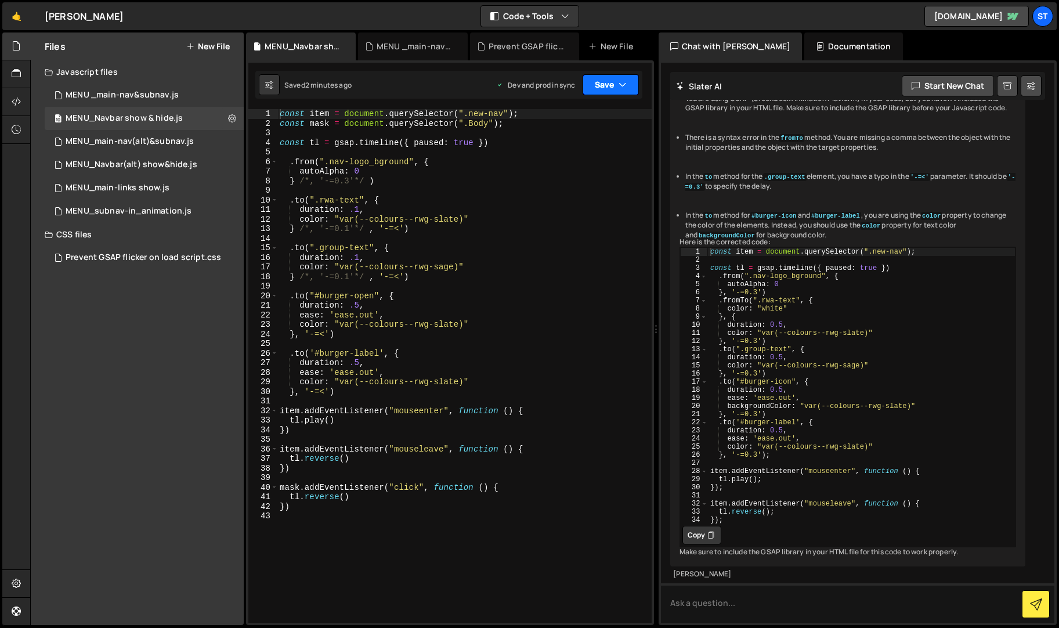
click at [612, 85] on button "Save" at bounding box center [610, 84] width 56 height 21
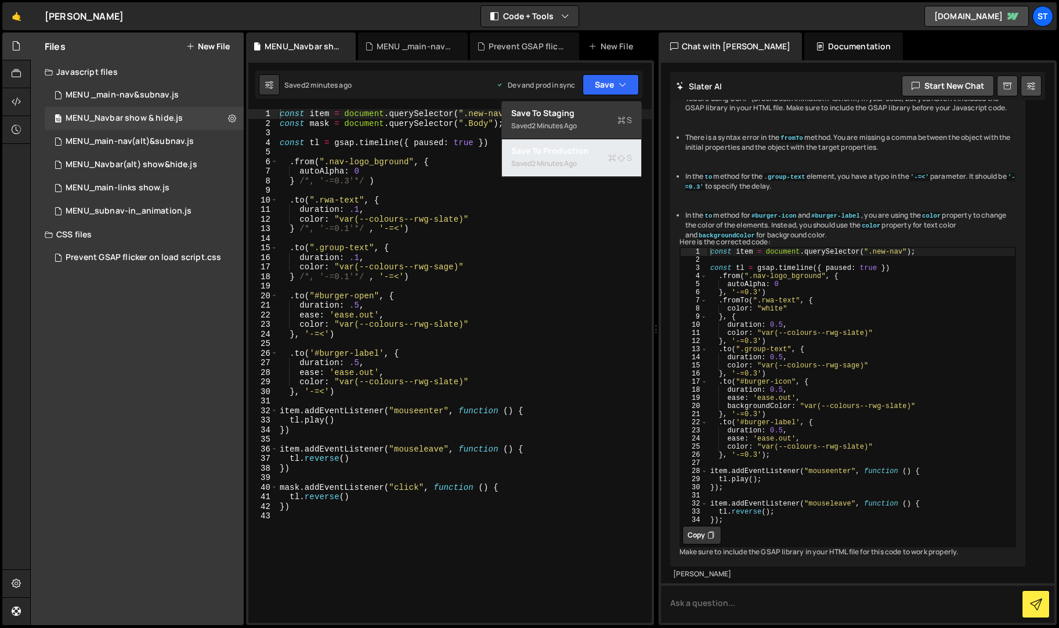
click at [566, 159] on div "2 minutes ago" at bounding box center [553, 163] width 45 height 10
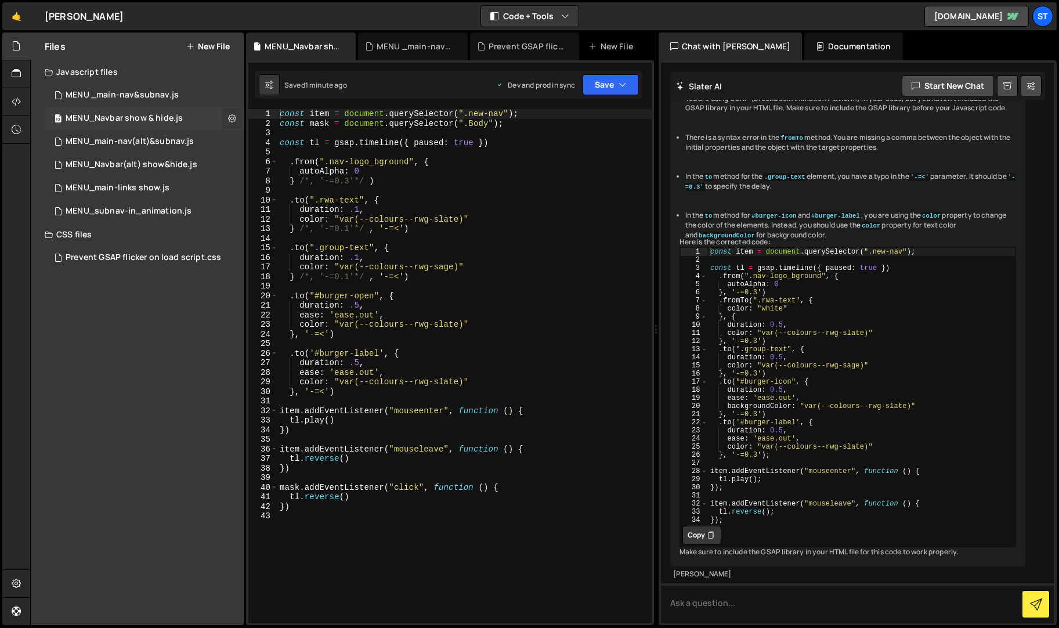
click at [231, 117] on icon at bounding box center [232, 118] width 8 height 11
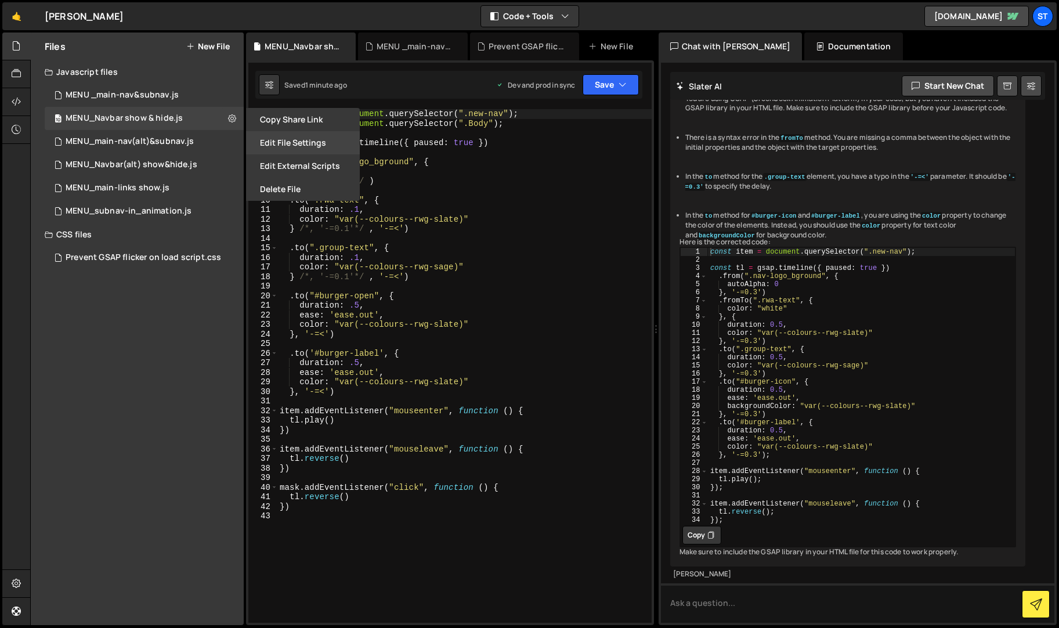
click at [278, 140] on button "Edit File Settings" at bounding box center [303, 142] width 114 height 23
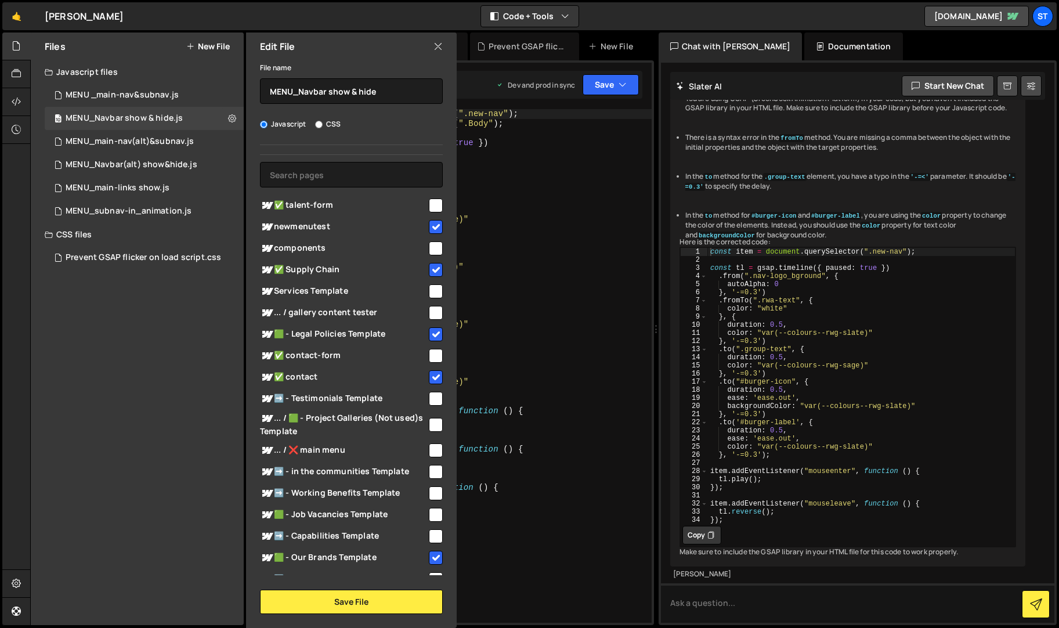
scroll to position [0, 0]
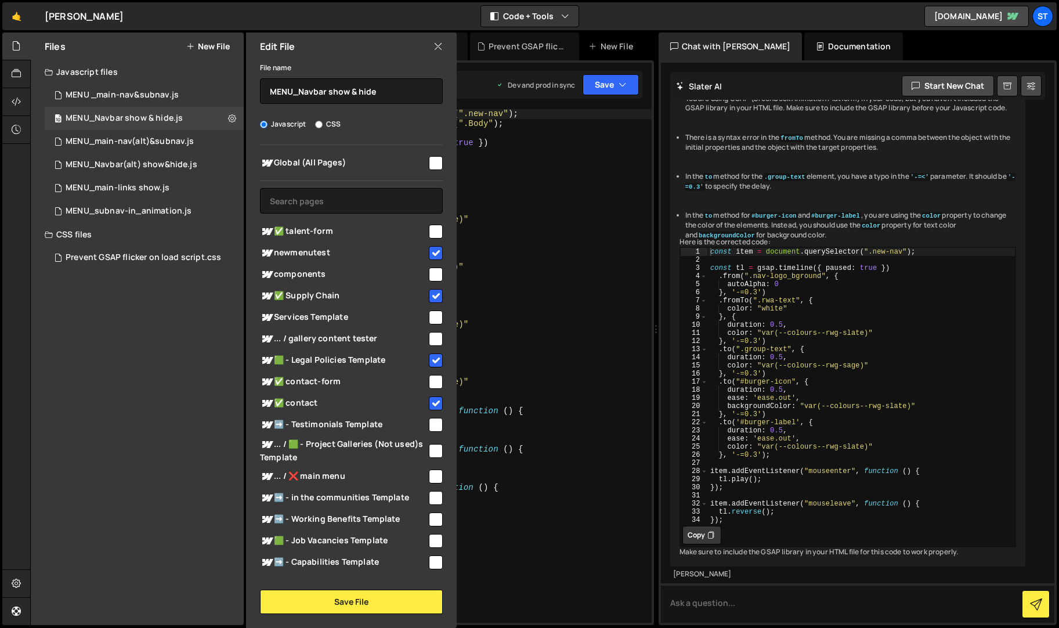
click at [432, 377] on input "checkbox" at bounding box center [436, 382] width 14 height 14
checkbox input "true"
click at [350, 597] on button "Save File" at bounding box center [351, 601] width 183 height 24
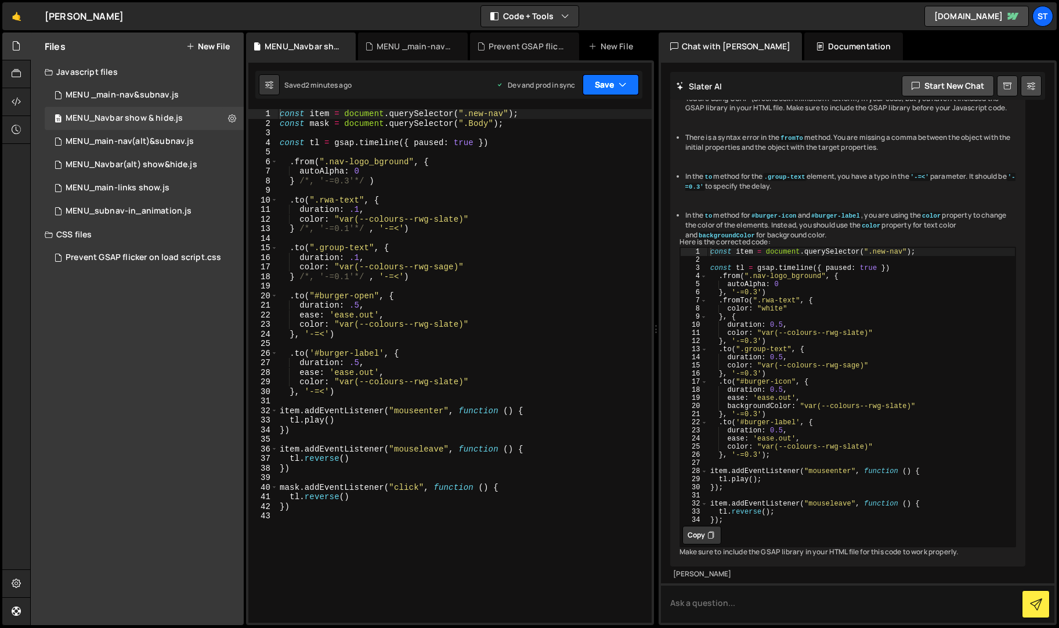
click at [611, 74] on button "Save" at bounding box center [610, 84] width 56 height 21
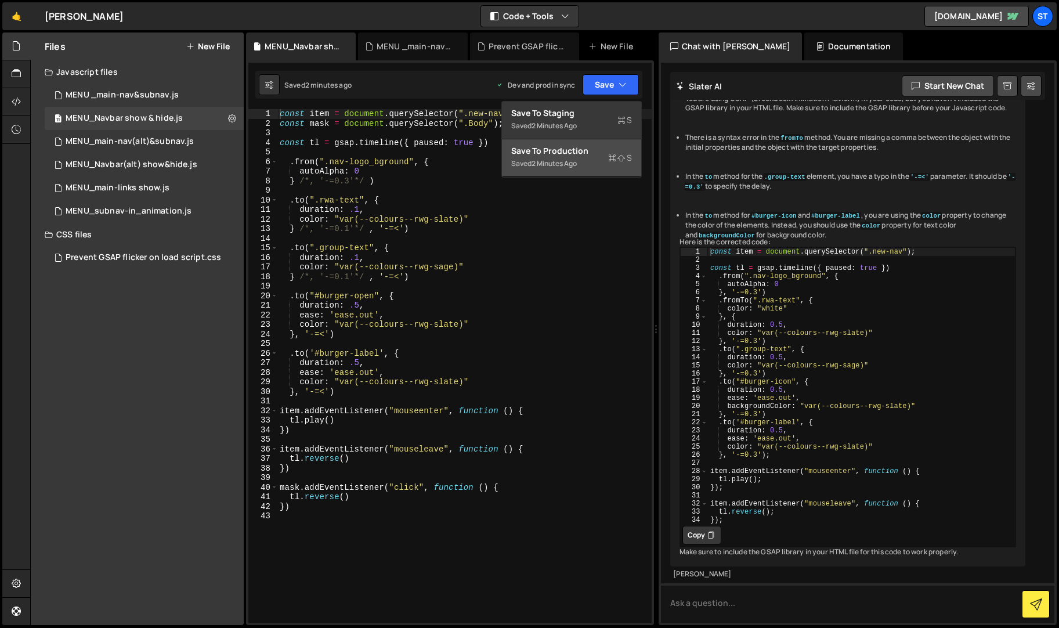
click at [572, 147] on div "Save to Production S" at bounding box center [571, 151] width 121 height 12
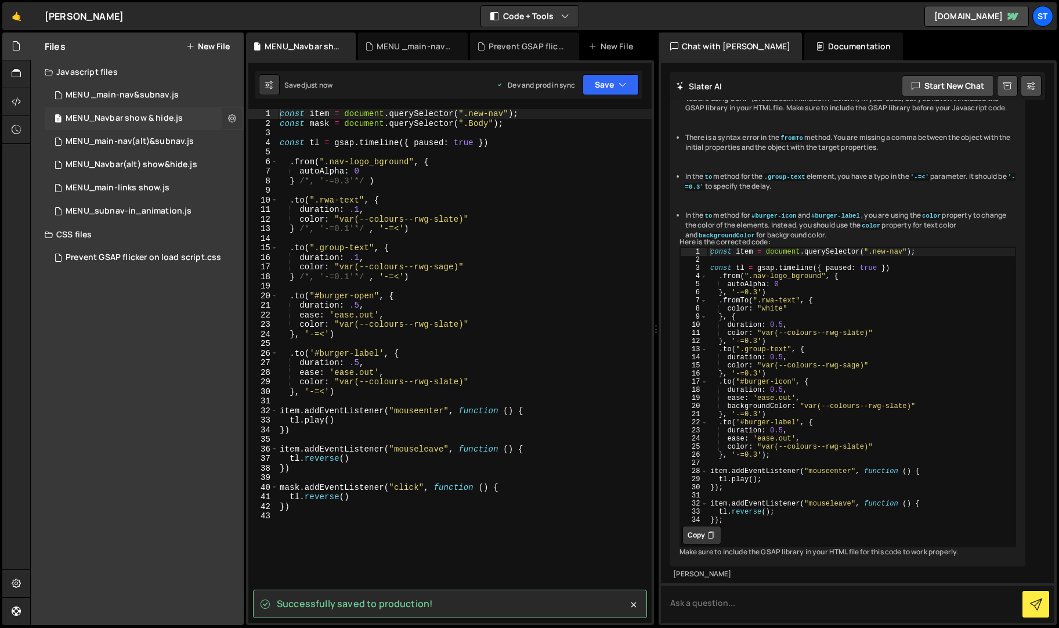
click at [231, 118] on icon at bounding box center [232, 118] width 8 height 11
type input "MENU_Navbar show & hide"
radio input "true"
checkbox input "true"
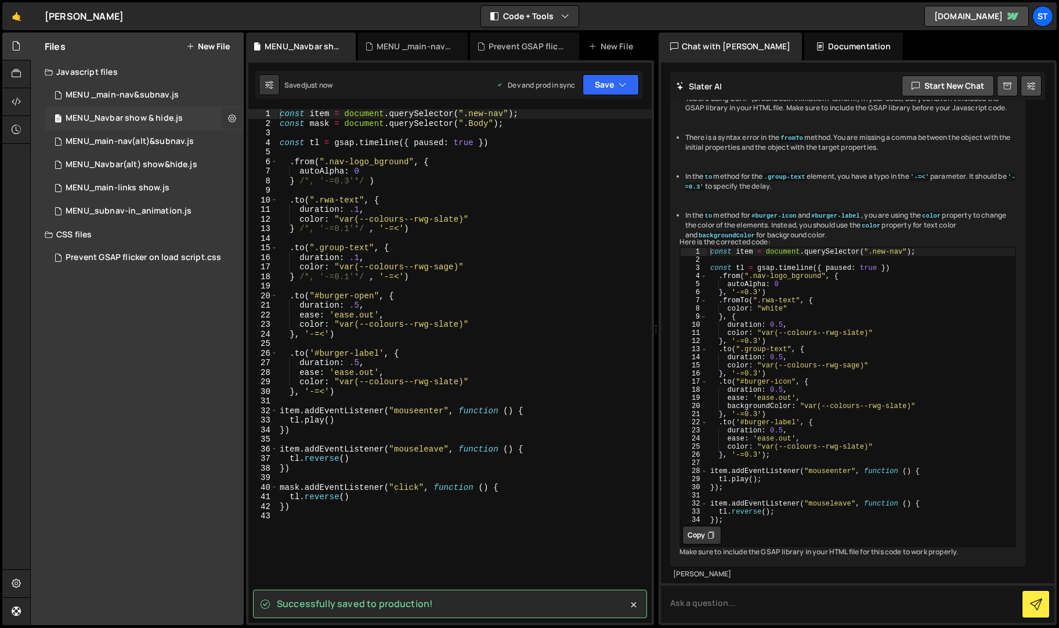
checkbox input "true"
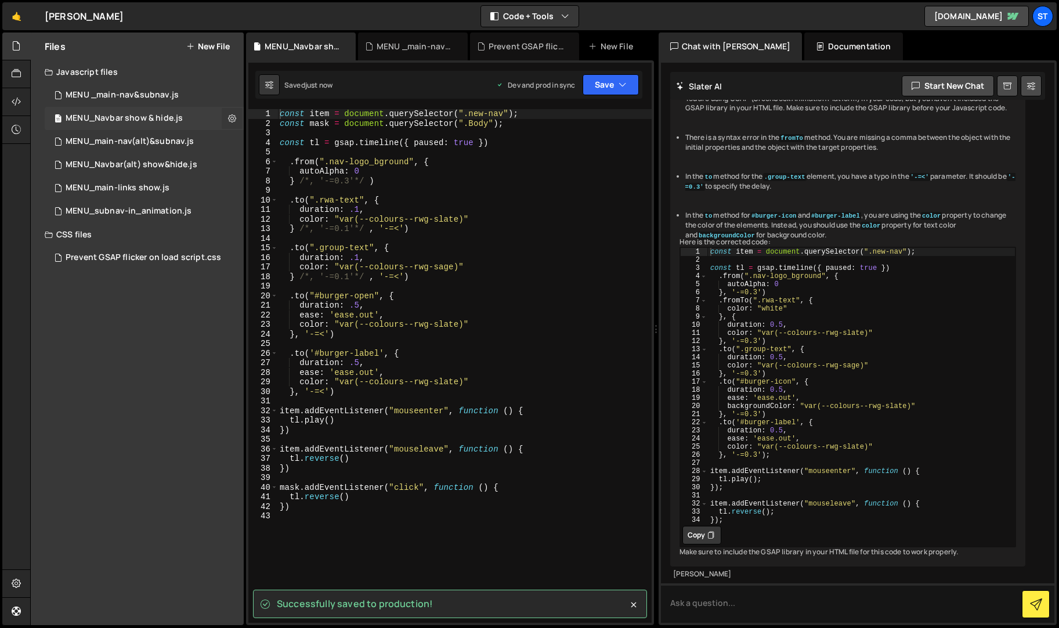
checkbox input "true"
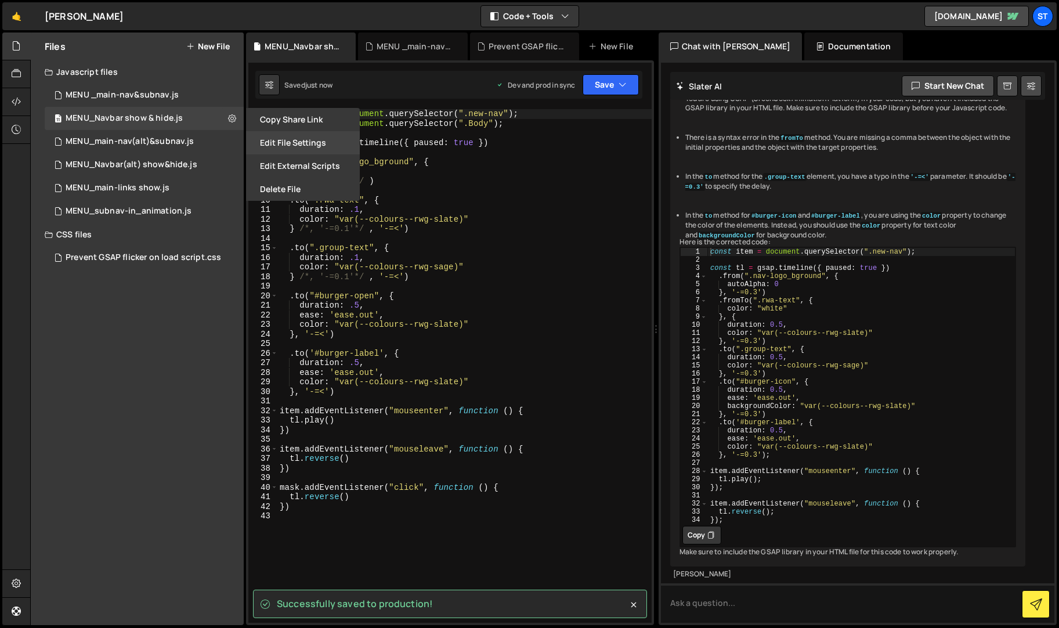
click at [321, 140] on button "Edit File Settings" at bounding box center [303, 142] width 114 height 23
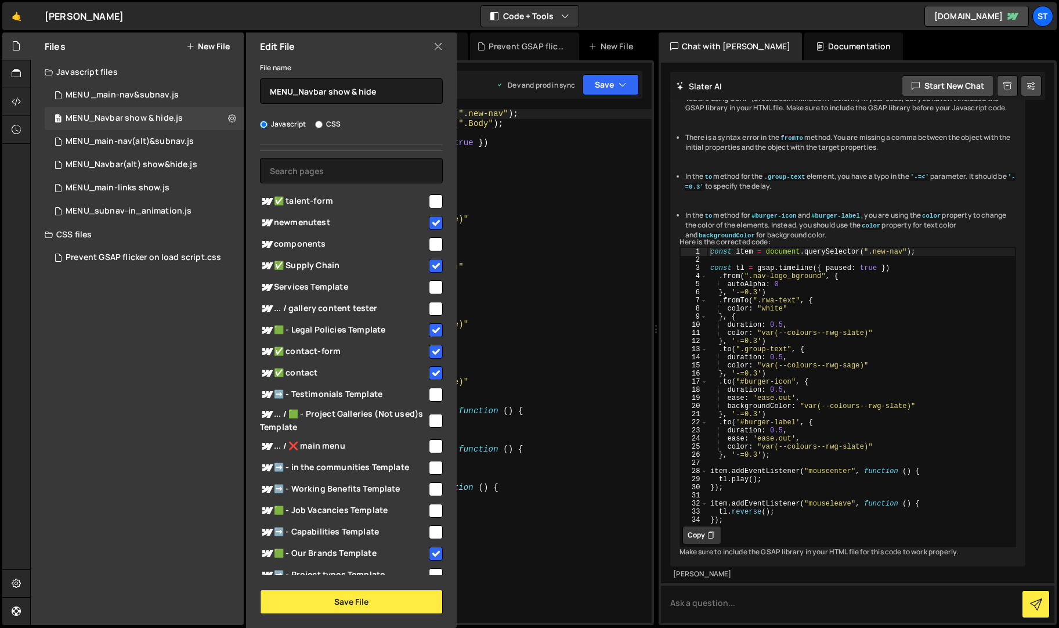
scroll to position [30, 0]
click at [360, 598] on button "Save File" at bounding box center [351, 601] width 183 height 24
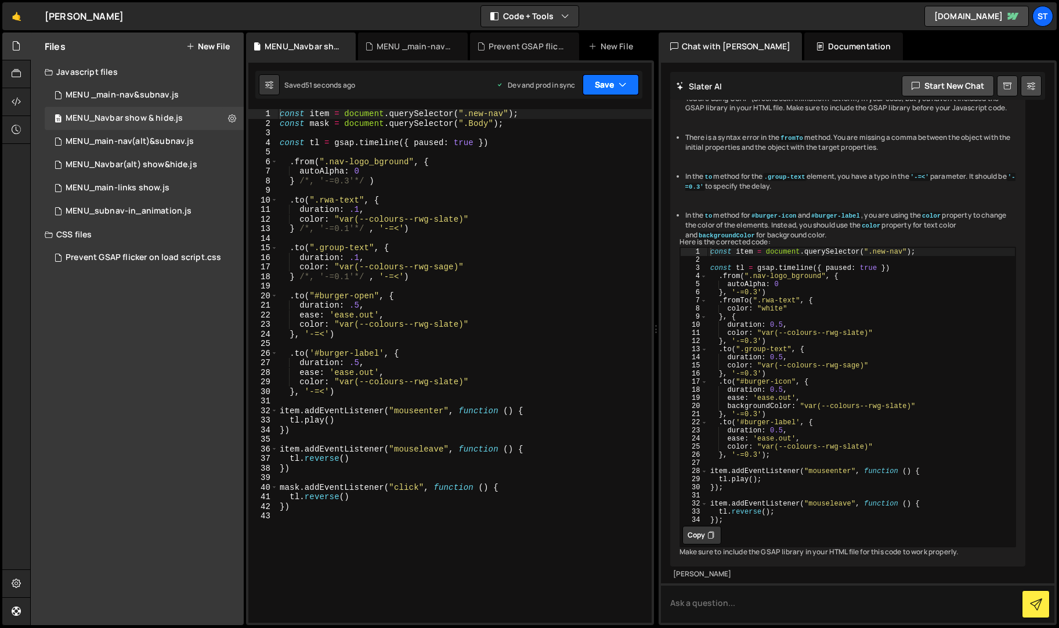
click at [614, 89] on button "Save" at bounding box center [610, 84] width 56 height 21
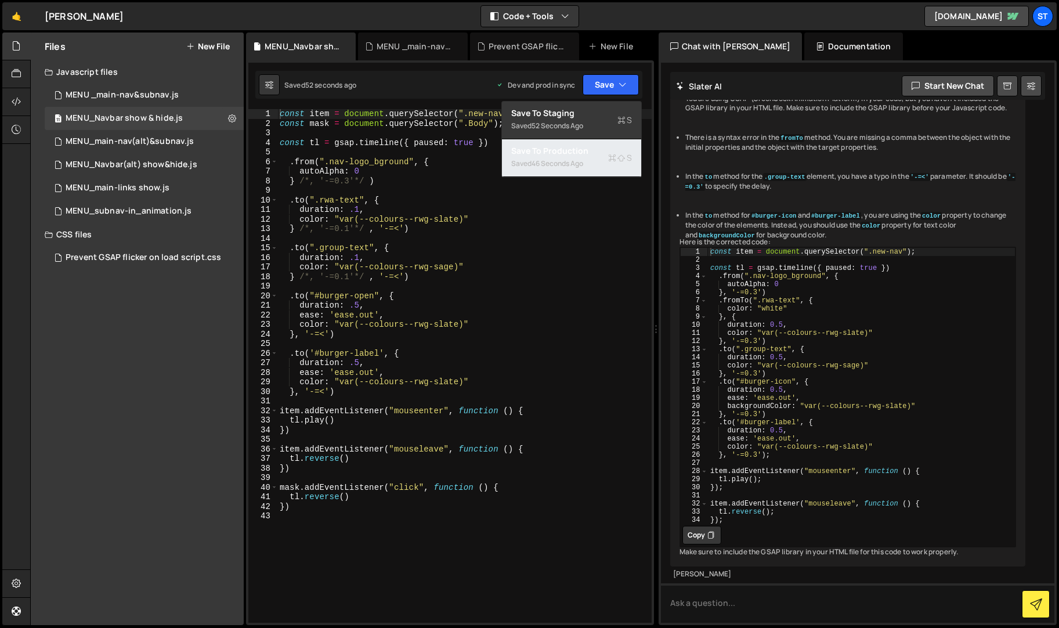
click at [576, 157] on div "Saved 46 seconds ago" at bounding box center [571, 164] width 121 height 14
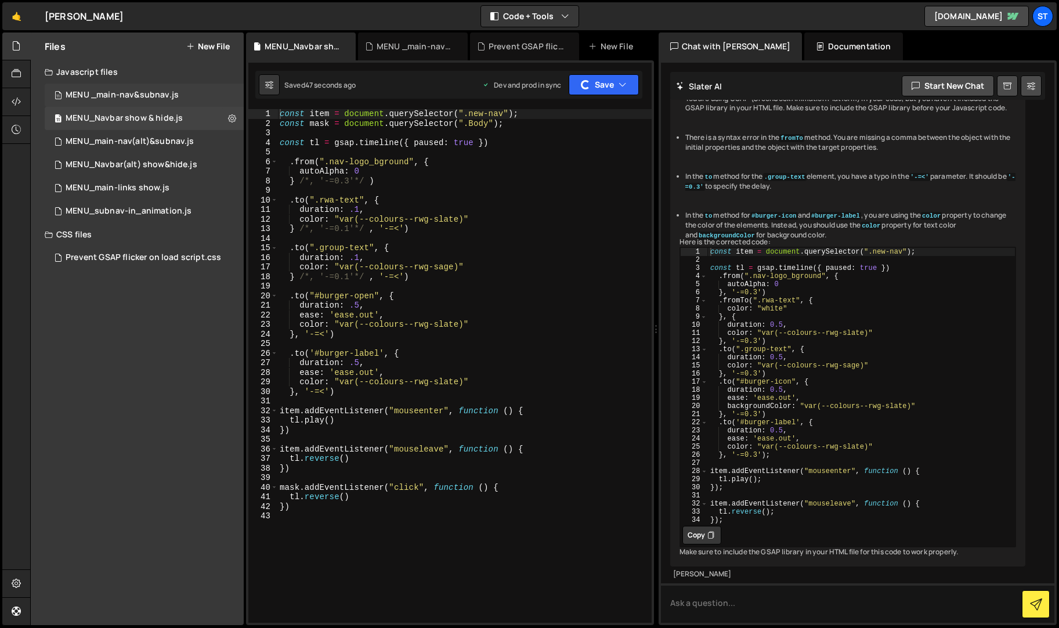
click at [150, 96] on div "MENU _main-nav&subnav.js" at bounding box center [122, 95] width 113 height 10
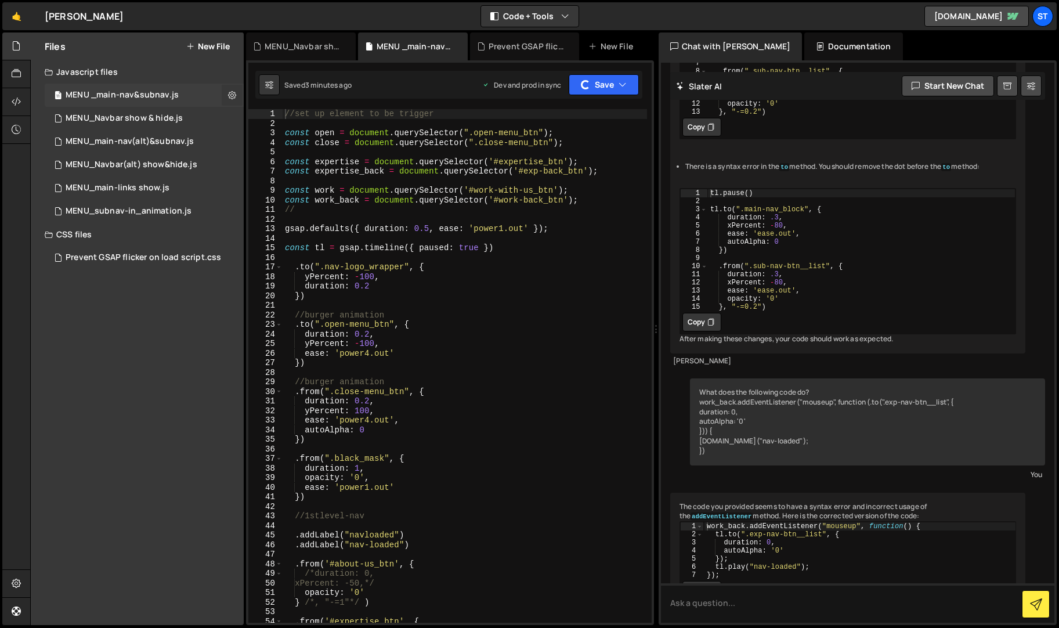
scroll to position [1341, 0]
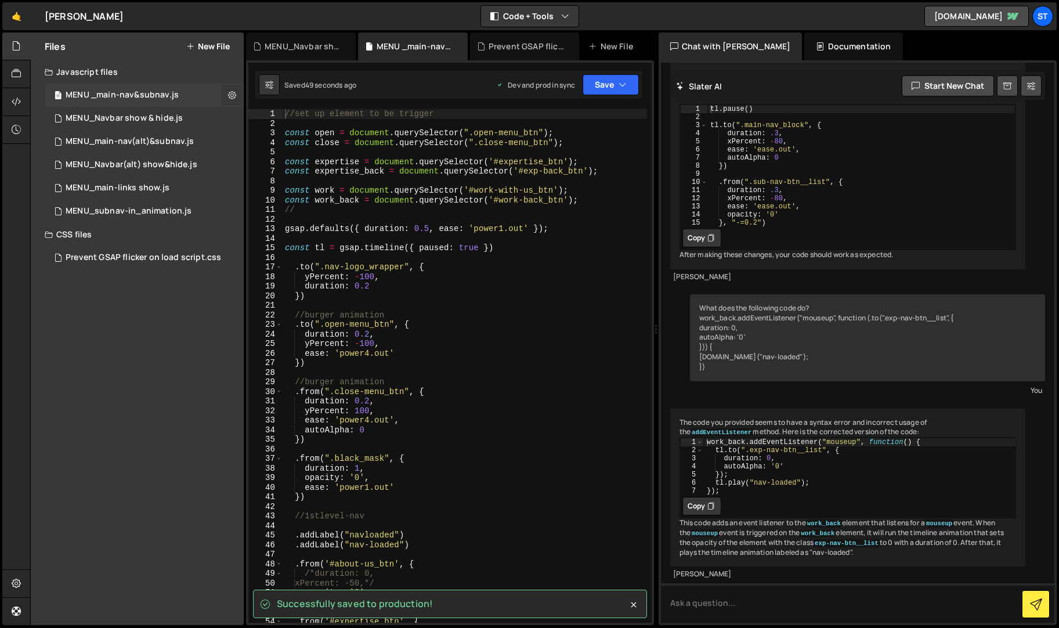
click at [230, 93] on icon at bounding box center [232, 94] width 8 height 11
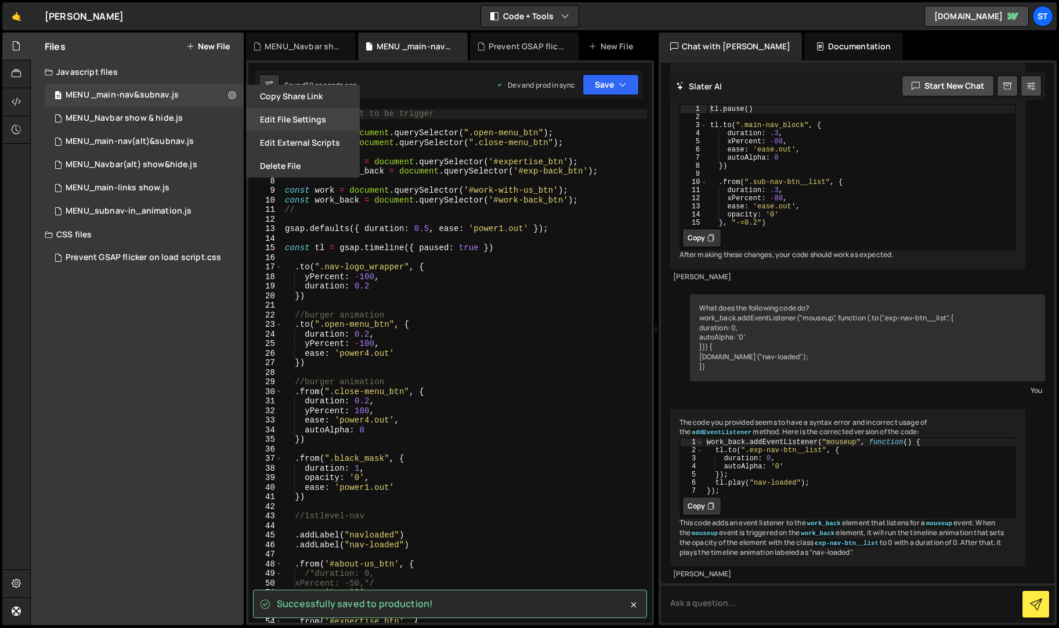
click at [267, 115] on button "Edit File Settings" at bounding box center [303, 119] width 114 height 23
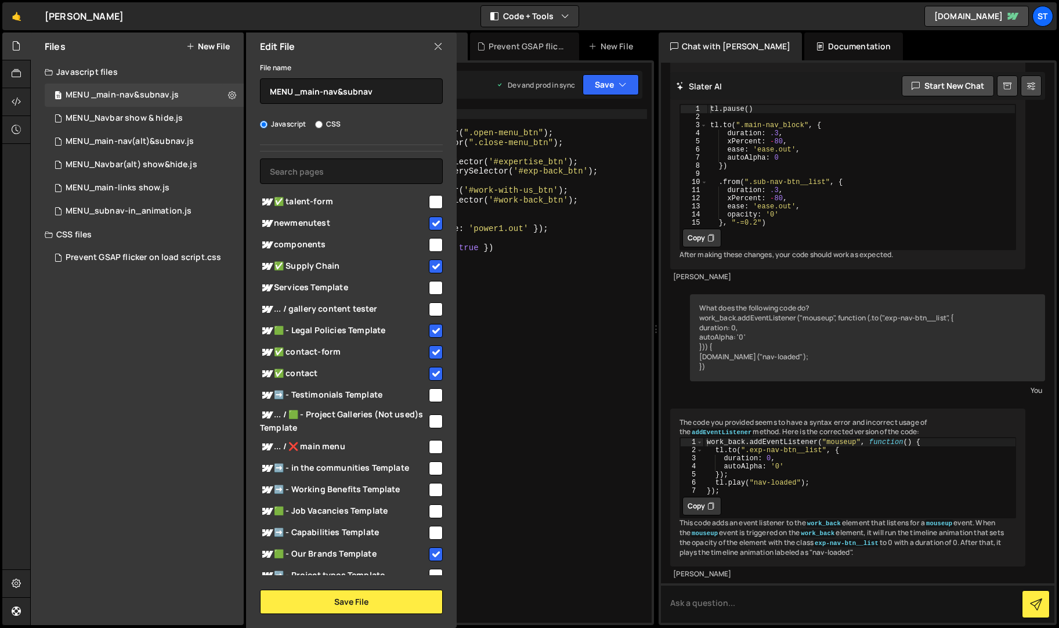
type textarea "yPercent: -100,"
click at [605, 347] on div "//set up element to be trigger const open = document . querySelector ( ".open-m…" at bounding box center [464, 375] width 364 height 533
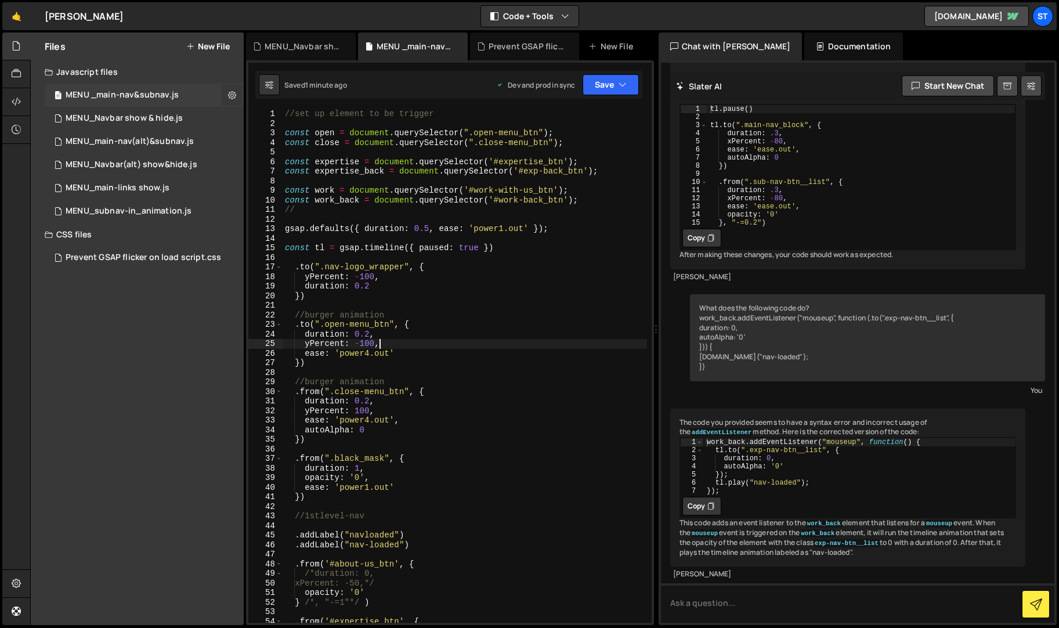
click at [231, 97] on icon at bounding box center [232, 94] width 8 height 11
type input "MENU _main-nav&subnav"
radio input "true"
checkbox input "true"
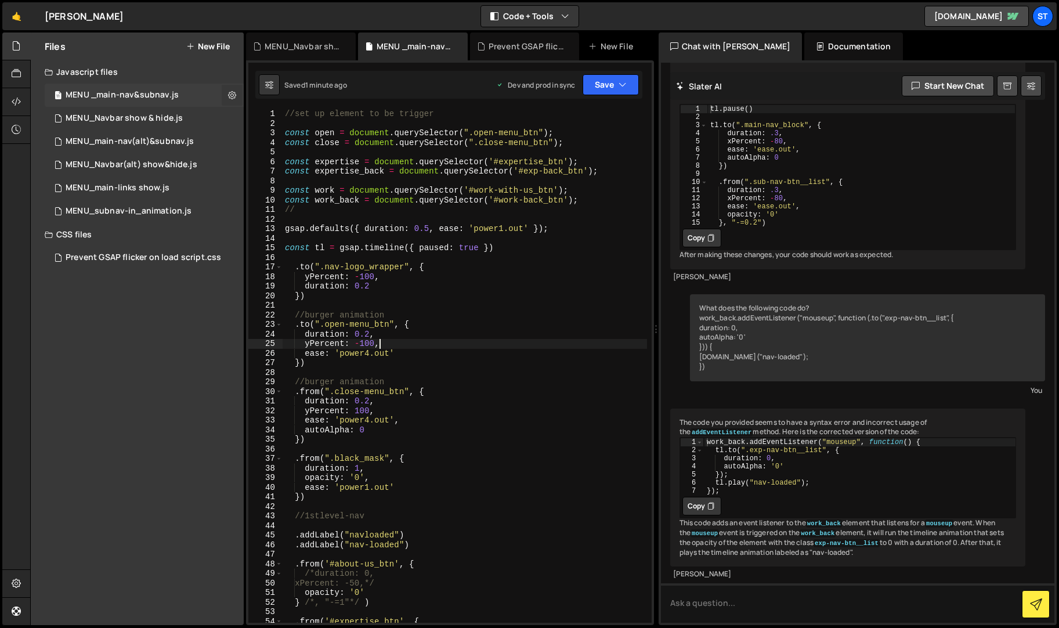
checkbox input "true"
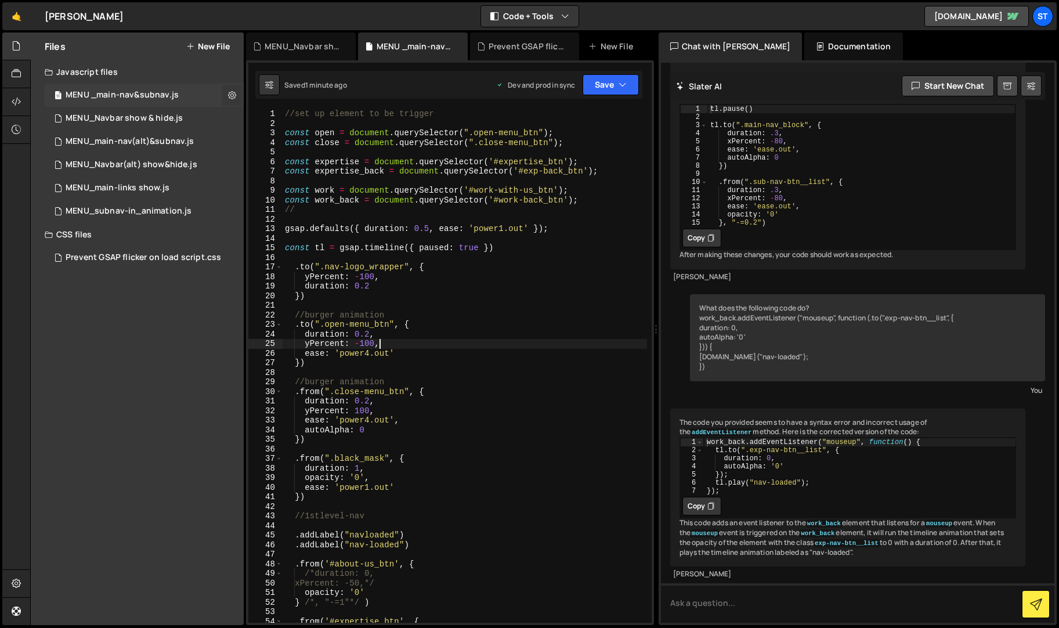
checkbox input "true"
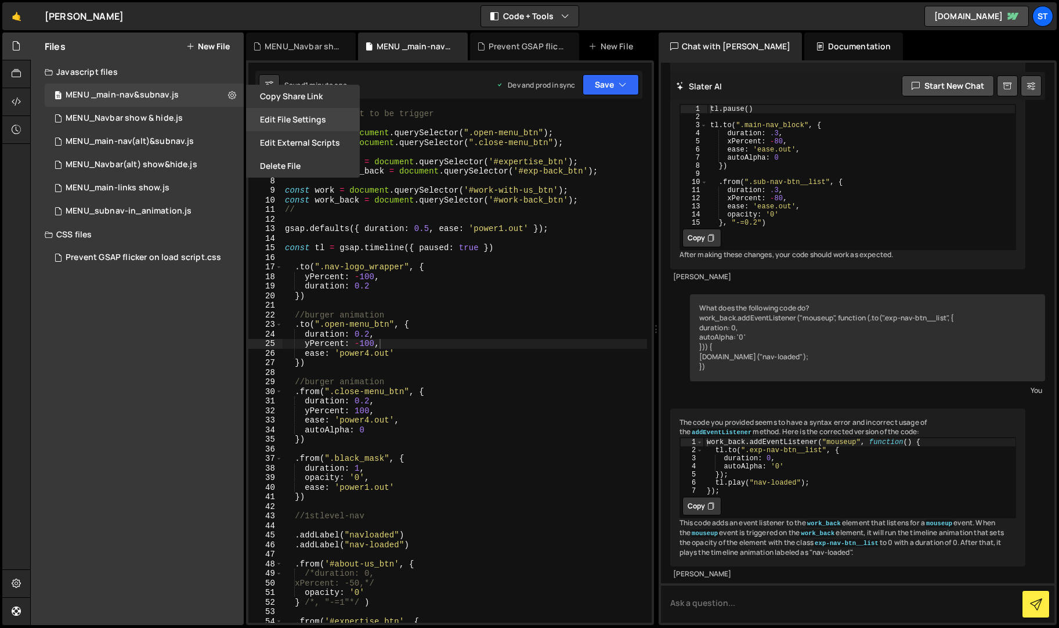
click at [300, 118] on button "Edit File Settings" at bounding box center [303, 119] width 114 height 23
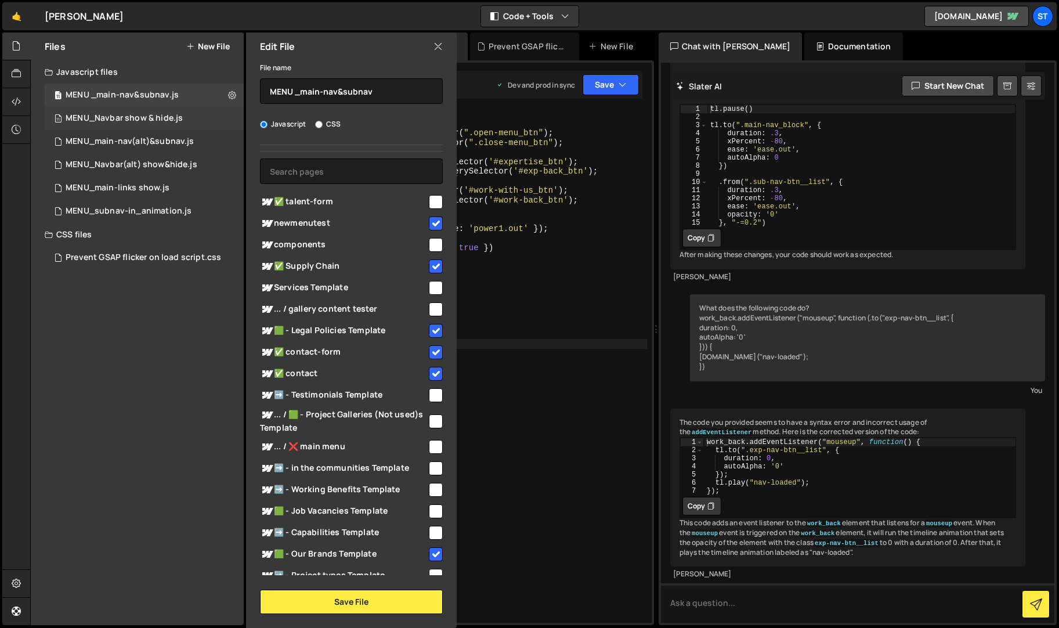
click at [204, 119] on div "11 MENU_Navbar show & hide.js 0" at bounding box center [144, 118] width 199 height 23
checkbox input "false"
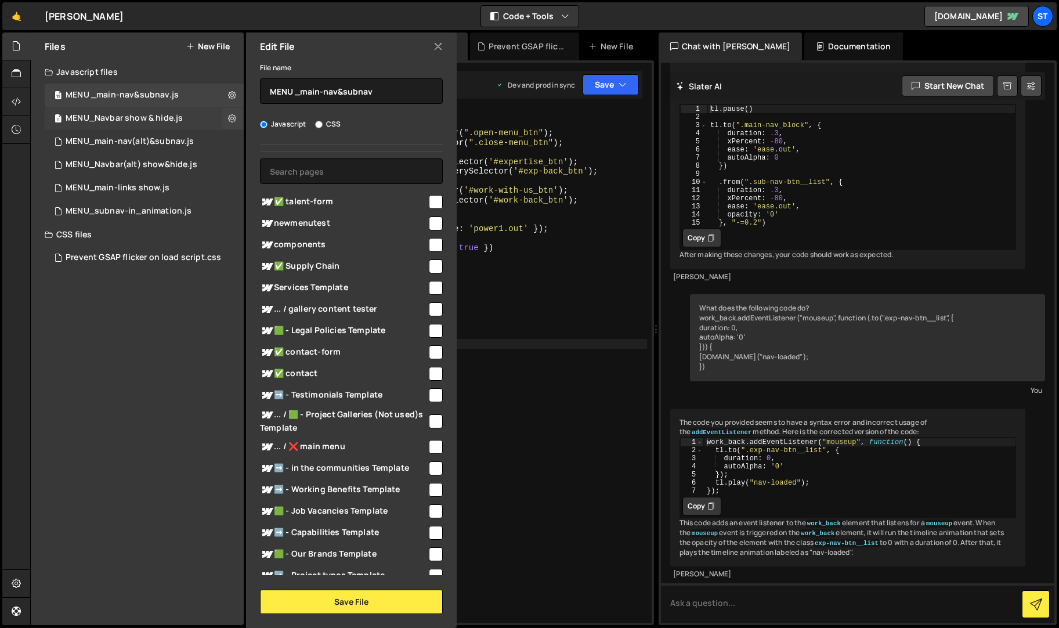
checkbox input "false"
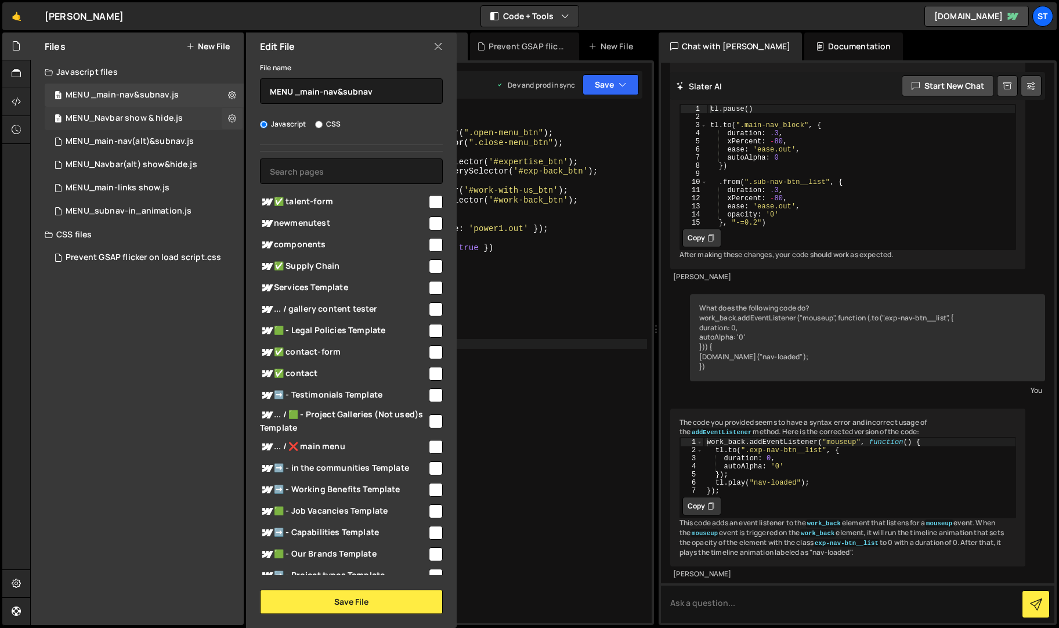
checkbox input "false"
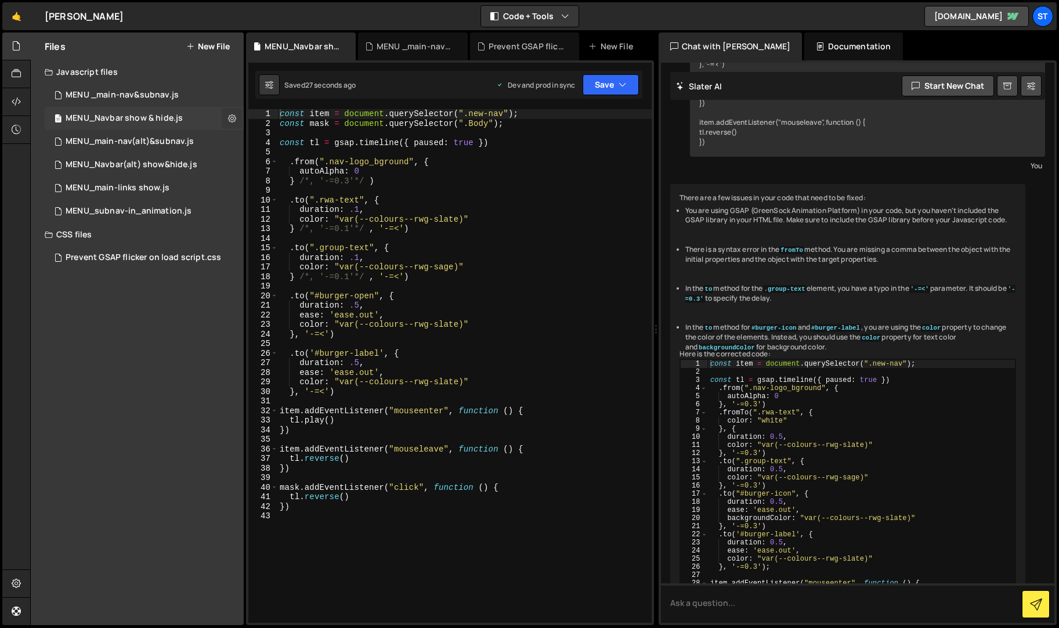
scroll to position [542, 0]
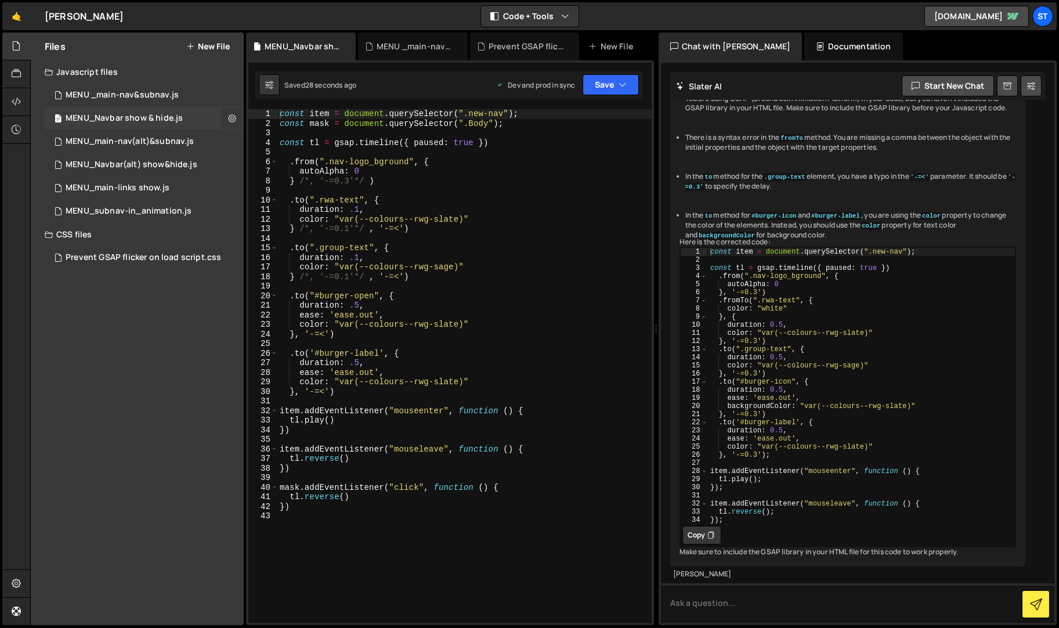
click at [238, 117] on button at bounding box center [232, 118] width 21 height 21
type input "MENU_Navbar show & hide"
radio input "true"
checkbox input "true"
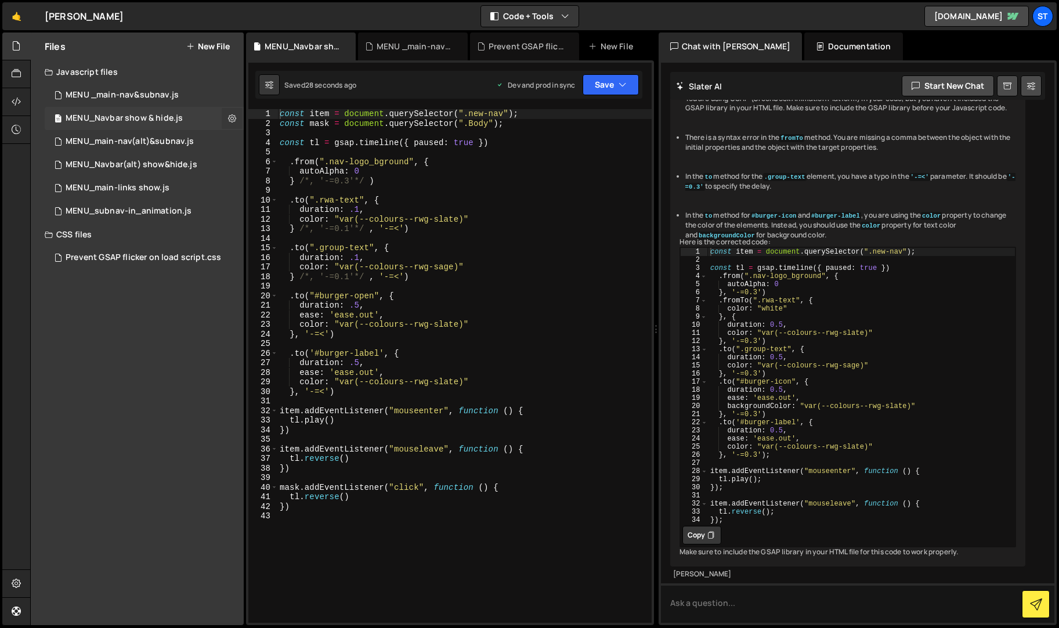
checkbox input "true"
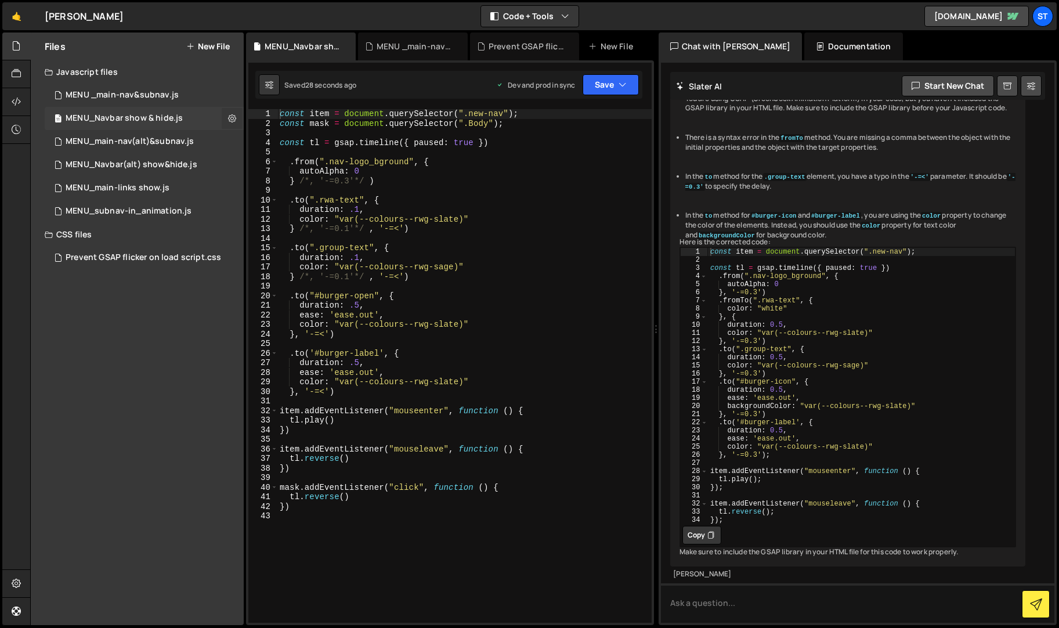
checkbox input "true"
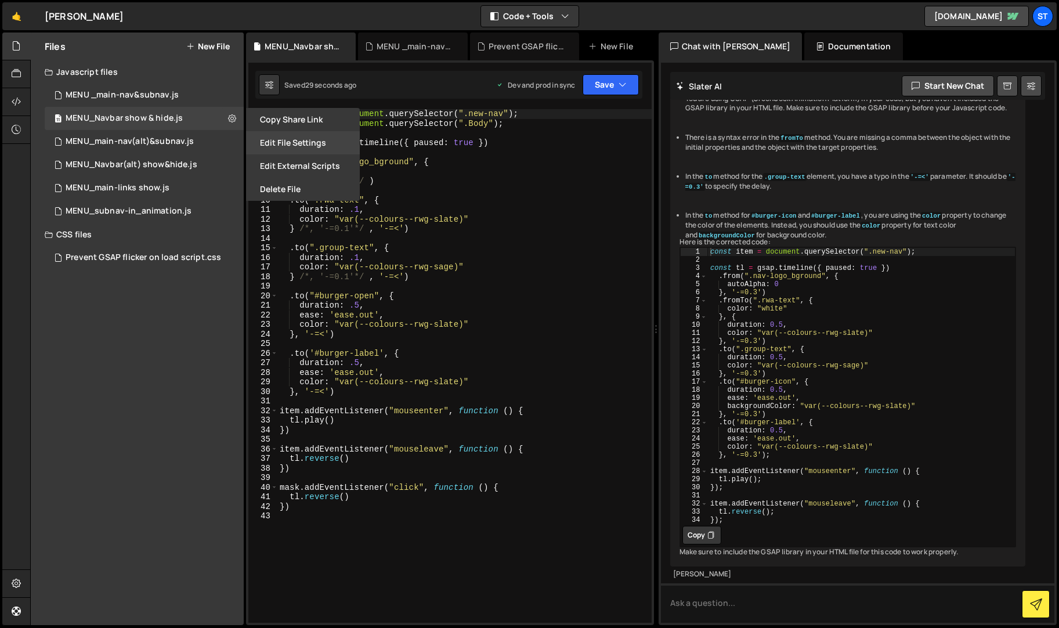
click at [305, 143] on button "Edit File Settings" at bounding box center [303, 142] width 114 height 23
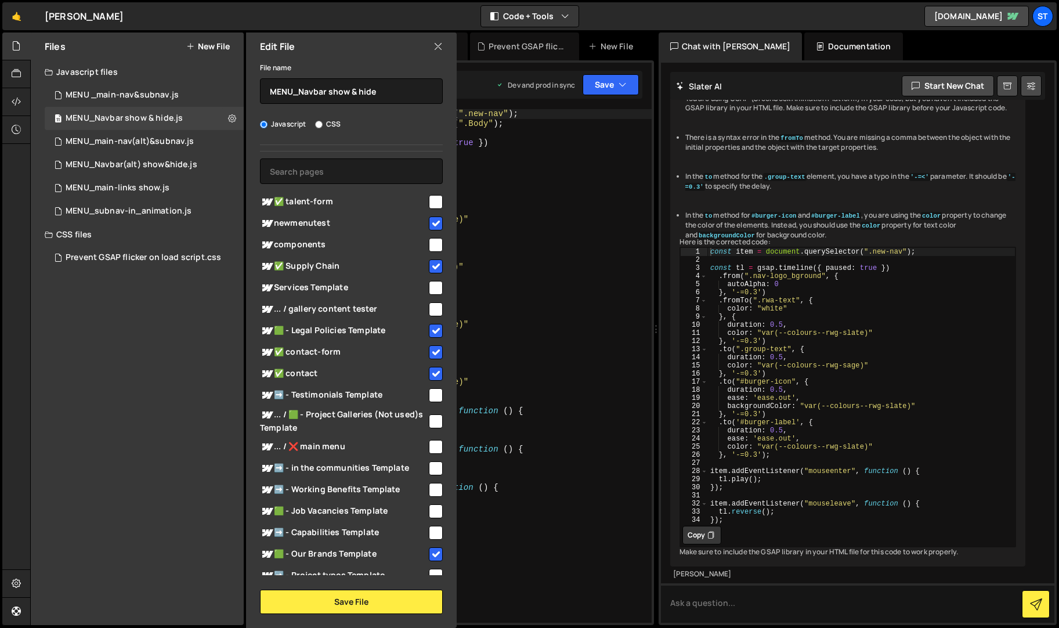
type textarea "} /*, '-=0.1'*/ , '-=<')"
click at [626, 226] on div "const item = document . querySelector ( ".new-nav" ) ; const mask = document . …" at bounding box center [464, 375] width 374 height 533
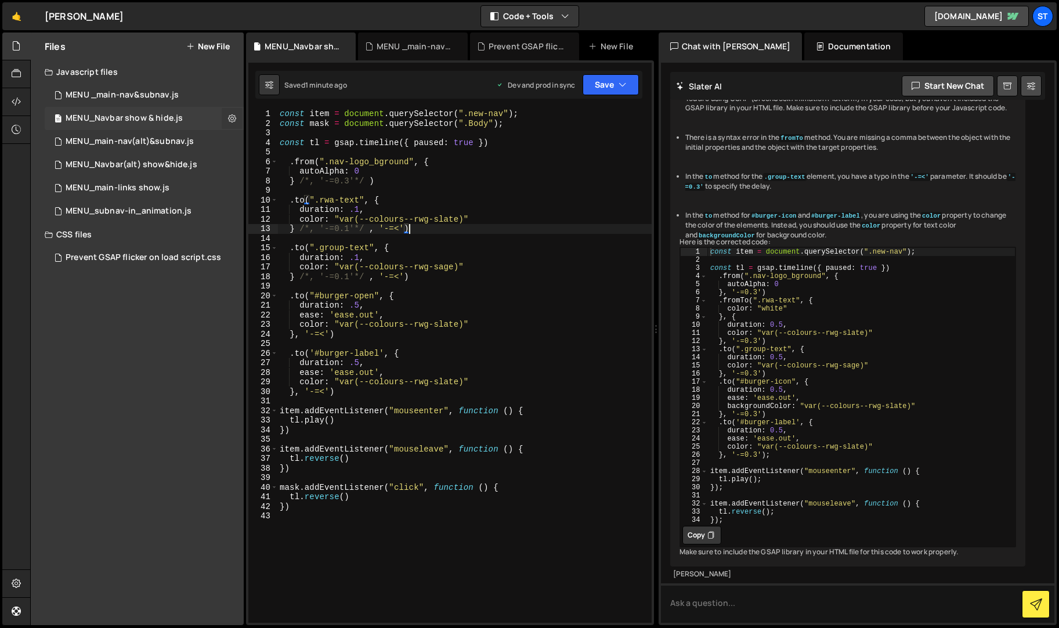
click at [231, 118] on icon at bounding box center [232, 118] width 8 height 11
type input "MENU_Navbar show & hide"
radio input "true"
checkbox input "true"
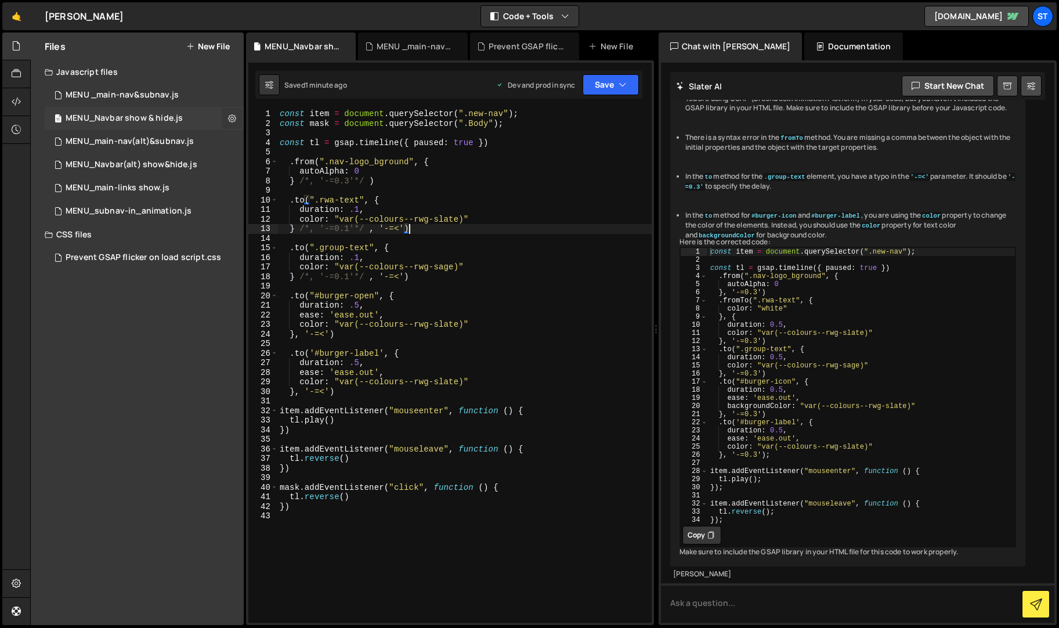
checkbox input "true"
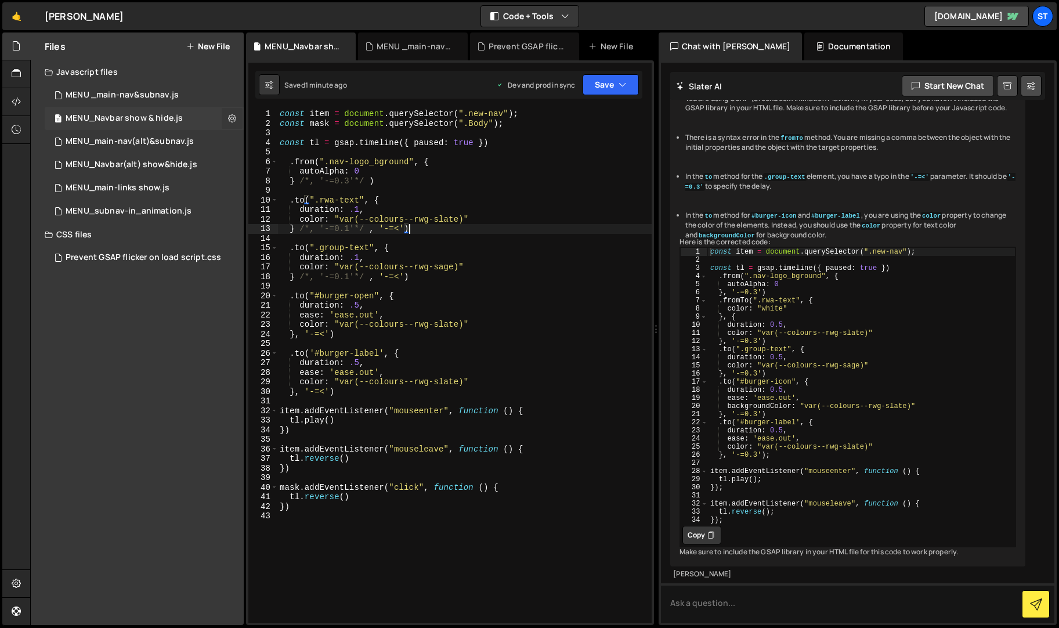
checkbox input "true"
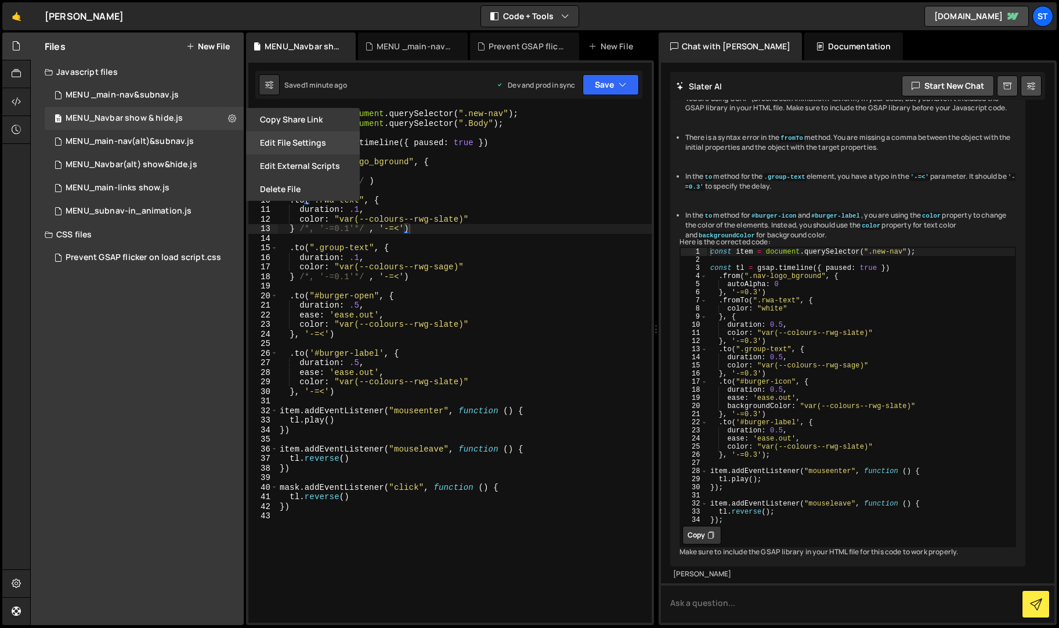
click at [303, 140] on button "Edit File Settings" at bounding box center [303, 142] width 114 height 23
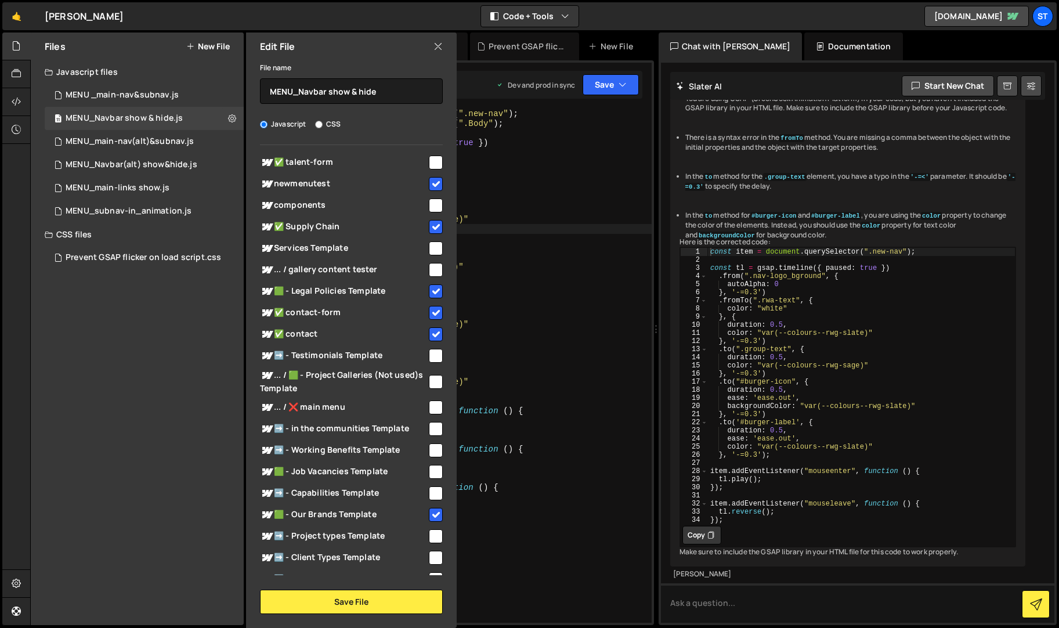
scroll to position [81, 0]
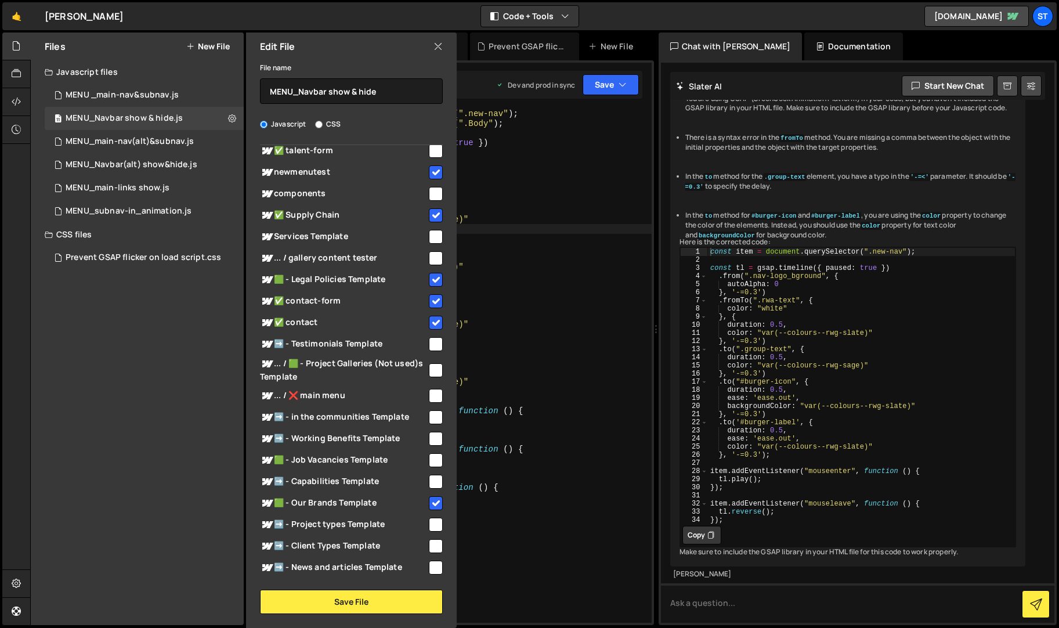
click at [432, 479] on input "checkbox" at bounding box center [436, 481] width 14 height 14
checkbox input "true"
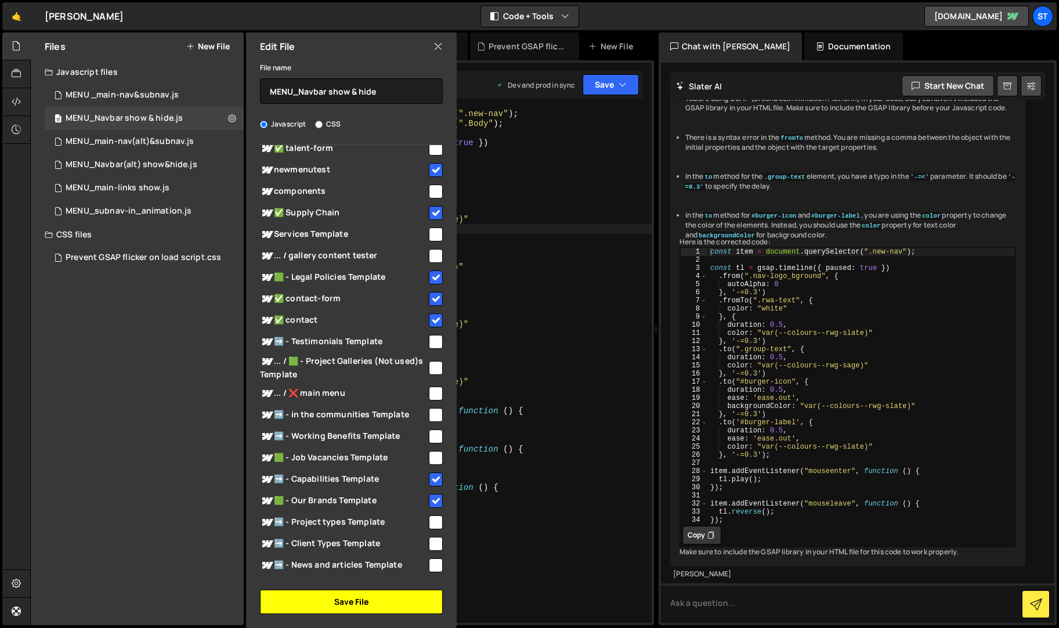
click at [352, 597] on button "Save File" at bounding box center [351, 601] width 183 height 24
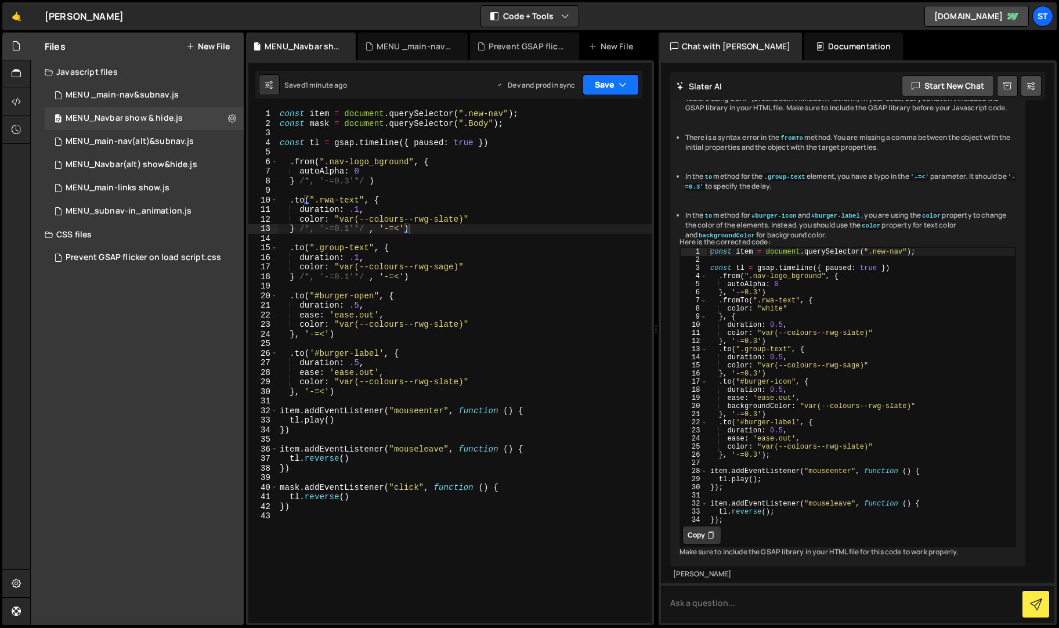
click at [626, 84] on button "Save" at bounding box center [610, 84] width 56 height 21
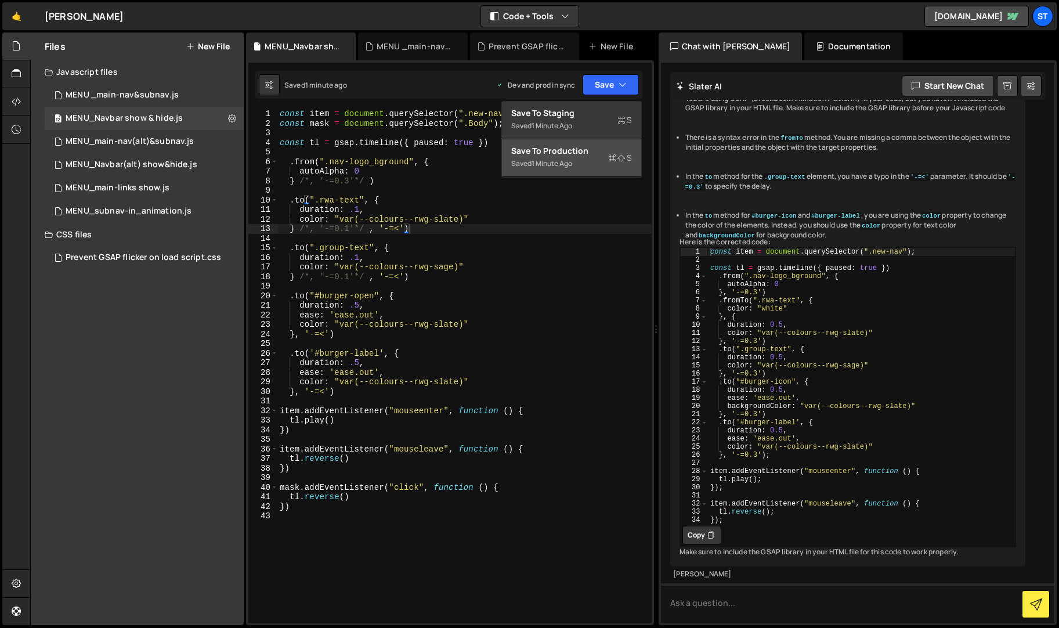
click at [539, 160] on div "1 minute ago" at bounding box center [551, 163] width 41 height 10
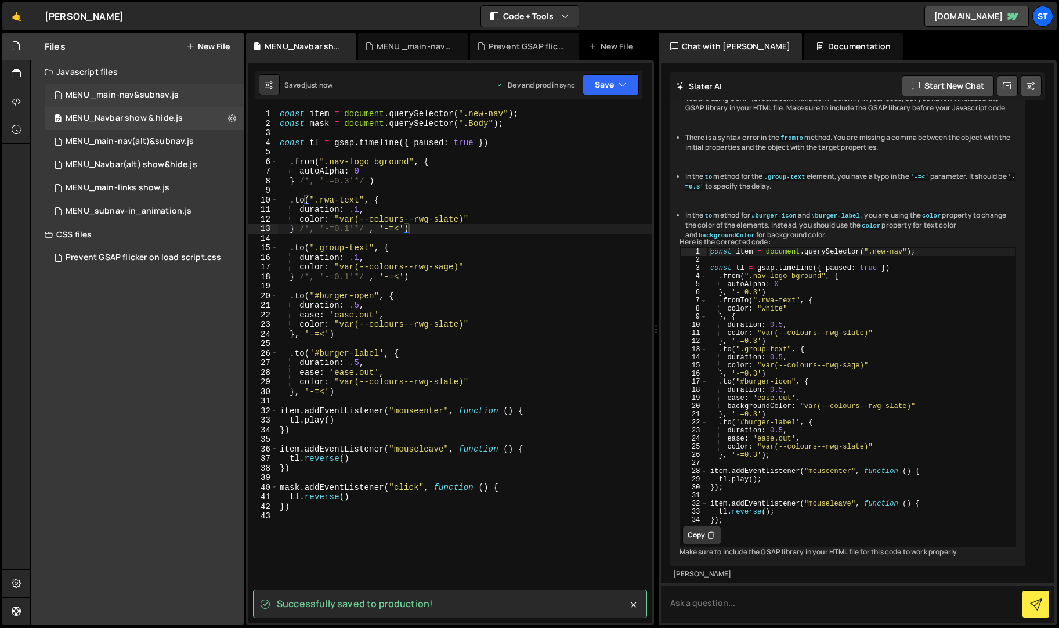
click at [110, 94] on div "MENU _main-nav&subnav.js" at bounding box center [122, 95] width 113 height 10
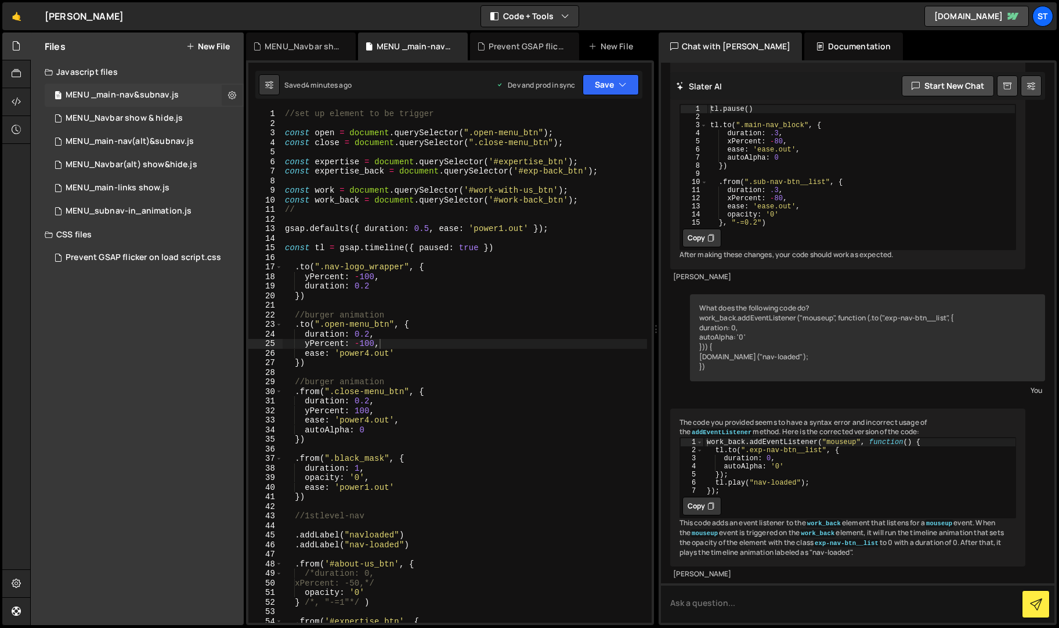
scroll to position [1341, 0]
click at [231, 94] on icon at bounding box center [232, 94] width 8 height 11
type input "MENU _main-nav&subnav"
radio input "true"
checkbox input "true"
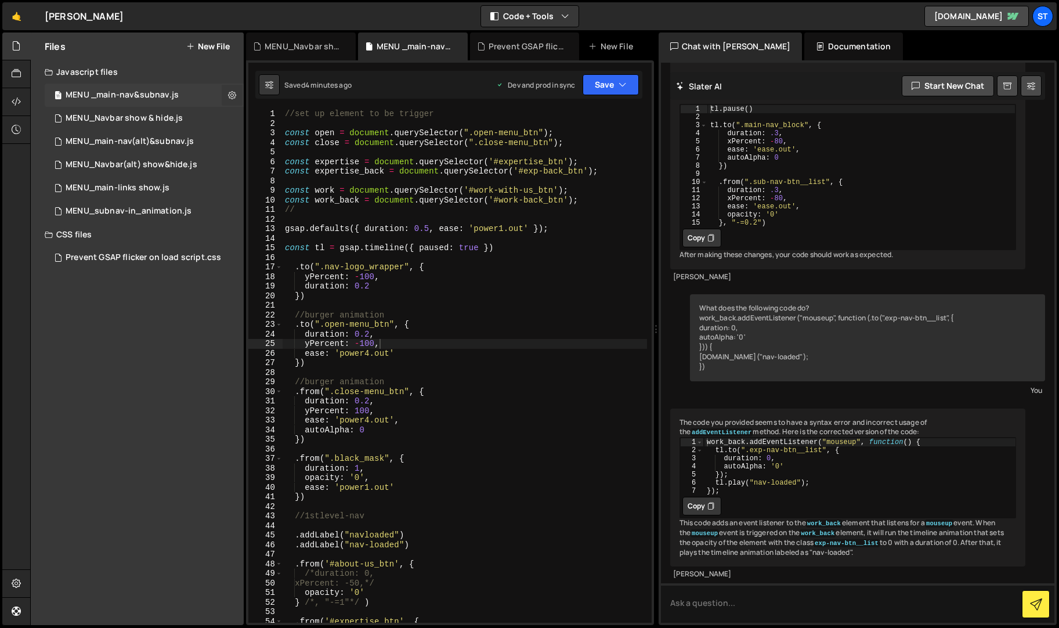
checkbox input "true"
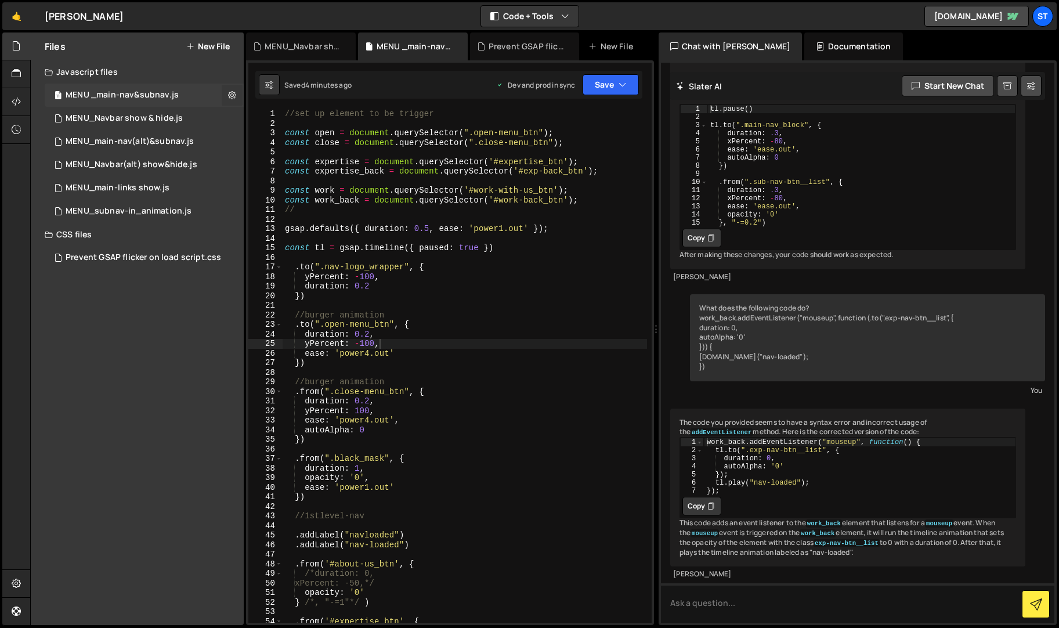
checkbox input "true"
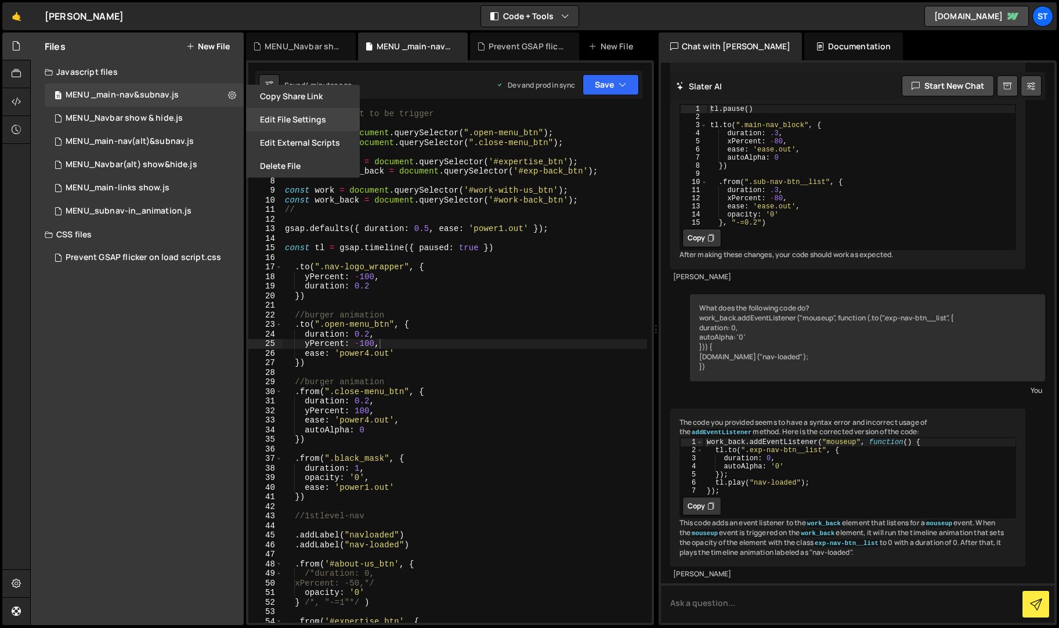
click at [313, 111] on button "Edit File Settings" at bounding box center [303, 119] width 114 height 23
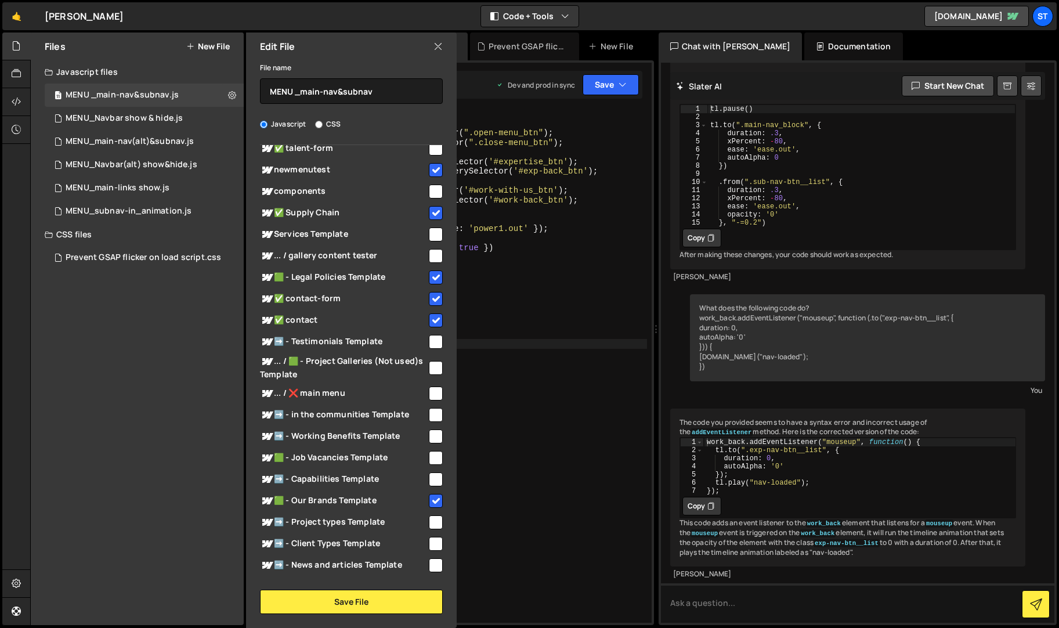
click at [432, 476] on input "checkbox" at bounding box center [436, 479] width 14 height 14
checkbox input "true"
click at [341, 602] on button "Save File" at bounding box center [351, 601] width 183 height 24
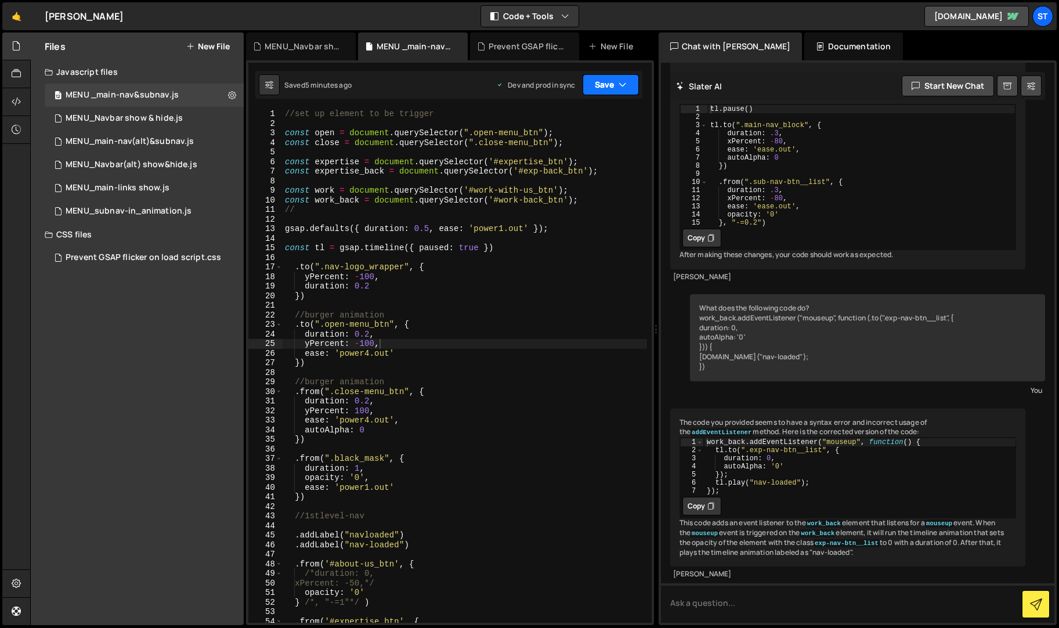
click at [633, 75] on button "Save" at bounding box center [610, 84] width 56 height 21
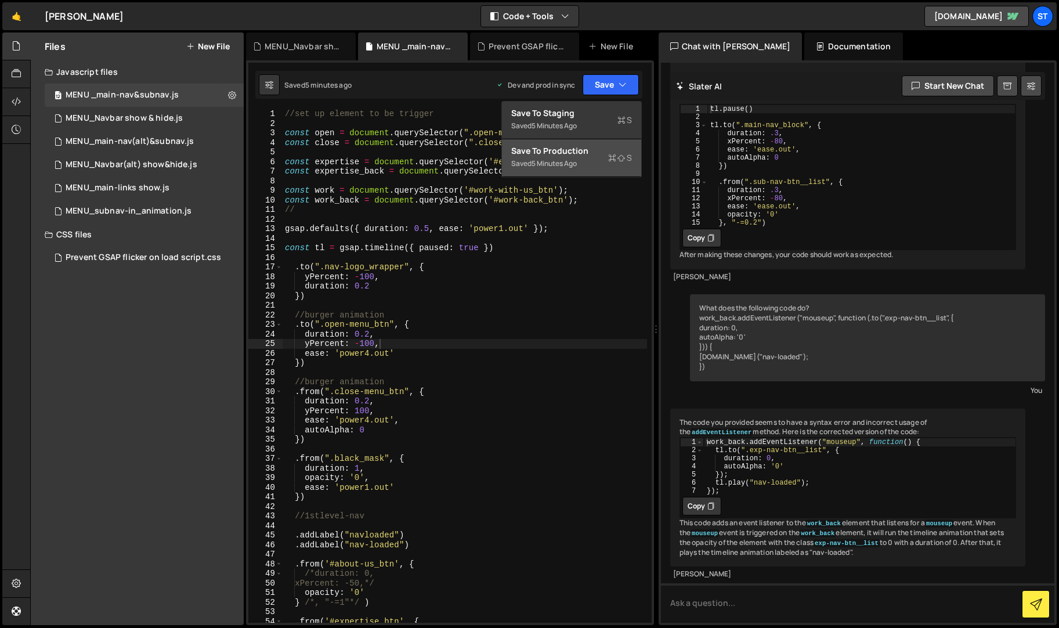
click at [574, 146] on div "Save to Production S" at bounding box center [571, 151] width 121 height 12
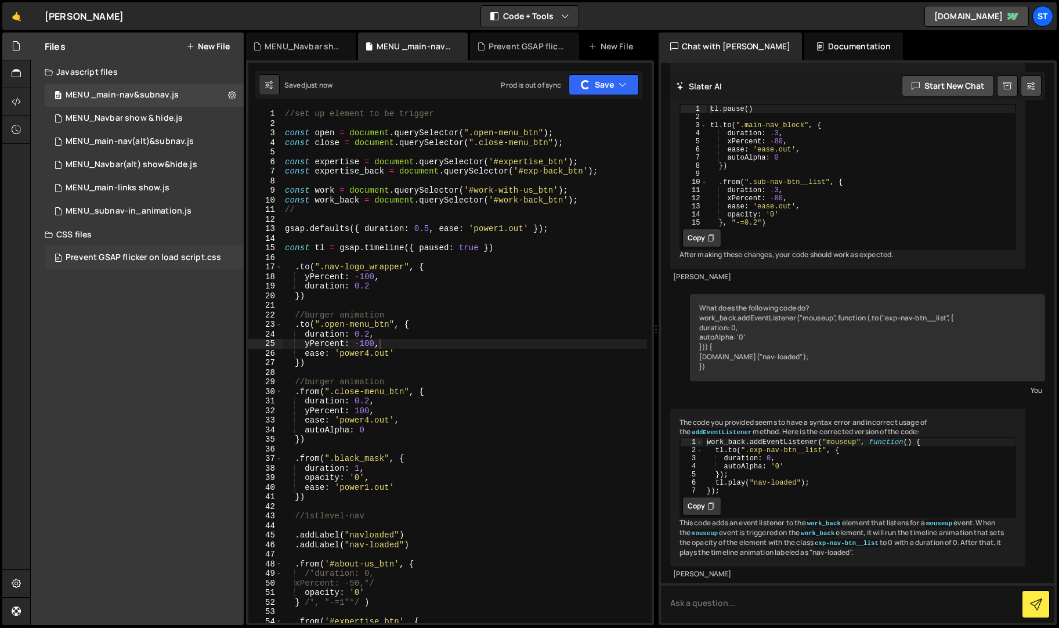
click at [160, 255] on div "Prevent GSAP flicker on load script.css" at bounding box center [143, 257] width 155 height 10
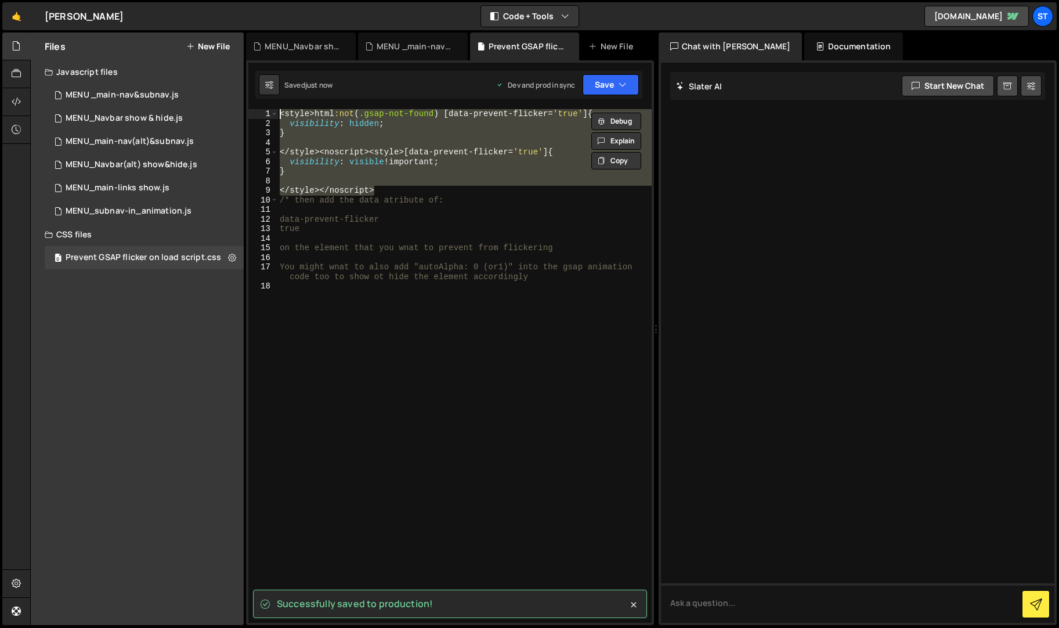
type textarea "</style></noscript>"
drag, startPoint x: 385, startPoint y: 191, endPoint x: 325, endPoint y: 74, distance: 131.0
click at [325, 74] on div "Debug Explain Copy MENU_Navbar show & hide.js MENU _main-nav&subnav.js Prevent …" at bounding box center [450, 328] width 408 height 593
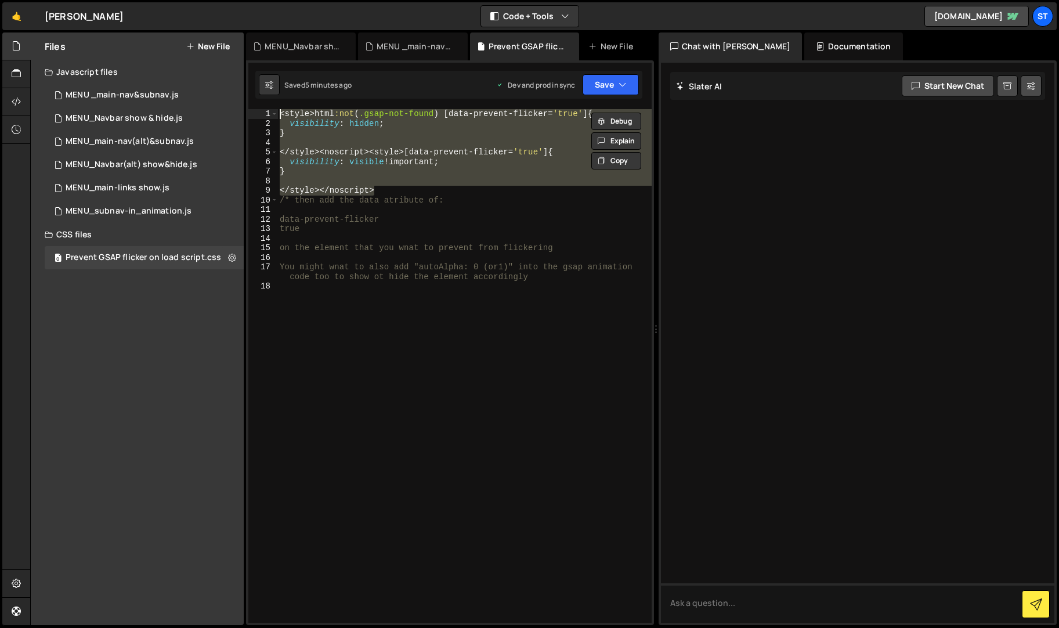
click at [417, 190] on div "< style > html :not ( .gsap-not-found ) [ data-prevent-flicker = ' true ' ] { v…" at bounding box center [464, 365] width 374 height 513
drag, startPoint x: 389, startPoint y: 193, endPoint x: 290, endPoint y: 80, distance: 150.4
click at [290, 80] on div "Debug Explain Copy MENU_Navbar show & hide.js MENU _main-nav&subnav.js Prevent …" at bounding box center [450, 328] width 408 height 593
type textarea "<style>html:not(.gsap-not-found) [data-prevent-flicker='true'] { visibility: hi…"
click at [155, 96] on div "MENU _main-nav&subnav.js" at bounding box center [122, 95] width 113 height 10
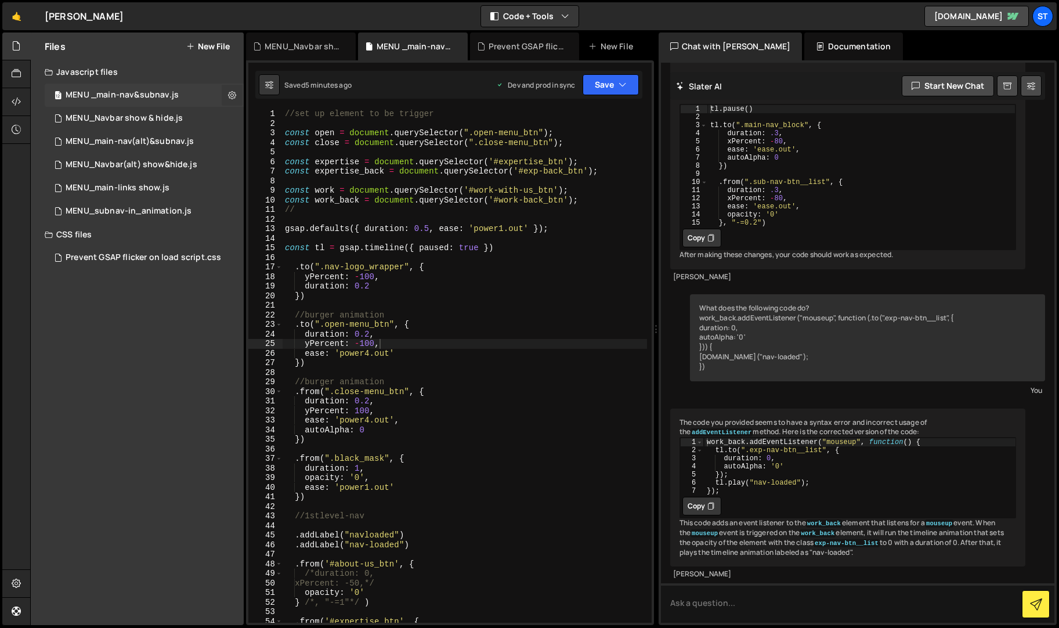
scroll to position [1341, 0]
click at [230, 95] on icon at bounding box center [232, 94] width 8 height 11
type input "MENU _main-nav&subnav"
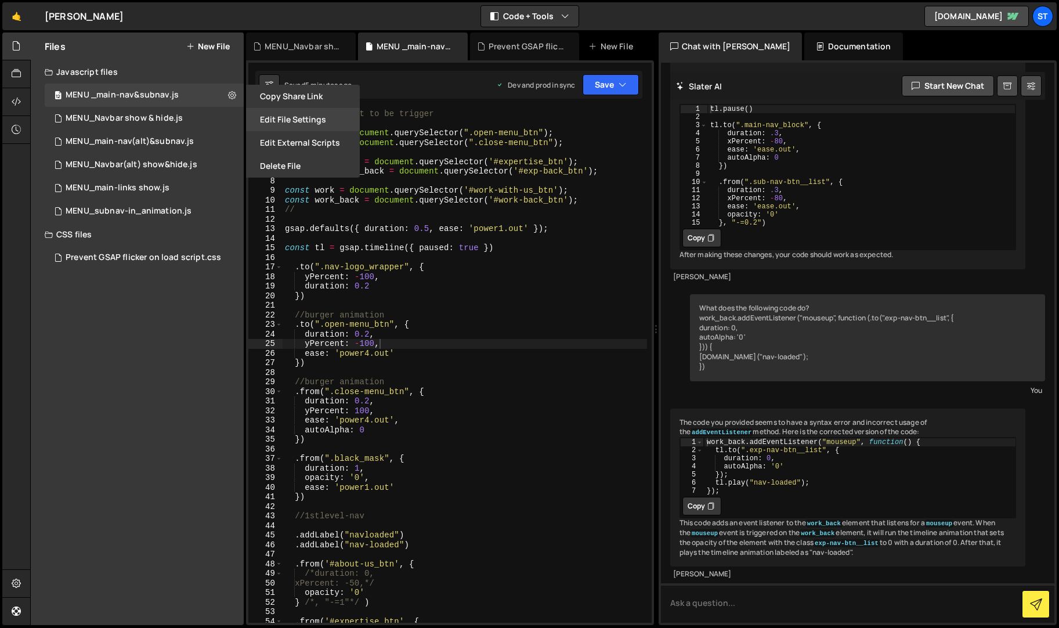
click at [280, 114] on button "Edit File Settings" at bounding box center [303, 119] width 114 height 23
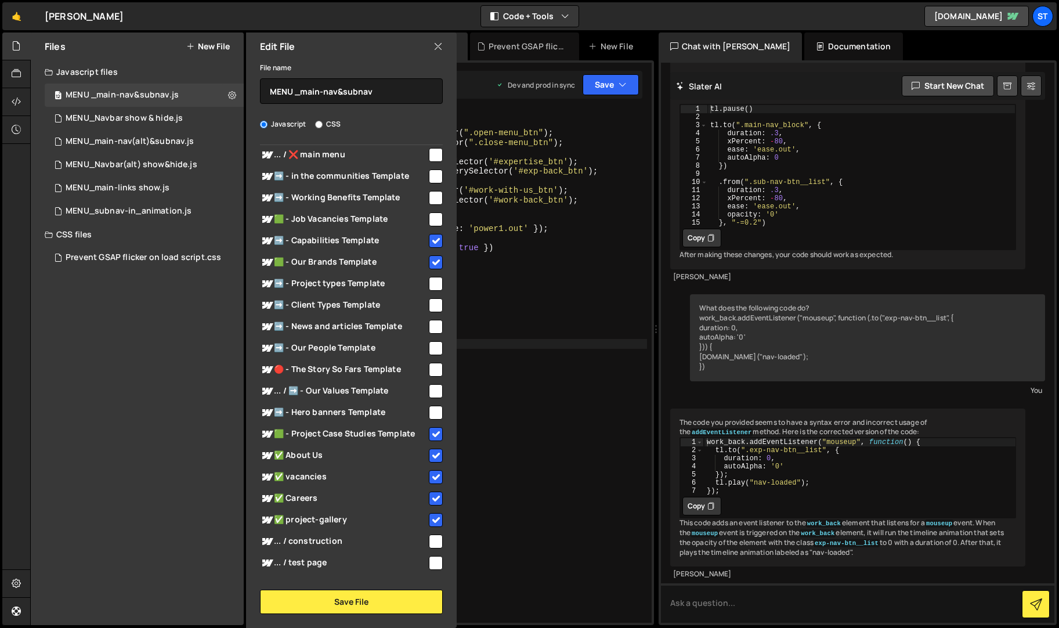
scroll to position [401, 0]
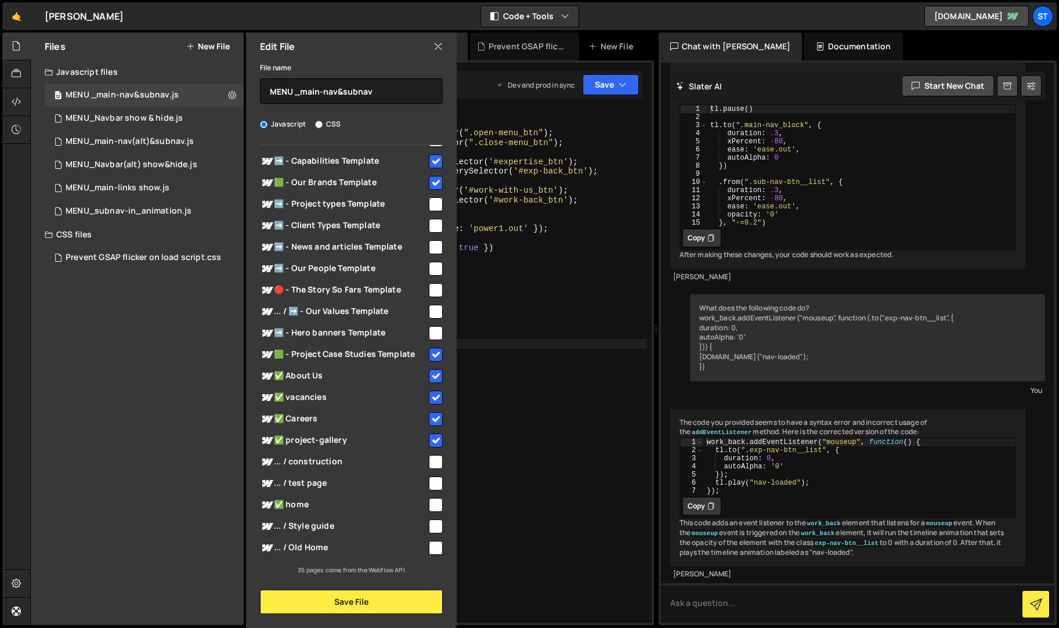
click at [429, 502] on input "checkbox" at bounding box center [436, 505] width 14 height 14
click at [348, 601] on button "Save File" at bounding box center [351, 601] width 183 height 24
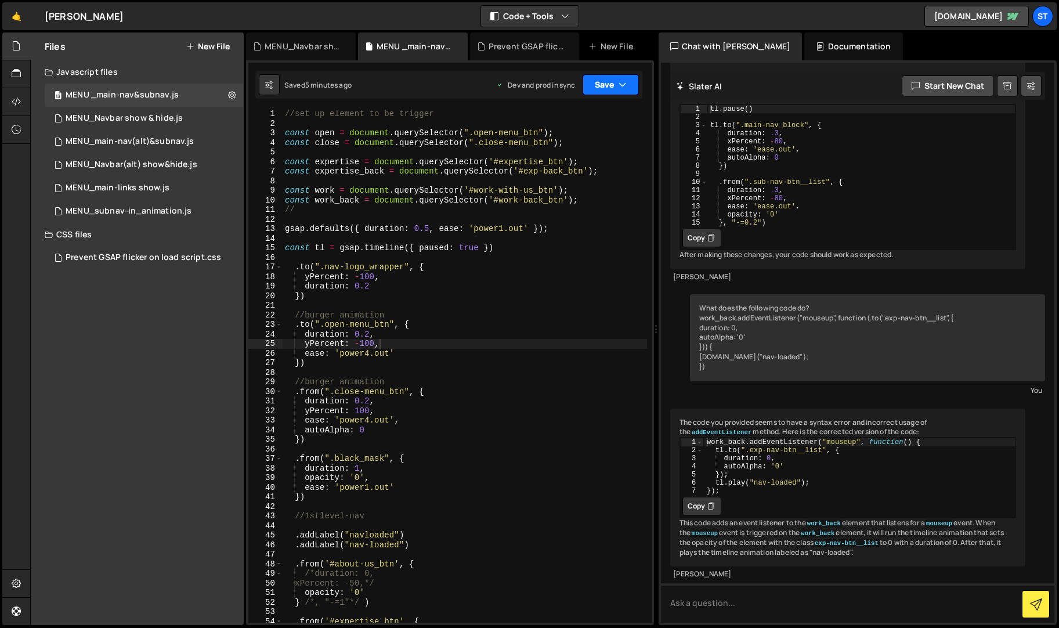
click at [610, 84] on button "Save" at bounding box center [610, 84] width 56 height 21
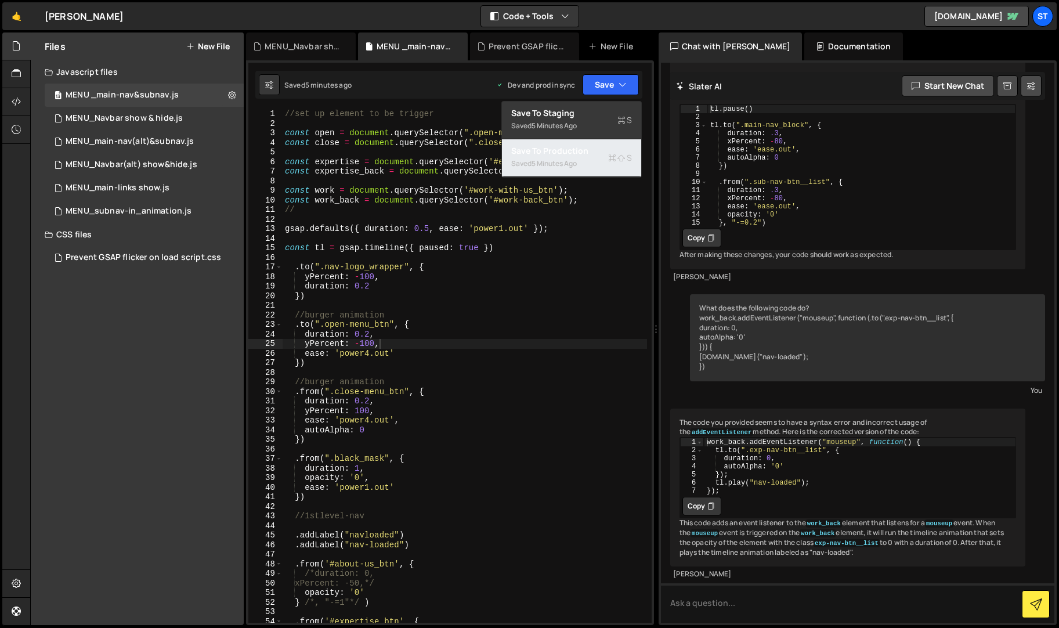
click at [561, 158] on div "Saved 5 minutes ago" at bounding box center [571, 164] width 121 height 14
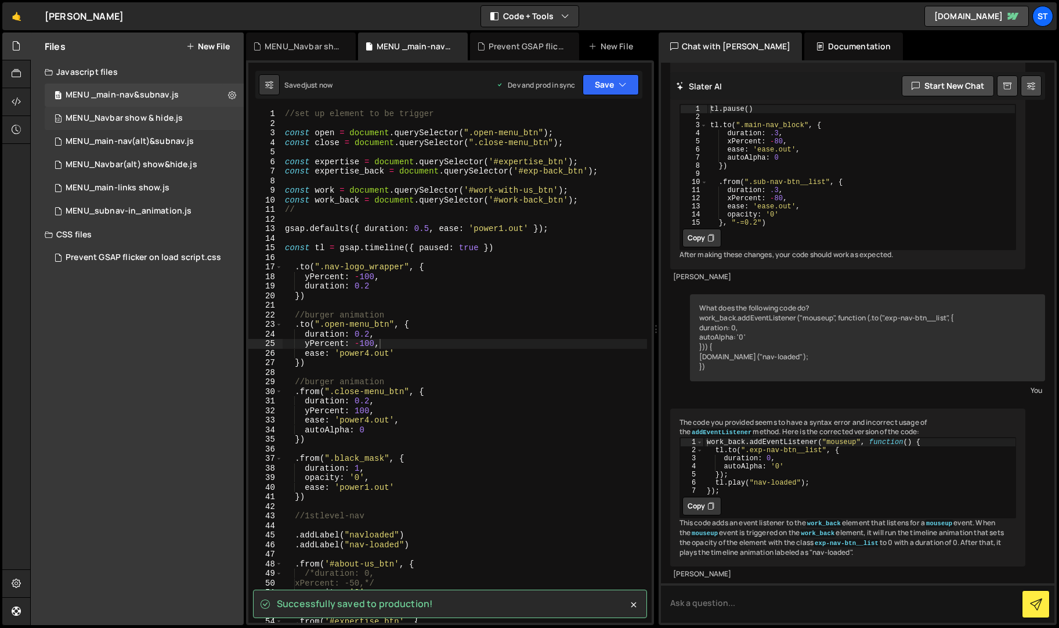
click at [124, 111] on div "12 MENU_Navbar show & hide.js 0" at bounding box center [144, 118] width 199 height 23
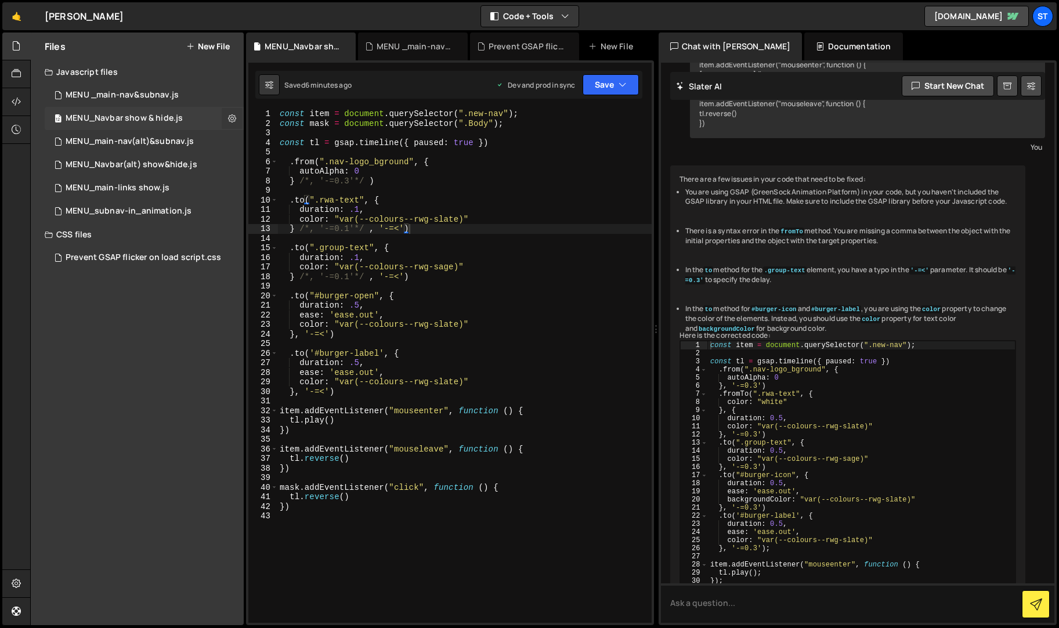
scroll to position [542, 0]
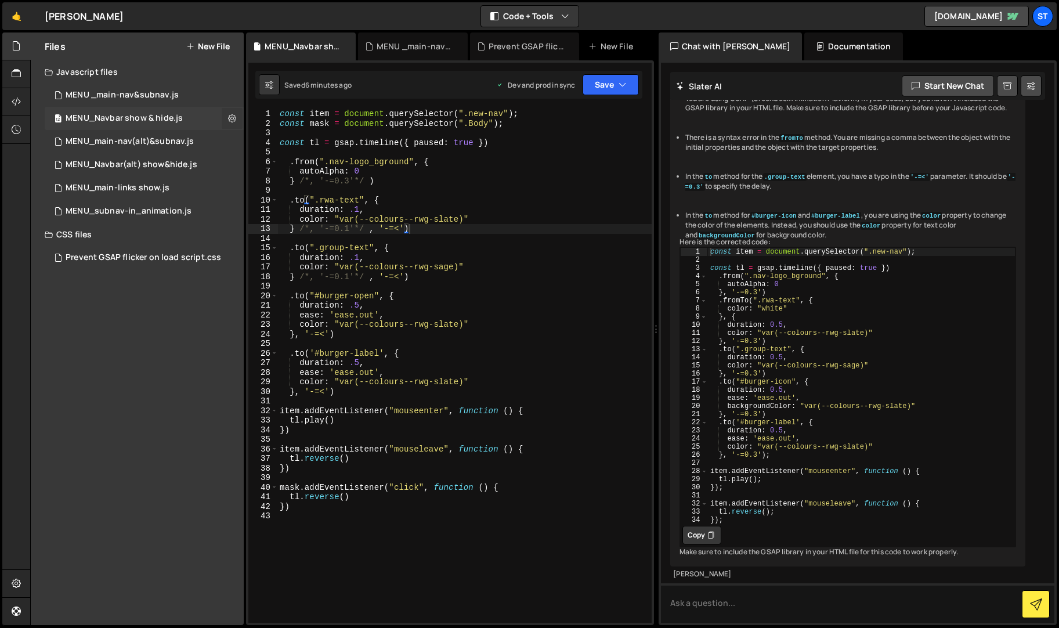
click at [235, 119] on icon at bounding box center [232, 118] width 8 height 11
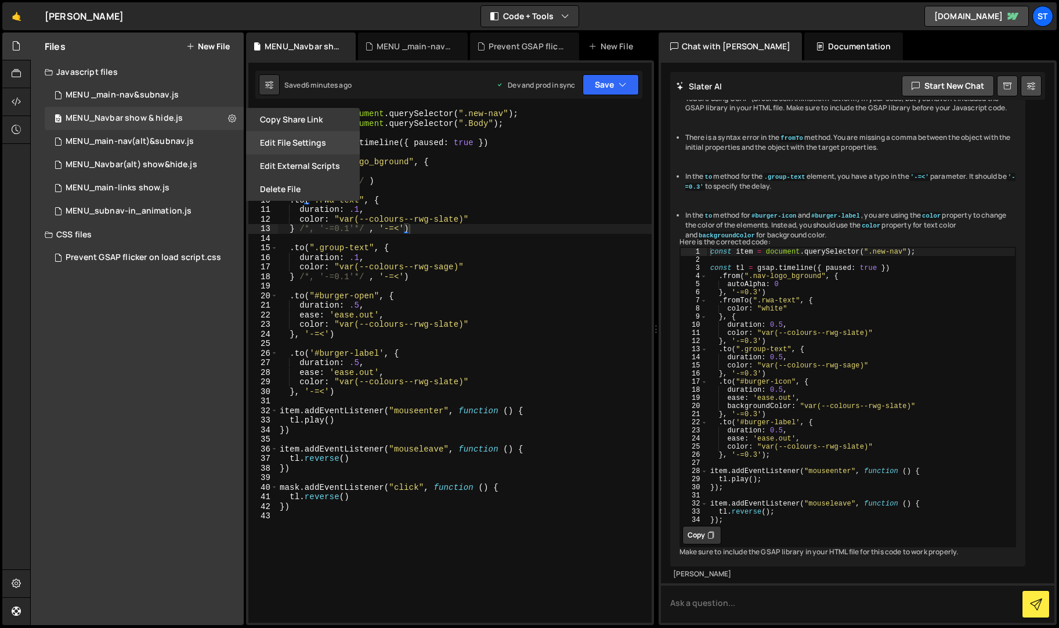
click at [302, 146] on button "Edit File Settings" at bounding box center [303, 142] width 114 height 23
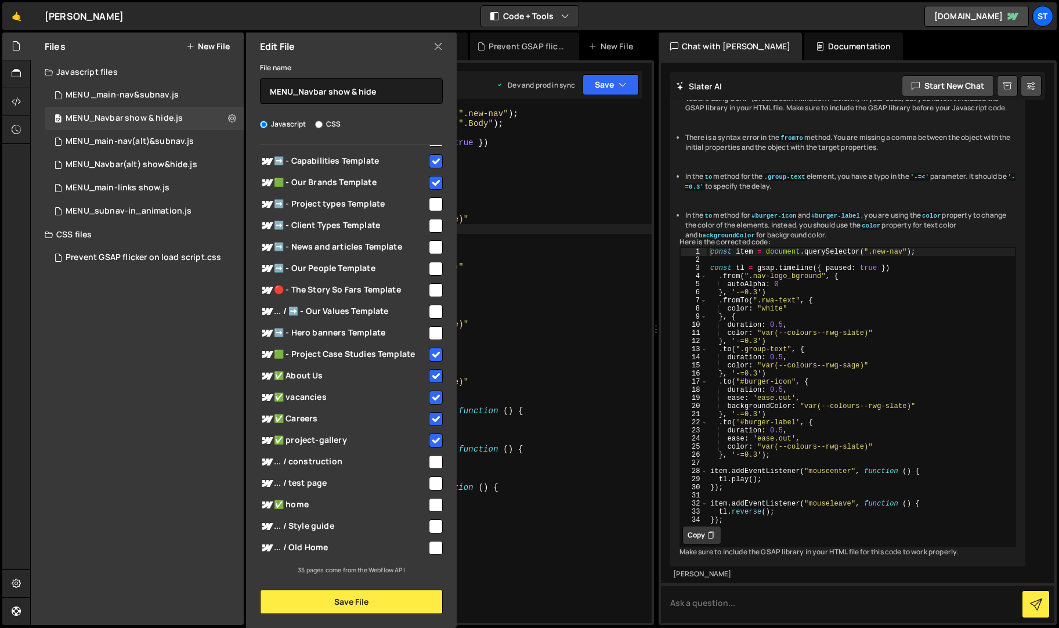
click at [430, 503] on input "checkbox" at bounding box center [436, 505] width 14 height 14
click at [345, 595] on button "Save File" at bounding box center [351, 601] width 183 height 24
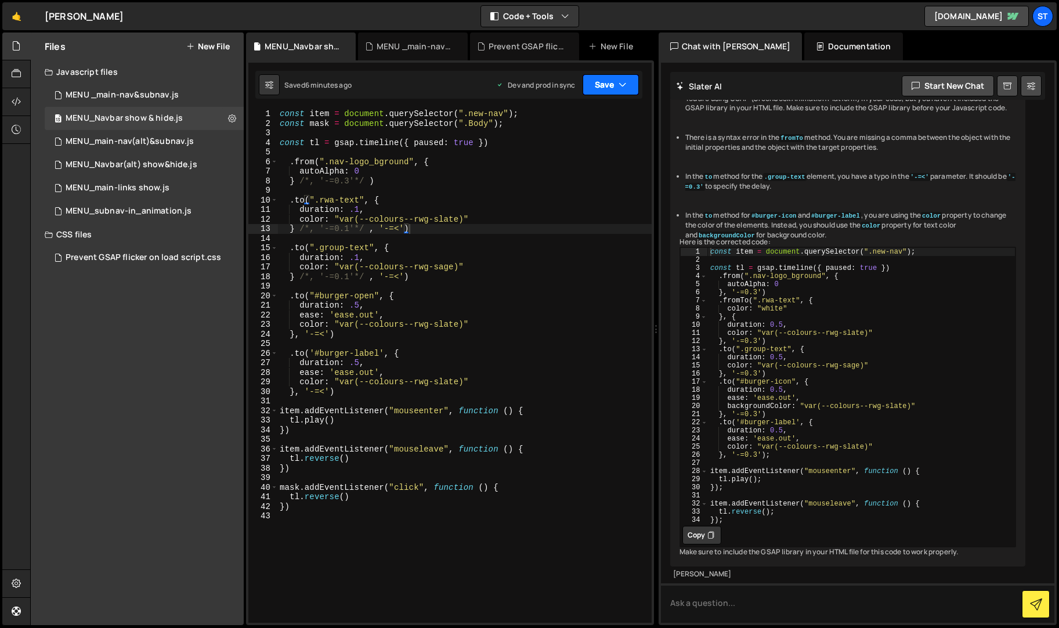
click at [622, 81] on icon "button" at bounding box center [622, 85] width 8 height 12
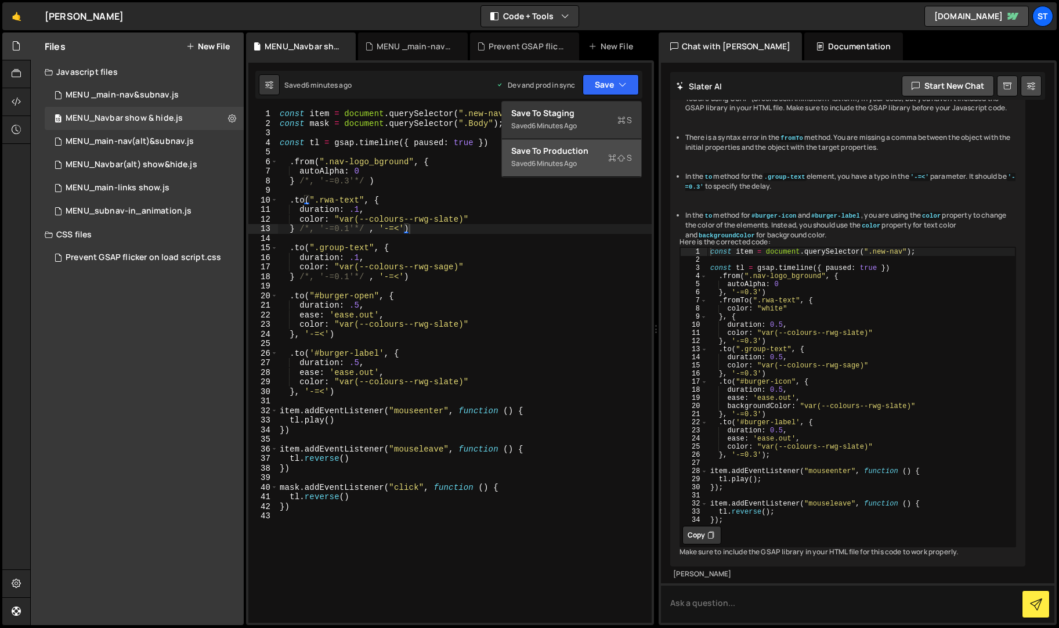
click at [559, 158] on div "6 minutes ago" at bounding box center [553, 163] width 45 height 10
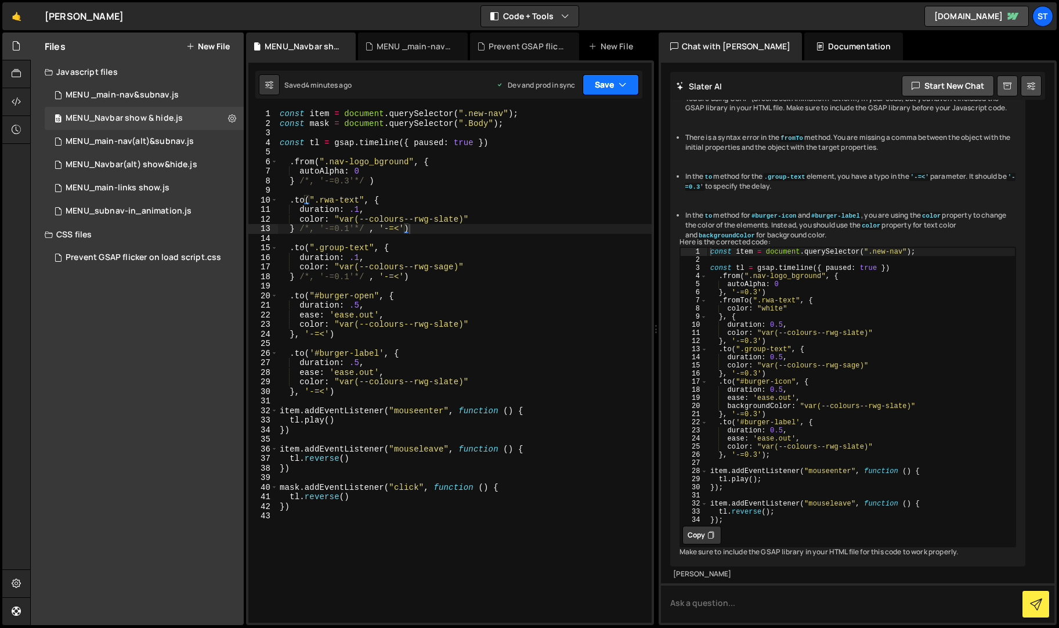
click at [629, 82] on button "Save" at bounding box center [610, 84] width 56 height 21
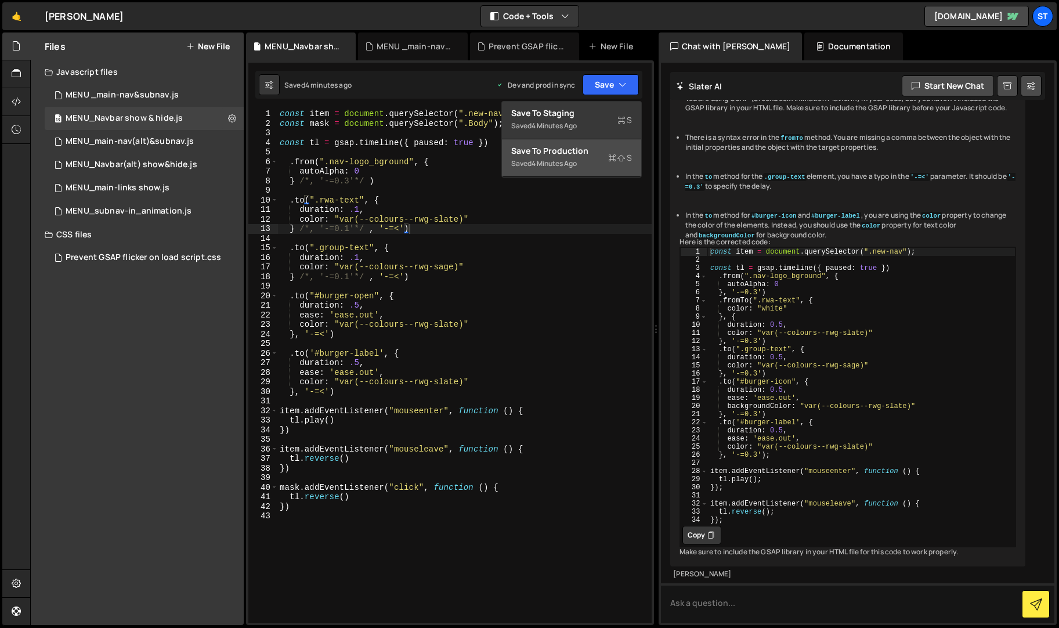
click at [571, 161] on div "4 minutes ago" at bounding box center [553, 163] width 45 height 10
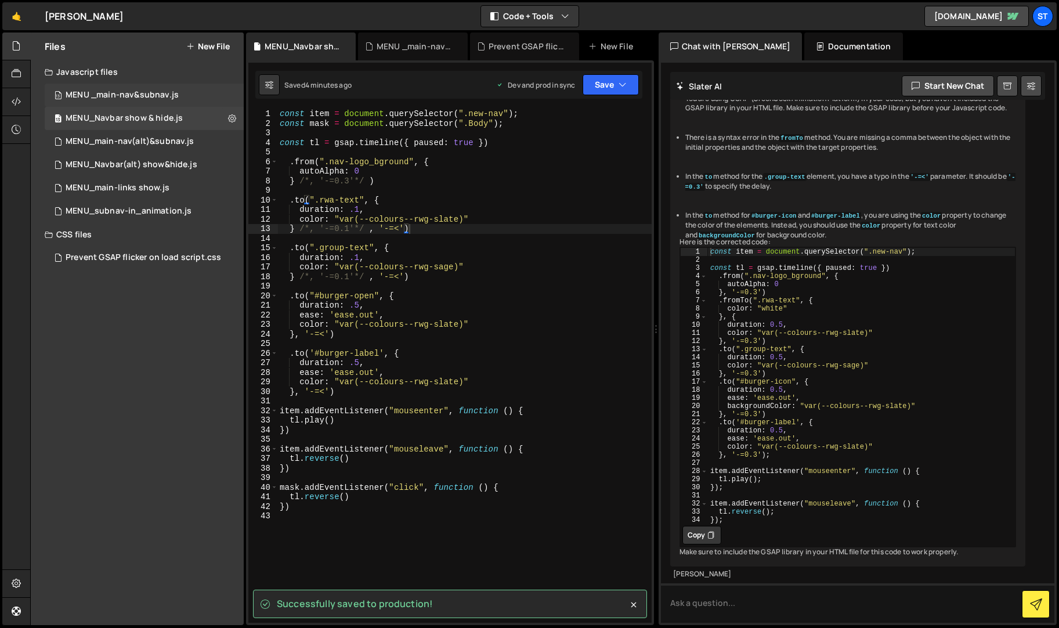
click at [166, 90] on div "MENU _main-nav&subnav.js" at bounding box center [122, 95] width 113 height 10
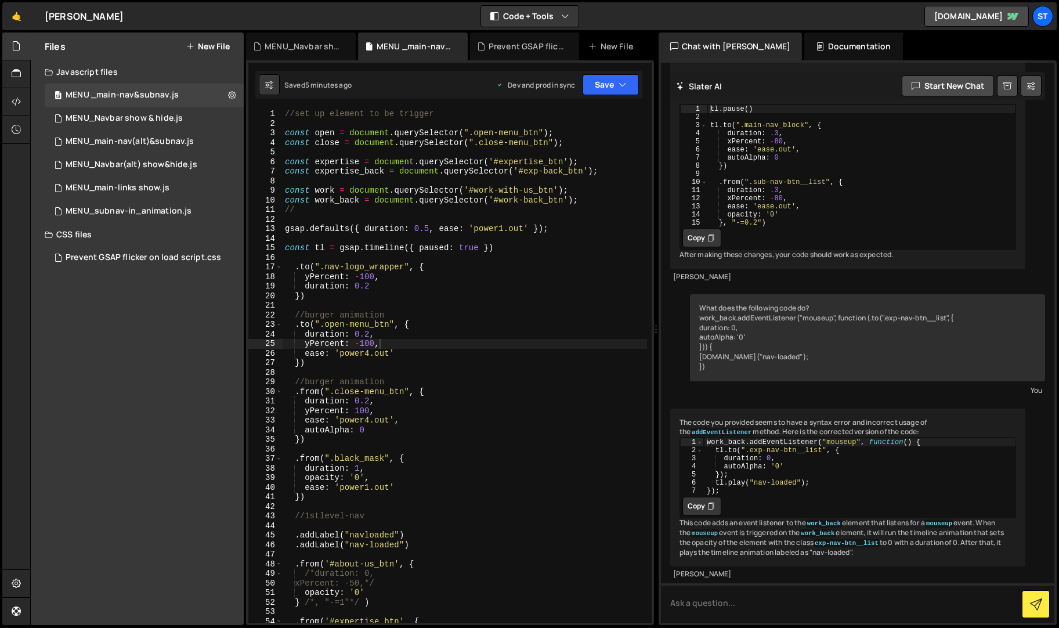
scroll to position [1341, 0]
click at [612, 81] on button "Save" at bounding box center [610, 84] width 56 height 21
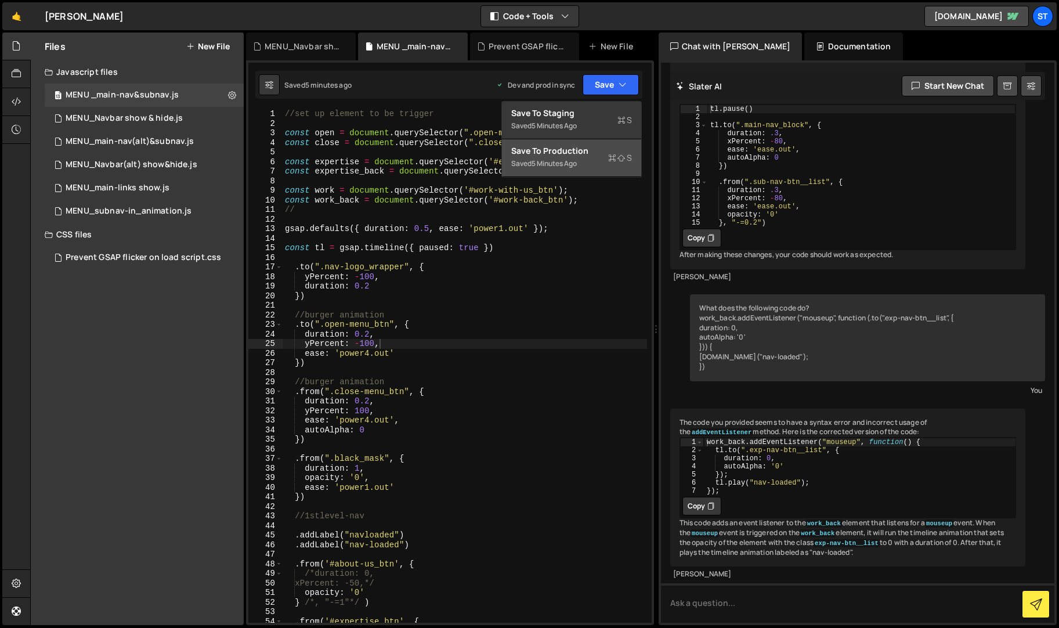
click at [554, 153] on div "Save to Production S" at bounding box center [571, 151] width 121 height 12
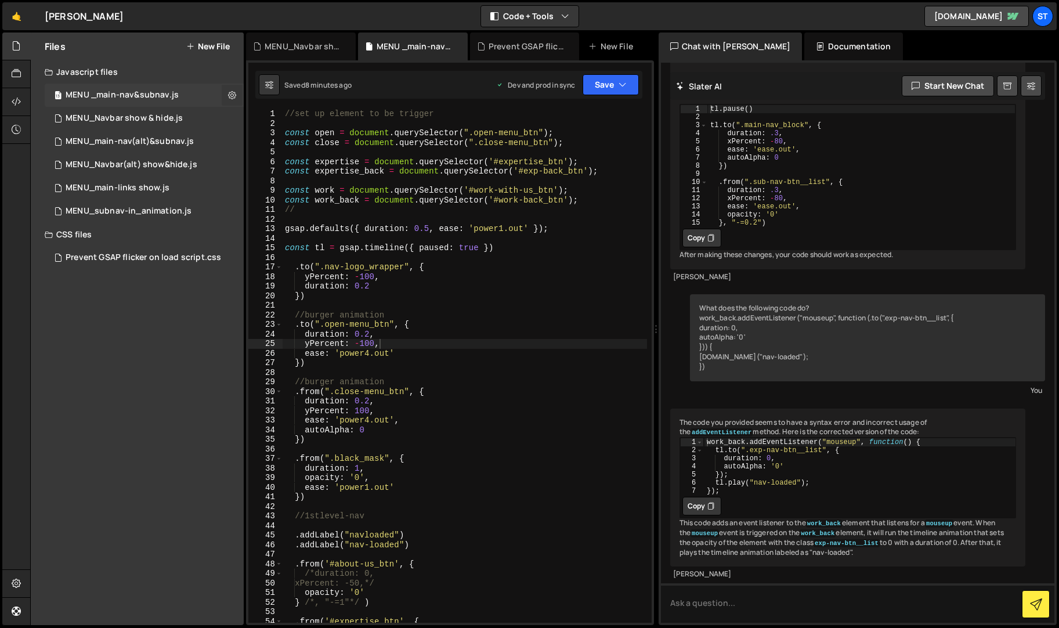
click at [233, 93] on icon at bounding box center [232, 94] width 8 height 11
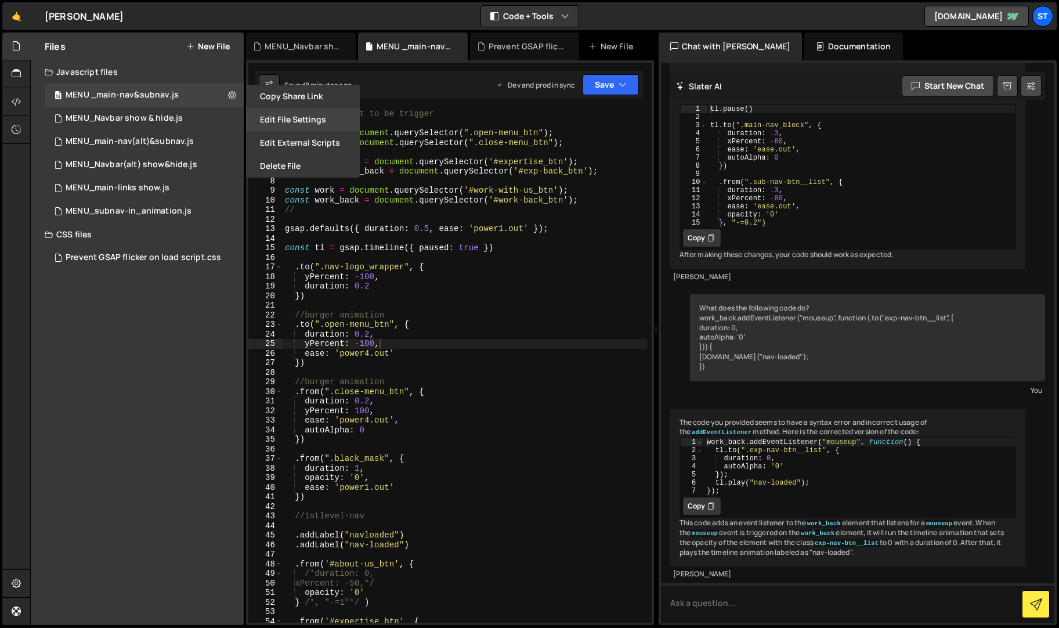
click at [284, 114] on button "Edit File Settings" at bounding box center [303, 119] width 114 height 23
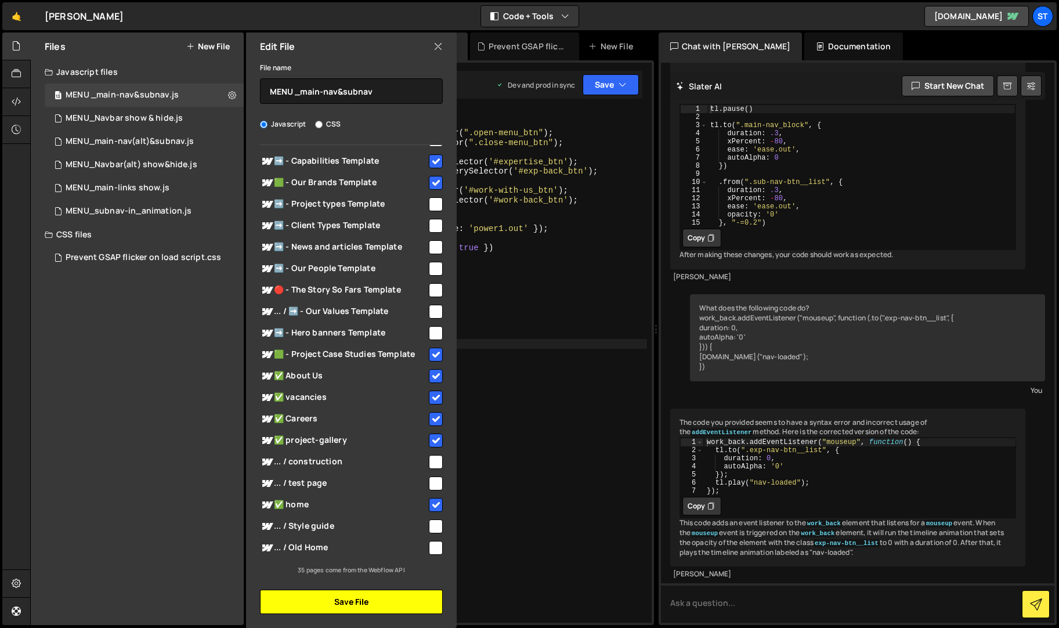
click at [379, 603] on button "Save File" at bounding box center [351, 601] width 183 height 24
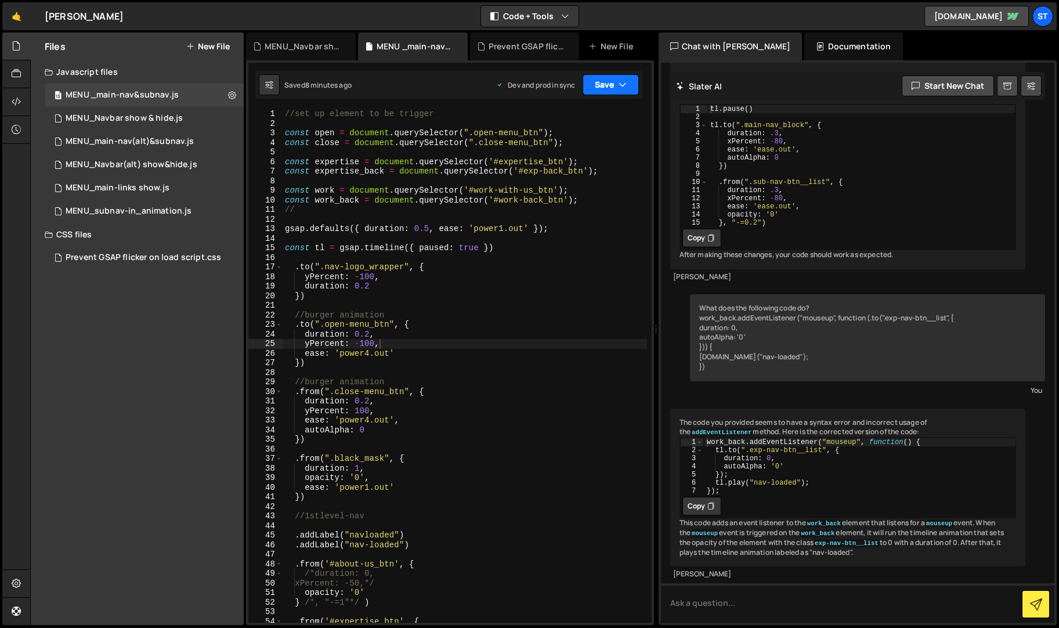
click at [621, 81] on icon "button" at bounding box center [622, 85] width 8 height 12
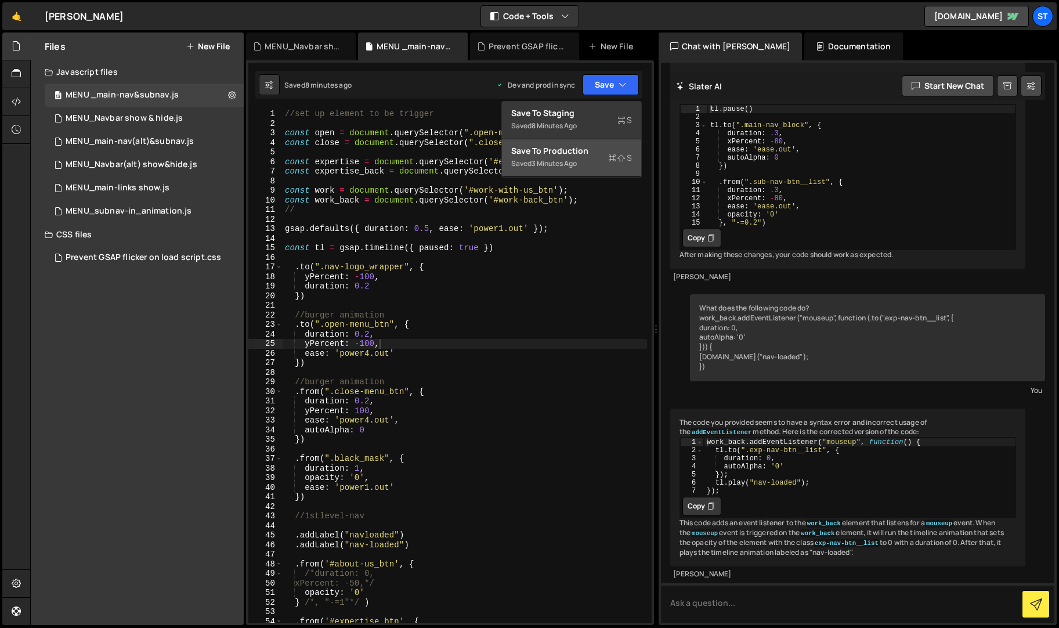
click at [571, 151] on div "Save to Production S" at bounding box center [571, 151] width 121 height 12
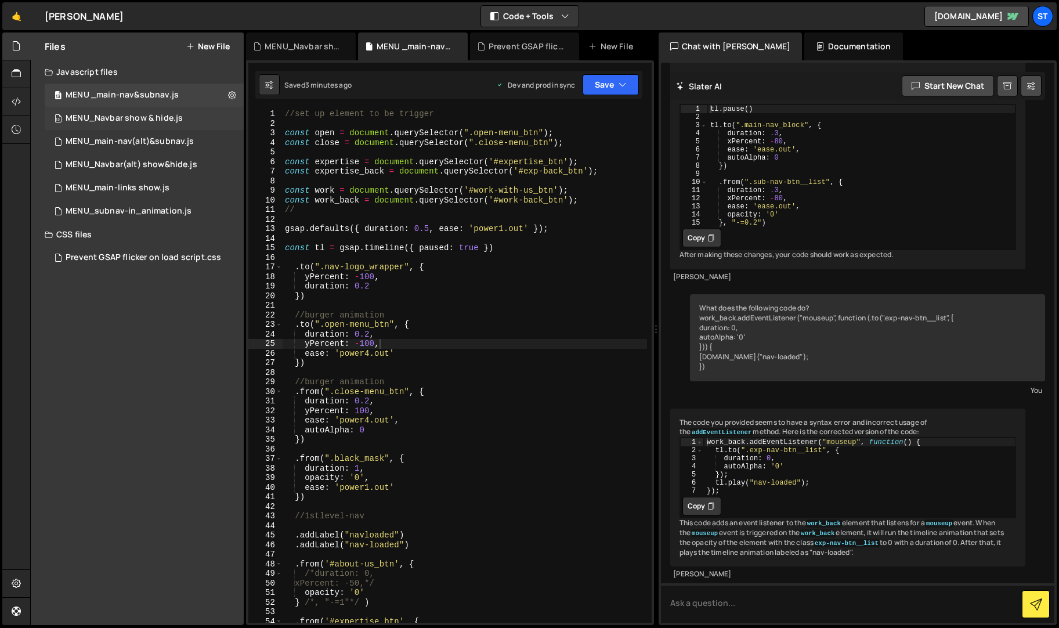
click at [162, 115] on div "MENU_Navbar show & hide.js" at bounding box center [124, 118] width 117 height 10
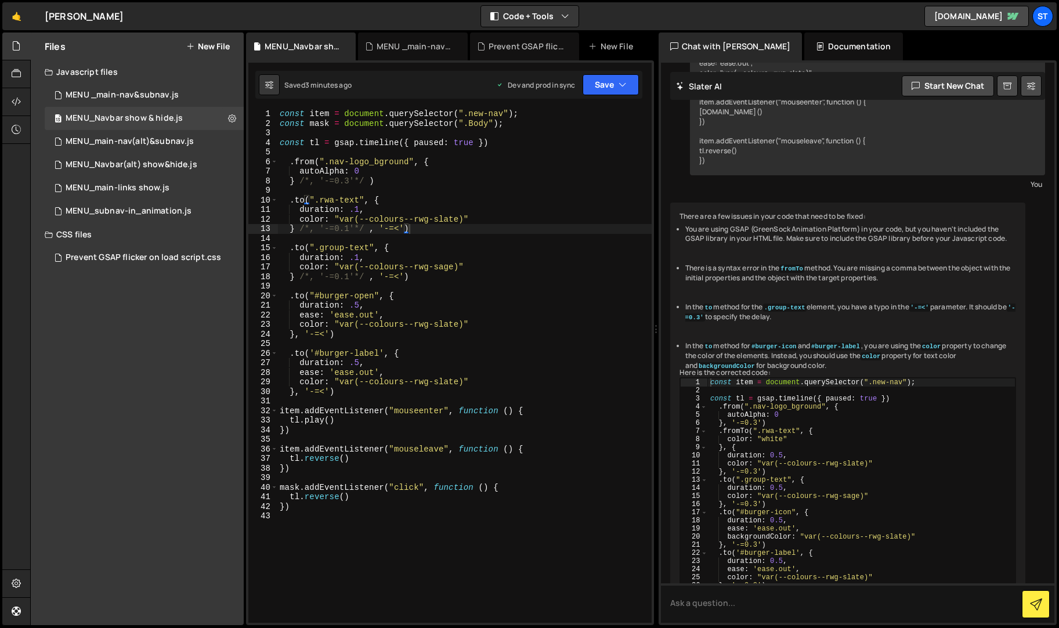
scroll to position [542, 0]
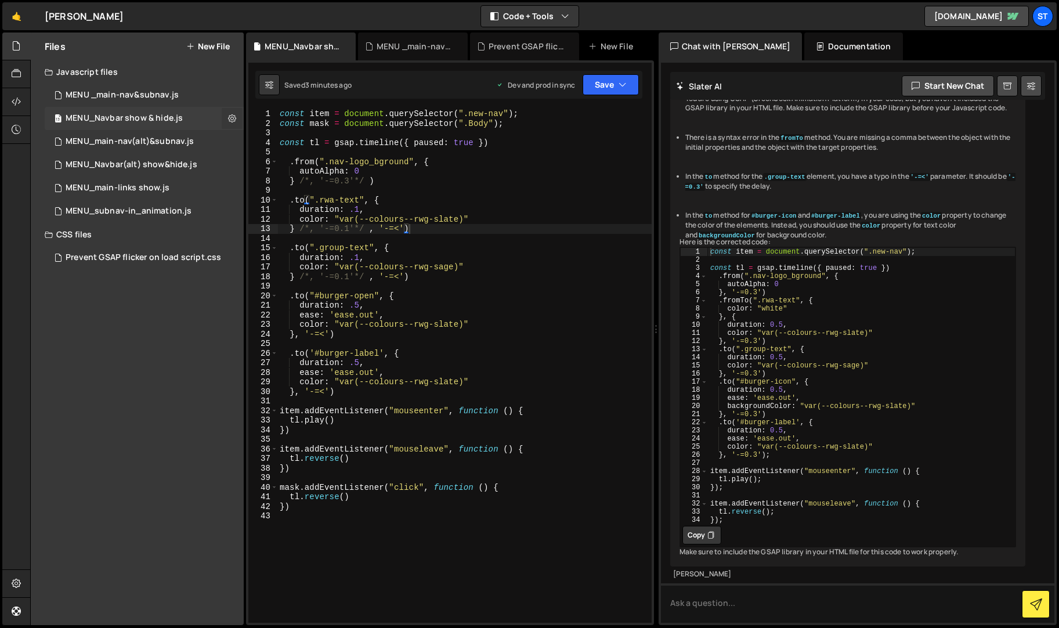
click at [234, 118] on icon at bounding box center [232, 118] width 8 height 11
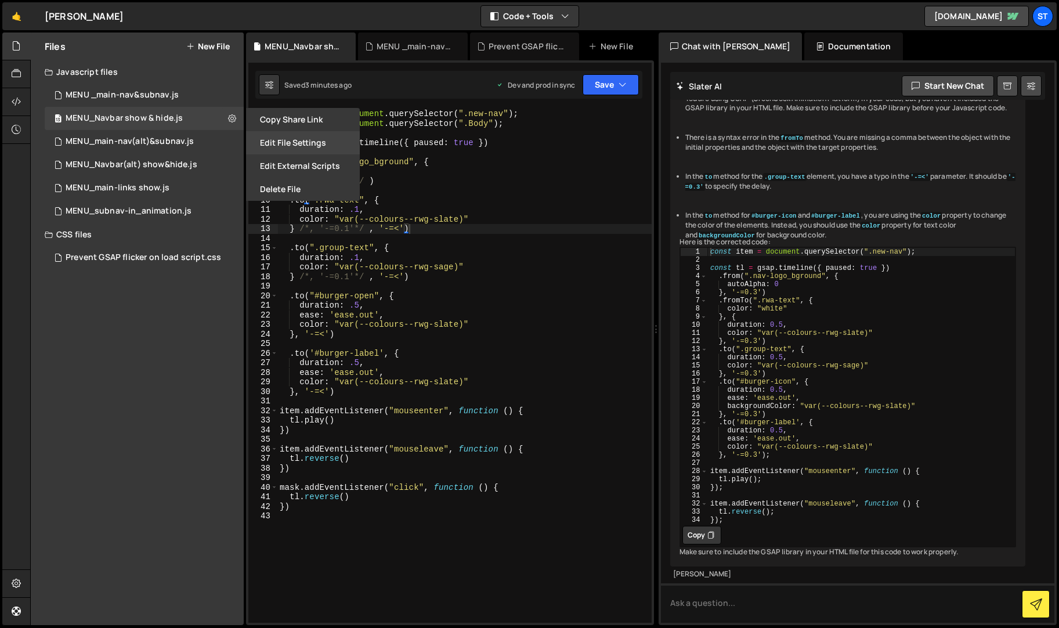
click at [311, 145] on button "Edit File Settings" at bounding box center [303, 142] width 114 height 23
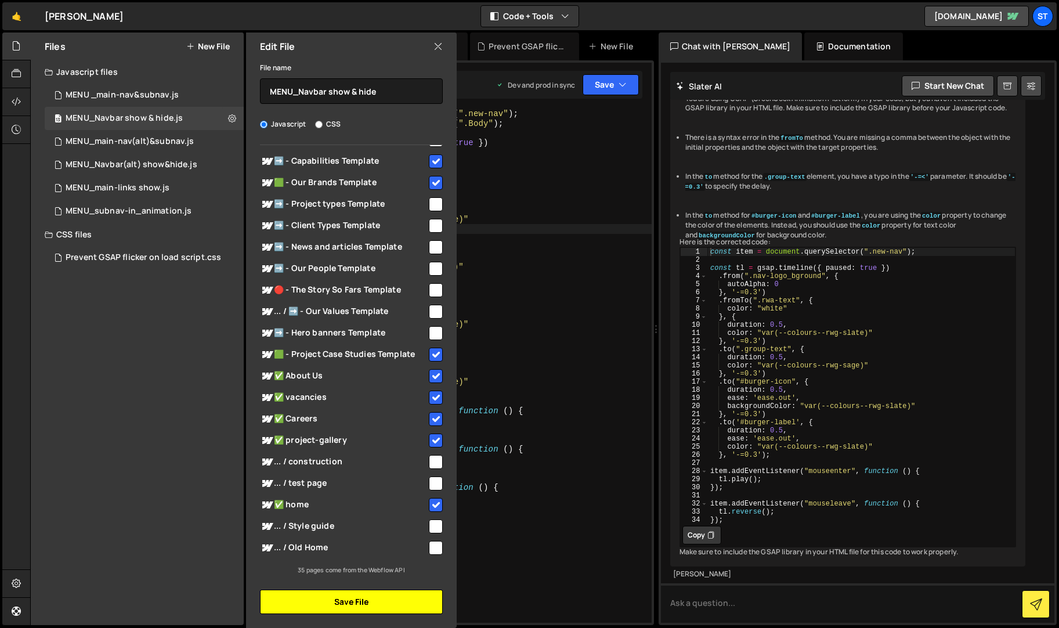
click at [331, 603] on button "Save File" at bounding box center [351, 601] width 183 height 24
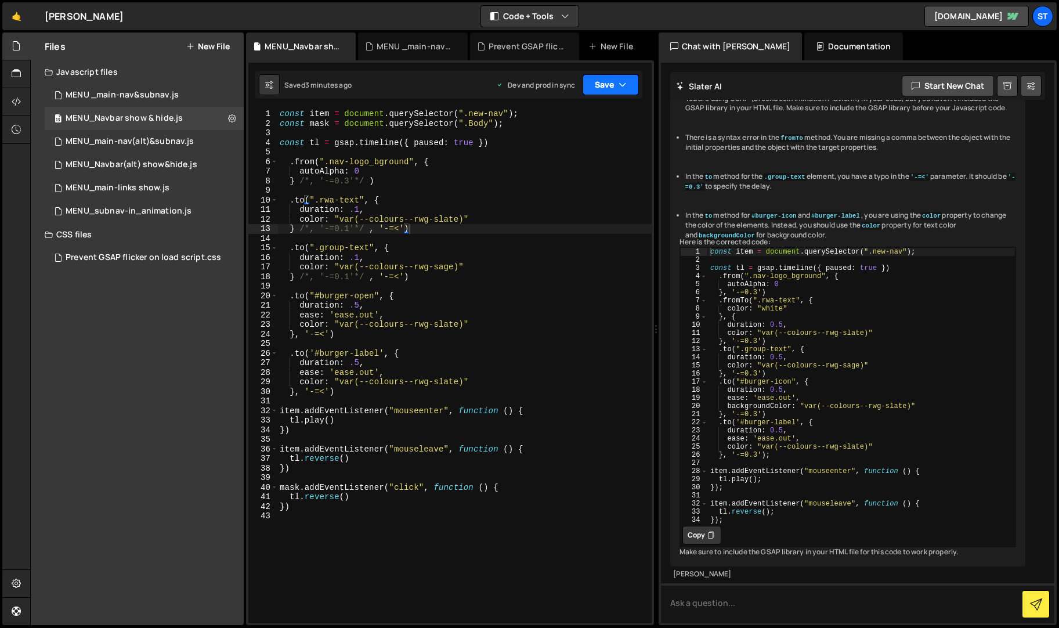
click at [611, 80] on button "Save" at bounding box center [610, 84] width 56 height 21
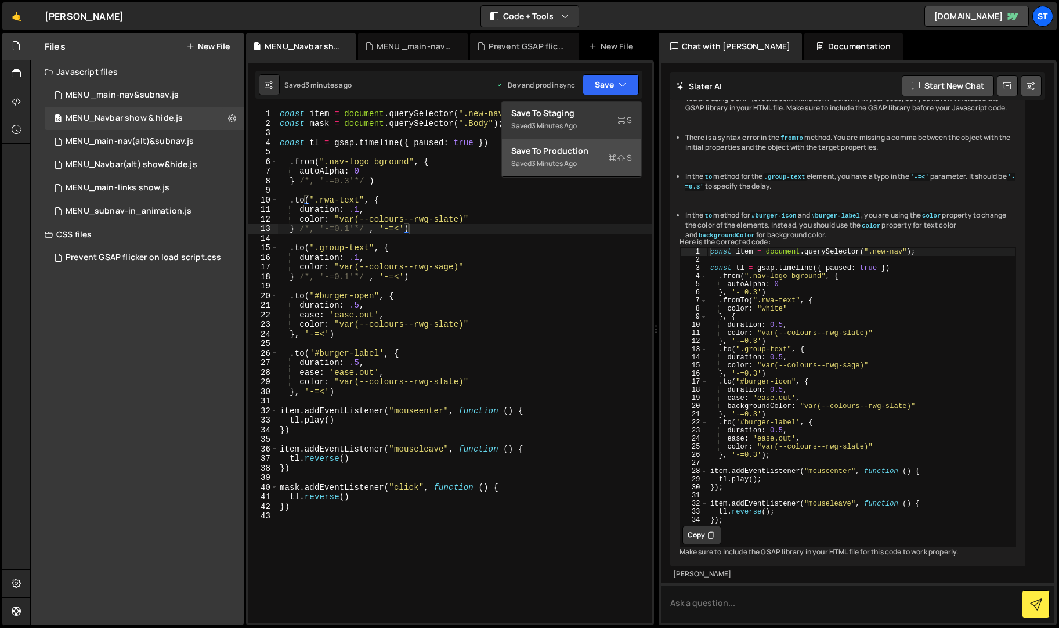
click at [578, 148] on div "Save to Production S" at bounding box center [571, 151] width 121 height 12
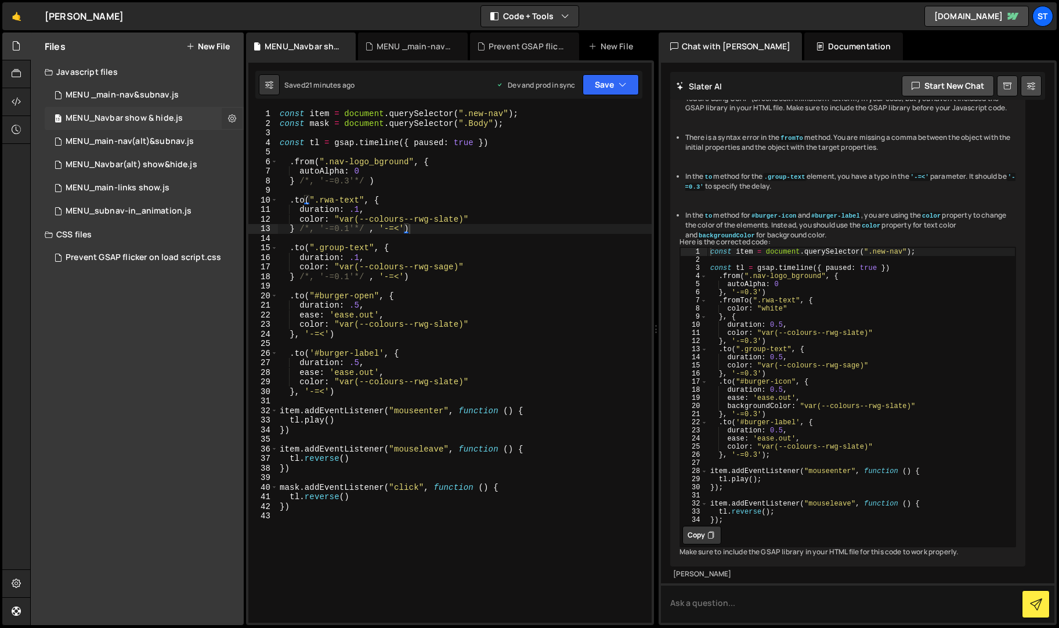
click at [234, 115] on icon at bounding box center [232, 118] width 8 height 11
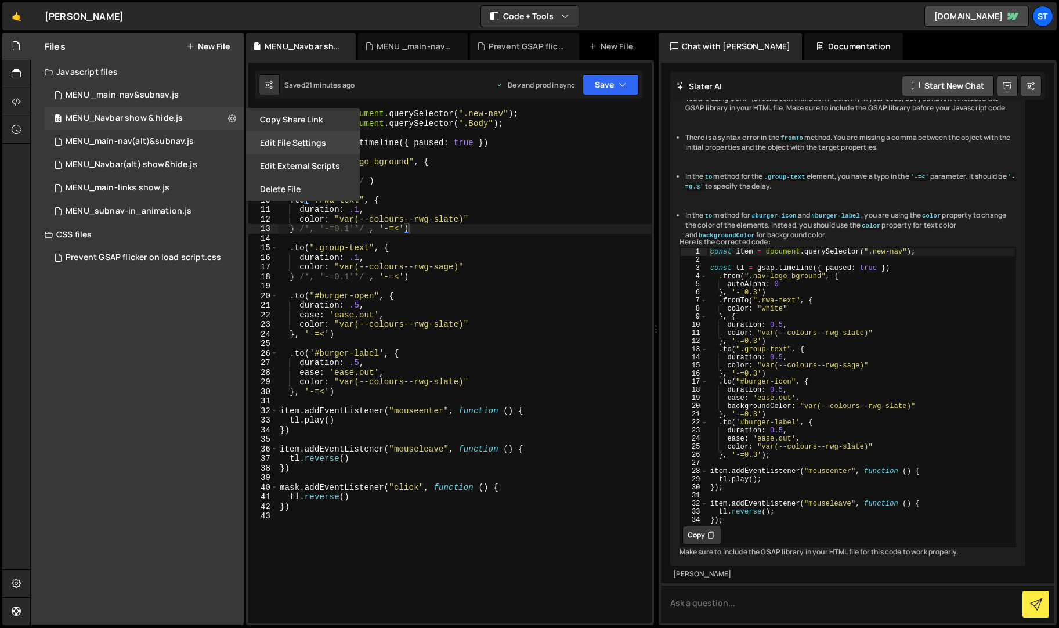
click at [292, 138] on button "Edit File Settings" at bounding box center [303, 142] width 114 height 23
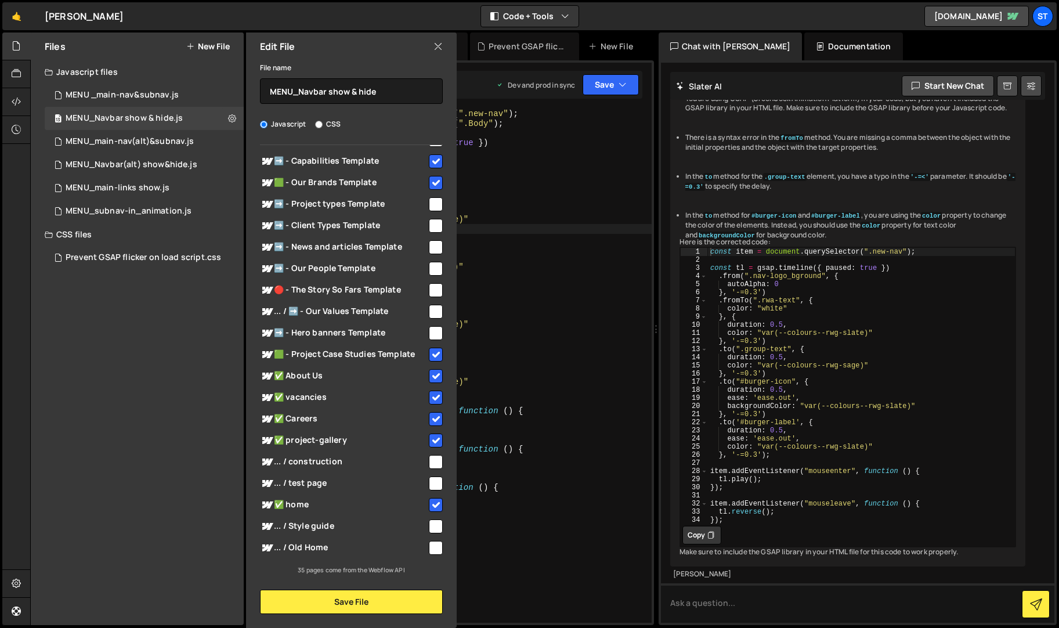
click at [434, 162] on input "checkbox" at bounding box center [436, 161] width 14 height 14
click at [433, 180] on input "checkbox" at bounding box center [436, 183] width 14 height 14
click at [430, 352] on input "checkbox" at bounding box center [436, 354] width 14 height 14
click at [432, 376] on input "checkbox" at bounding box center [436, 376] width 14 height 14
click at [433, 394] on input "checkbox" at bounding box center [436, 397] width 14 height 14
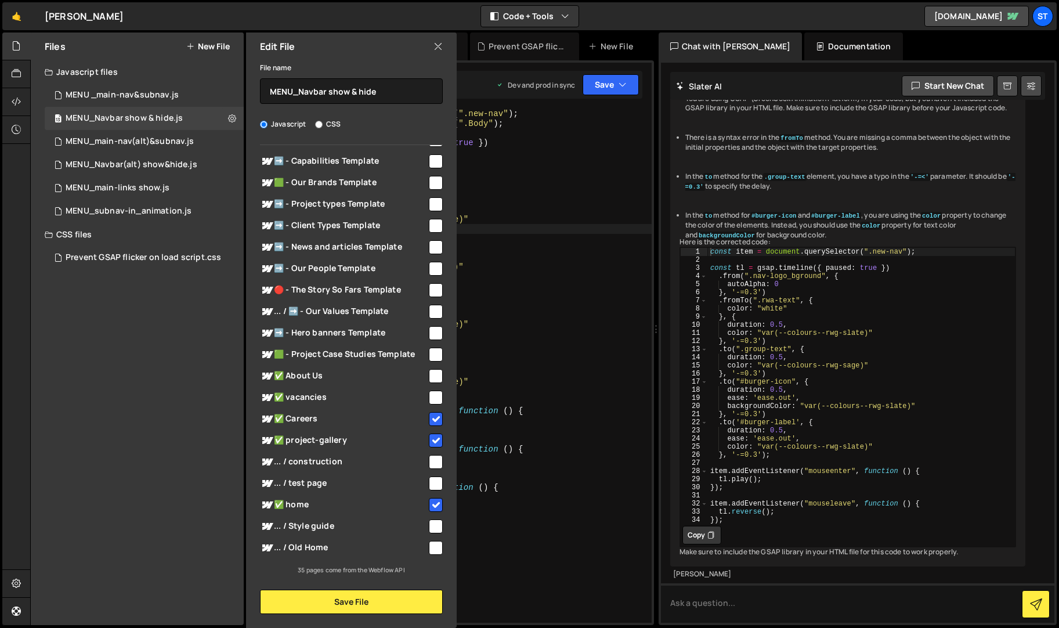
click at [433, 418] on input "checkbox" at bounding box center [436, 419] width 14 height 14
click at [435, 437] on input "checkbox" at bounding box center [436, 440] width 14 height 14
drag, startPoint x: 432, startPoint y: 505, endPoint x: 339, endPoint y: 532, distance: 96.0
click at [432, 505] on input "checkbox" at bounding box center [436, 505] width 14 height 14
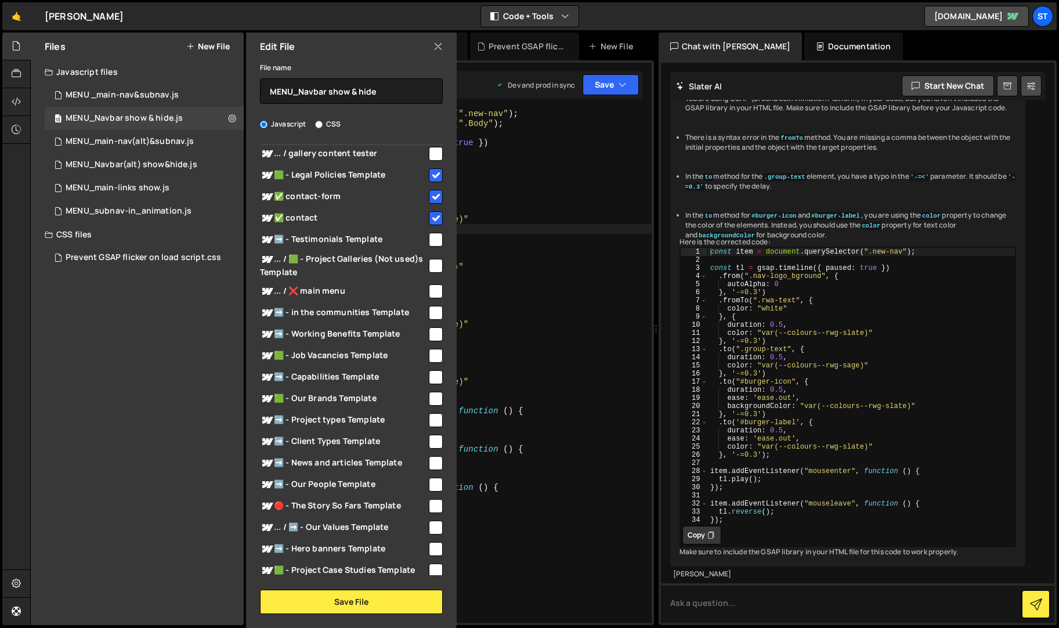
scroll to position [0, 0]
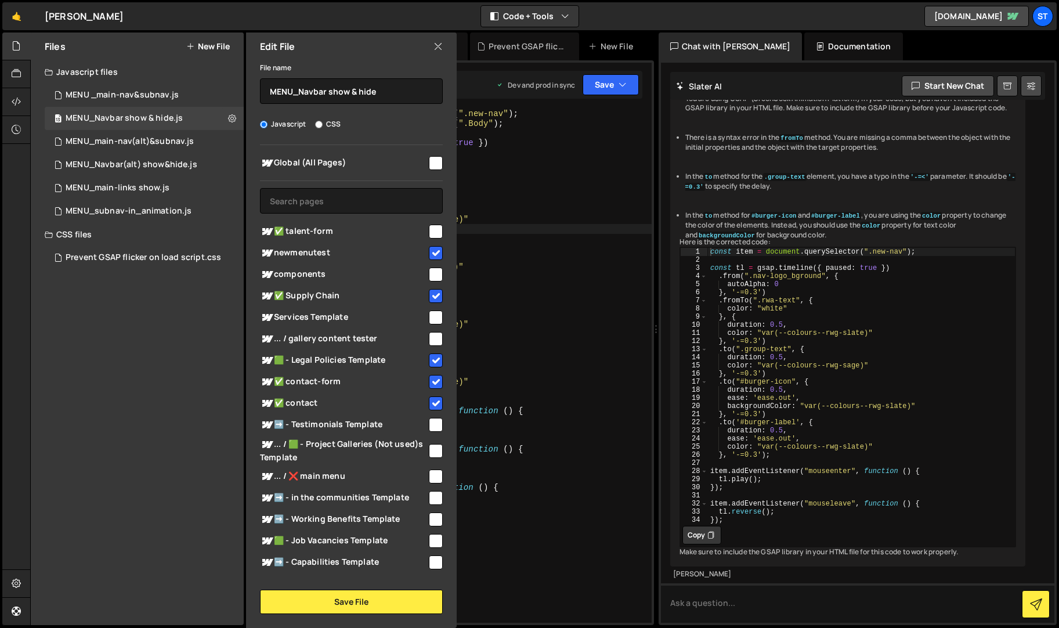
click at [432, 249] on input "checkbox" at bounding box center [436, 253] width 14 height 14
click at [430, 297] on input "checkbox" at bounding box center [436, 296] width 14 height 14
click at [429, 359] on input "checkbox" at bounding box center [436, 360] width 14 height 14
click at [432, 376] on input "checkbox" at bounding box center [436, 382] width 14 height 14
click at [432, 404] on input "checkbox" at bounding box center [436, 403] width 14 height 14
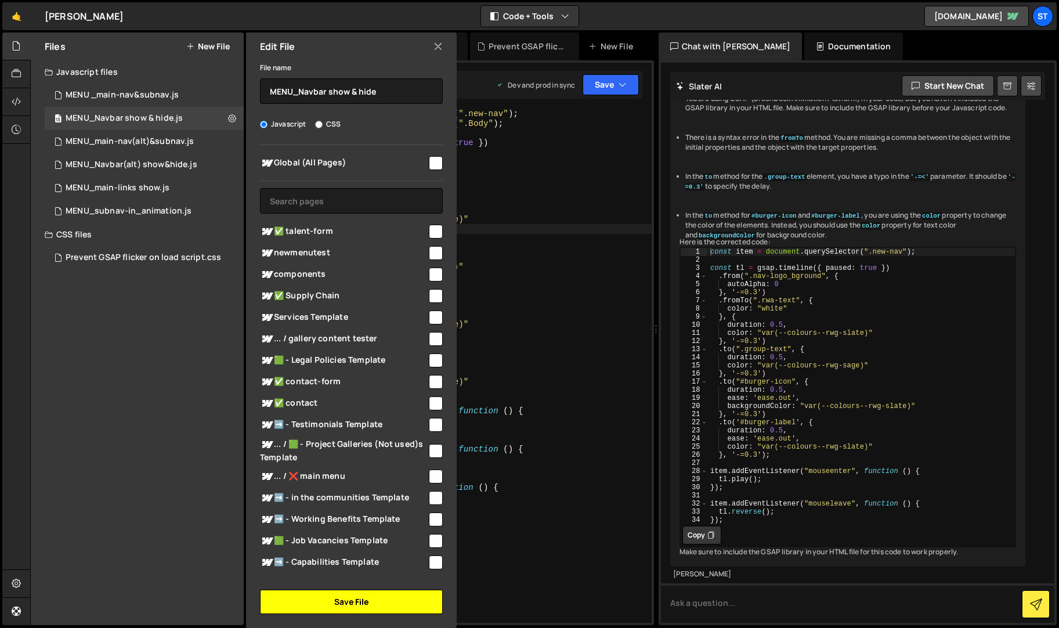
click at [358, 596] on button "Save File" at bounding box center [351, 601] width 183 height 24
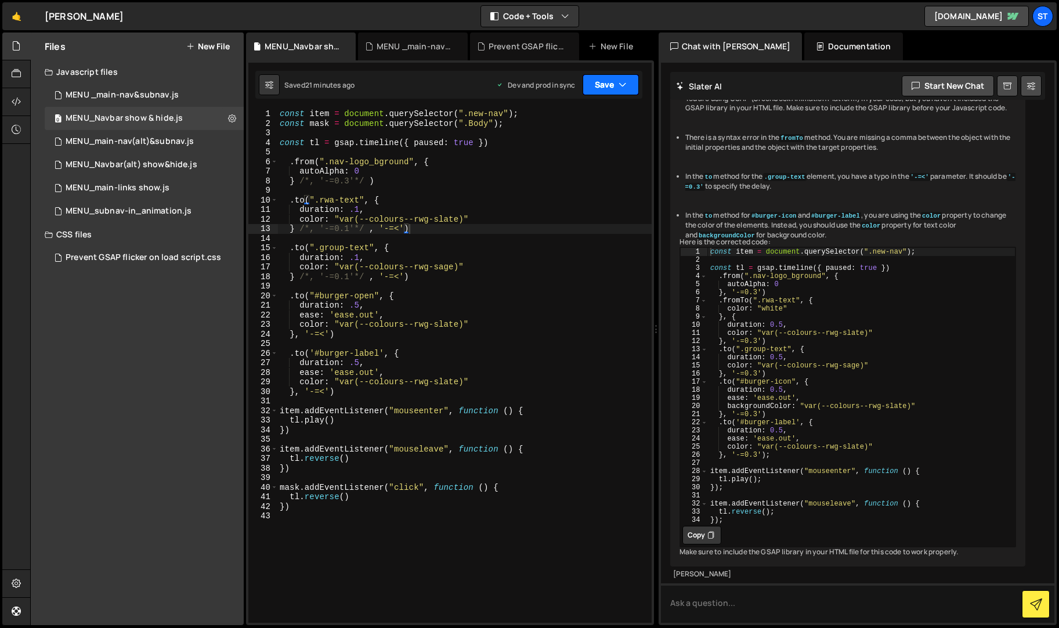
click at [611, 86] on button "Save" at bounding box center [610, 84] width 56 height 21
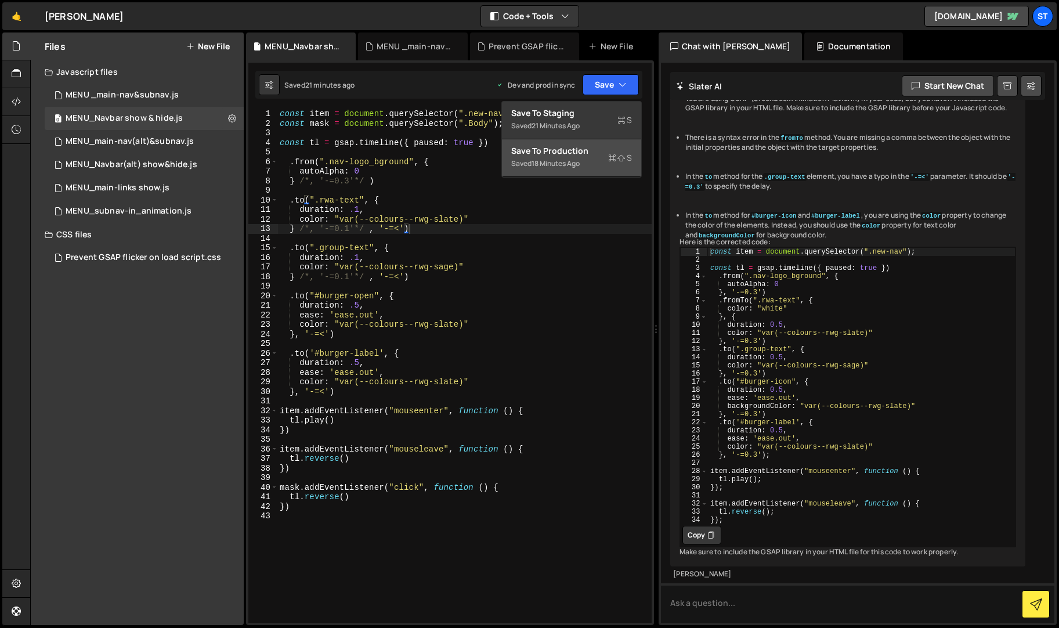
click at [567, 153] on div "Save to Production S" at bounding box center [571, 151] width 121 height 12
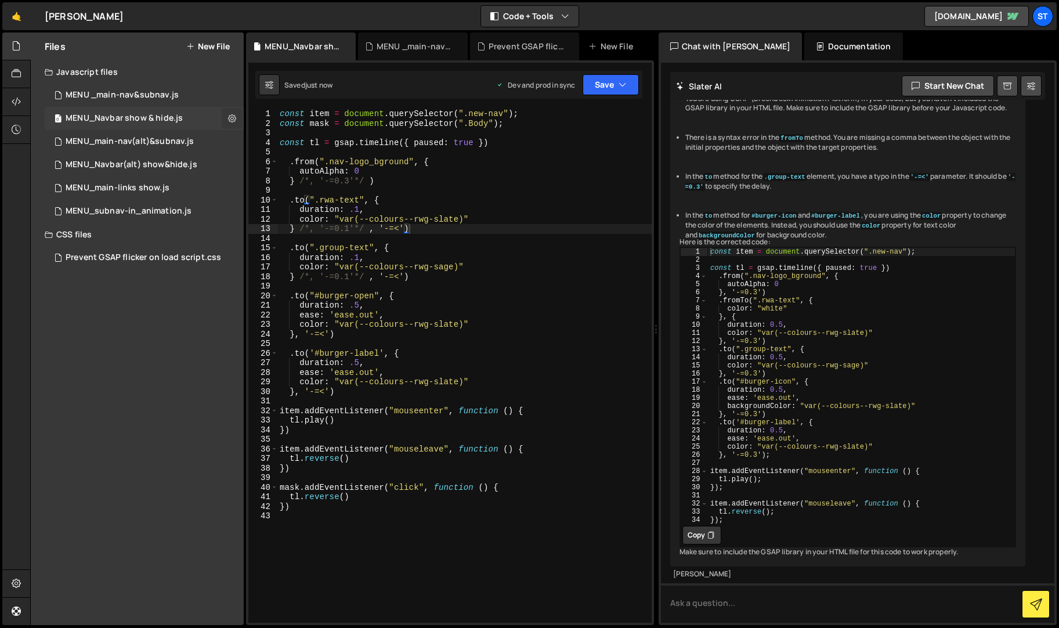
click at [231, 118] on icon at bounding box center [232, 118] width 8 height 11
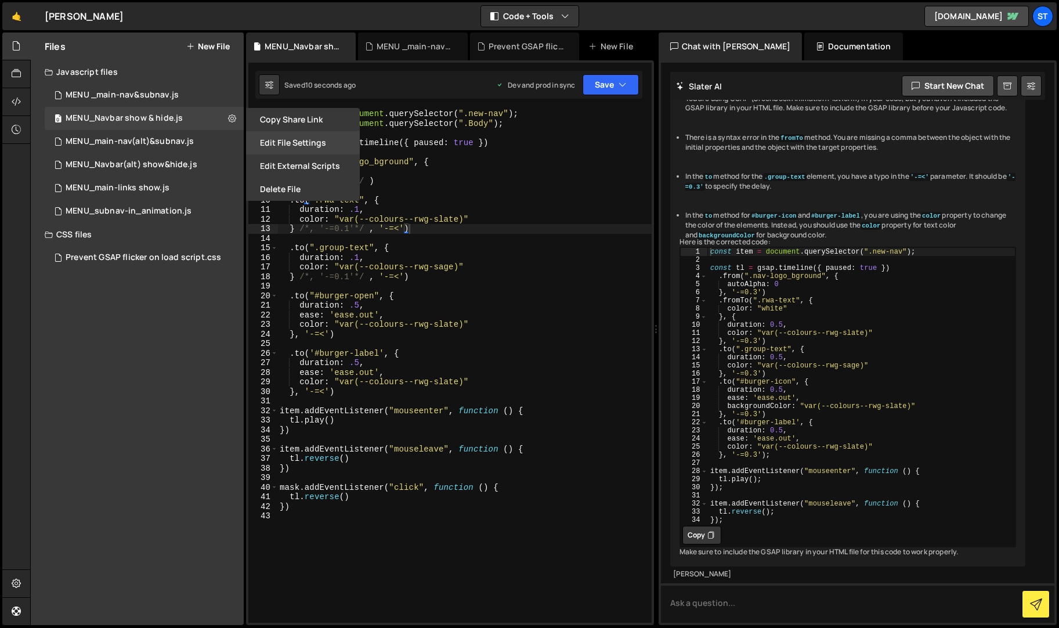
click at [278, 134] on button "Edit File Settings" at bounding box center [303, 142] width 114 height 23
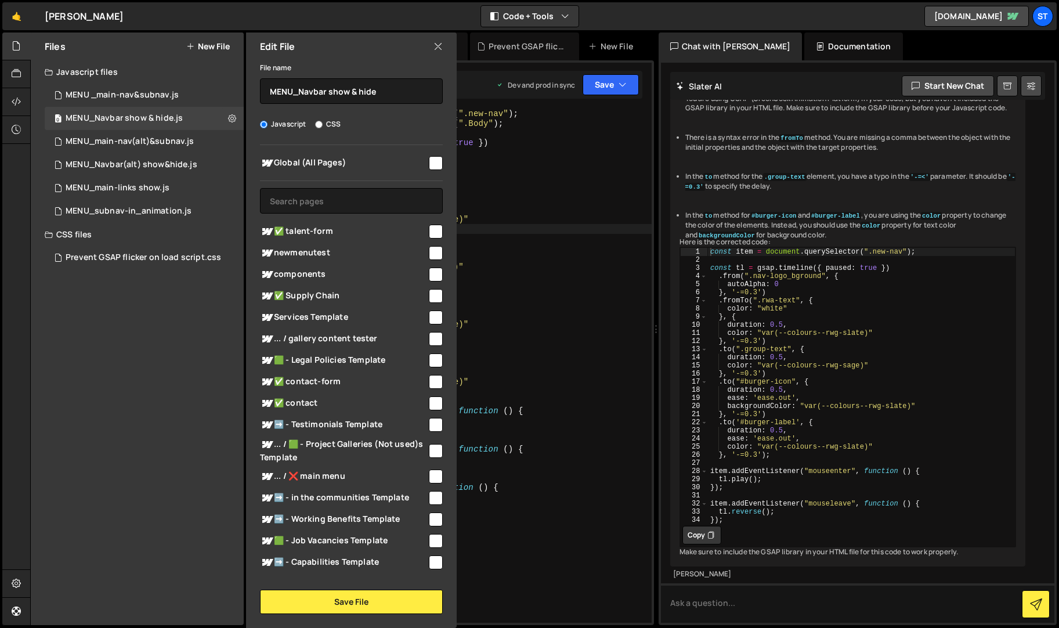
click at [436, 40] on icon at bounding box center [437, 46] width 9 height 13
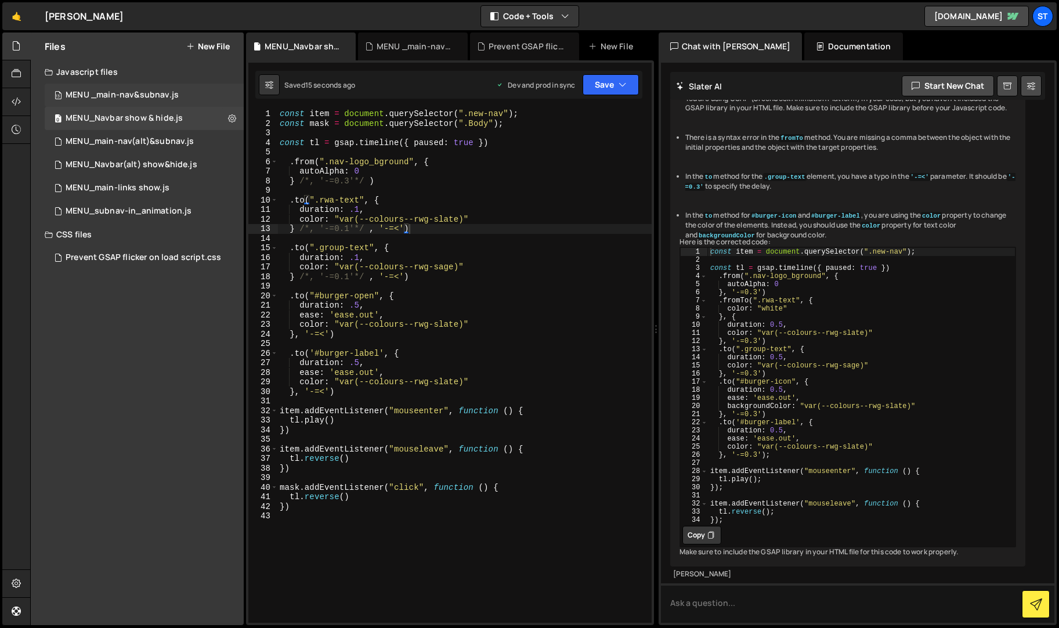
click at [143, 92] on div "MENU _main-nav&subnav.js" at bounding box center [122, 95] width 113 height 10
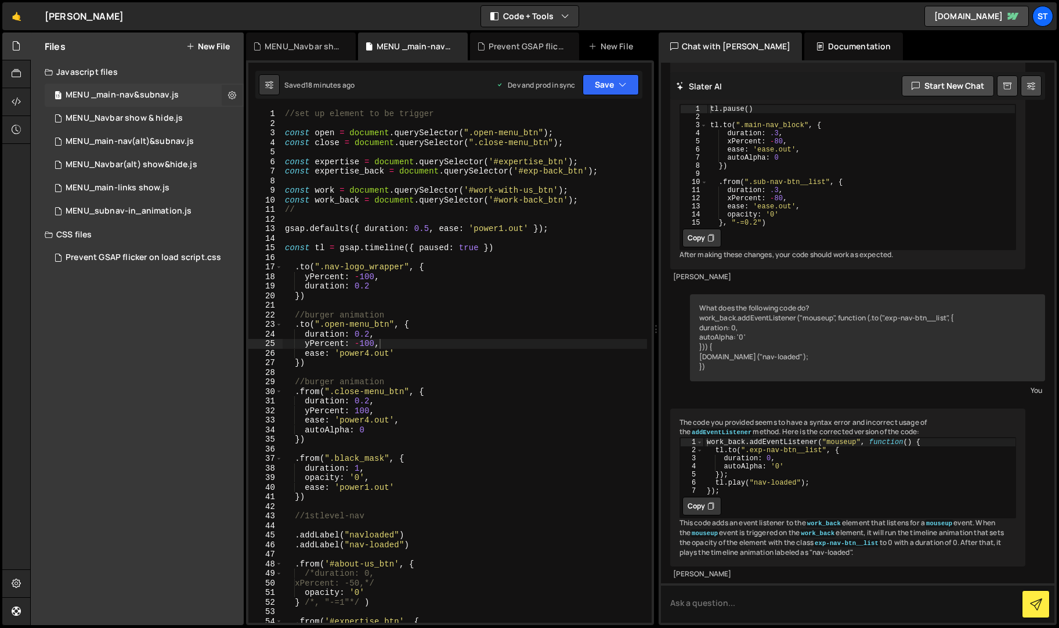
scroll to position [1341, 0]
click at [233, 95] on icon at bounding box center [232, 94] width 8 height 11
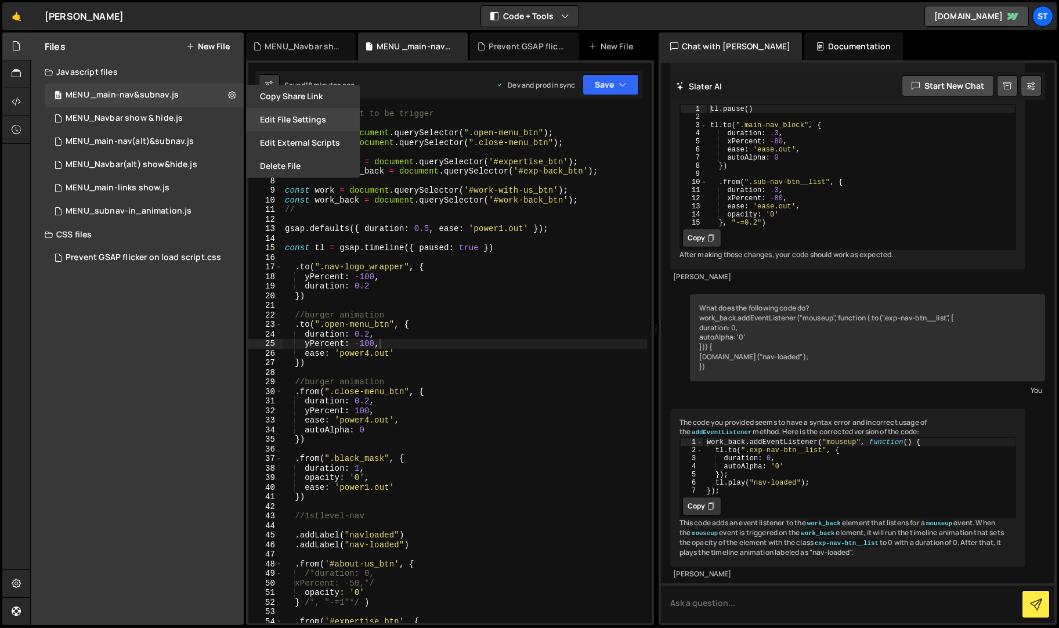
click at [309, 117] on button "Edit File Settings" at bounding box center [303, 119] width 114 height 23
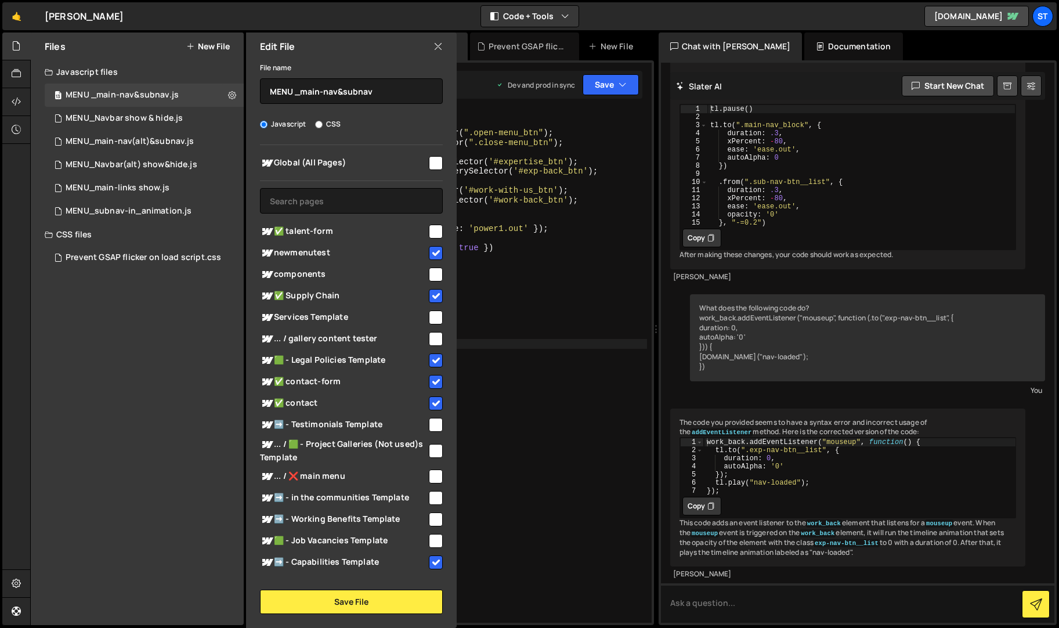
click at [432, 250] on input "checkbox" at bounding box center [436, 253] width 14 height 14
click at [430, 302] on input "checkbox" at bounding box center [436, 296] width 14 height 14
click at [434, 362] on input "checkbox" at bounding box center [436, 360] width 14 height 14
click at [433, 378] on input "checkbox" at bounding box center [436, 382] width 14 height 14
click at [433, 399] on input "checkbox" at bounding box center [436, 403] width 14 height 14
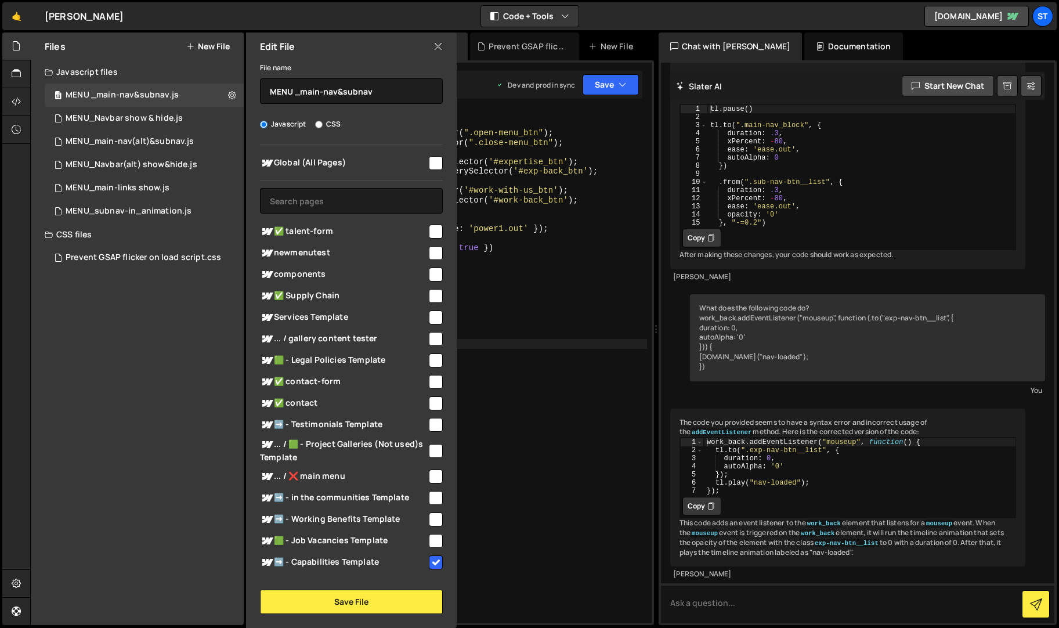
click at [432, 559] on input "checkbox" at bounding box center [436, 562] width 14 height 14
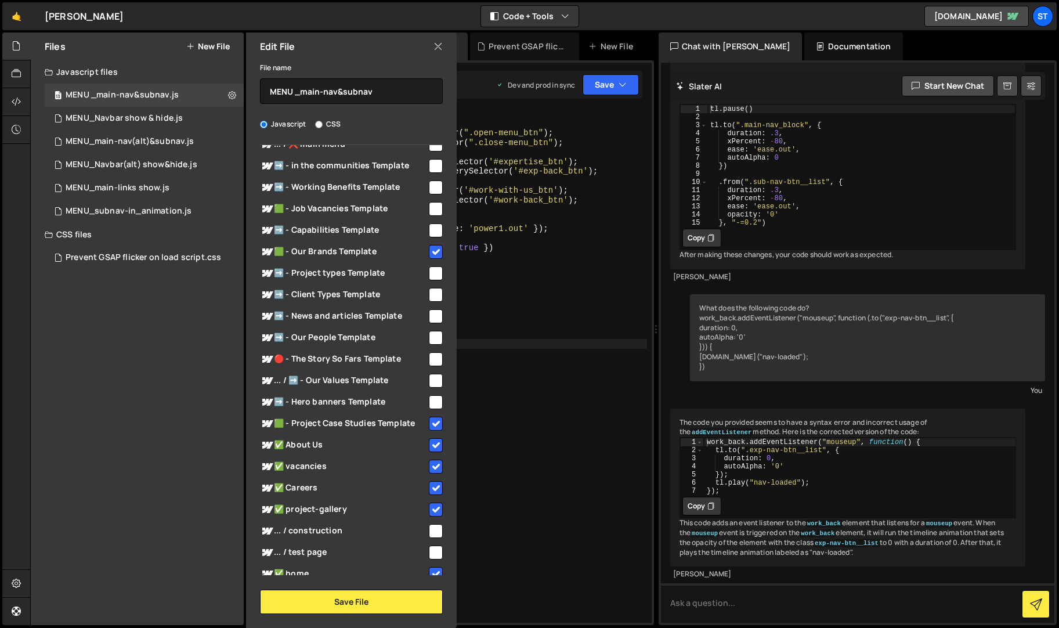
scroll to position [332, 0]
click at [421, 249] on span "🟩 - Our Brands Template" at bounding box center [343, 251] width 167 height 14
click at [433, 421] on input "checkbox" at bounding box center [436, 423] width 14 height 14
click at [433, 441] on input "checkbox" at bounding box center [436, 444] width 14 height 14
click at [433, 461] on input "checkbox" at bounding box center [436, 466] width 14 height 14
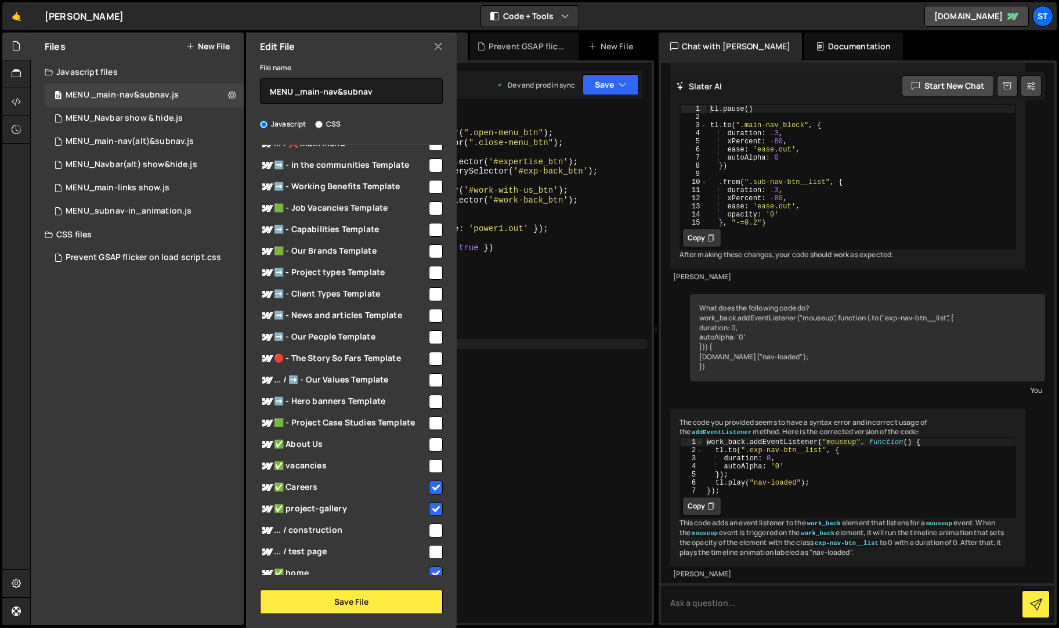
click at [430, 490] on input "checkbox" at bounding box center [436, 487] width 14 height 14
click at [434, 506] on input "checkbox" at bounding box center [436, 509] width 14 height 14
click at [430, 568] on input "checkbox" at bounding box center [436, 573] width 14 height 14
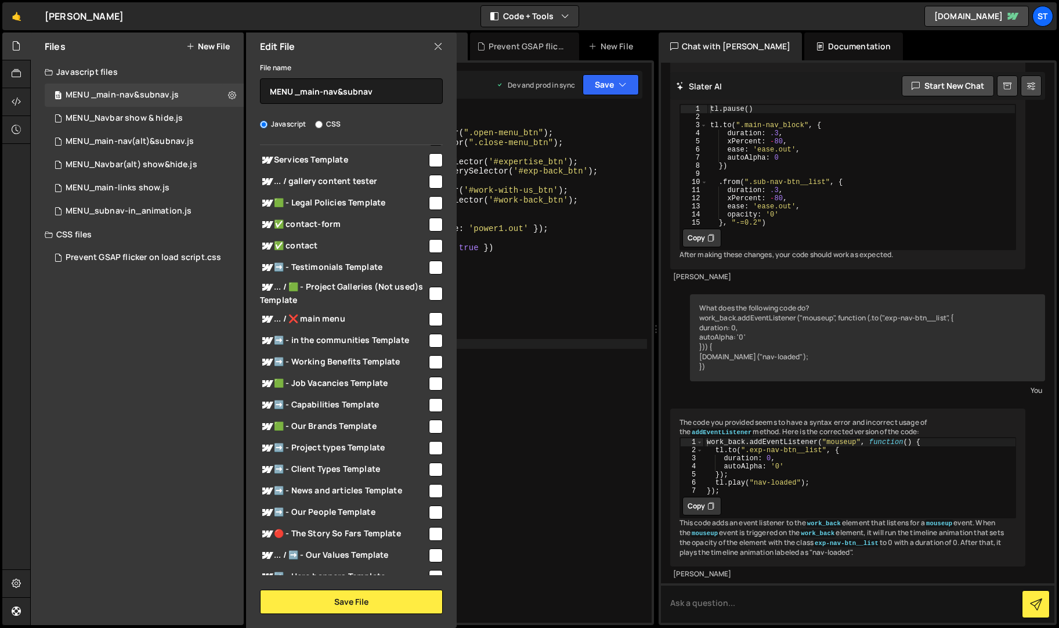
scroll to position [401, 0]
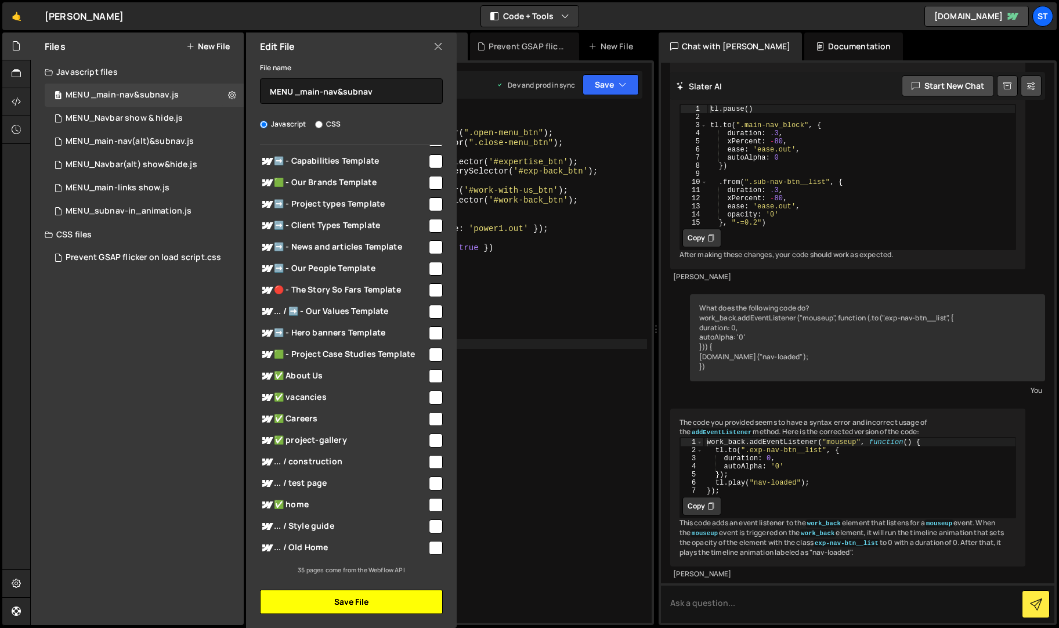
click at [342, 606] on button "Save File" at bounding box center [351, 601] width 183 height 24
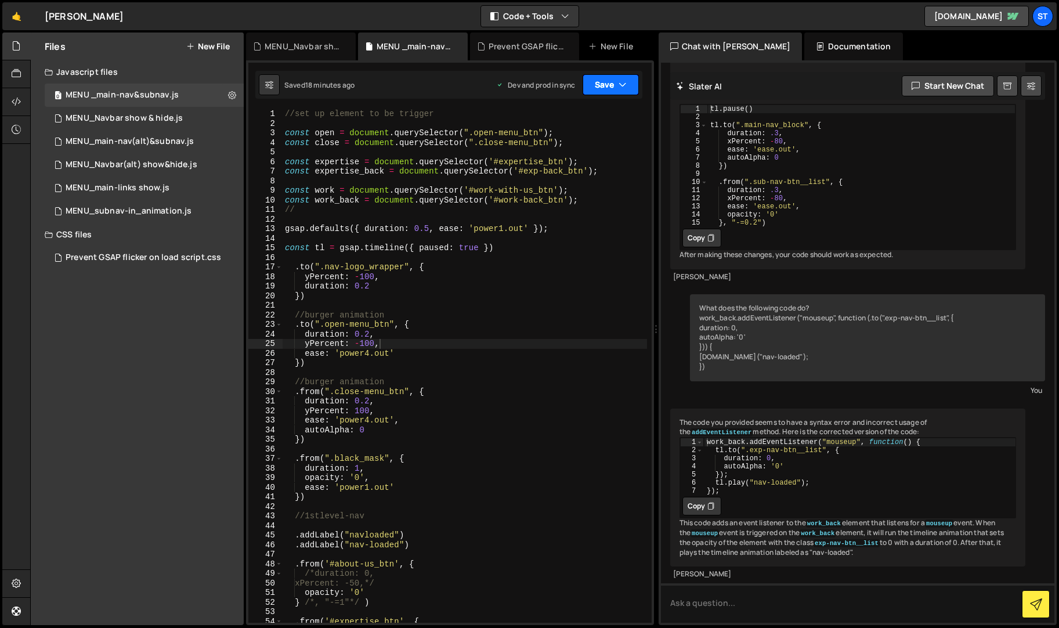
click at [626, 80] on icon "button" at bounding box center [622, 85] width 8 height 12
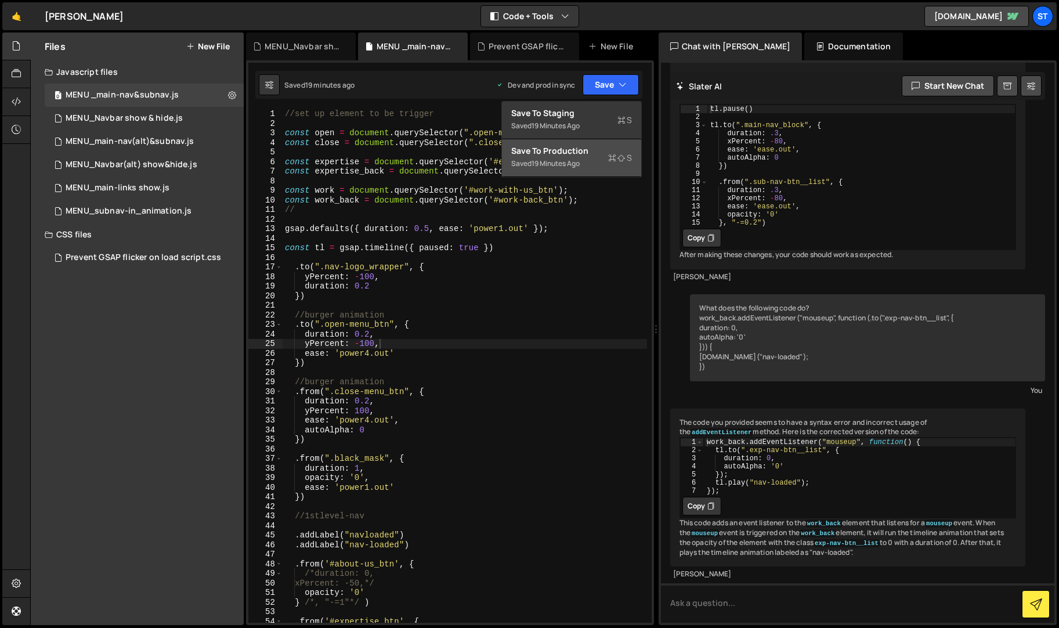
click at [551, 145] on div "Save to Production S" at bounding box center [571, 151] width 121 height 12
